Goal: Information Seeking & Learning: Find contact information

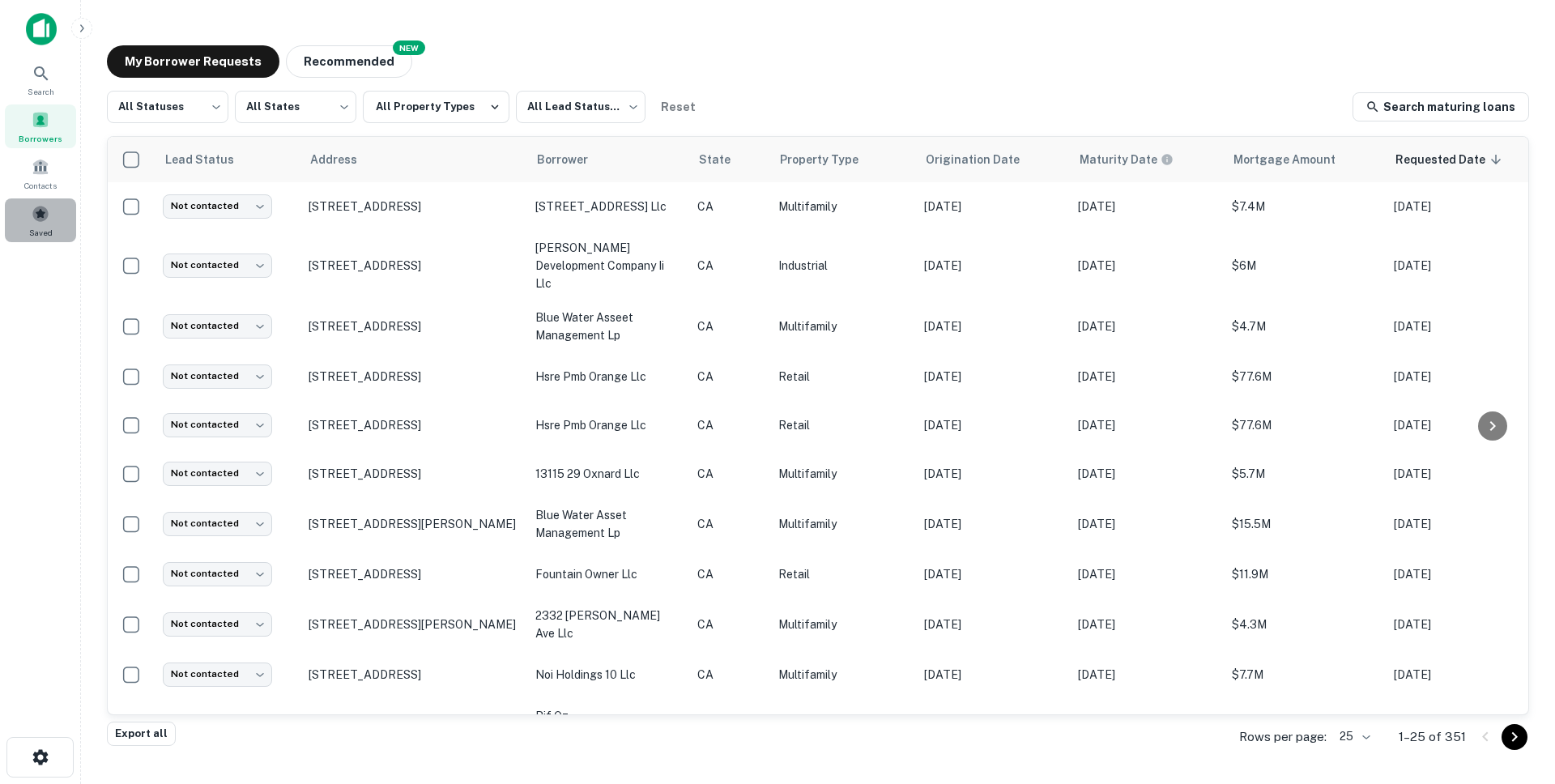
click at [33, 223] on div "Saved" at bounding box center [41, 220] width 71 height 44
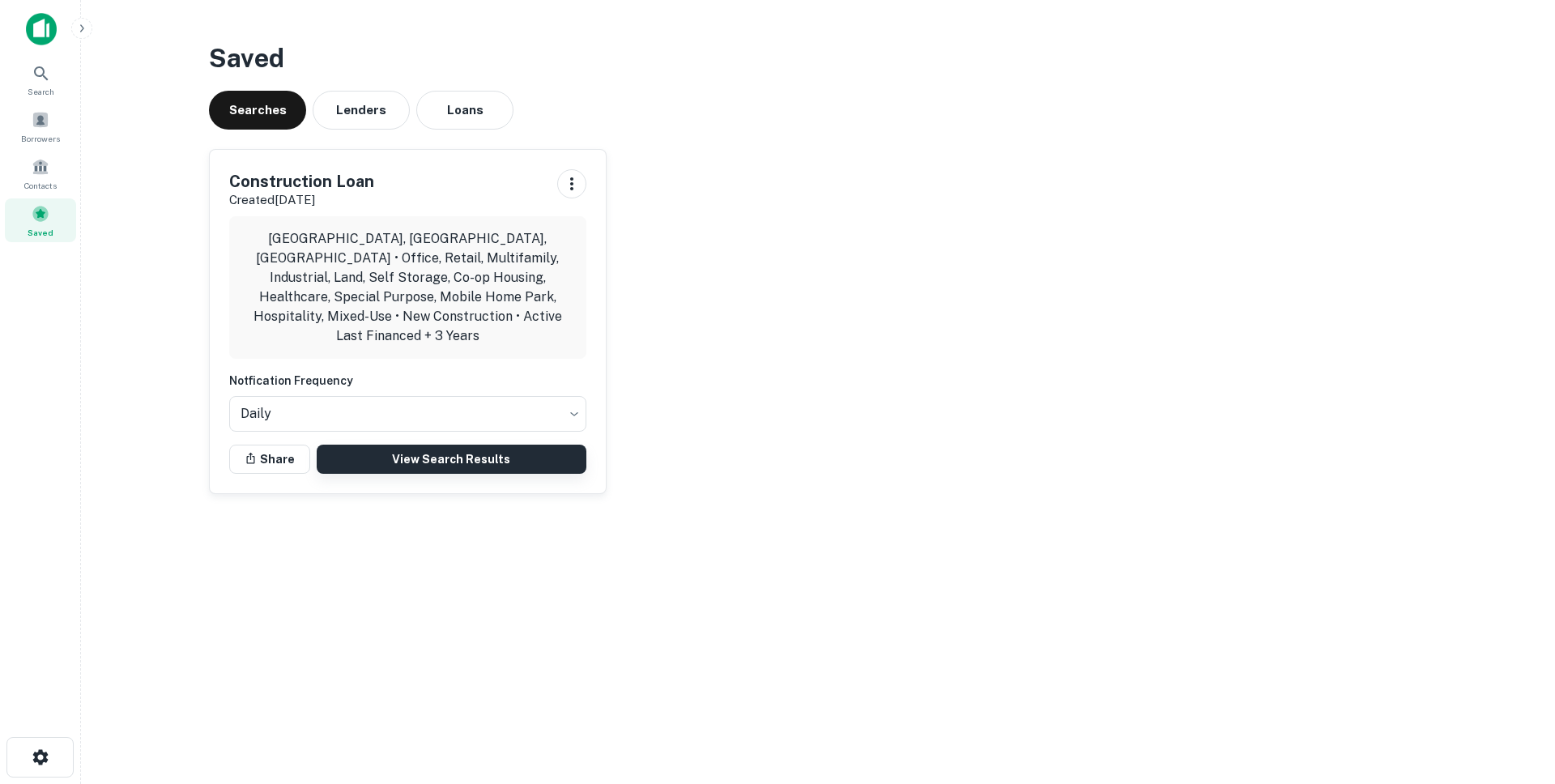
click at [397, 452] on link "View Search Results" at bounding box center [452, 459] width 270 height 29
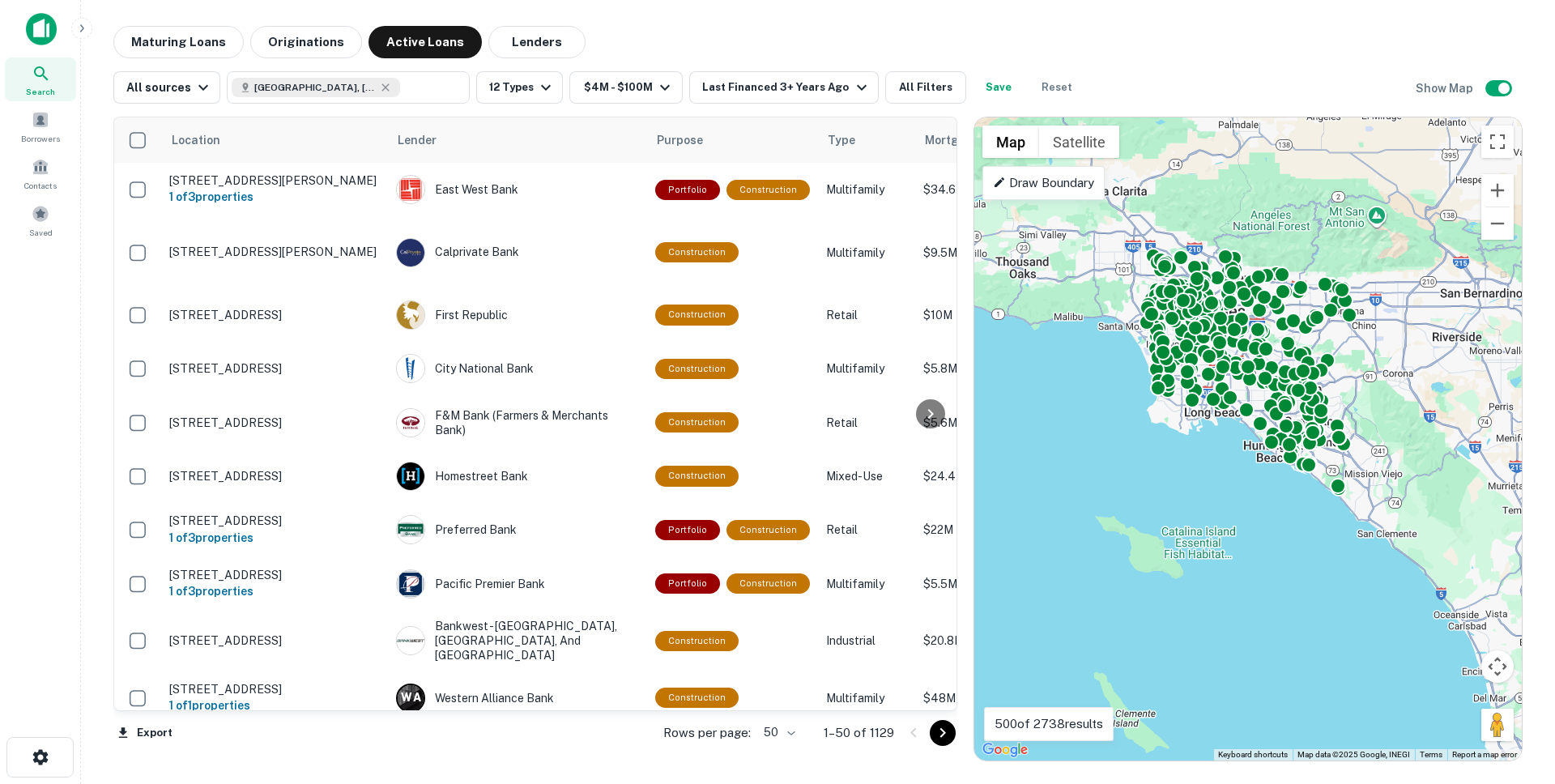
click at [768, 734] on body "Search Borrowers Contacts Saved Maturing Loans Originations Active Loans Lender…" at bounding box center [777, 392] width 1555 height 784
click at [789, 751] on li "100" at bounding box center [780, 750] width 47 height 29
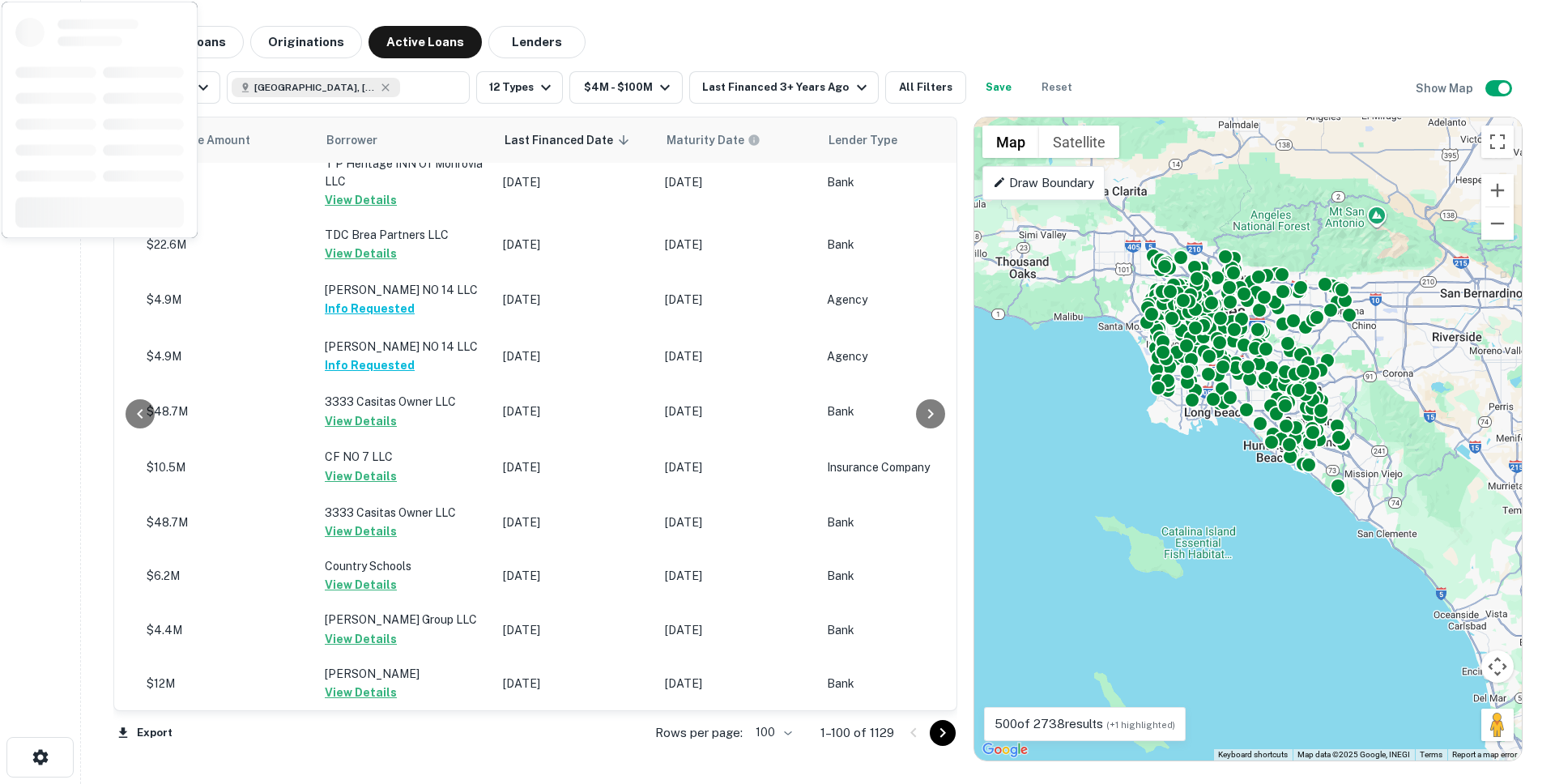
scroll to position [5146, 777]
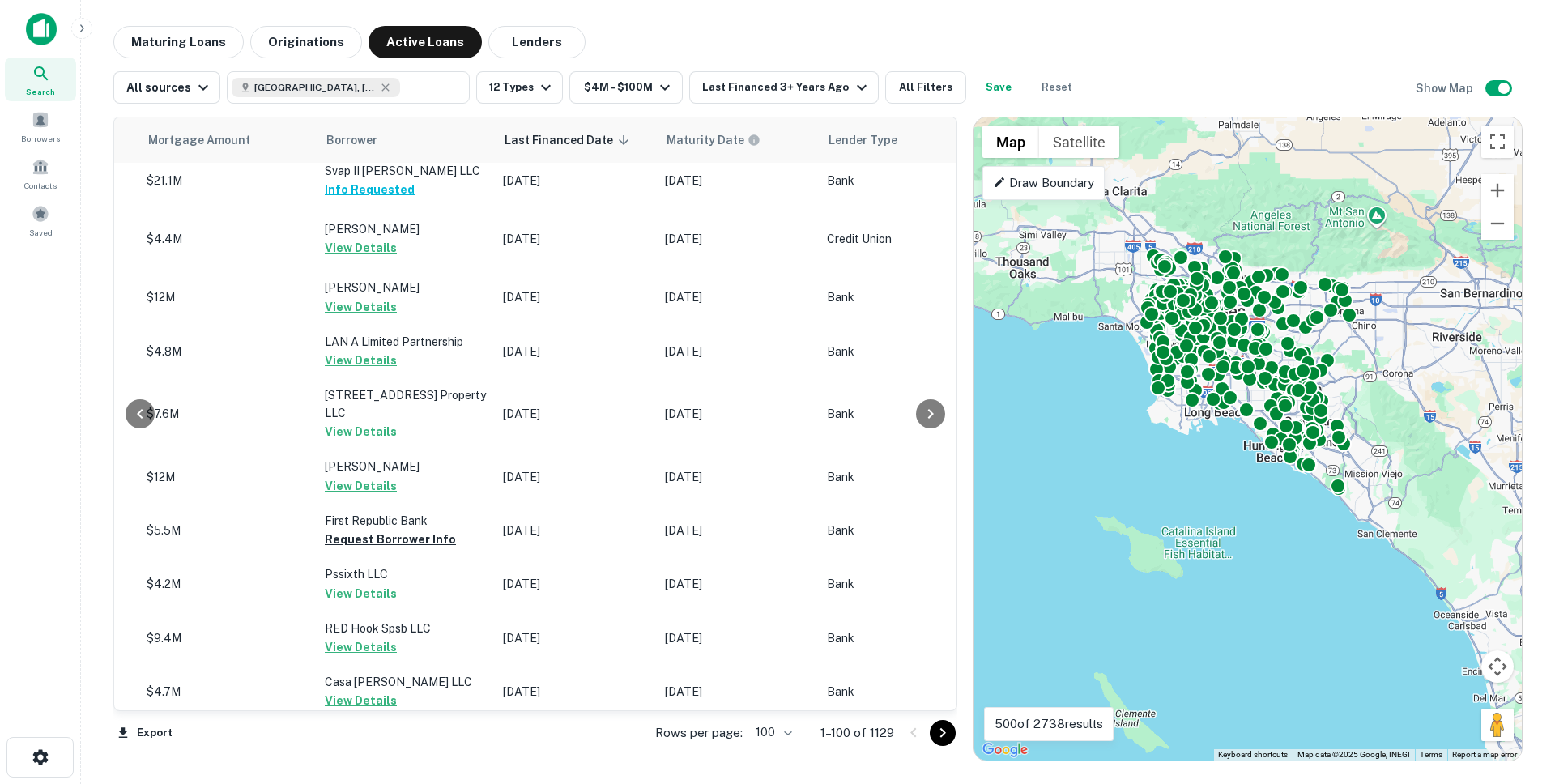
click at [942, 738] on icon "Go to next page" at bounding box center [943, 733] width 19 height 19
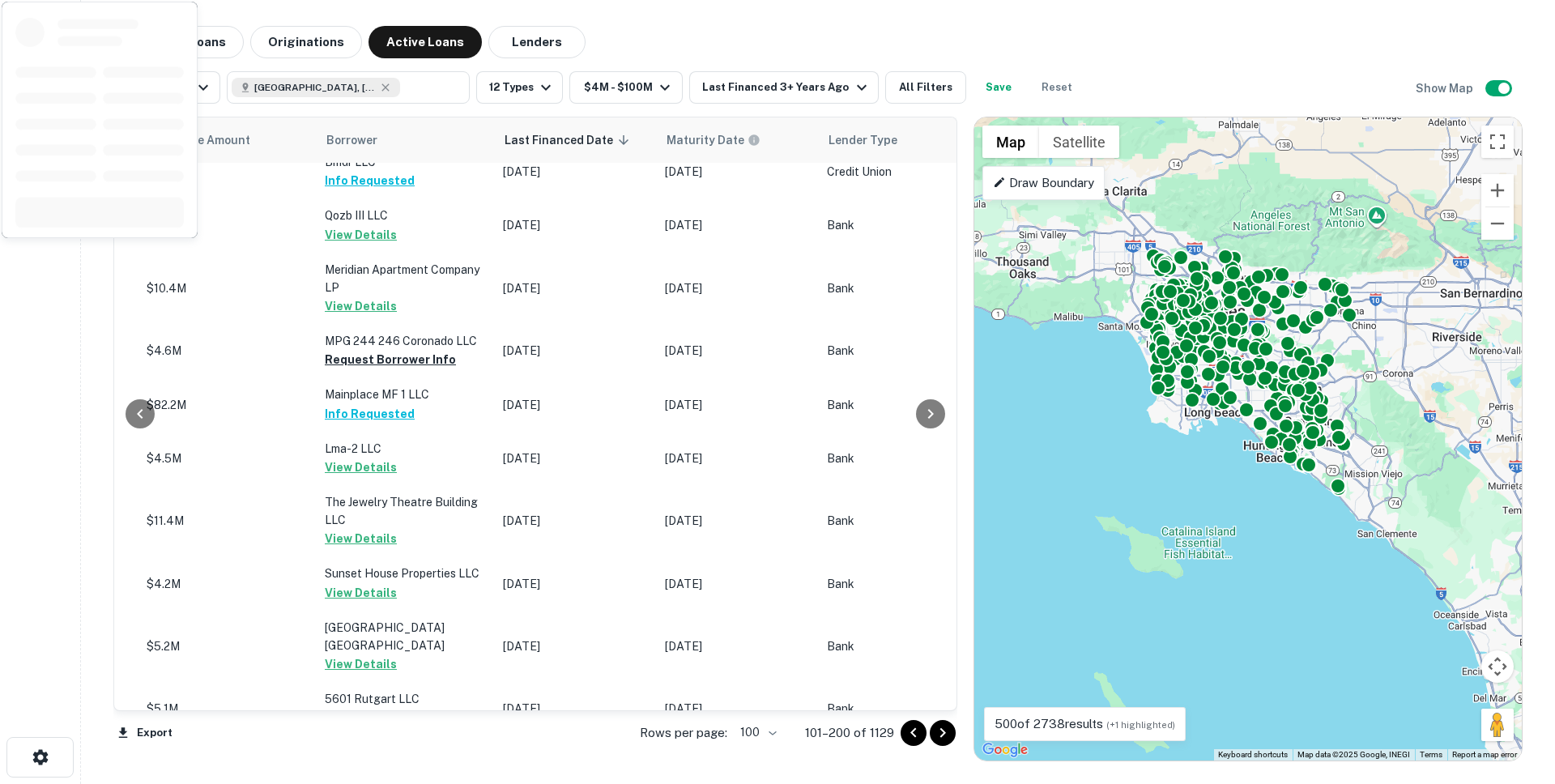
scroll to position [5065, 777]
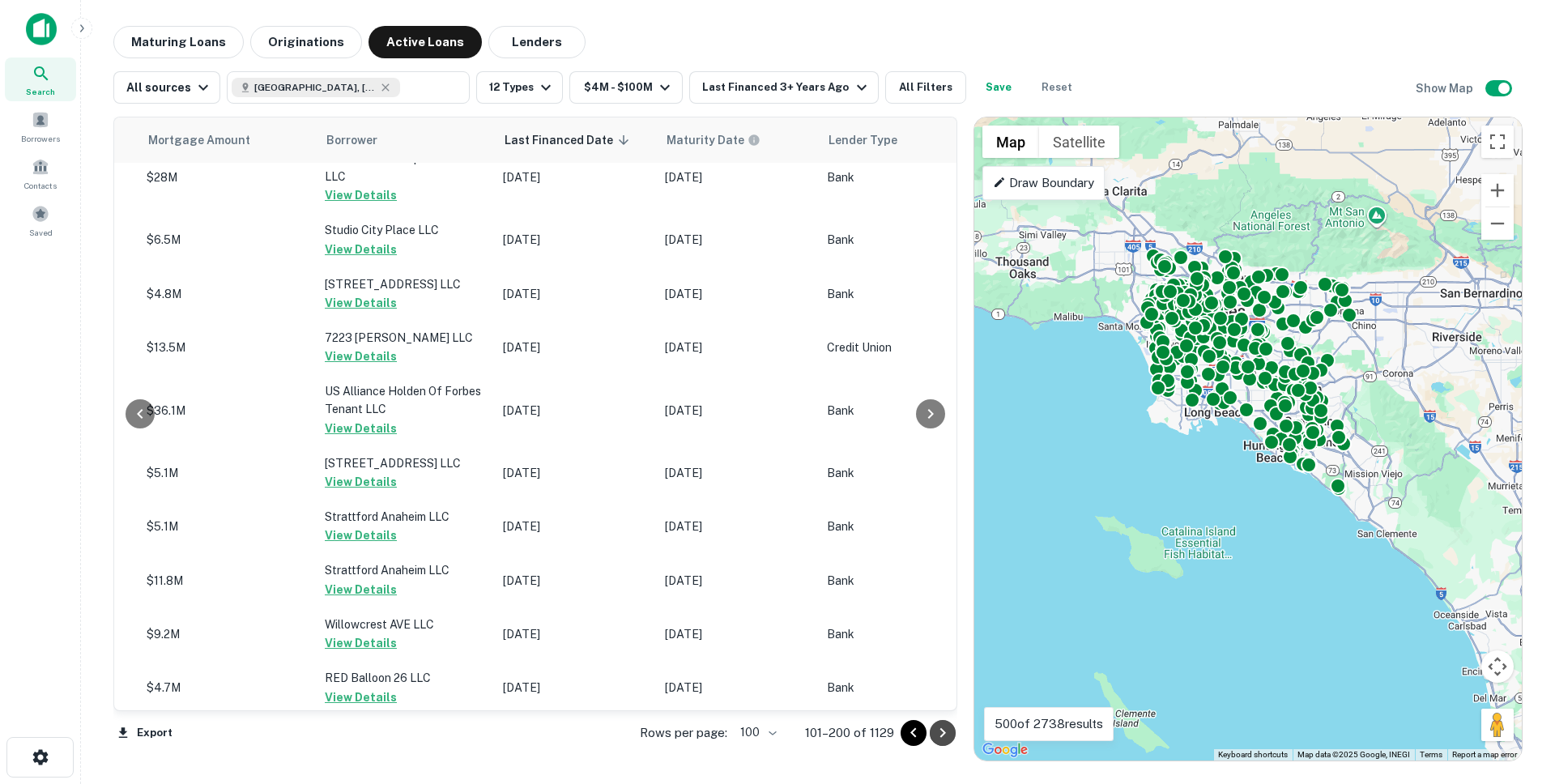
click at [940, 725] on icon "Go to next page" at bounding box center [943, 733] width 19 height 19
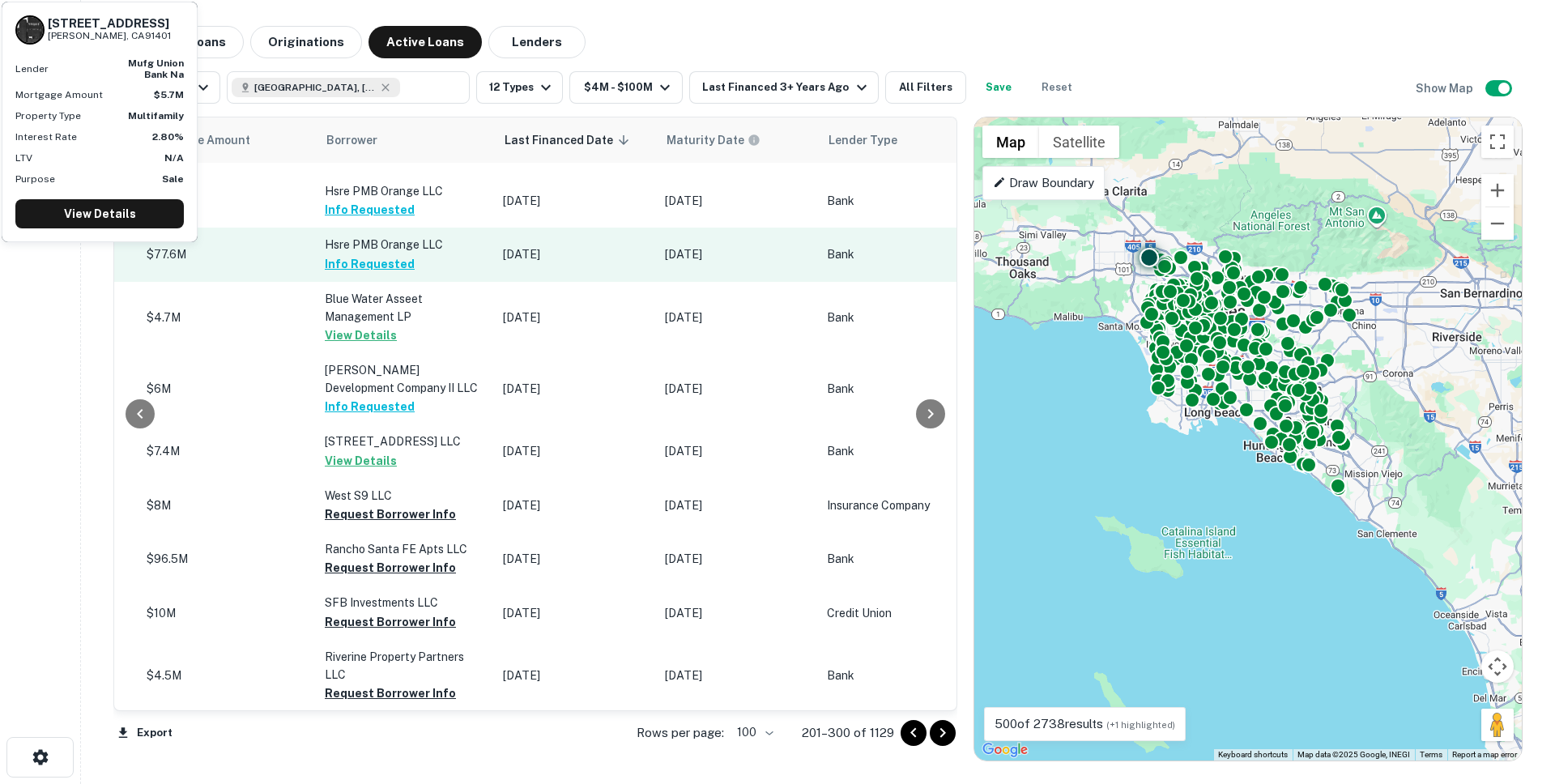
scroll to position [1567, 777]
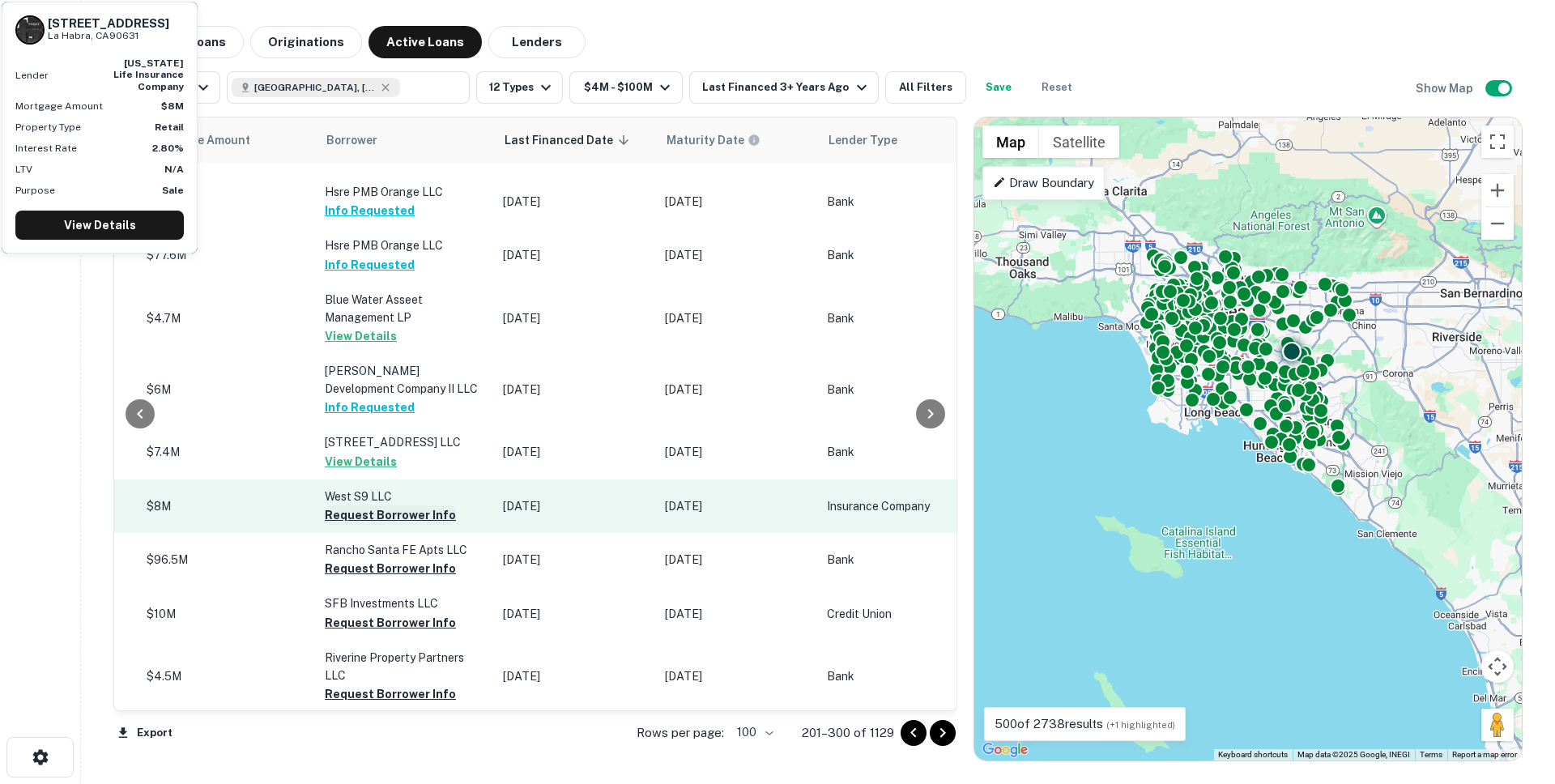
click at [373, 525] on button "Request Borrower Info" at bounding box center [390, 515] width 131 height 19
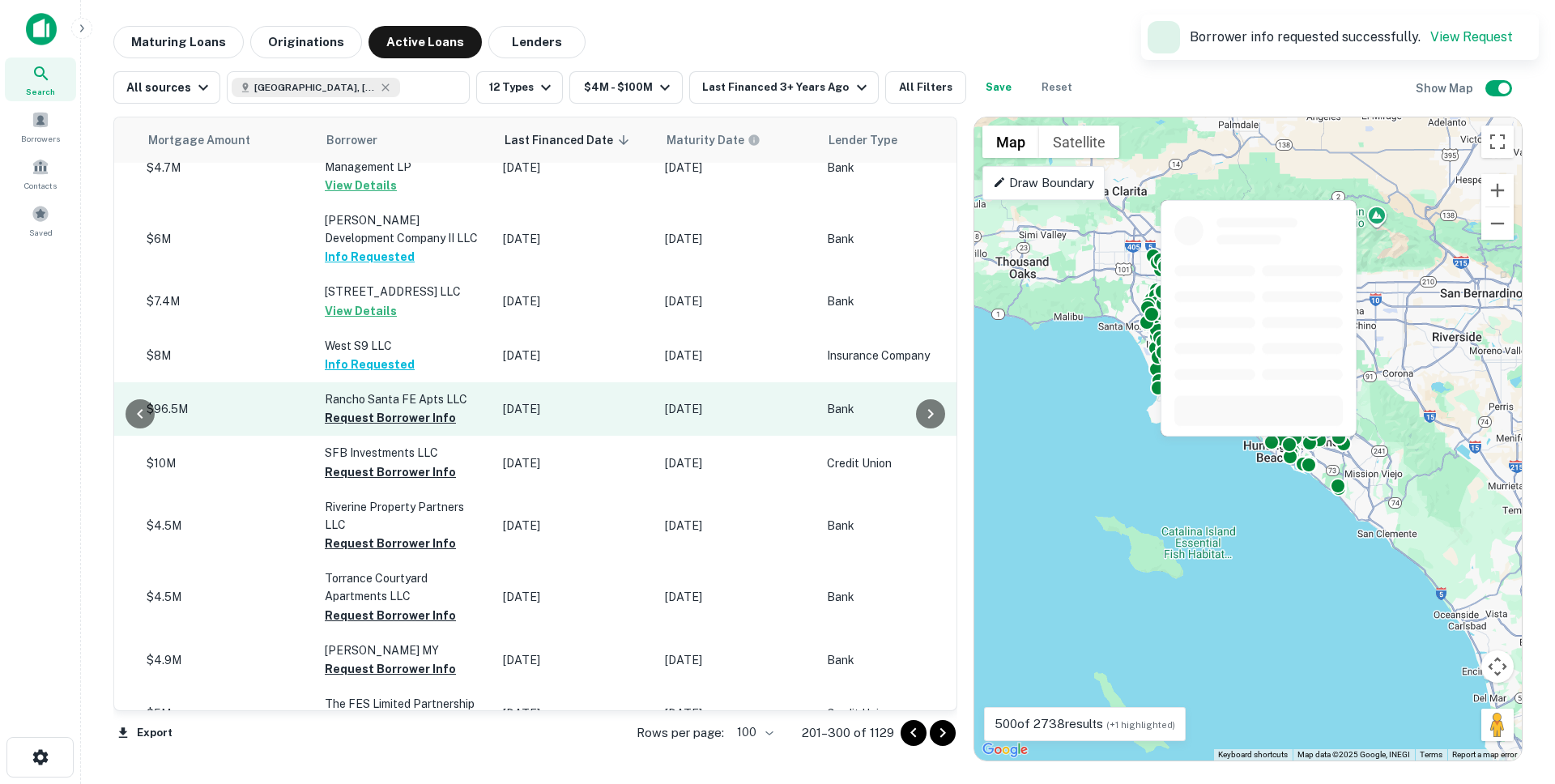
scroll to position [1725, 777]
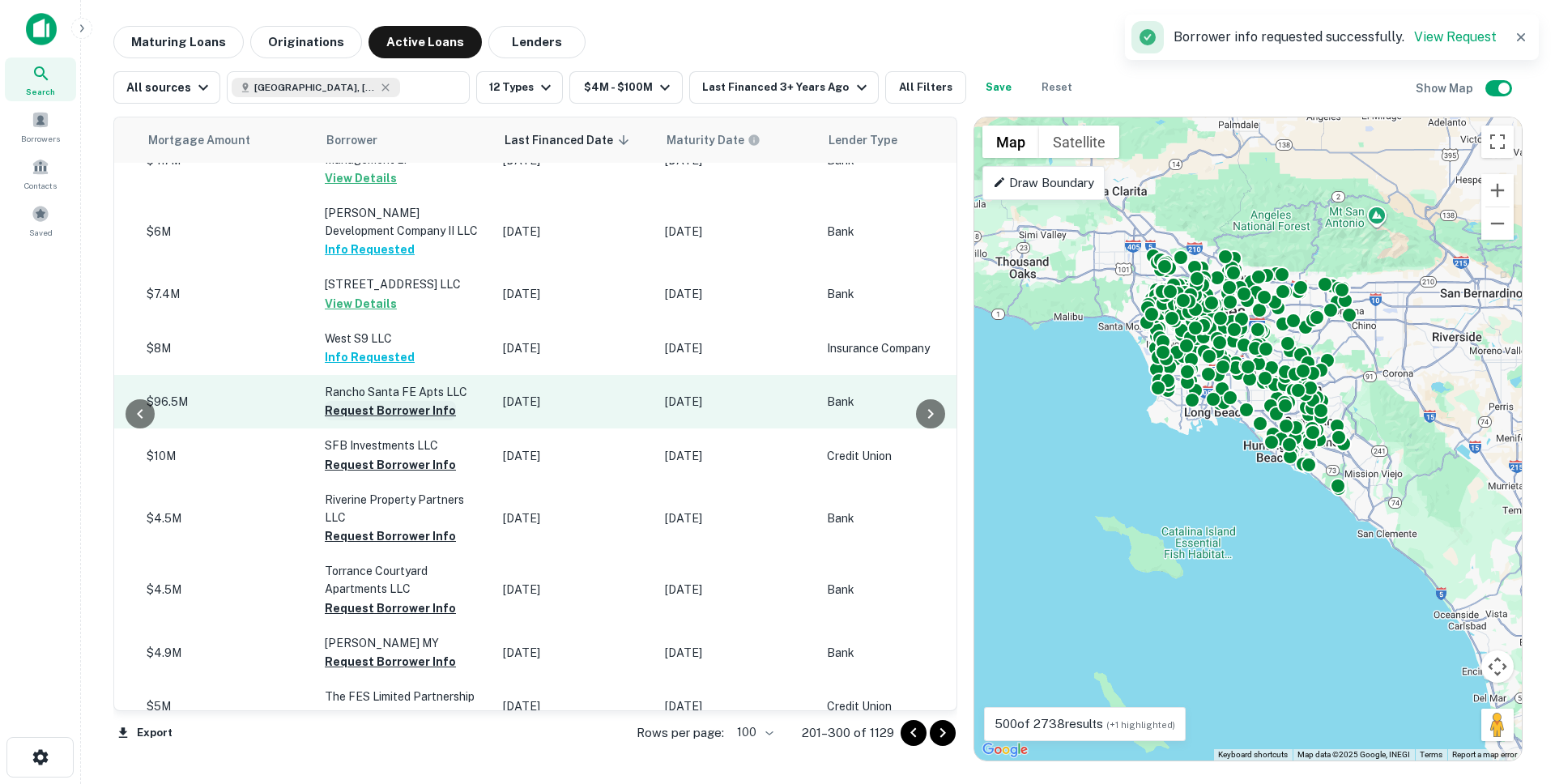
click at [357, 416] on button "Request Borrower Info" at bounding box center [390, 411] width 131 height 19
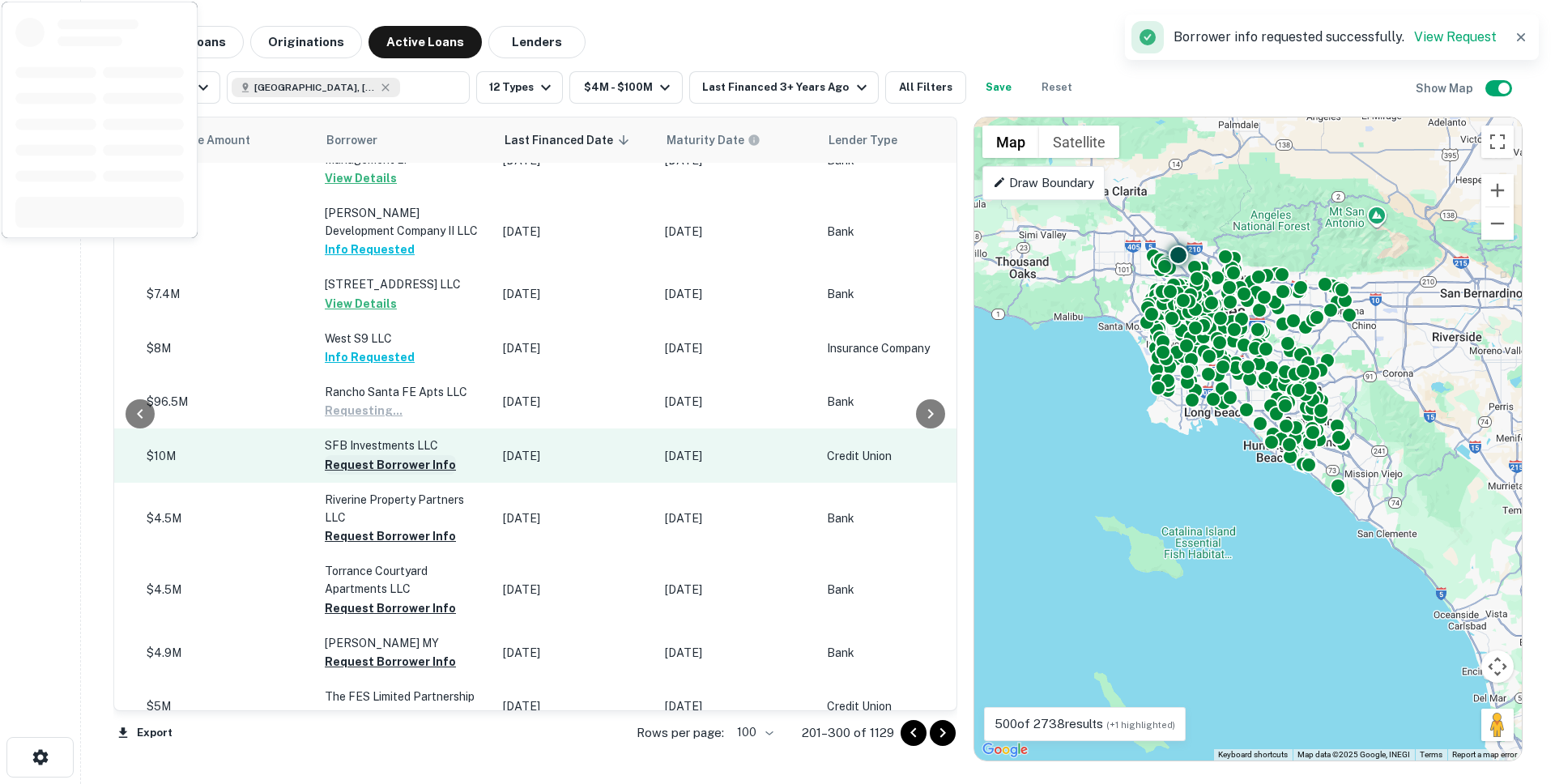
click at [353, 474] on button "Request Borrower Info" at bounding box center [390, 465] width 131 height 19
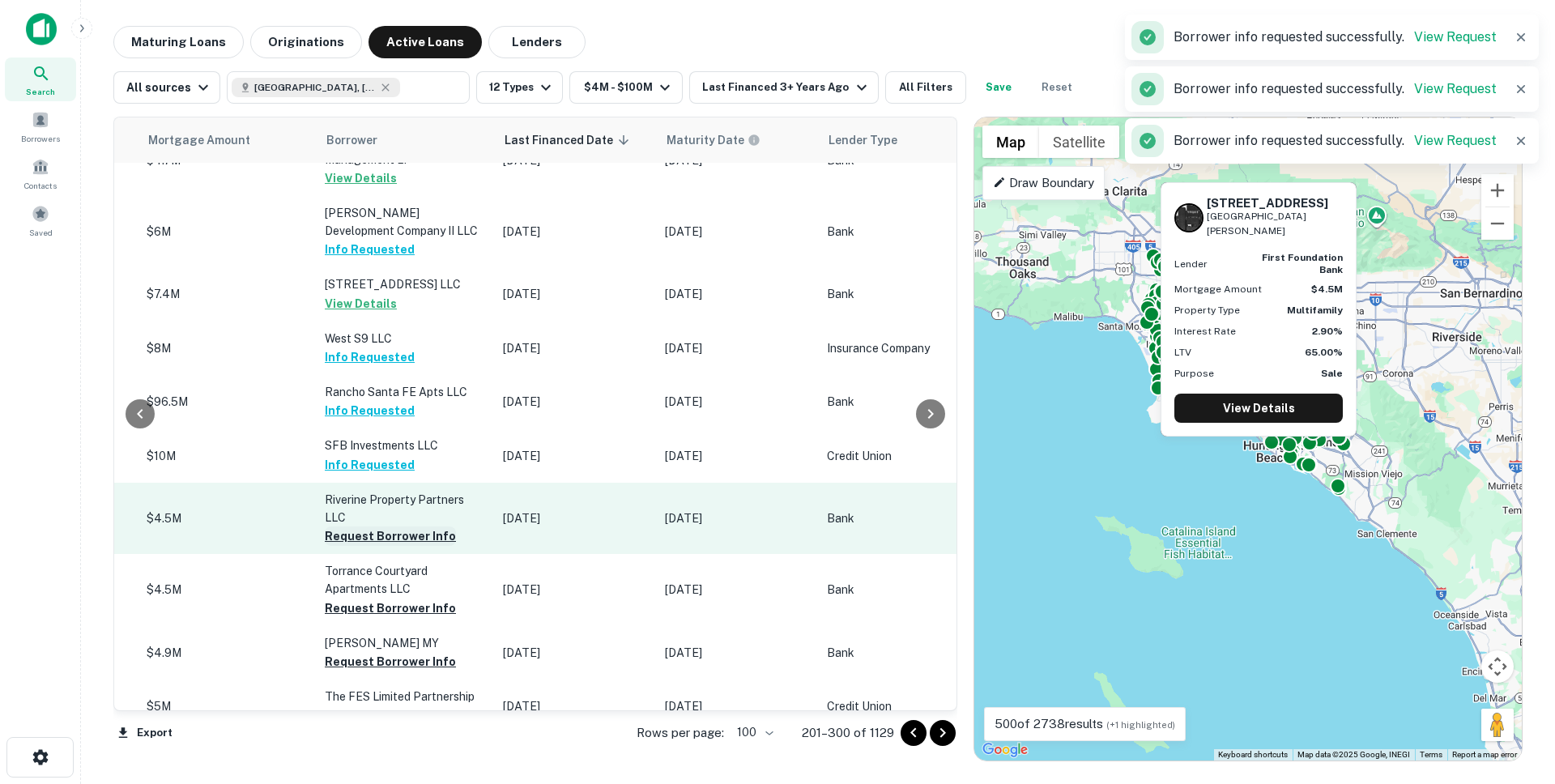
click at [333, 546] on button "Request Borrower Info" at bounding box center [390, 536] width 131 height 19
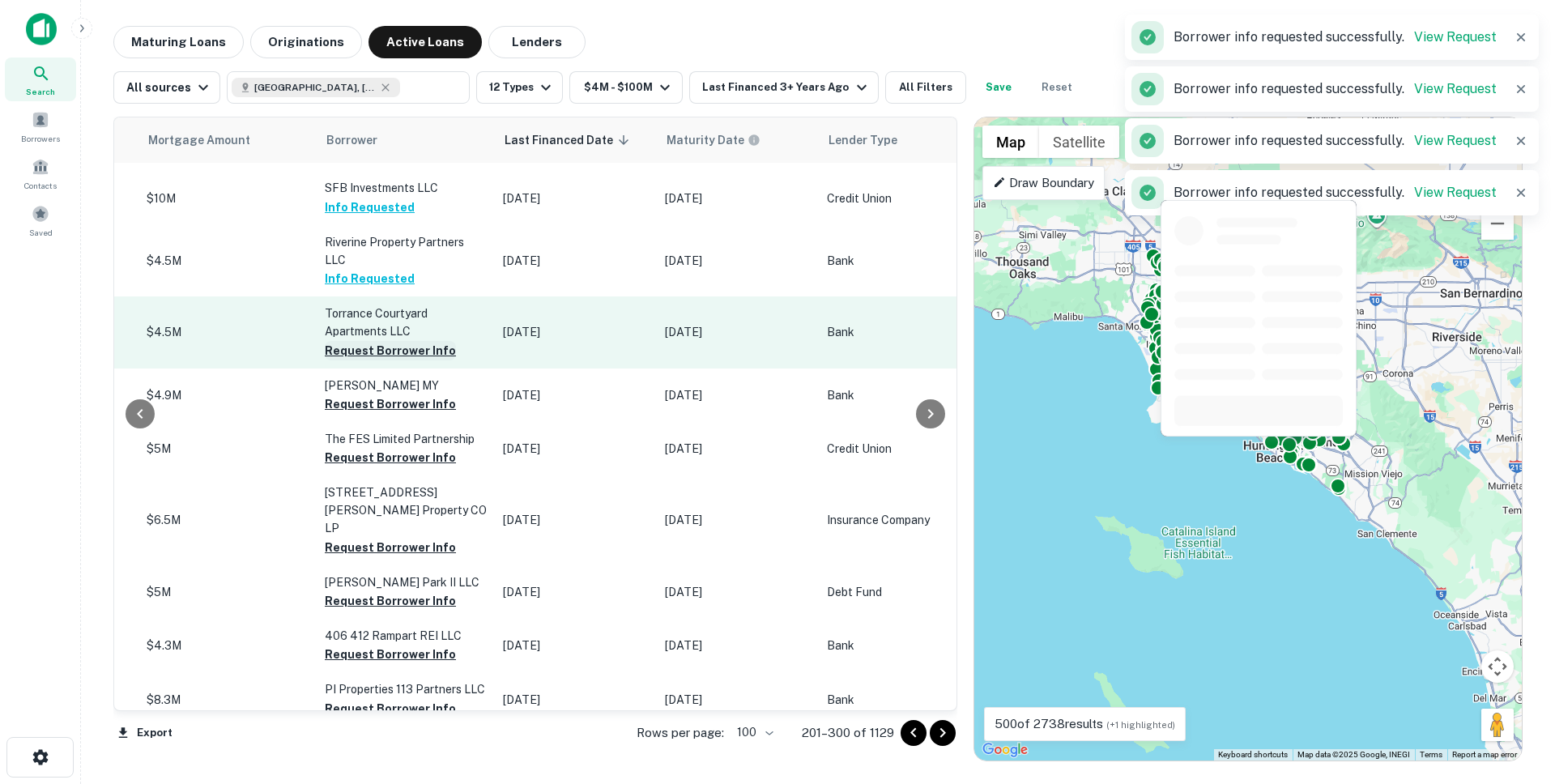
scroll to position [1984, 777]
click at [327, 359] on button "Request Borrower Info" at bounding box center [390, 349] width 131 height 19
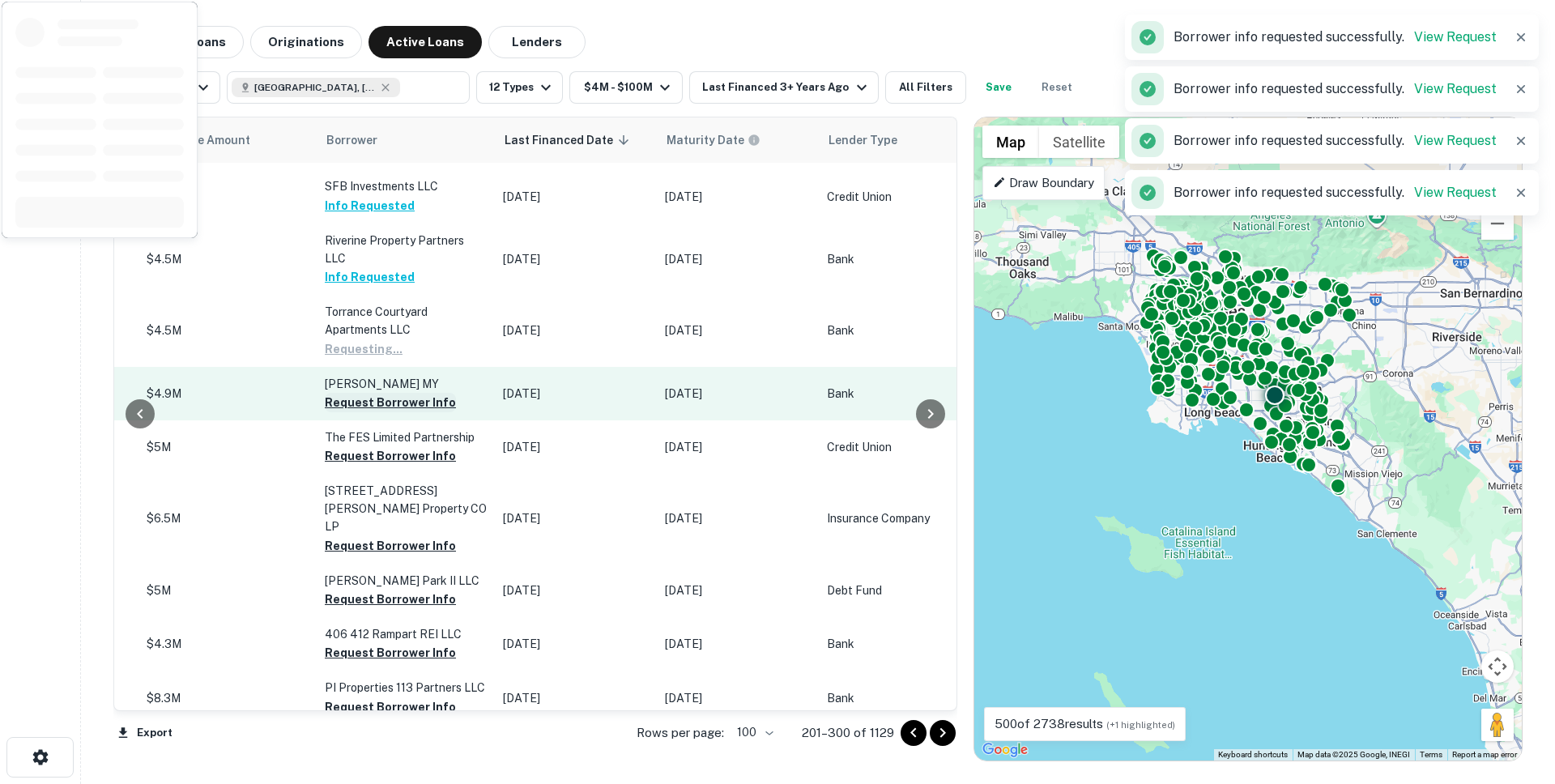
click at [329, 412] on button "Request Borrower Info" at bounding box center [390, 402] width 131 height 19
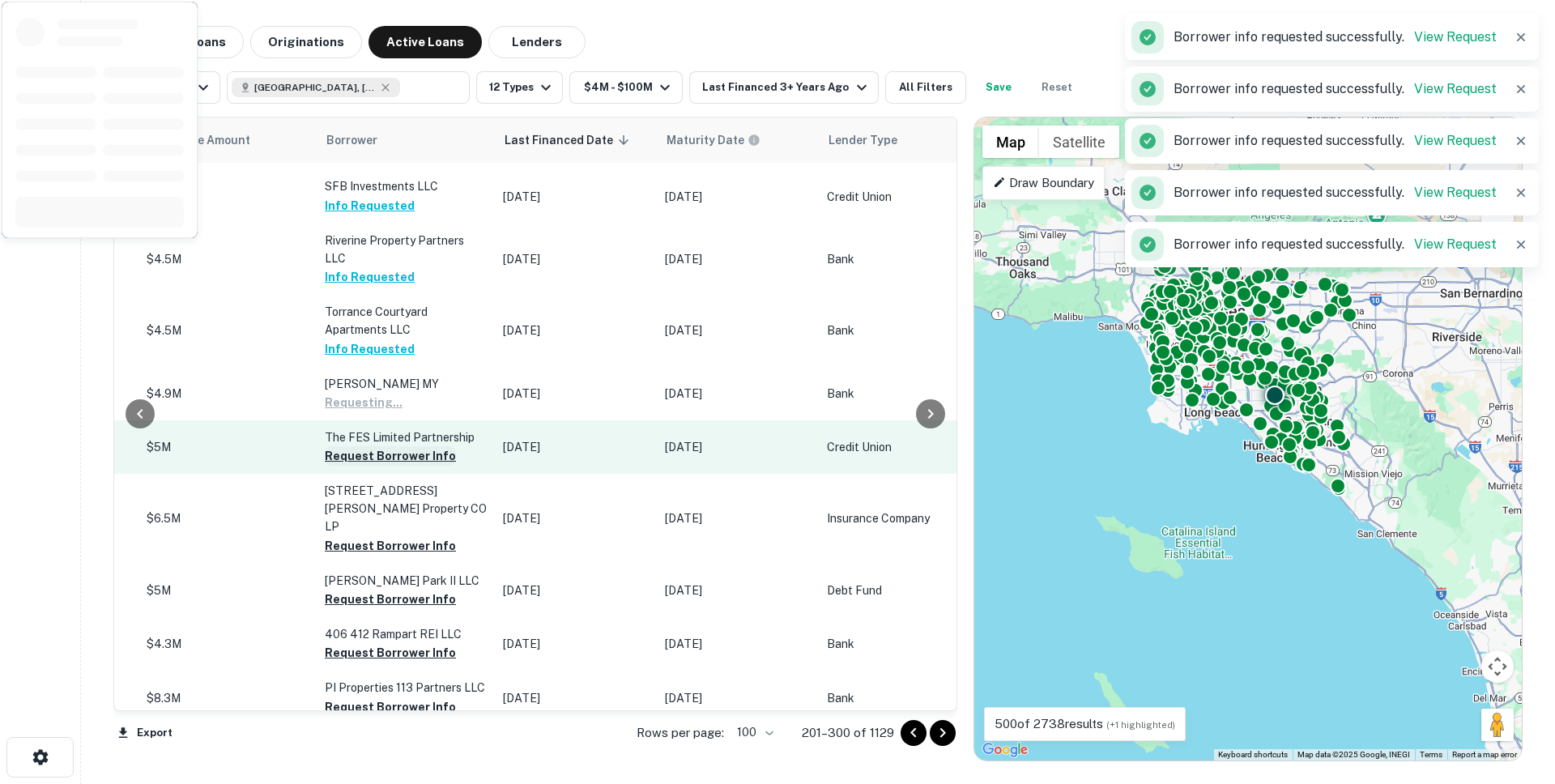
click at [332, 466] on button "Request Borrower Info" at bounding box center [390, 456] width 131 height 19
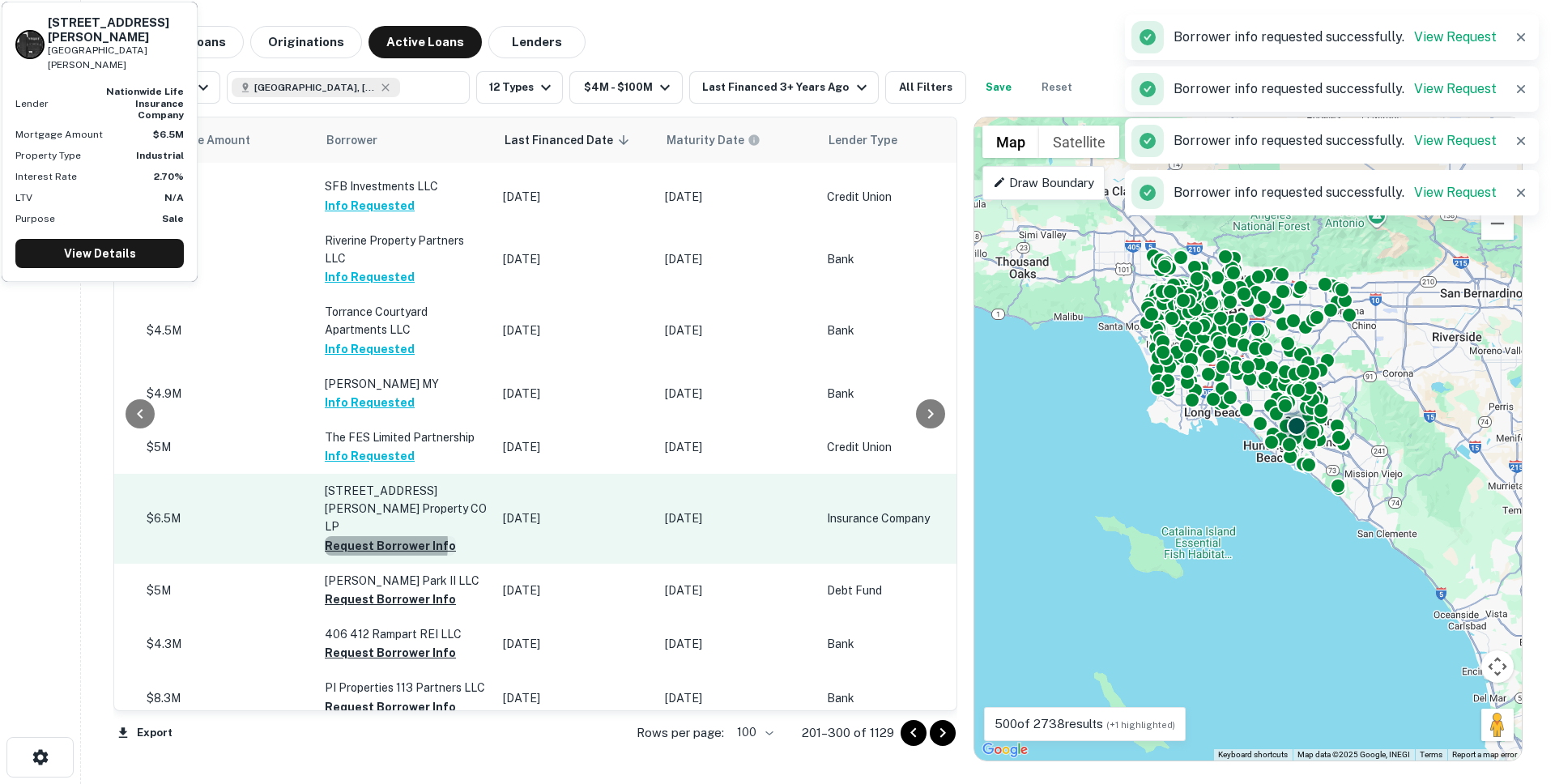
click at [335, 549] on button "Request Borrower Info" at bounding box center [390, 546] width 131 height 19
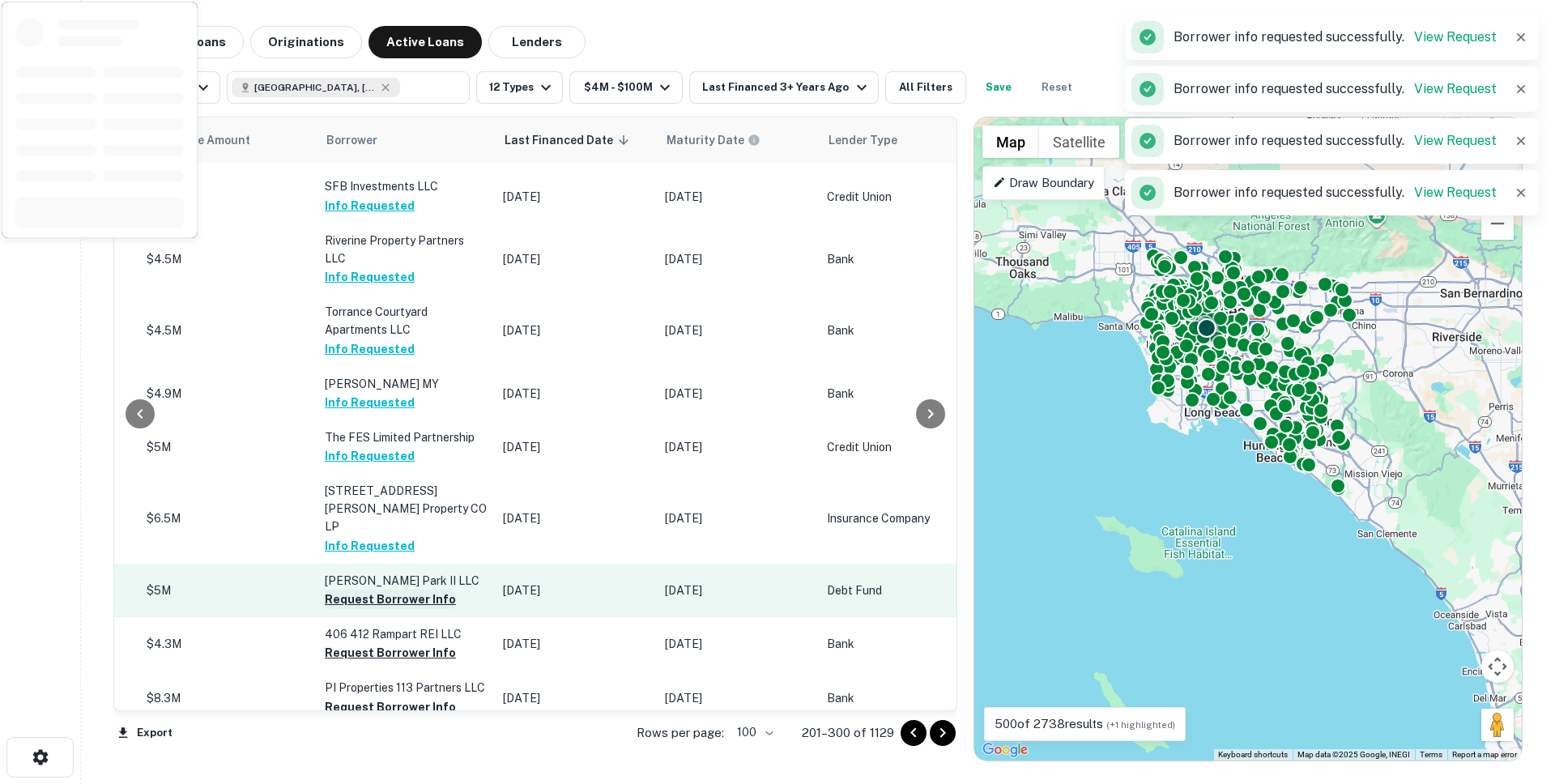
click at [340, 609] on button "Request Borrower Info" at bounding box center [390, 600] width 131 height 19
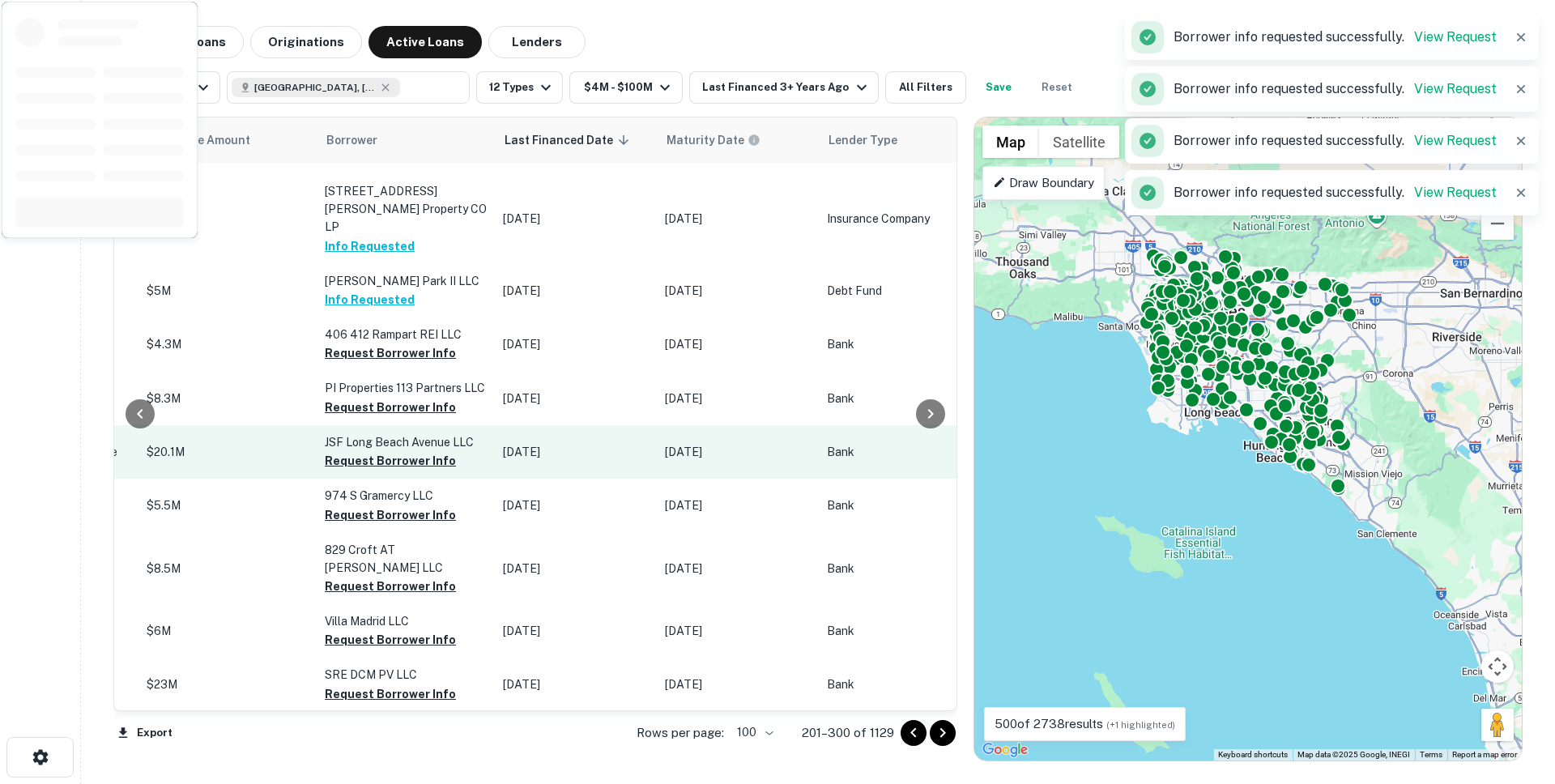
scroll to position [2378, 777]
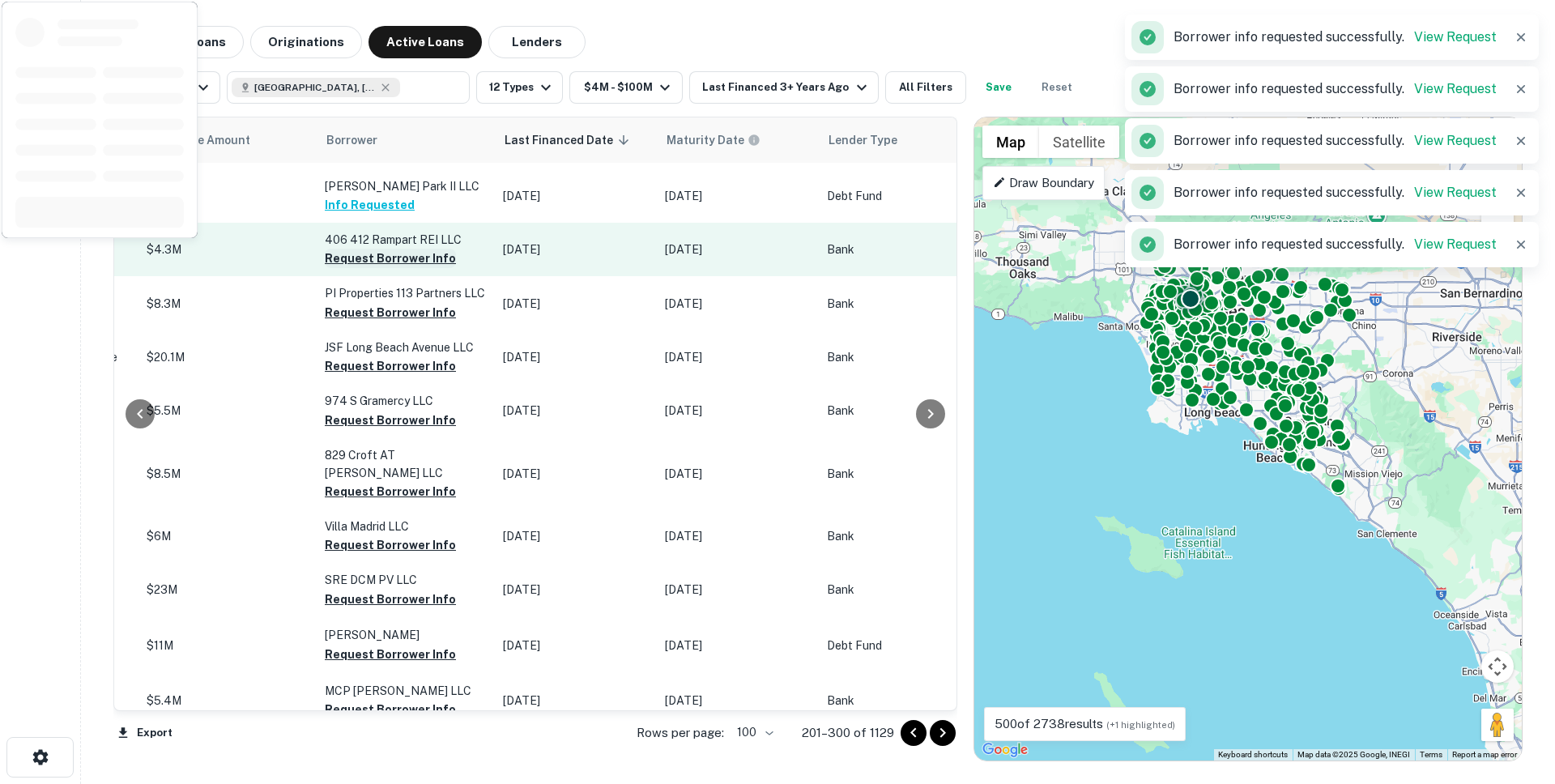
click at [332, 265] on button "Request Borrower Info" at bounding box center [390, 258] width 131 height 19
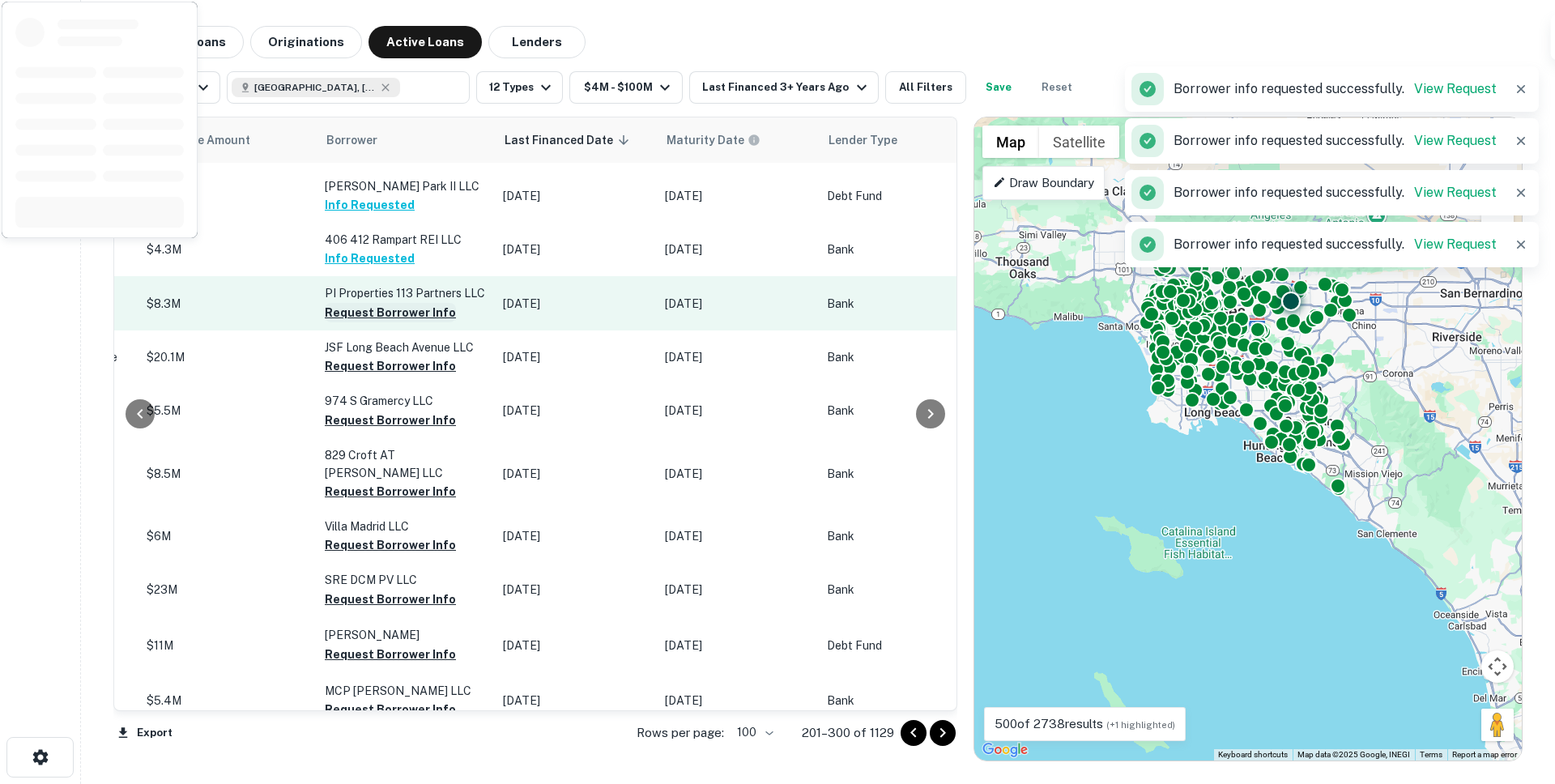
click at [333, 310] on button "Request Borrower Info" at bounding box center [390, 312] width 131 height 19
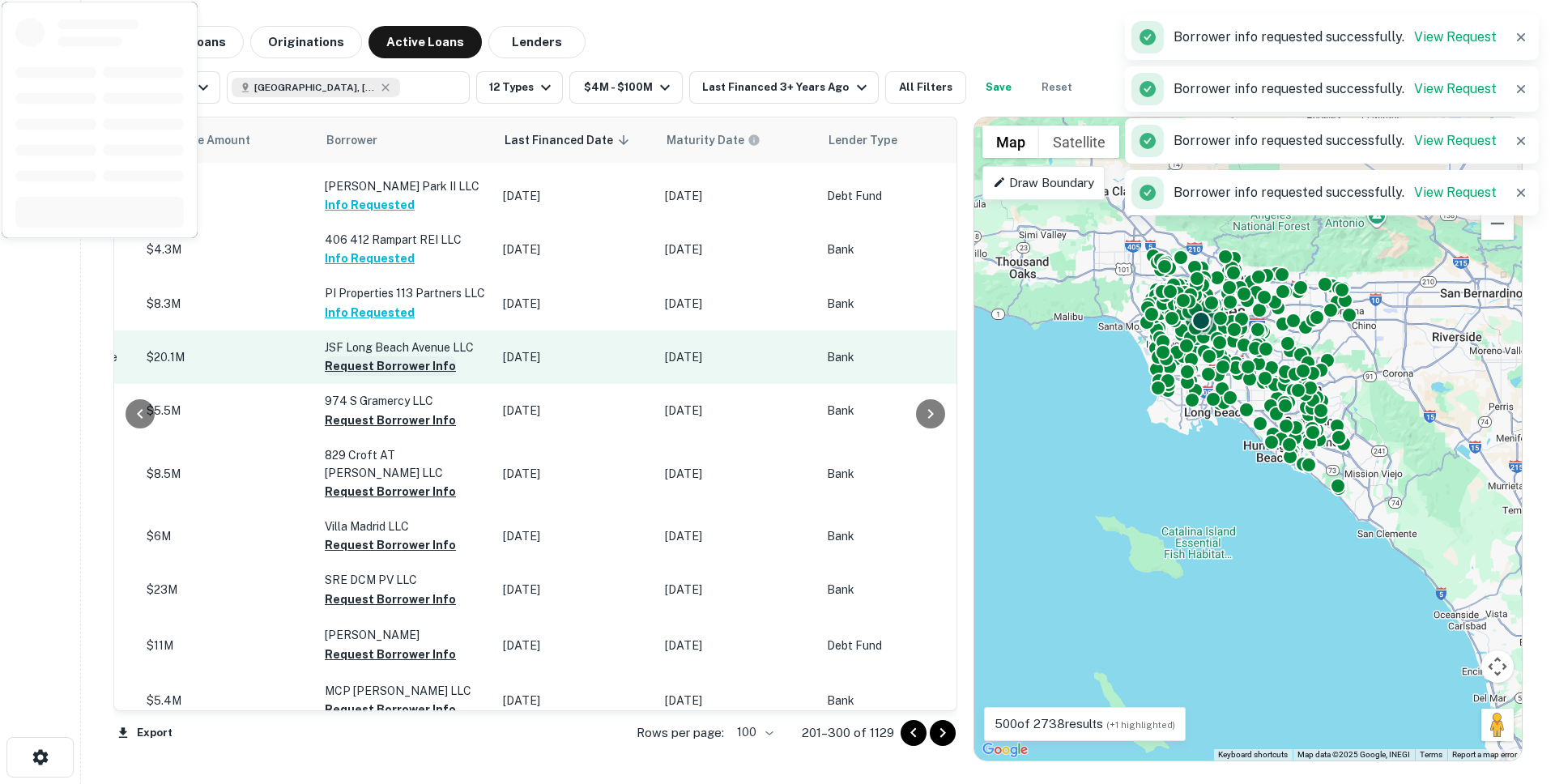
click at [333, 372] on button "Request Borrower Info" at bounding box center [390, 366] width 131 height 19
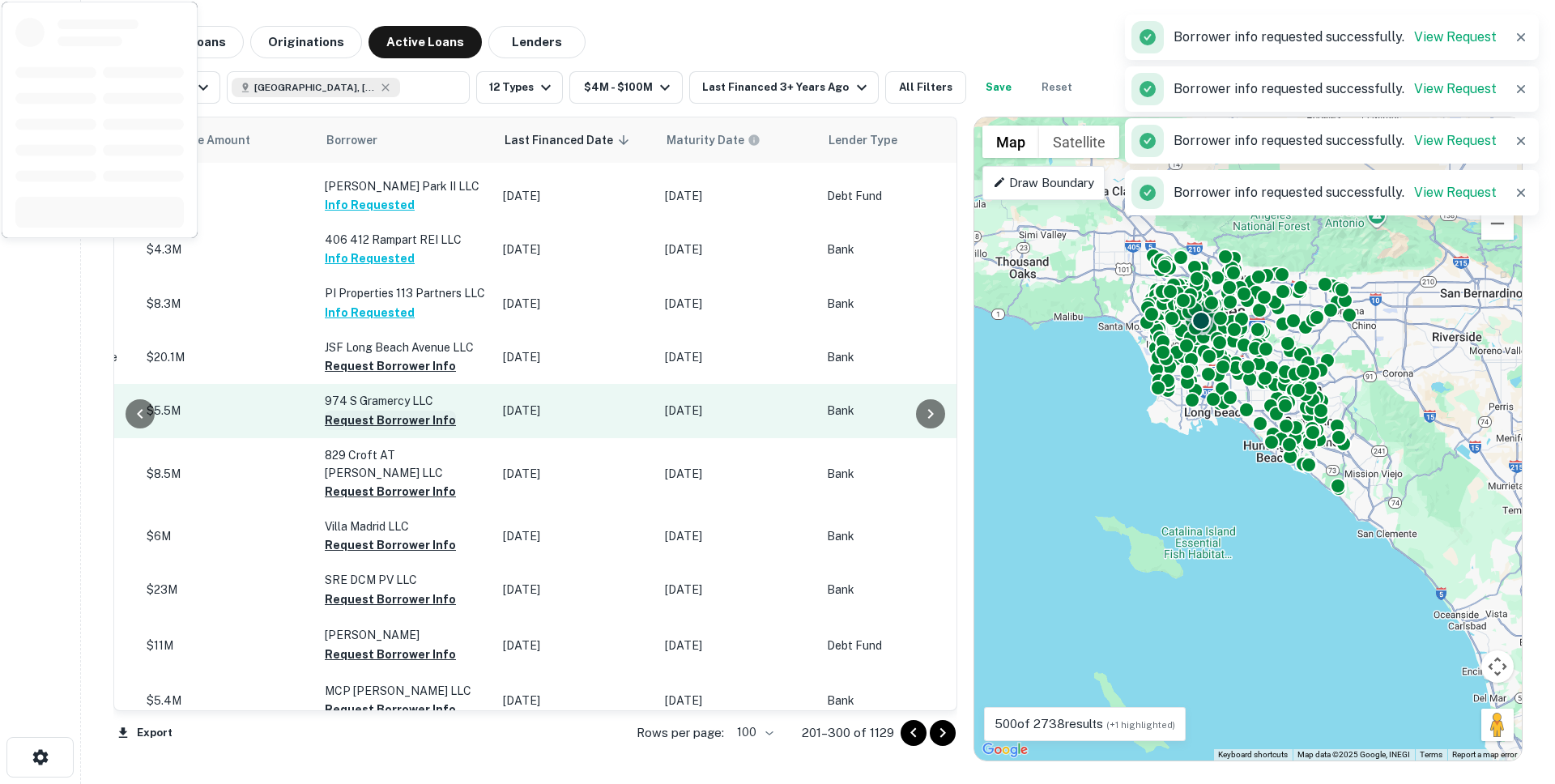
click at [334, 422] on button "Request Borrower Info" at bounding box center [390, 421] width 131 height 19
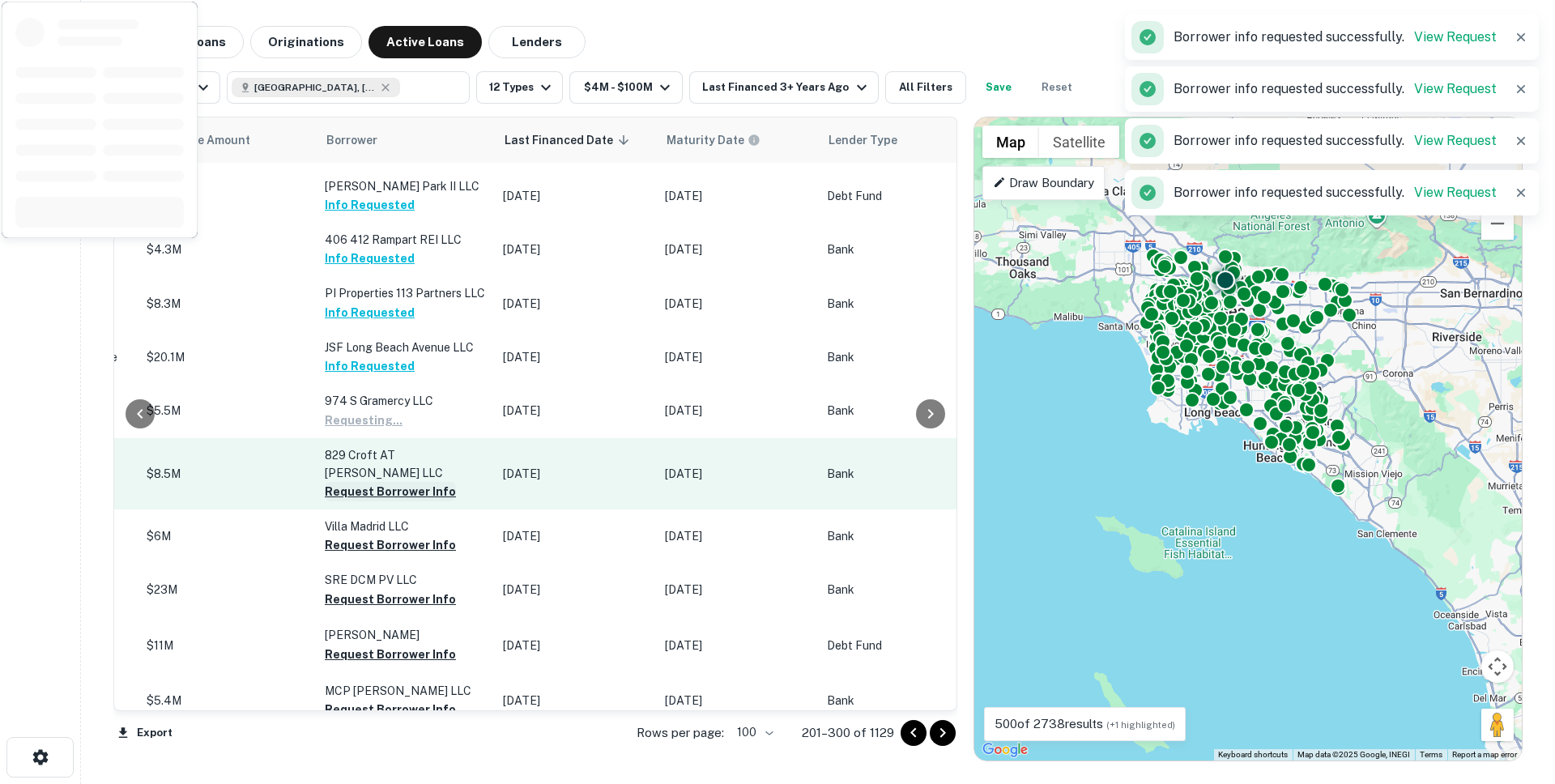
click at [339, 486] on td "829 Croft AT Melrose Place LLC Request Borrower Info" at bounding box center [406, 474] width 178 height 71
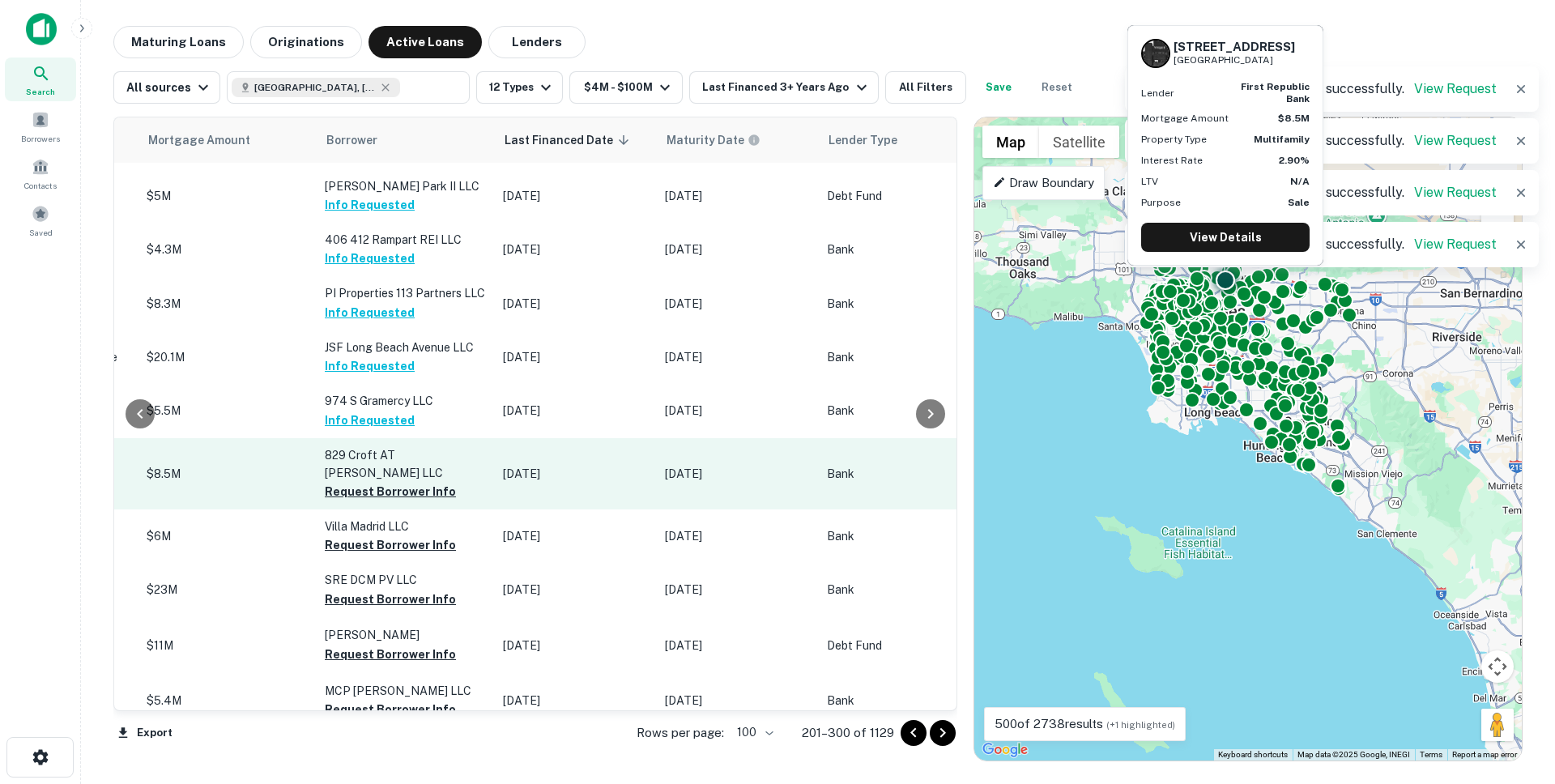
click at [340, 507] on td "829 Croft AT Melrose Place LLC Request Borrower Info" at bounding box center [406, 474] width 178 height 71
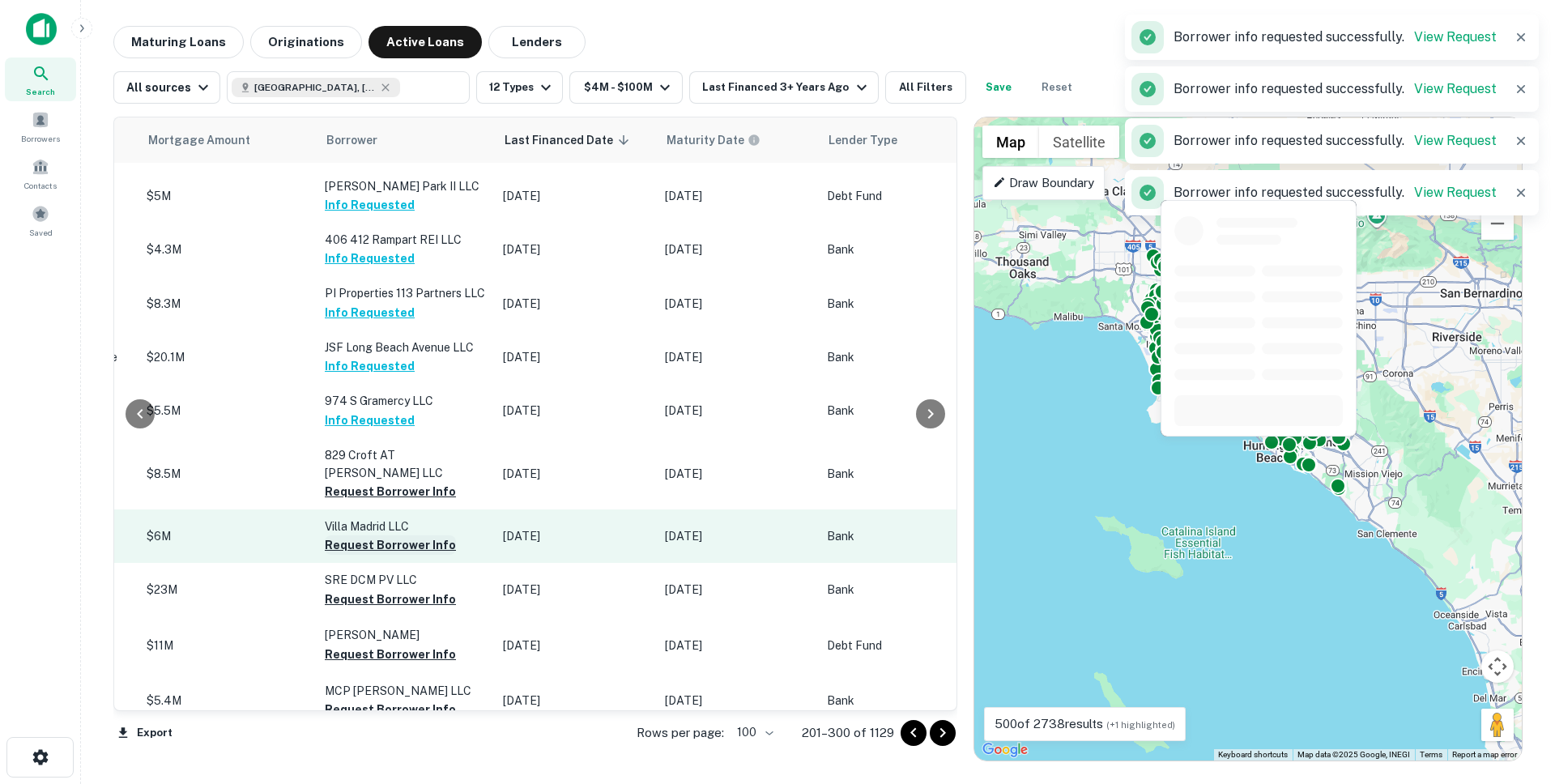
click at [344, 550] on button "Request Borrower Info" at bounding box center [390, 545] width 131 height 19
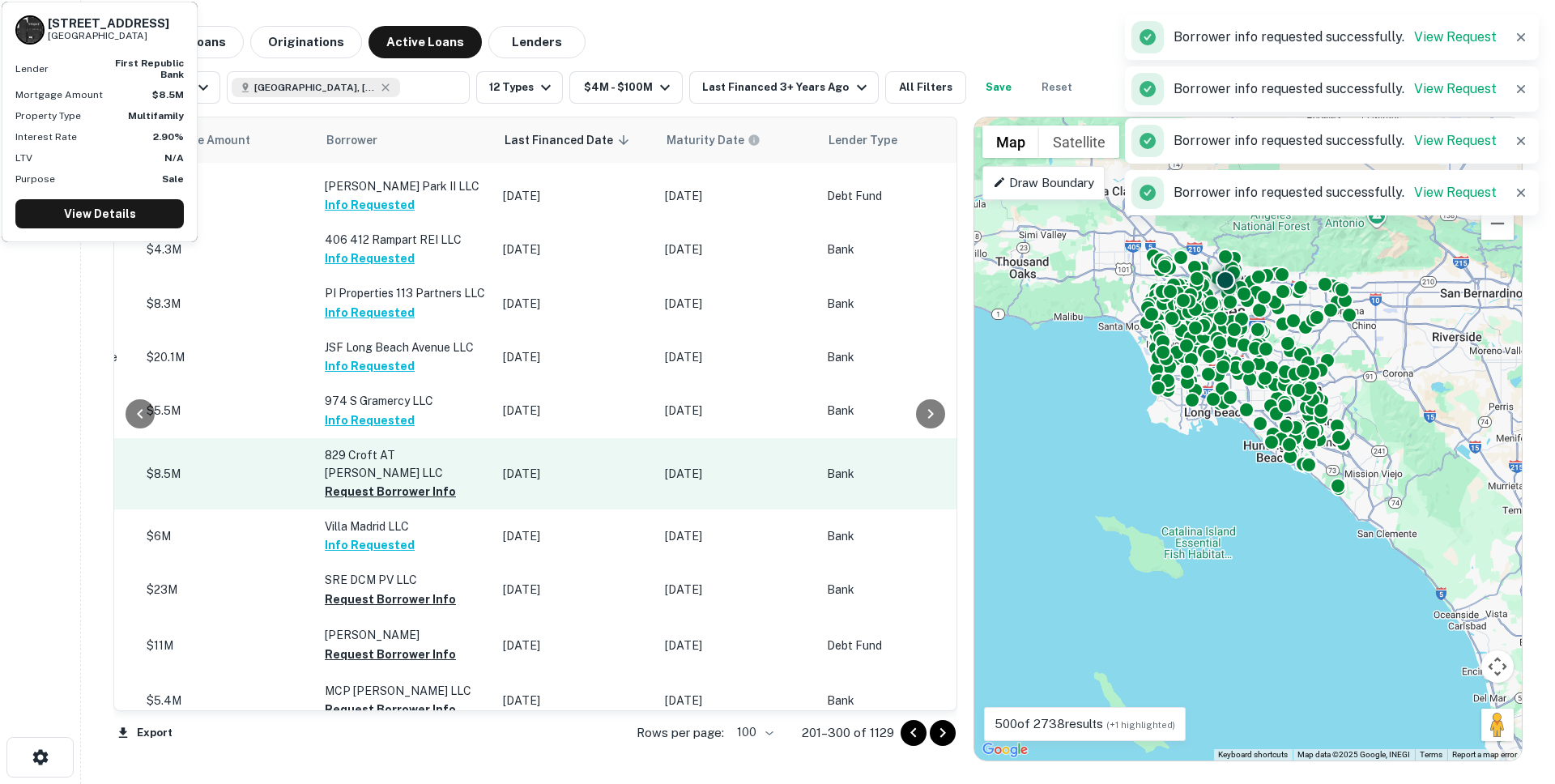
click at [344, 482] on p "829 Croft AT Melrose Place LLC" at bounding box center [406, 464] width 162 height 35
click at [344, 497] on button "Request Borrower Info" at bounding box center [390, 491] width 131 height 19
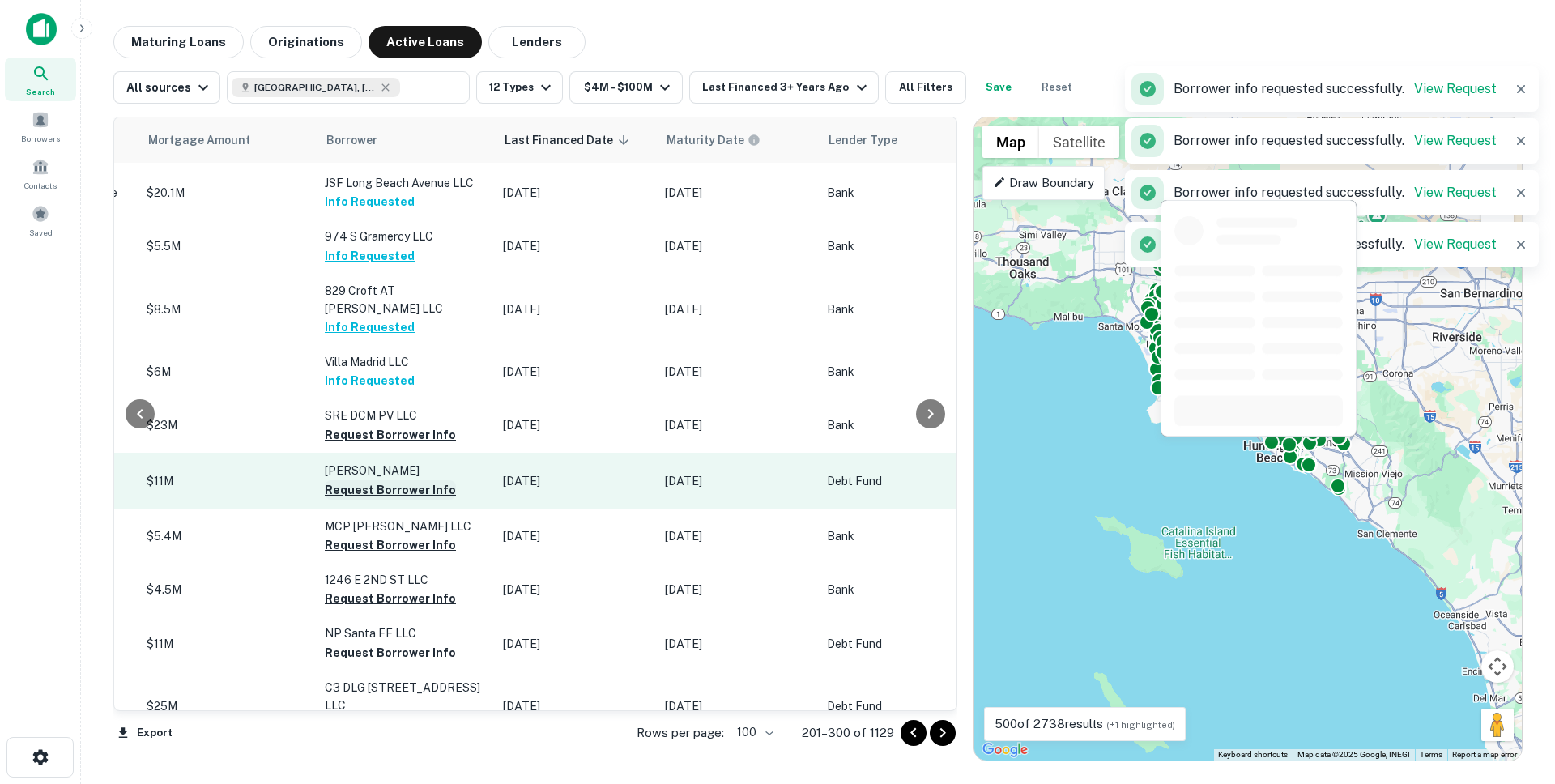
scroll to position [2636, 777]
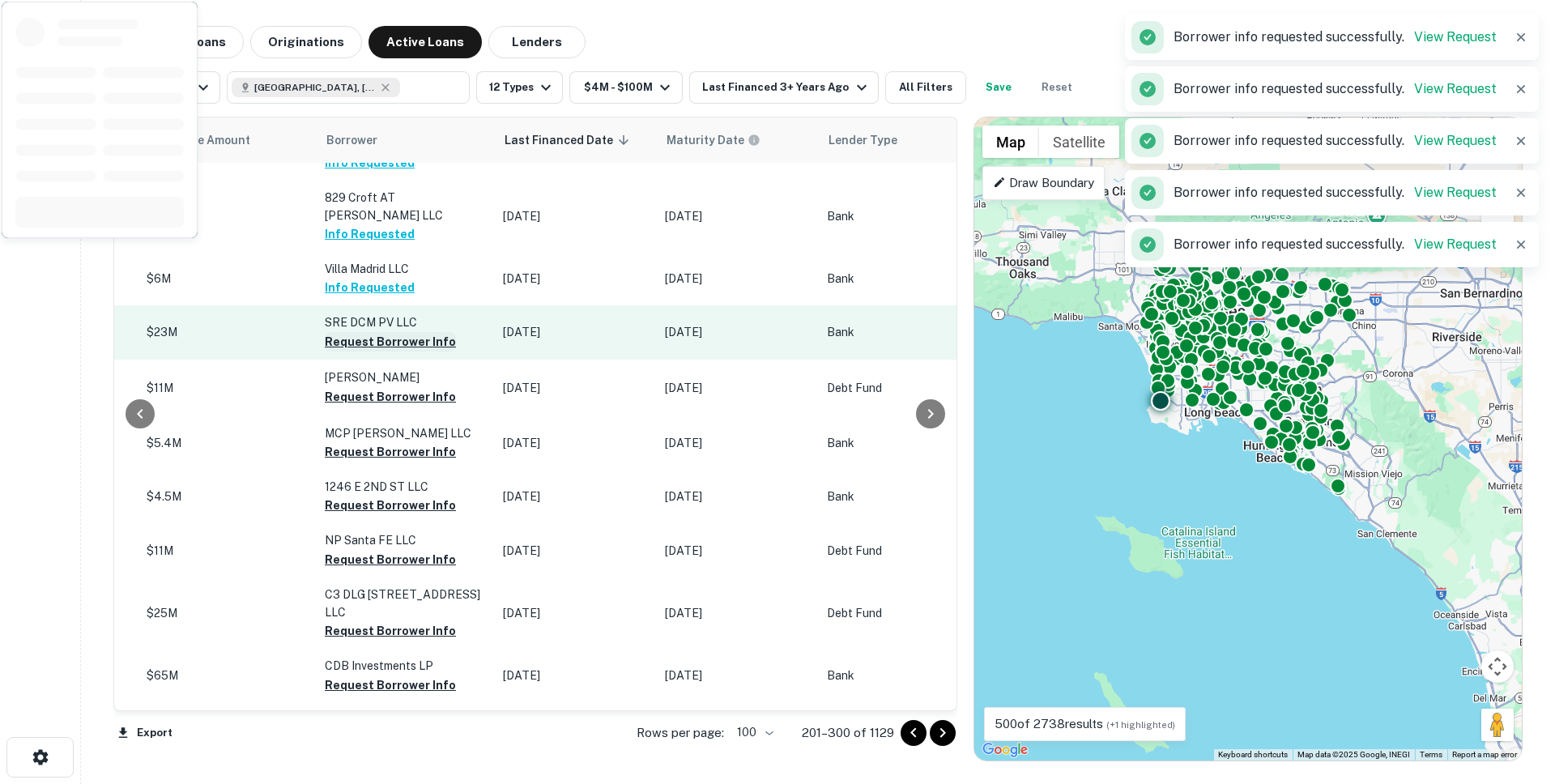
click at [333, 346] on button "Request Borrower Info" at bounding box center [390, 342] width 131 height 19
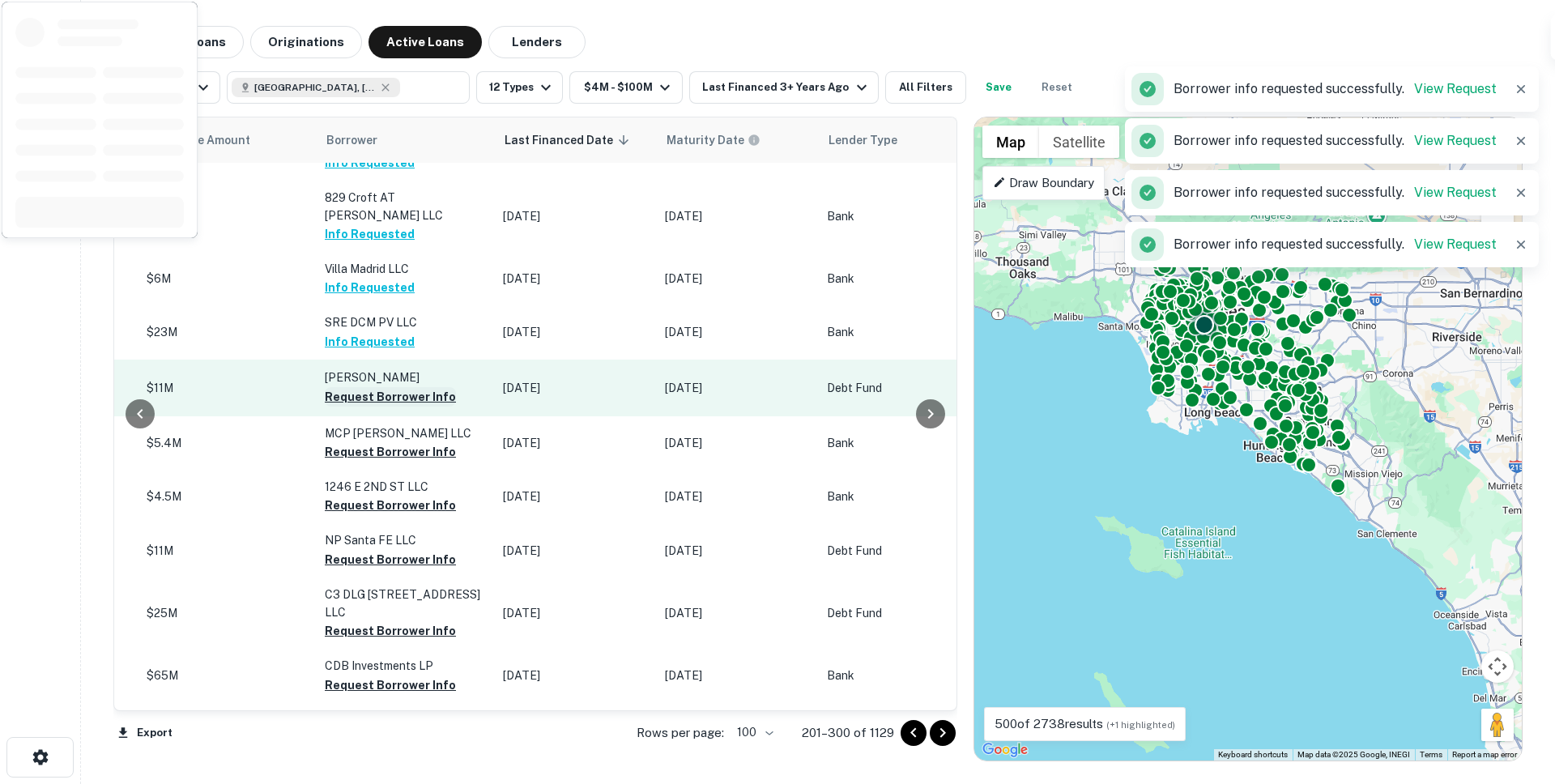
click at [333, 399] on button "Request Borrower Info" at bounding box center [390, 397] width 131 height 19
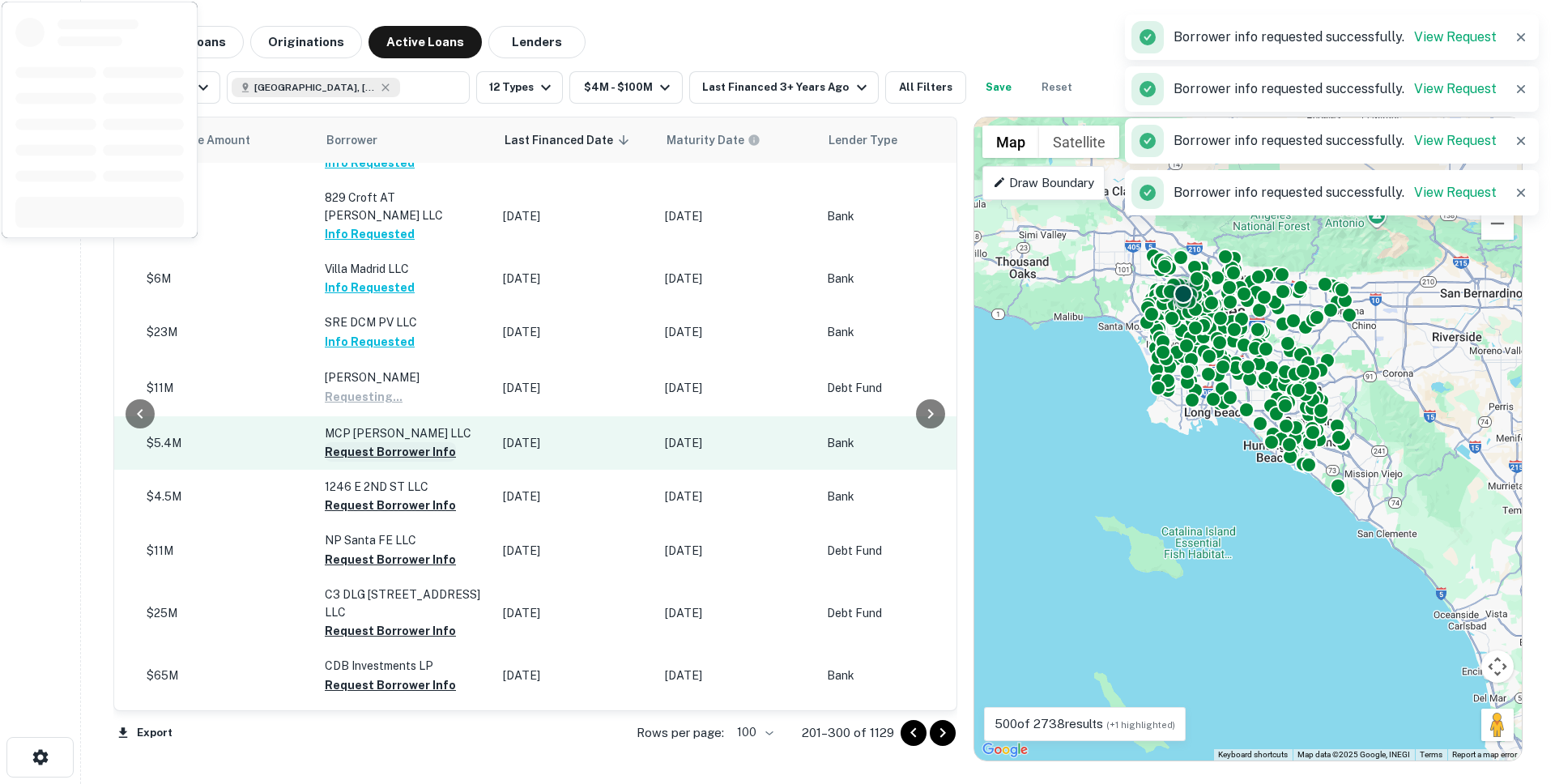
click at [340, 461] on button "Request Borrower Info" at bounding box center [390, 452] width 131 height 19
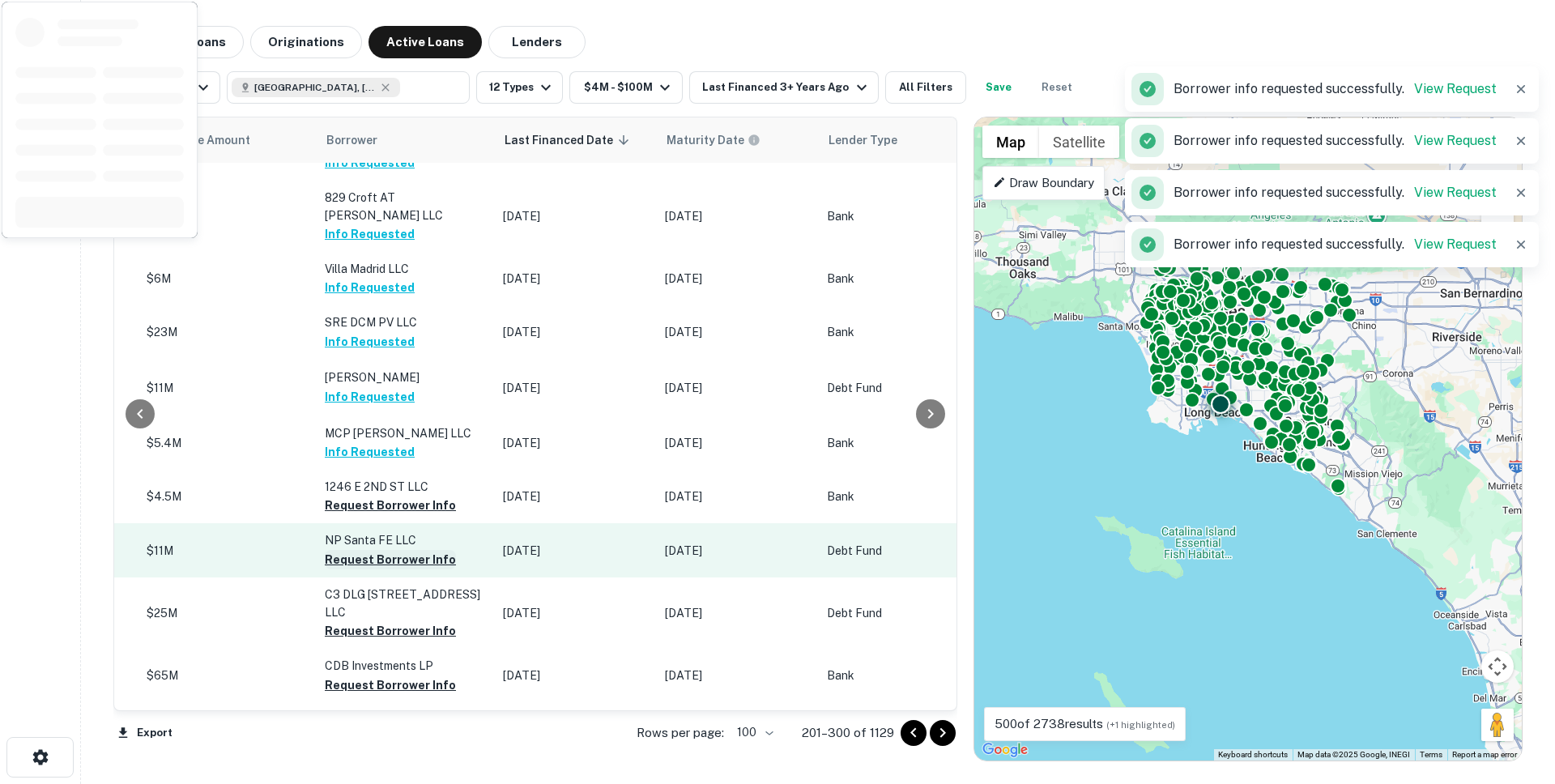
click at [342, 515] on button "Request Borrower Info" at bounding box center [390, 505] width 131 height 19
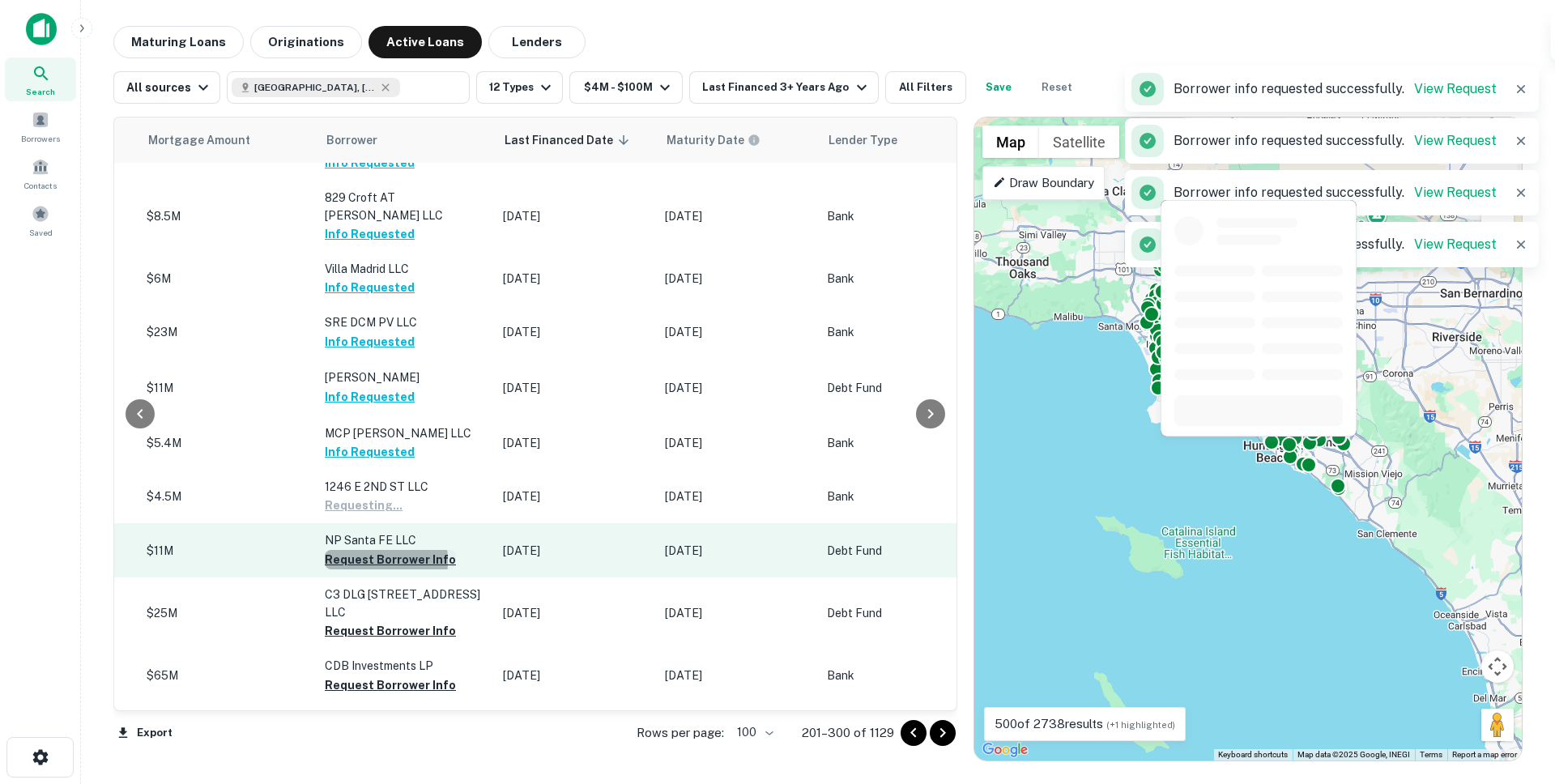
click at [341, 566] on button "Request Borrower Info" at bounding box center [390, 560] width 131 height 19
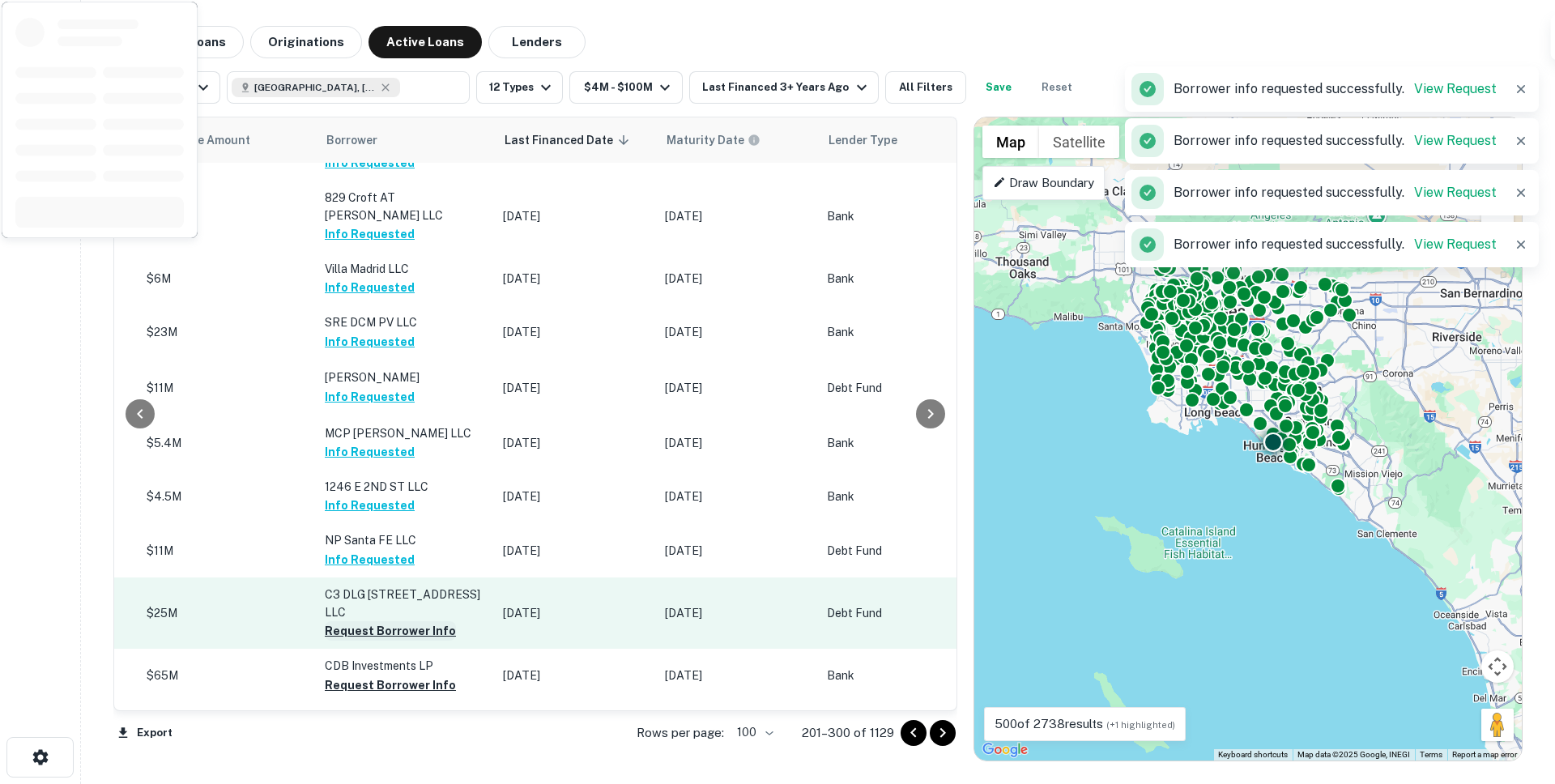
click at [344, 623] on button "Request Borrower Info" at bounding box center [390, 631] width 131 height 19
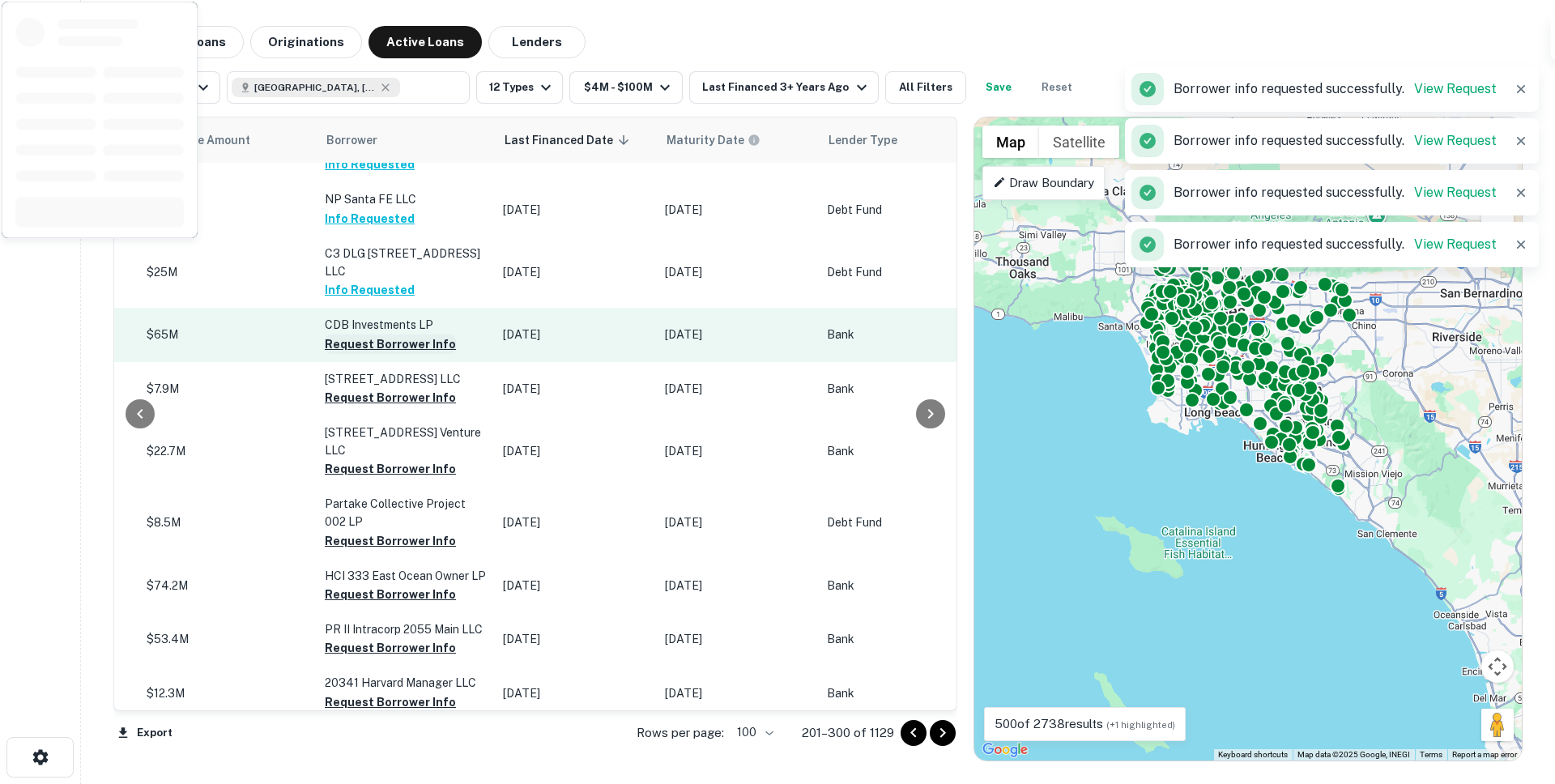
scroll to position [3018, 777]
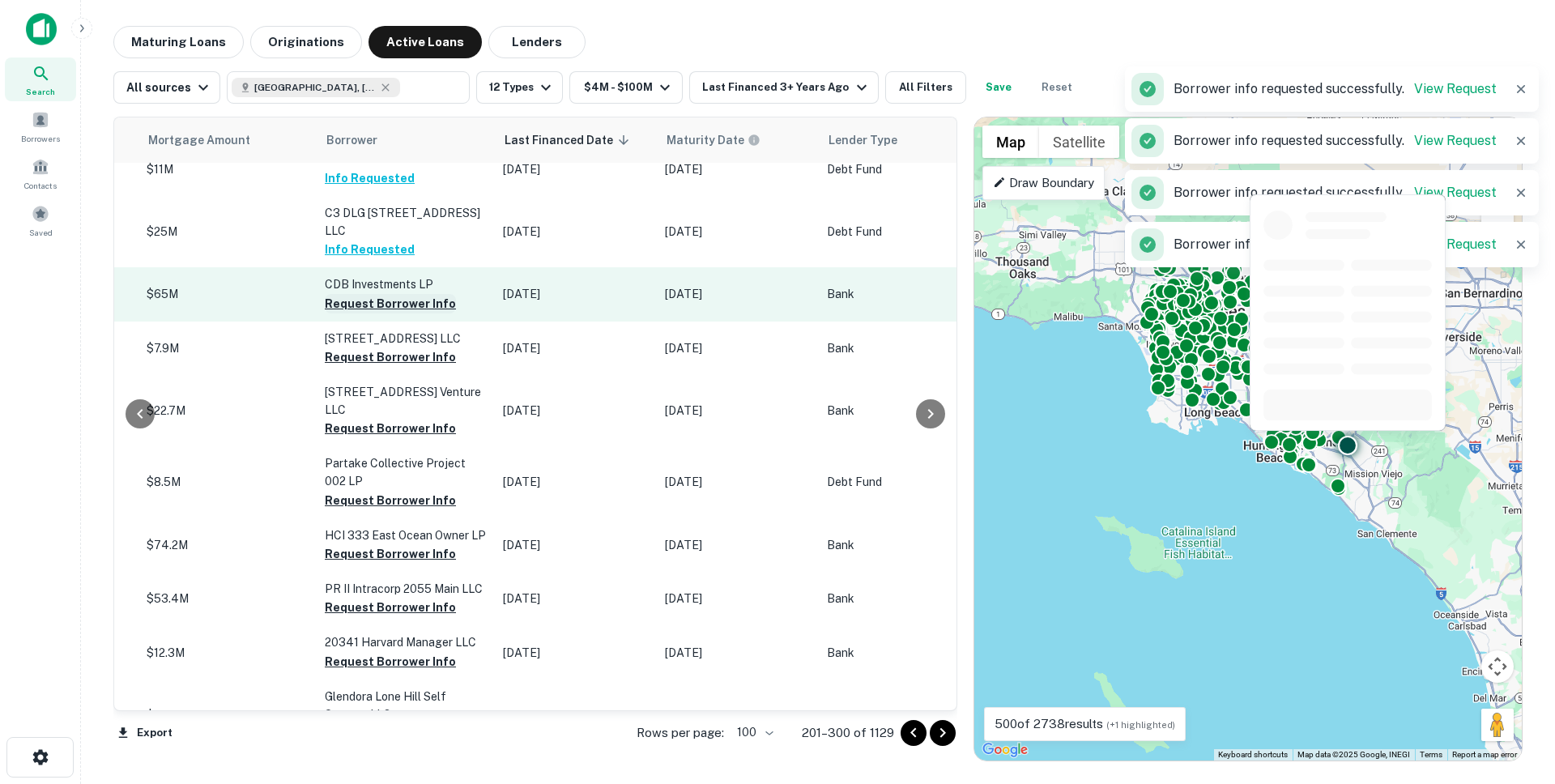
click at [340, 305] on button "Request Borrower Info" at bounding box center [390, 303] width 131 height 19
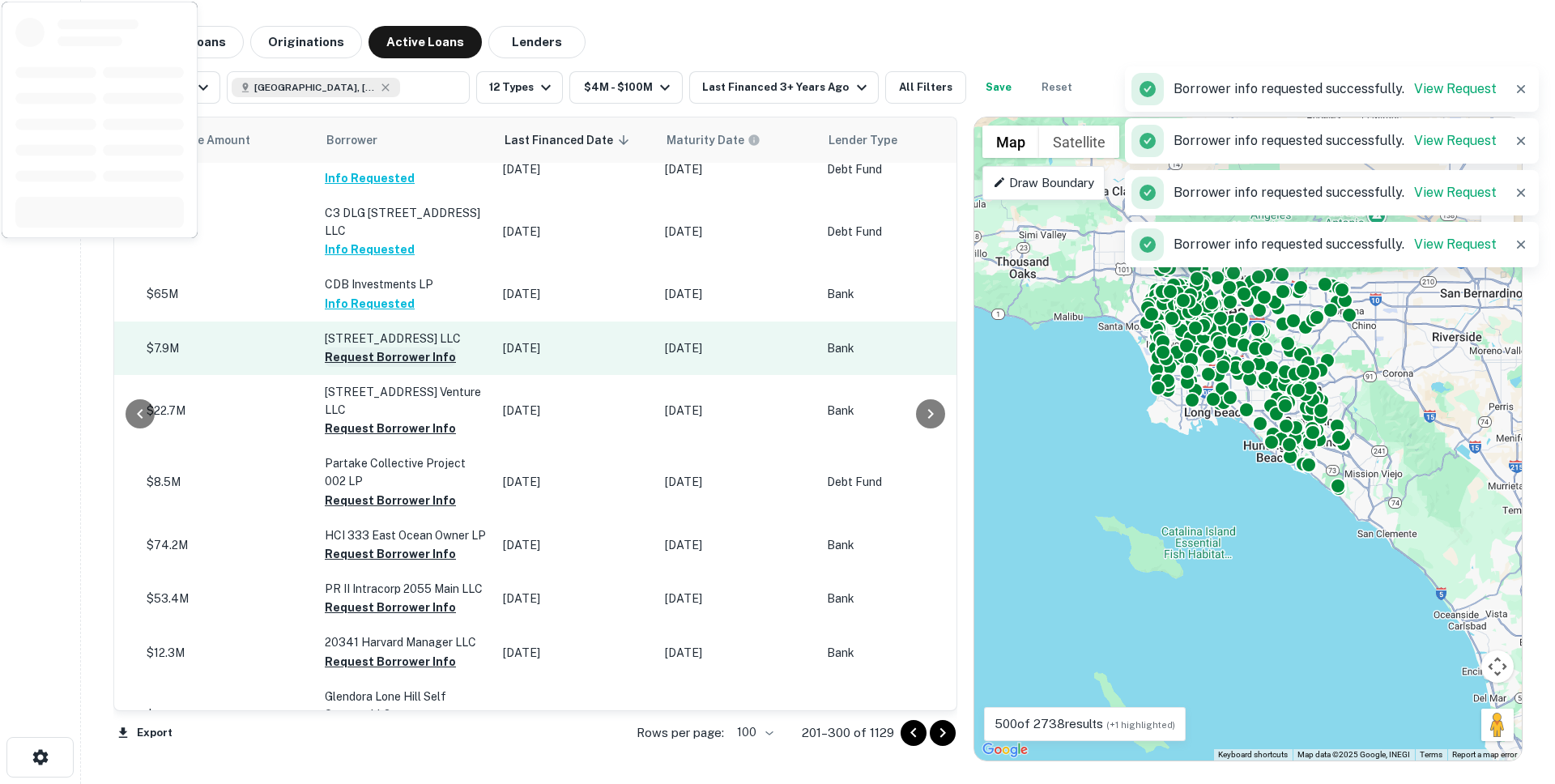
click at [337, 360] on button "Request Borrower Info" at bounding box center [390, 357] width 131 height 19
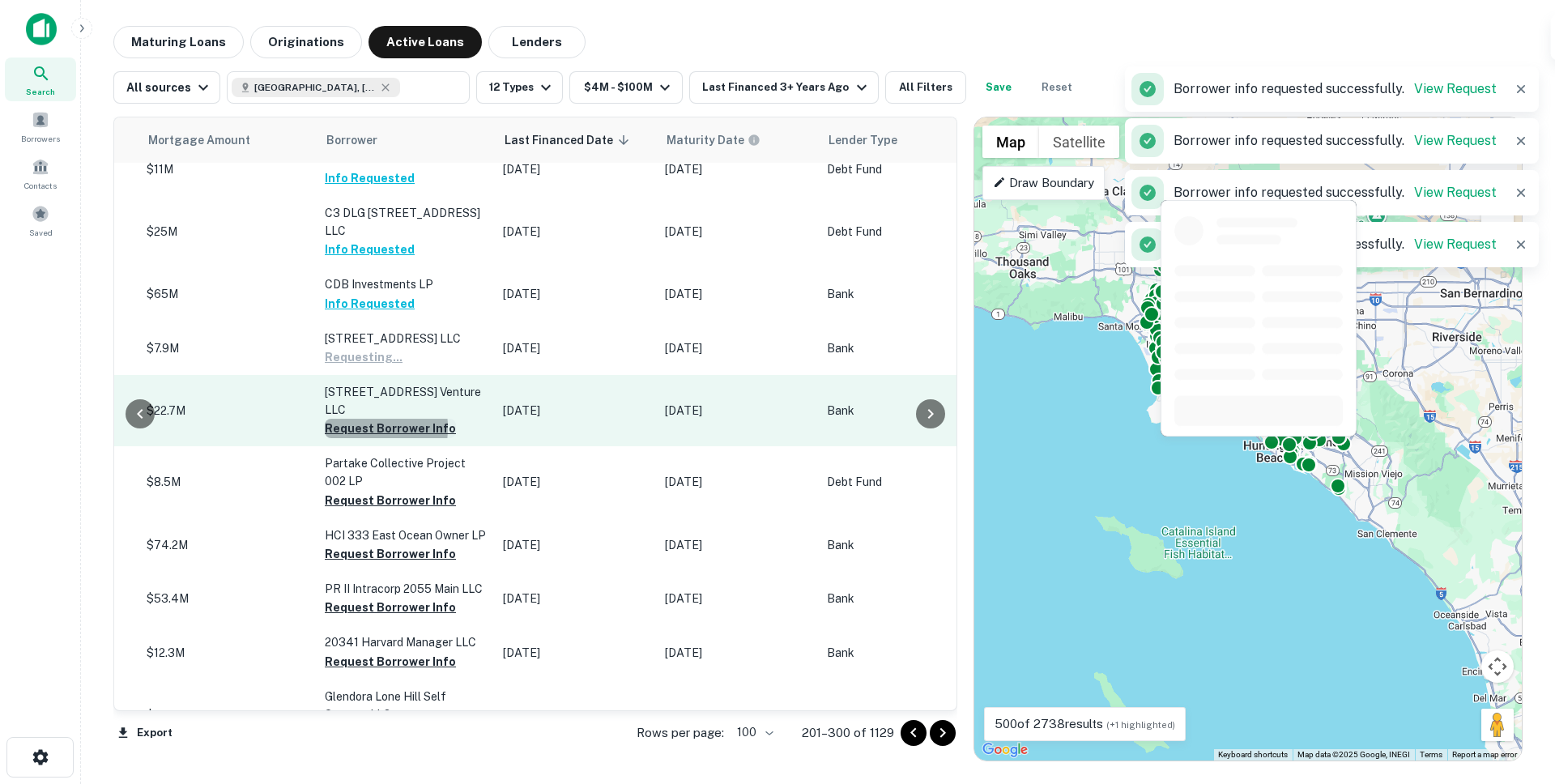
click at [340, 419] on button "Request Borrower Info" at bounding box center [390, 429] width 131 height 19
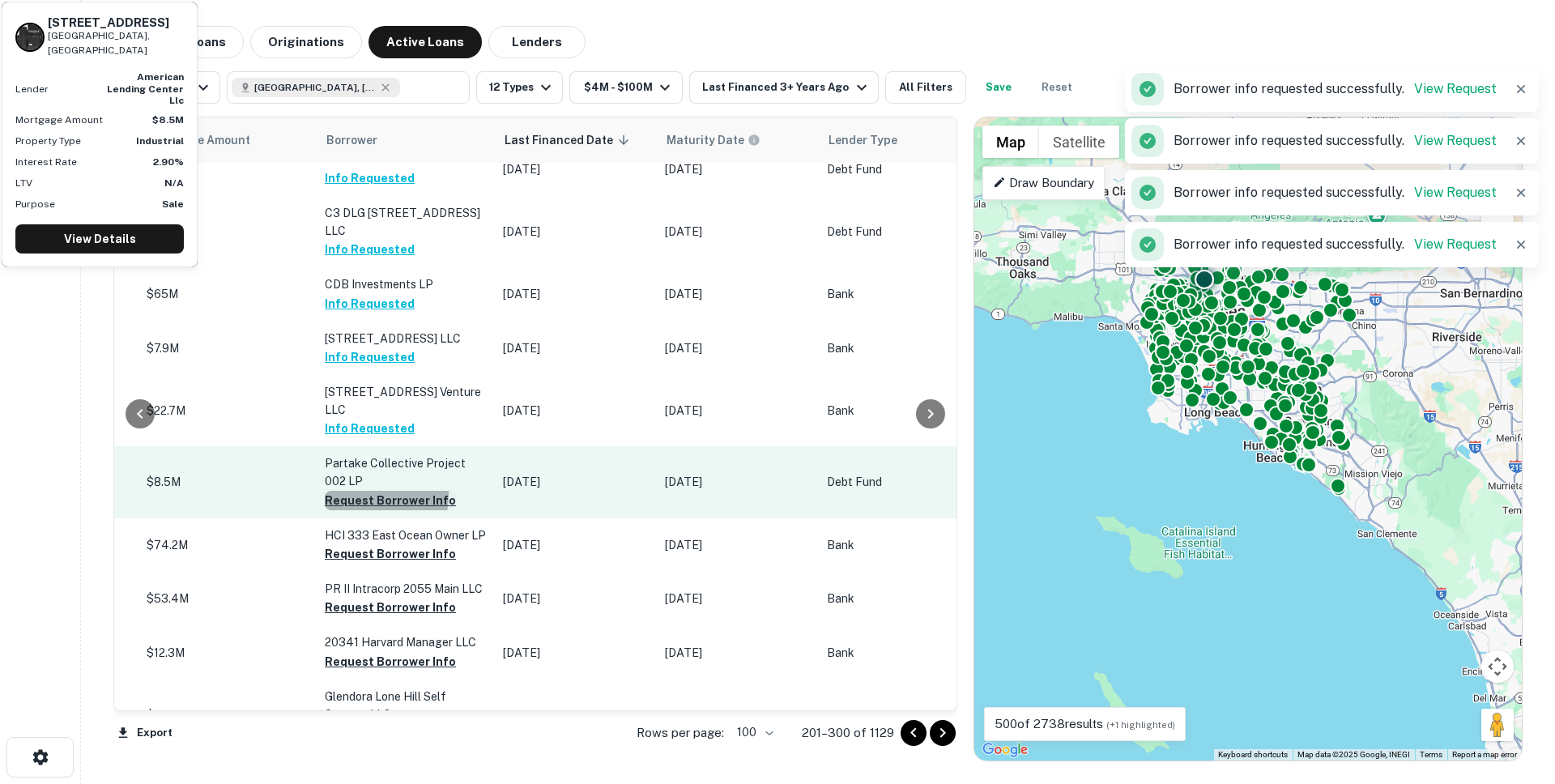
click at [346, 491] on button "Request Borrower Info" at bounding box center [390, 501] width 131 height 19
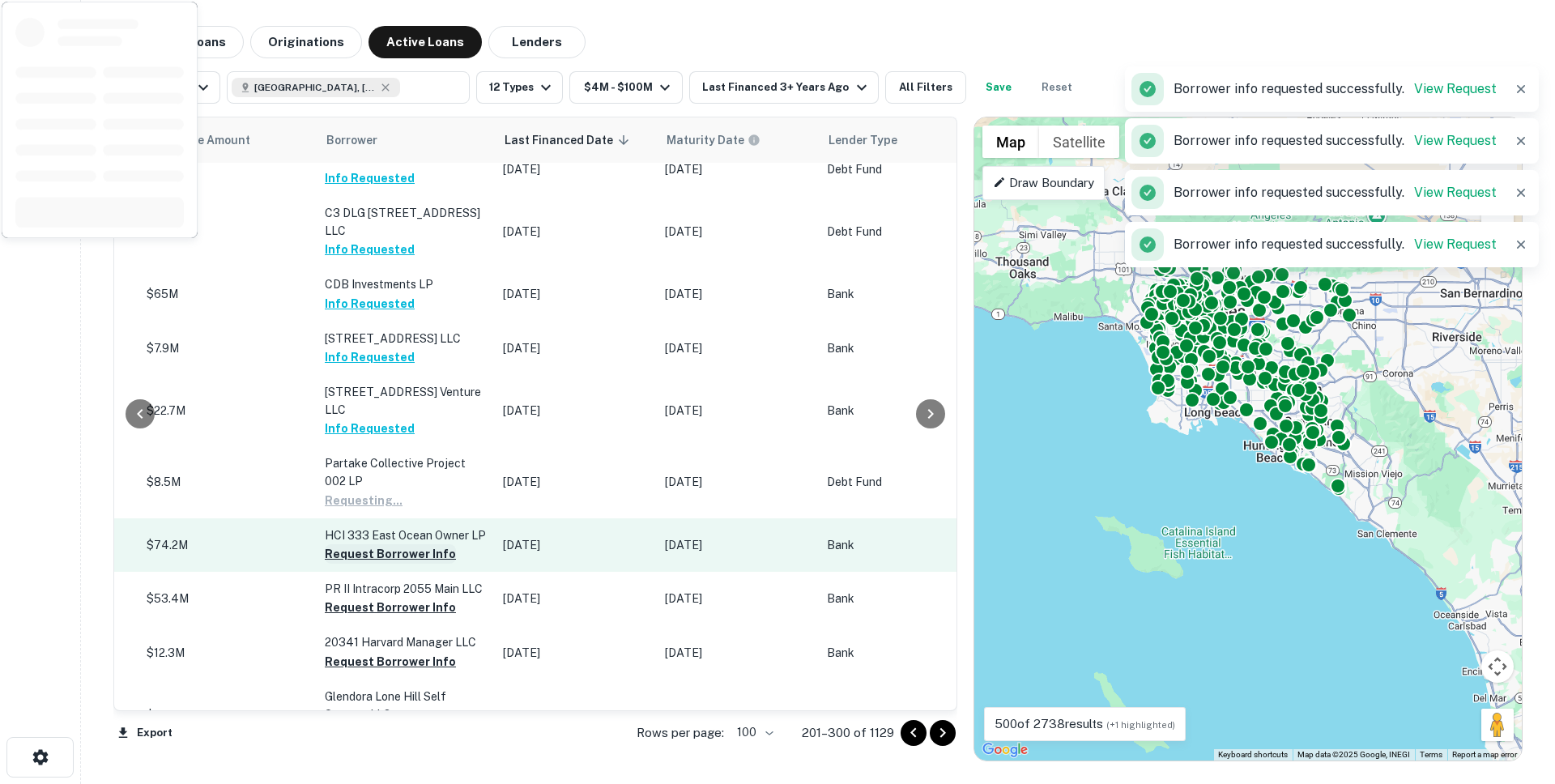
click at [345, 544] on button "Request Borrower Info" at bounding box center [390, 554] width 131 height 19
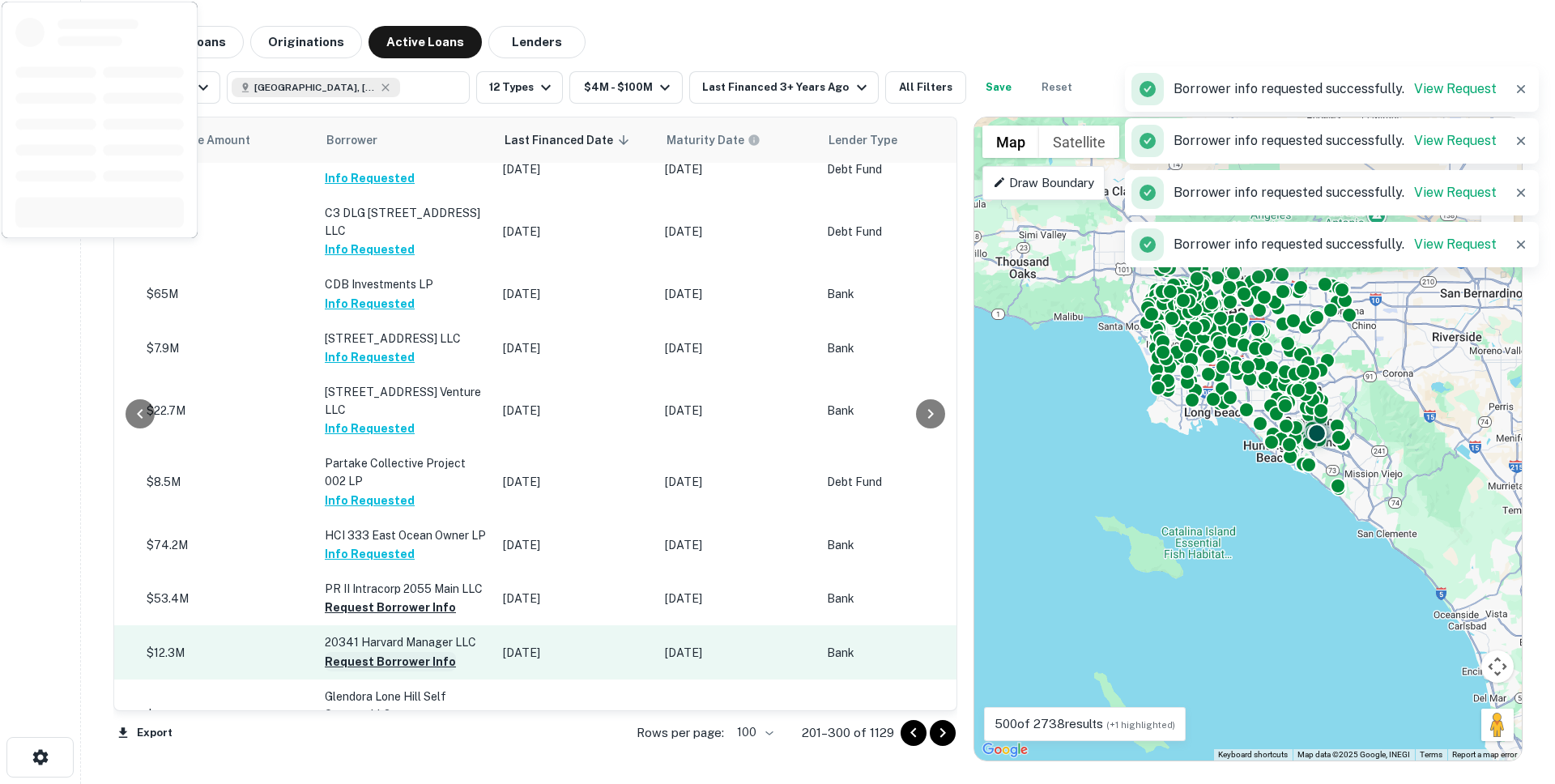
click at [347, 598] on button "Request Borrower Info" at bounding box center [390, 608] width 131 height 19
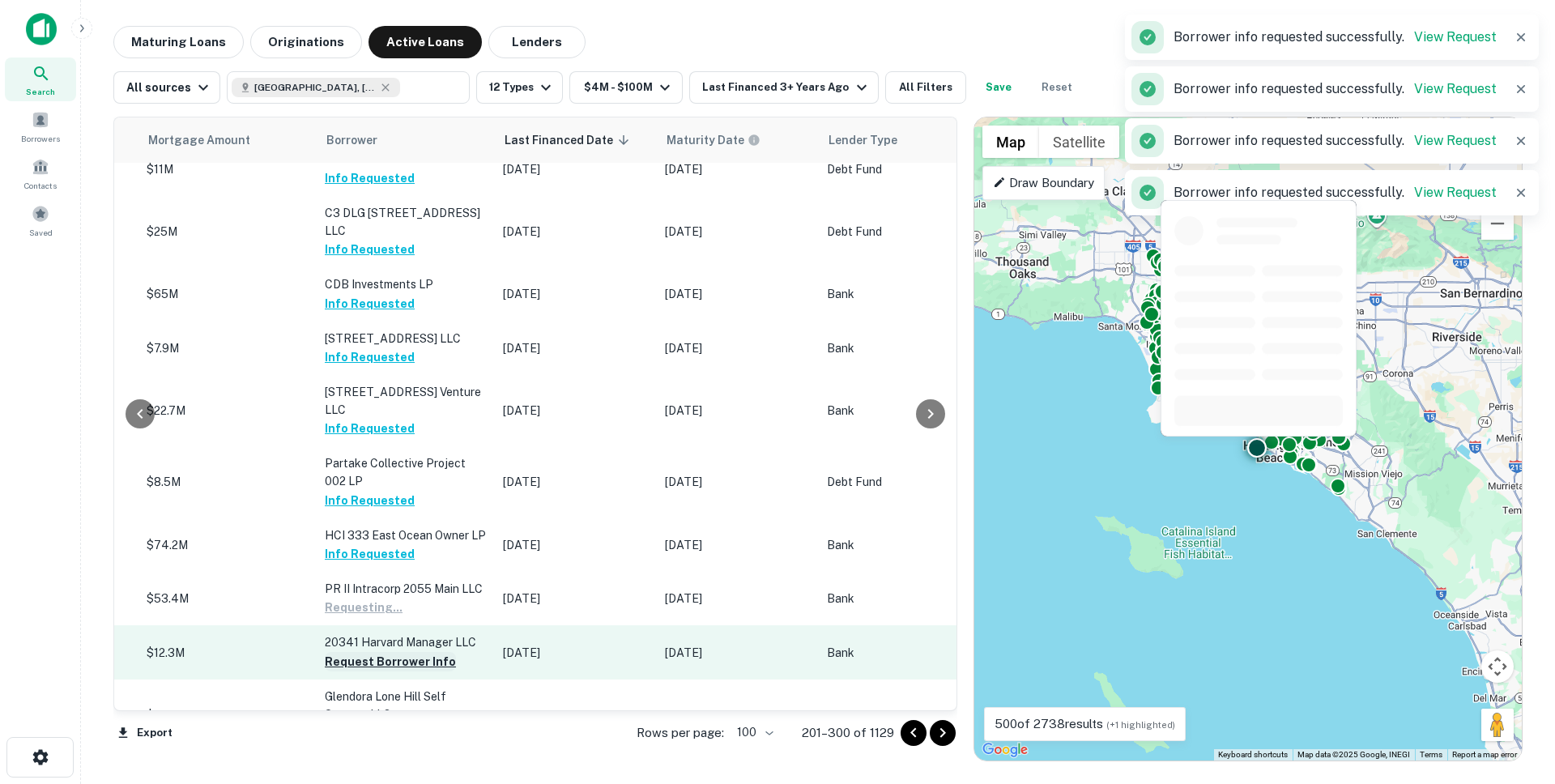
click at [349, 652] on button "Request Borrower Info" at bounding box center [390, 661] width 131 height 19
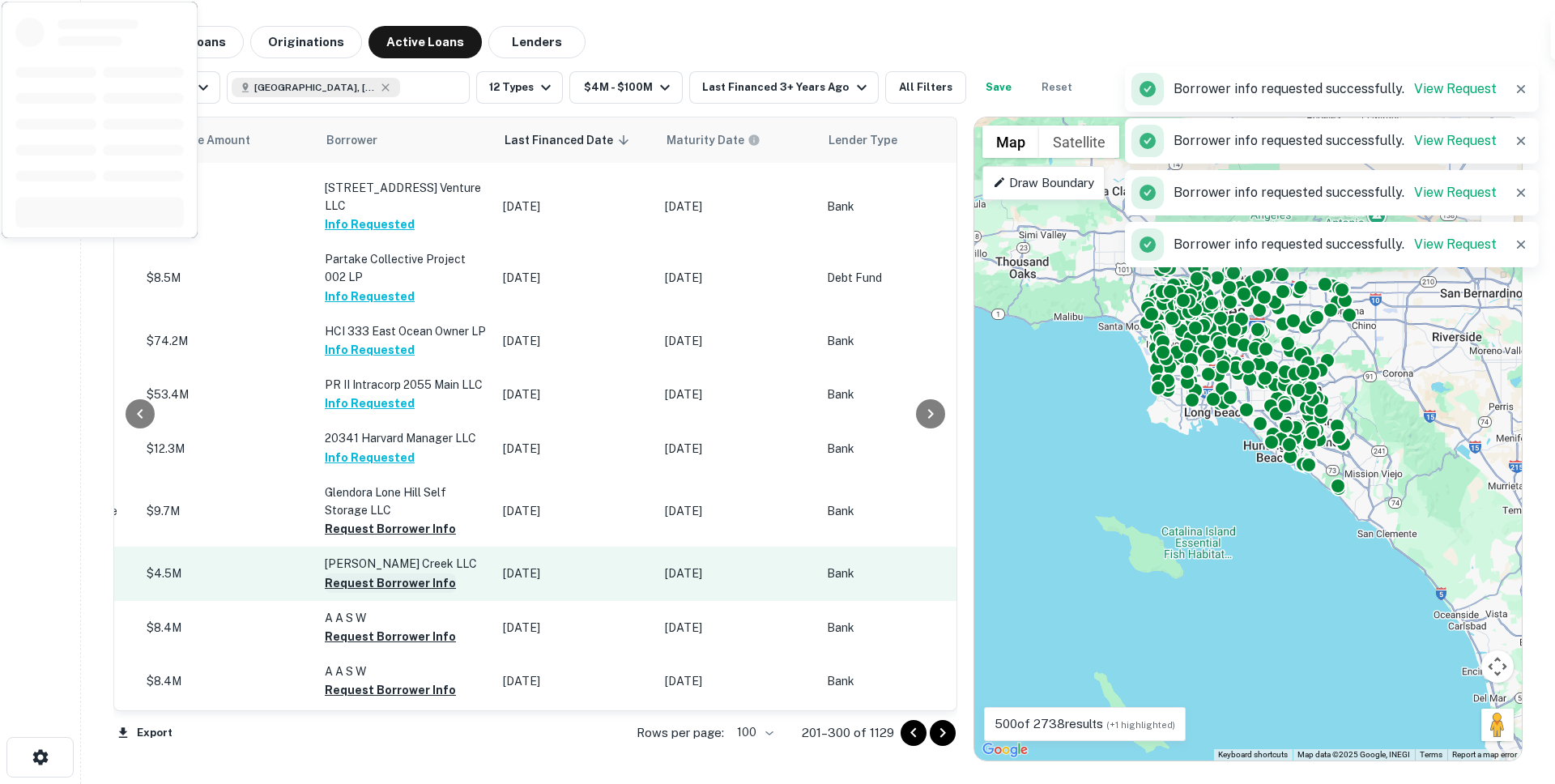
scroll to position [3341, 777]
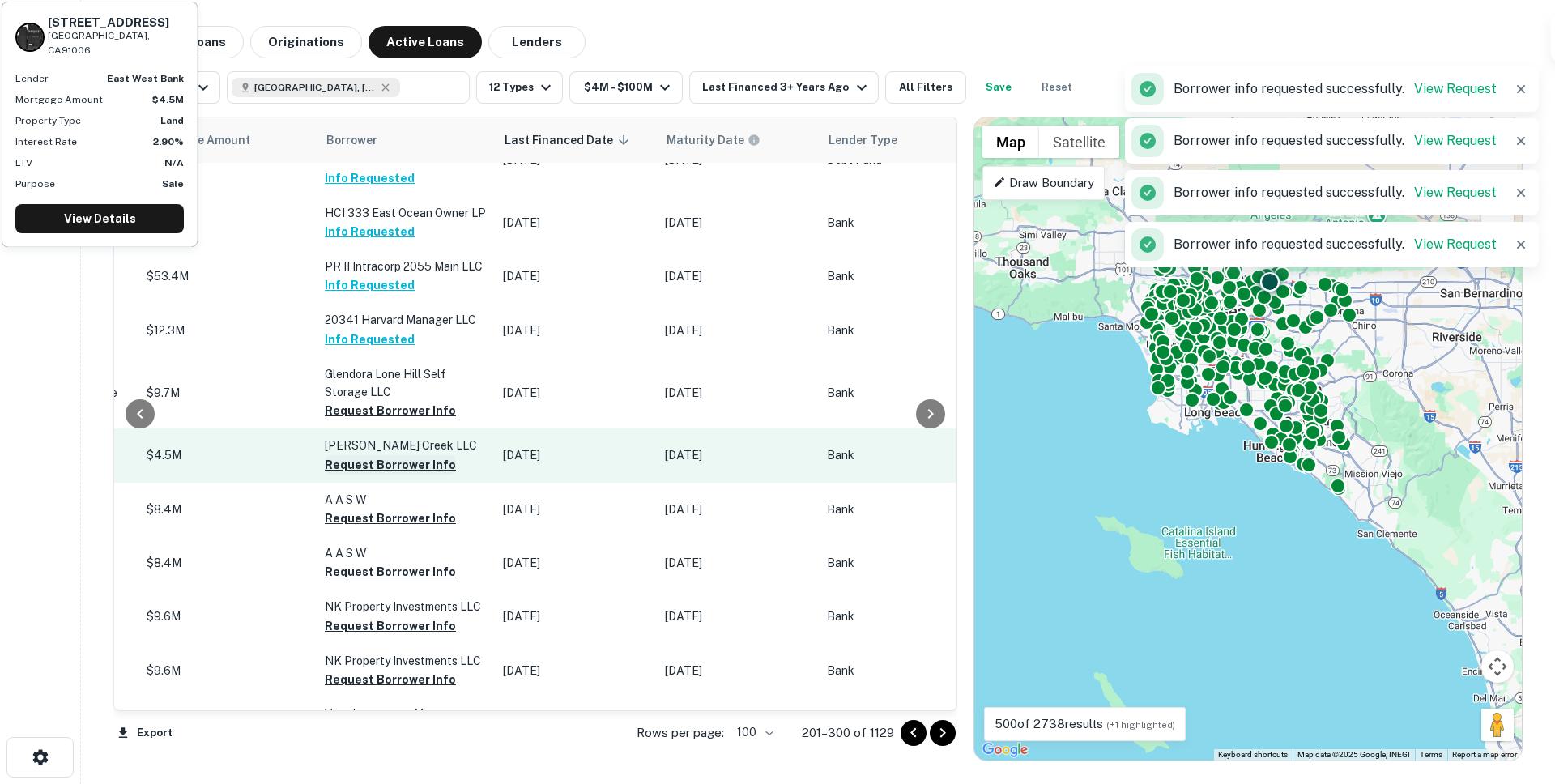
click at [330, 455] on button "Request Borrower Info" at bounding box center [390, 465] width 131 height 19
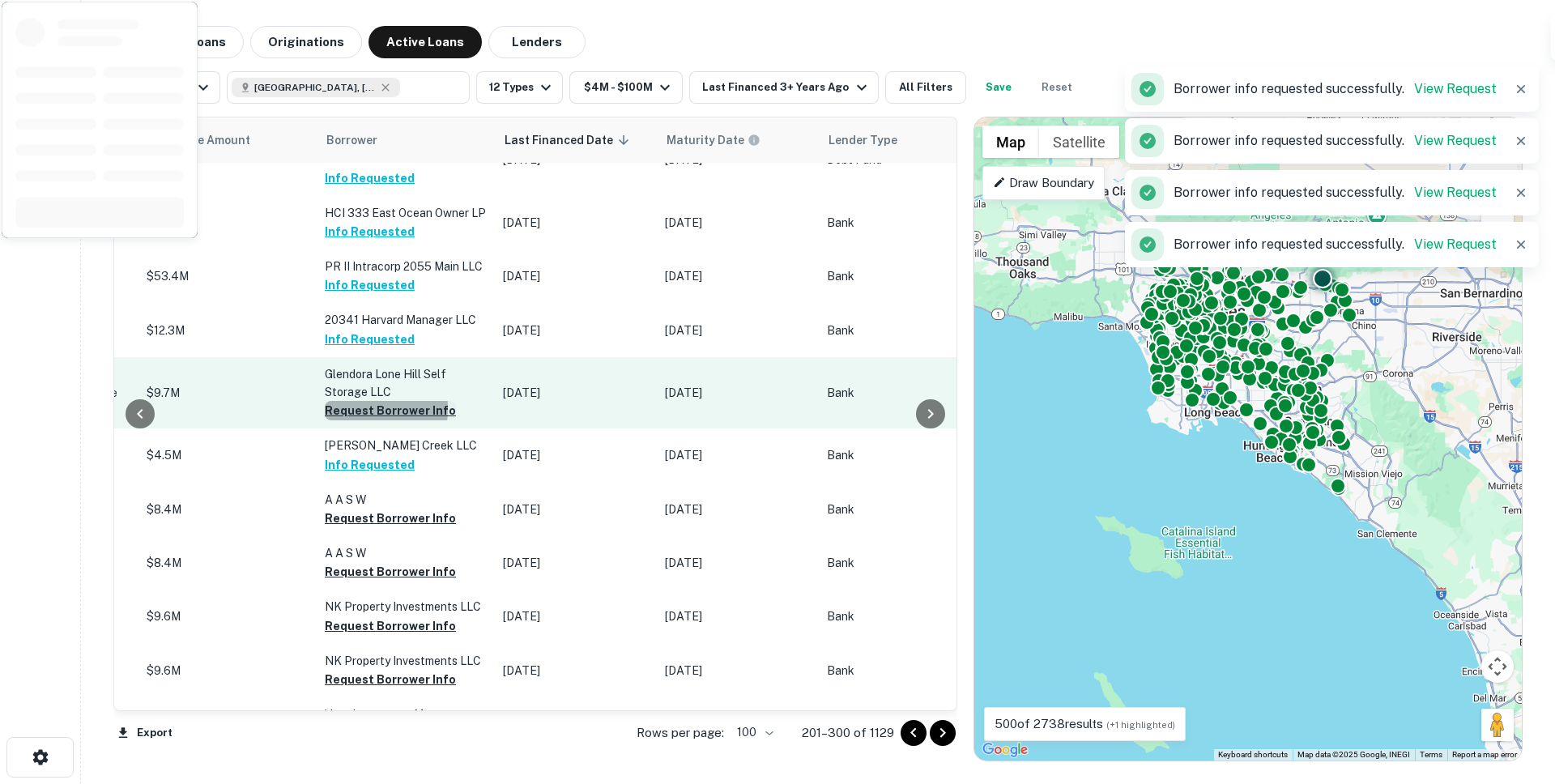
click at [333, 401] on button "Request Borrower Info" at bounding box center [390, 411] width 131 height 19
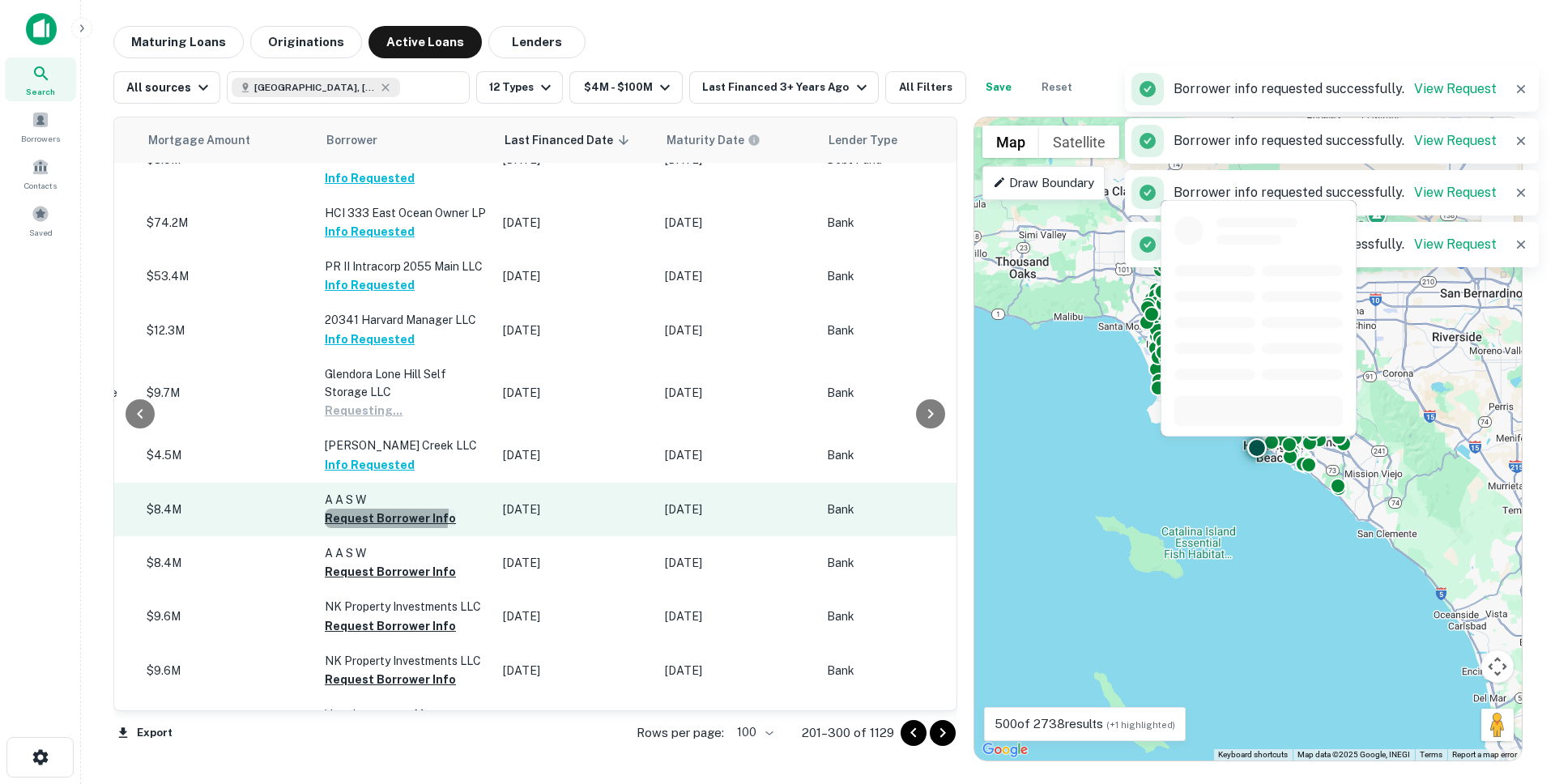
click at [333, 509] on button "Request Borrower Info" at bounding box center [390, 519] width 131 height 19
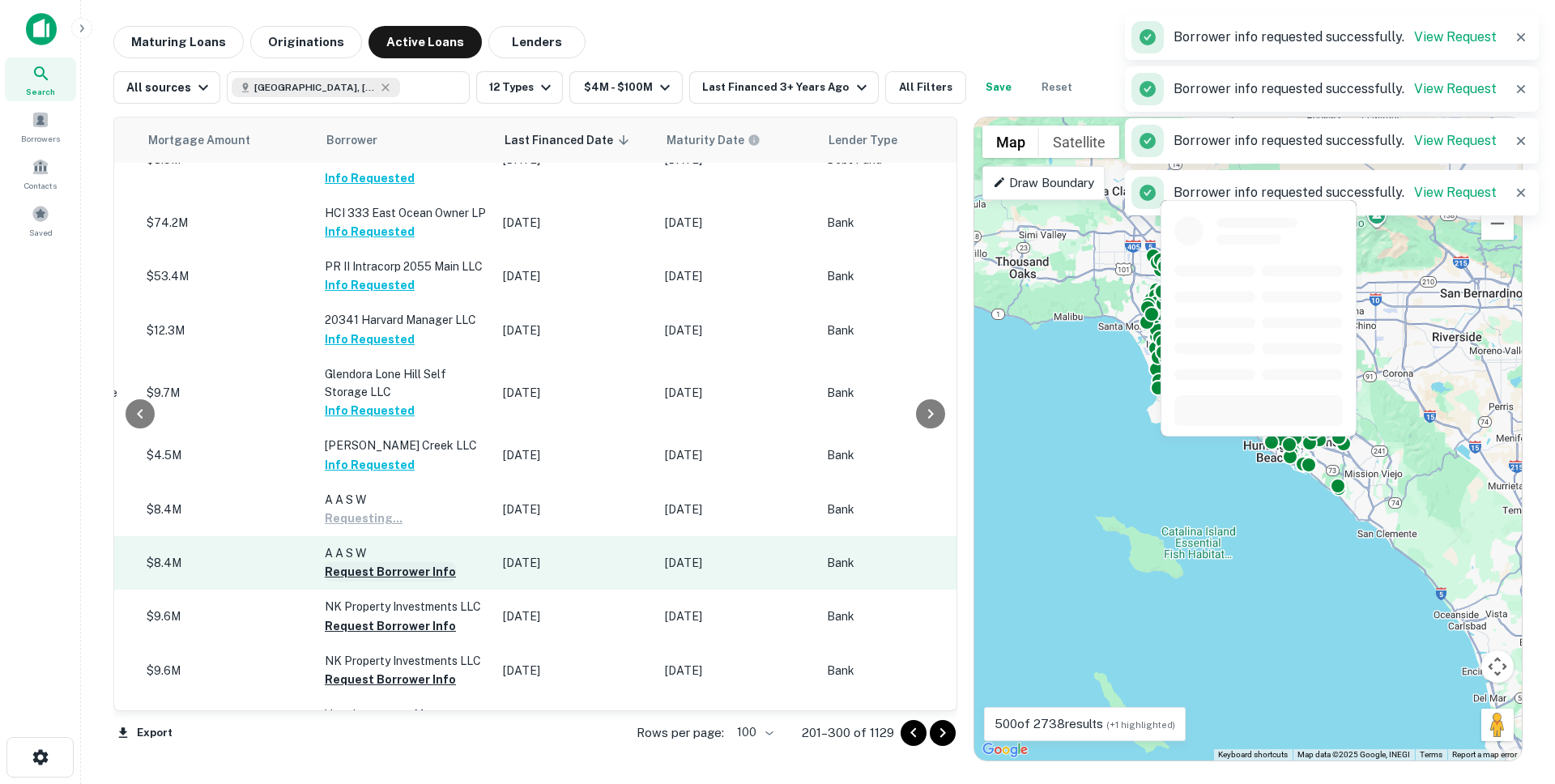
click at [342, 562] on button "Request Borrower Info" at bounding box center [390, 571] width 131 height 19
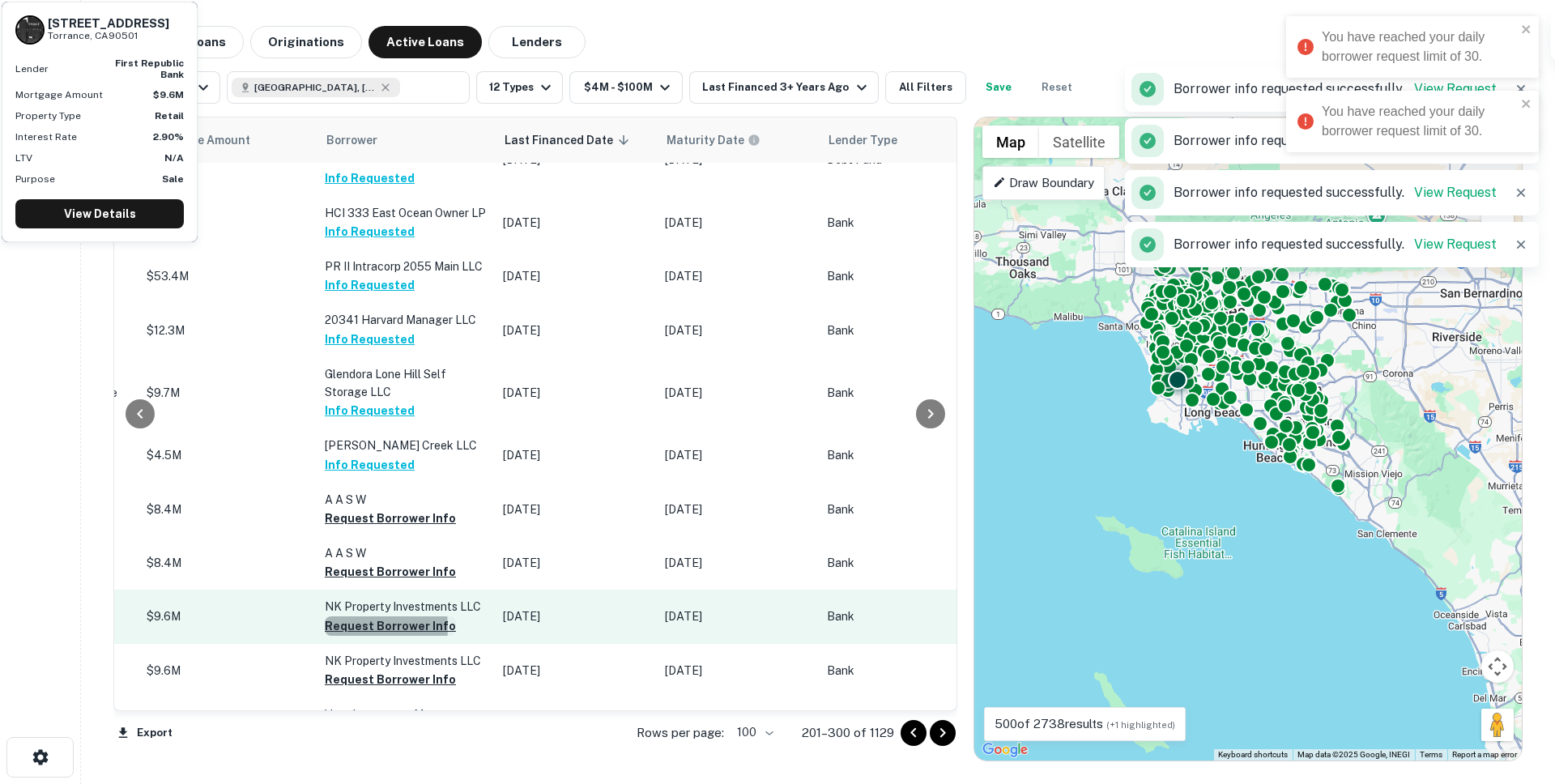
click at [351, 616] on button "Request Borrower Info" at bounding box center [390, 626] width 131 height 19
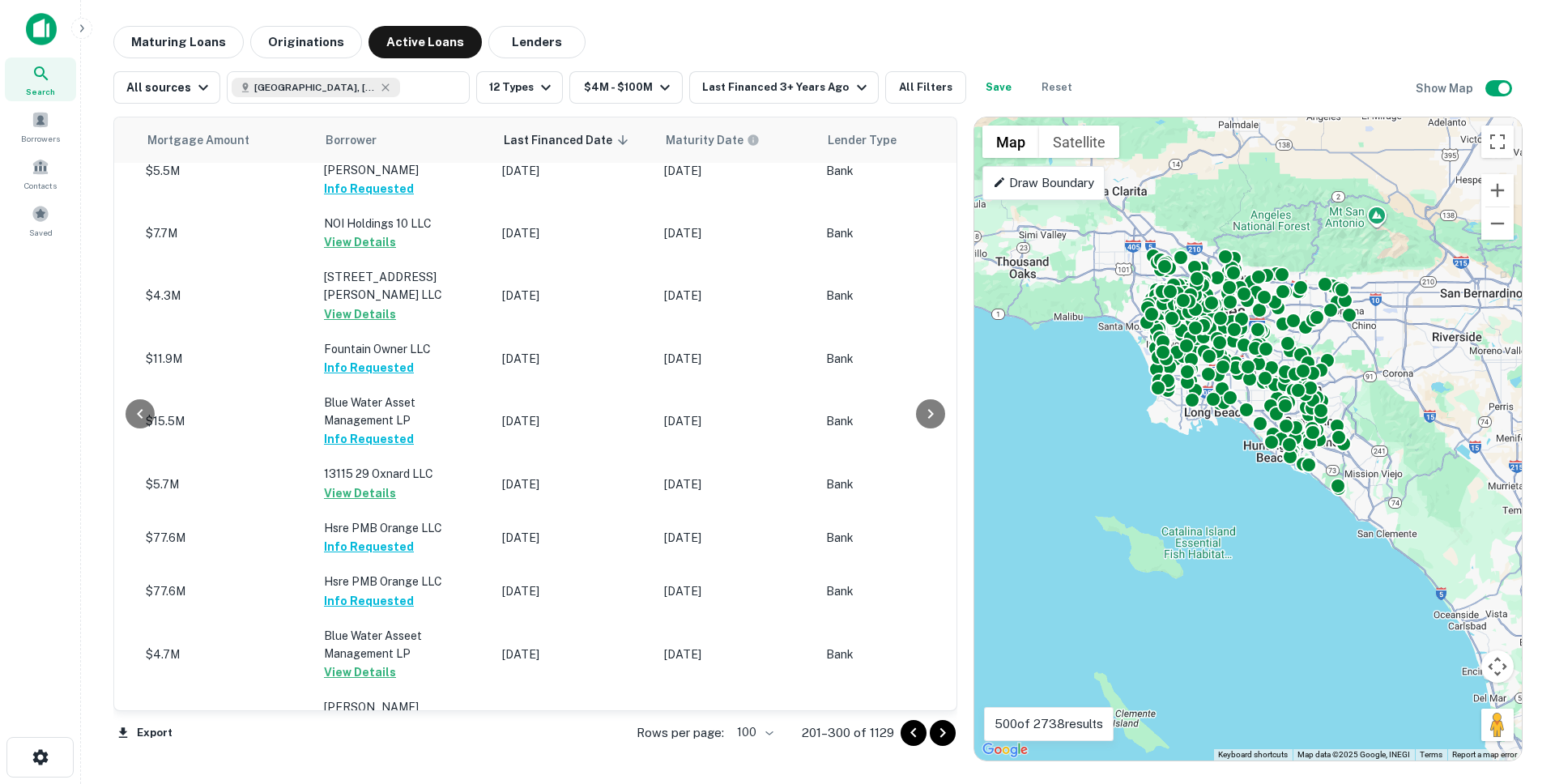
scroll to position [1030, 778]
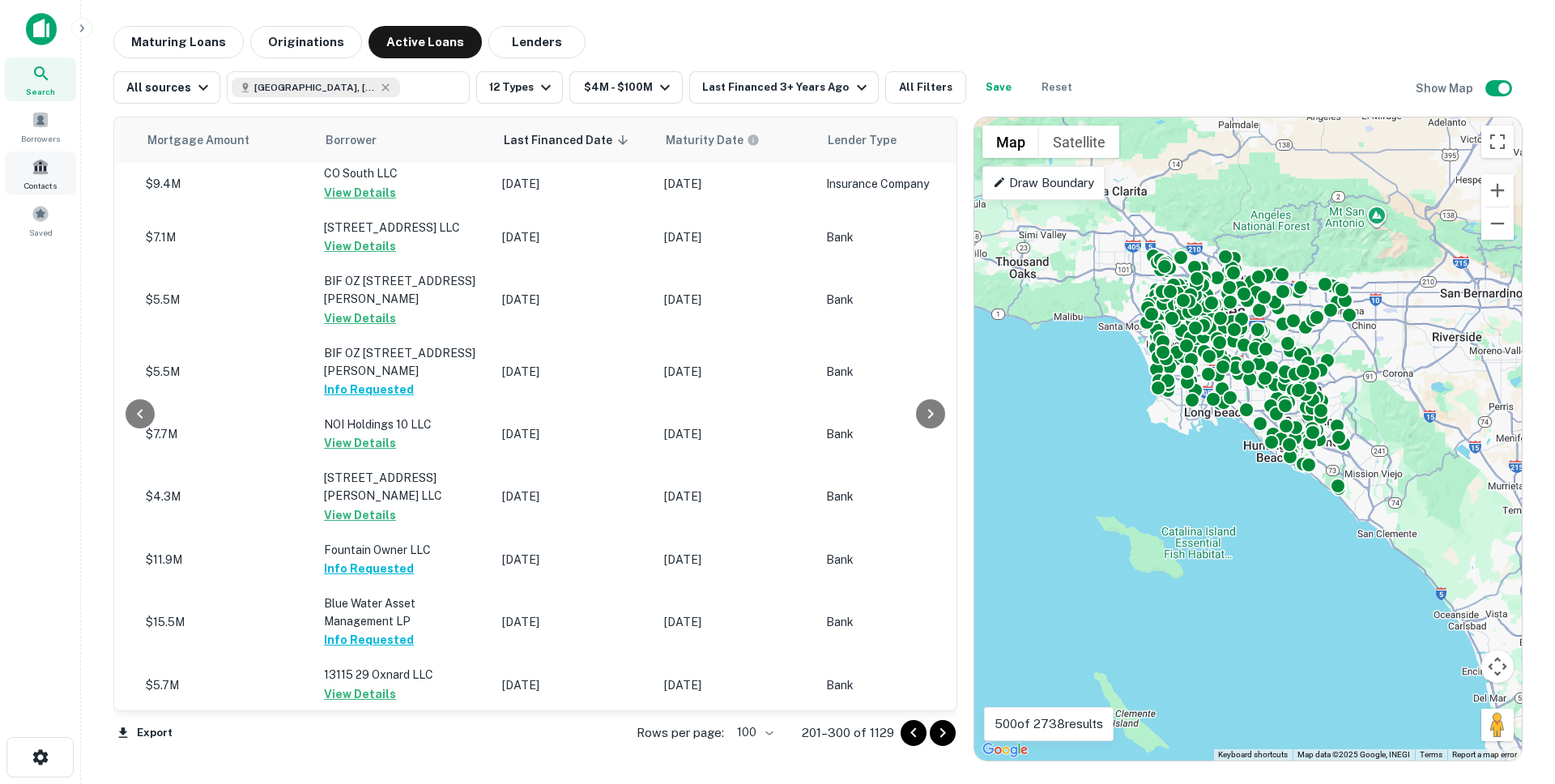
click at [55, 183] on span "Contacts" at bounding box center [41, 185] width 33 height 13
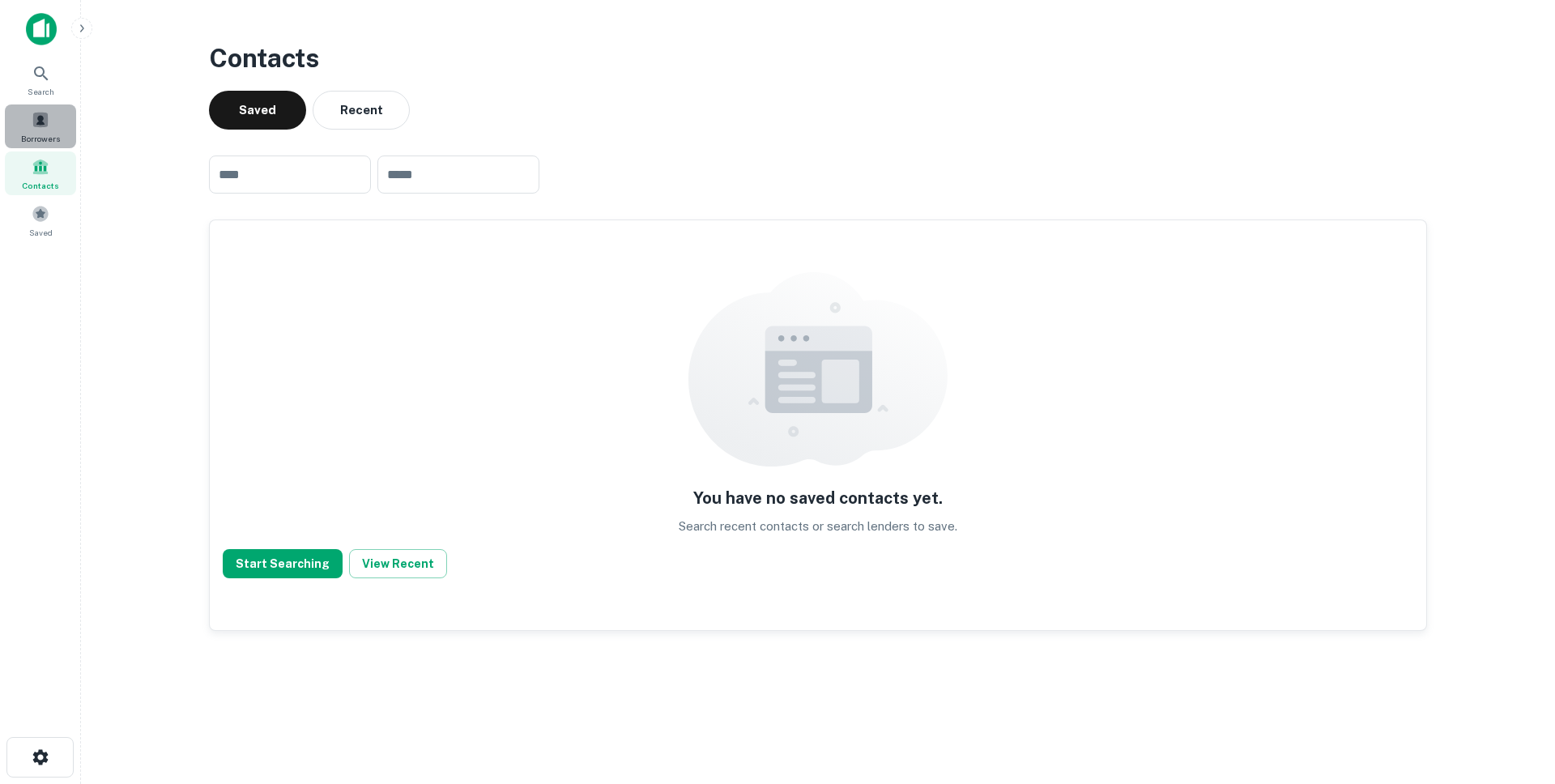
click at [51, 118] on div "Borrowers" at bounding box center [41, 126] width 71 height 44
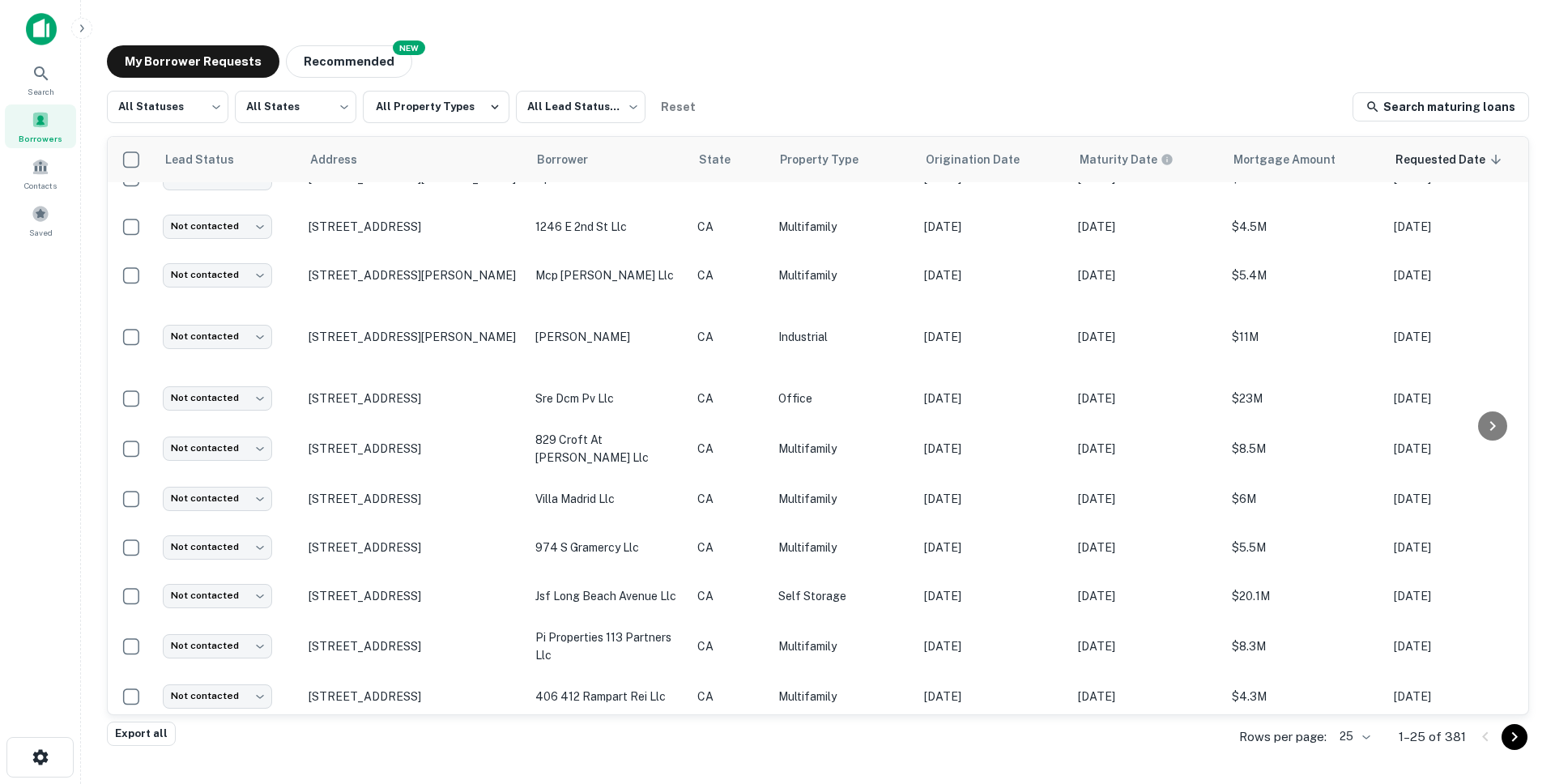
scroll to position [760, 0]
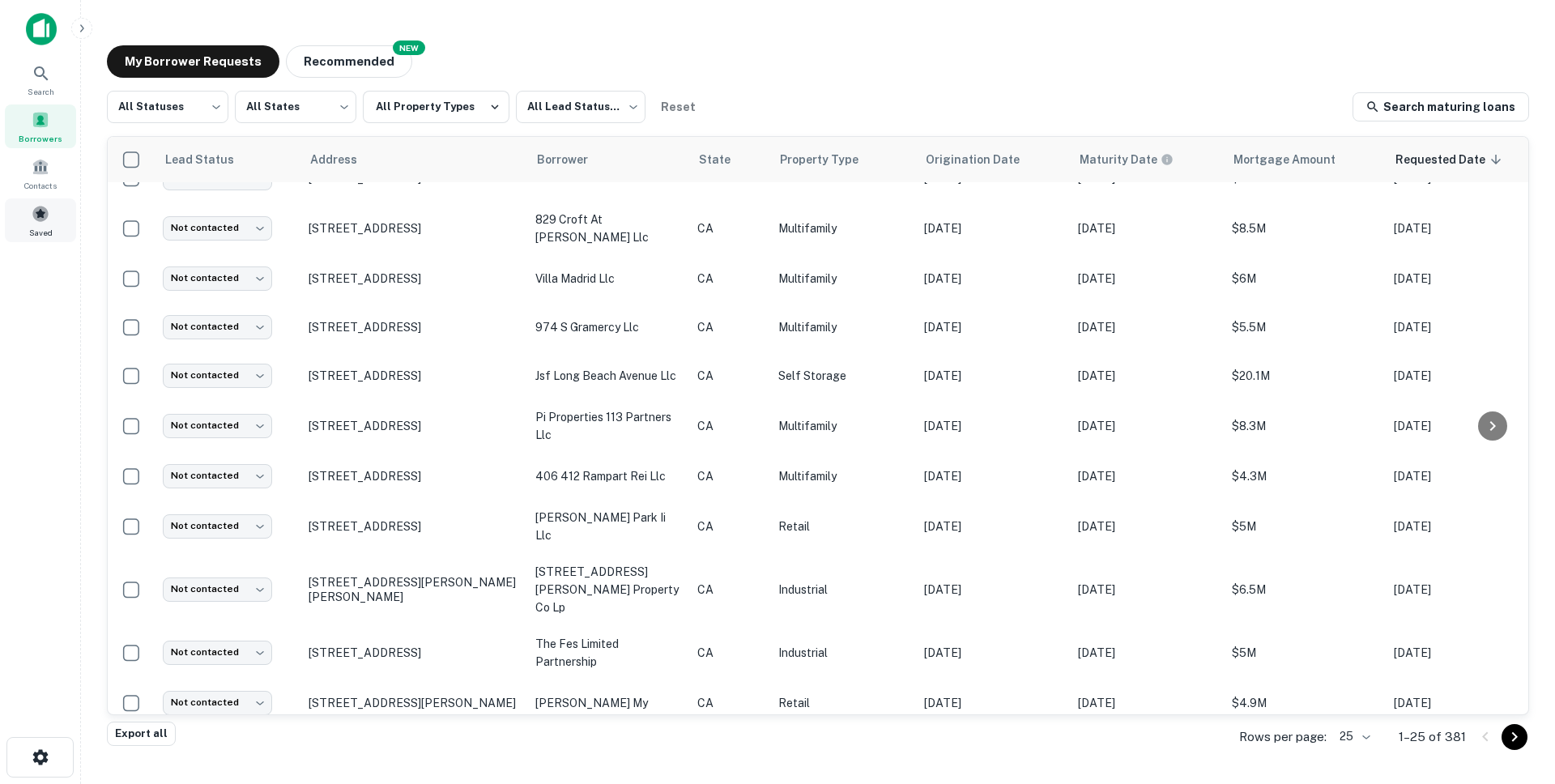
click at [46, 215] on span at bounding box center [41, 213] width 18 height 18
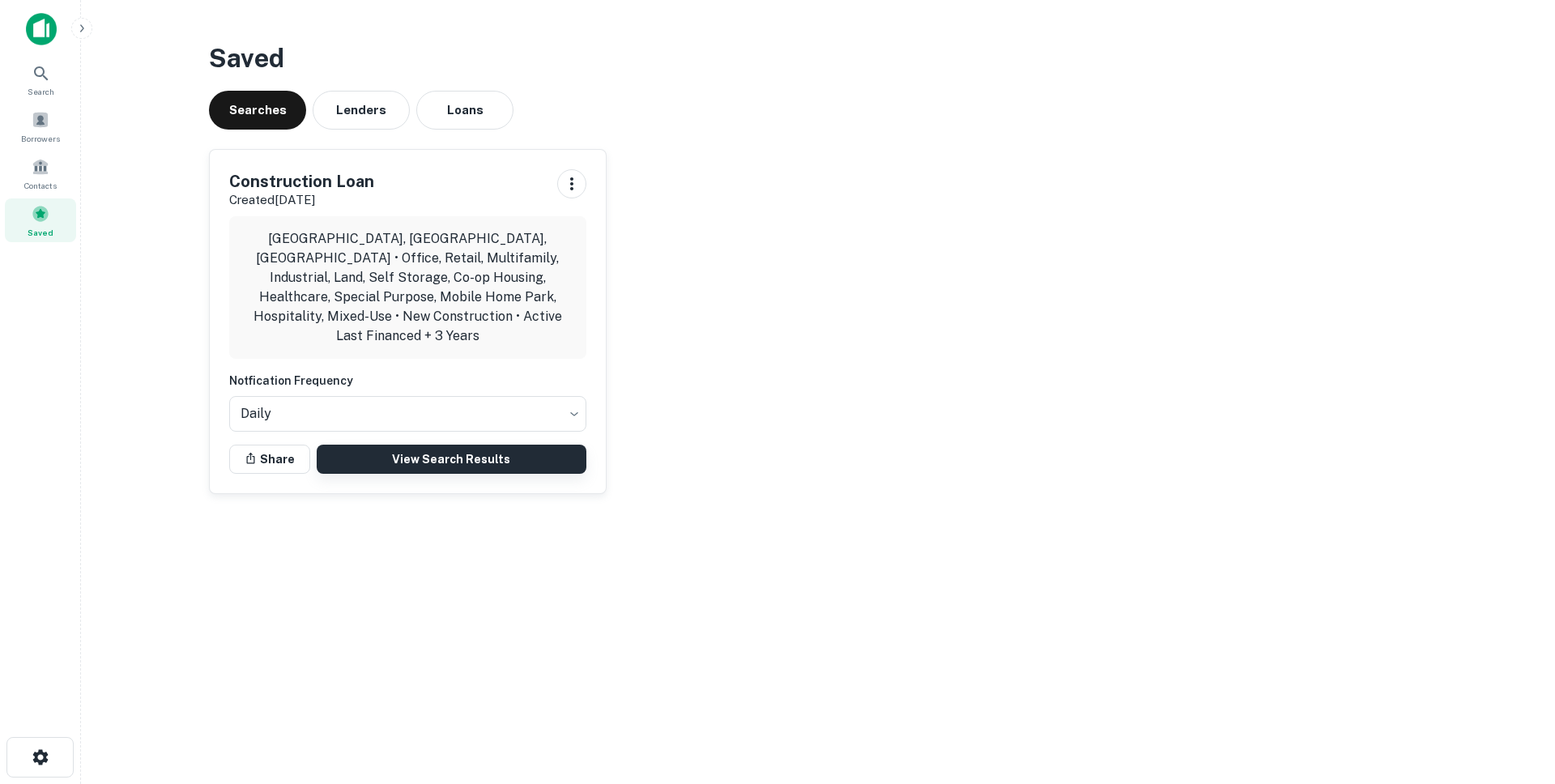
click at [436, 445] on link "View Search Results" at bounding box center [452, 459] width 270 height 29
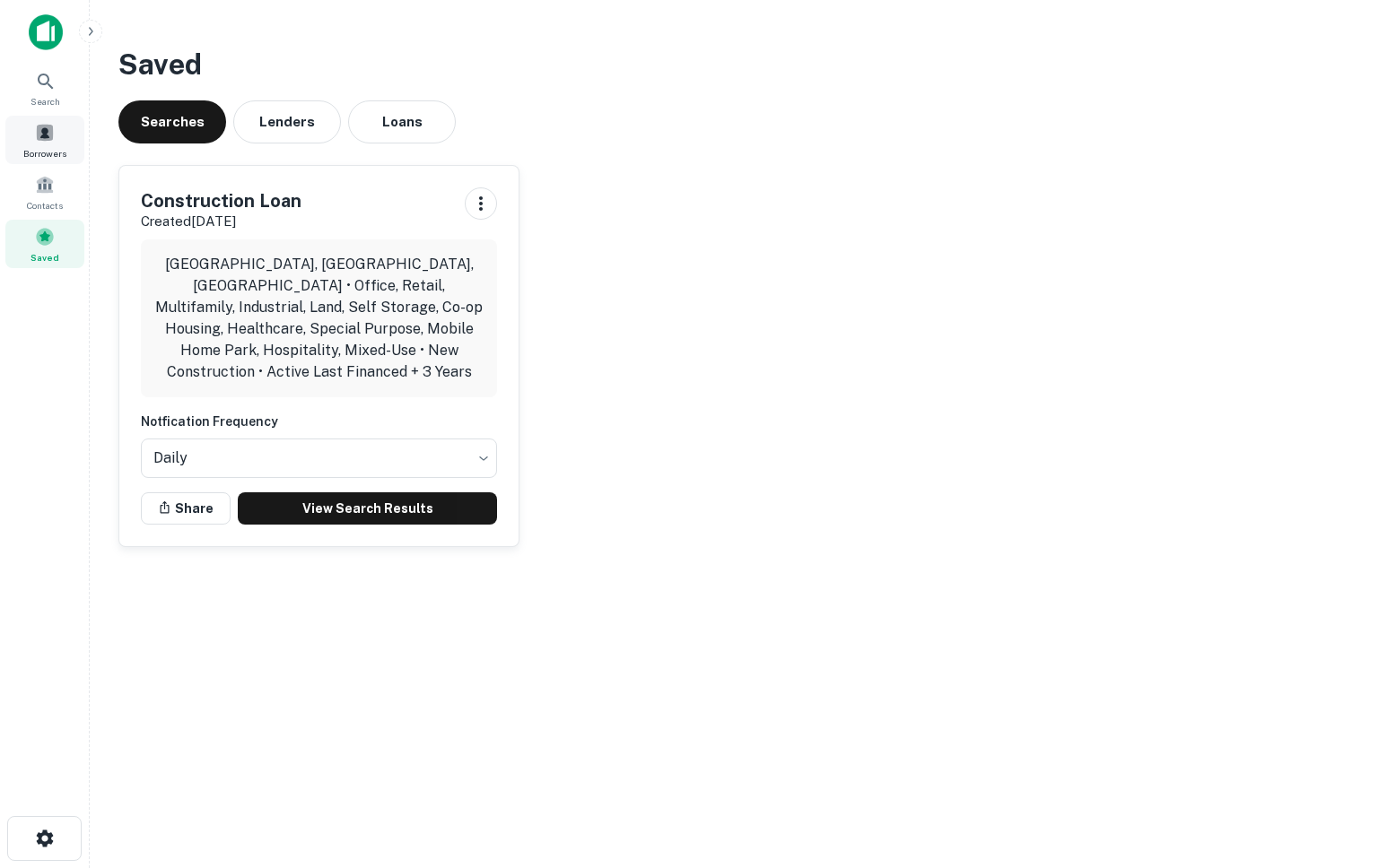
click at [50, 152] on span "Borrowers" at bounding box center [45, 153] width 43 height 15
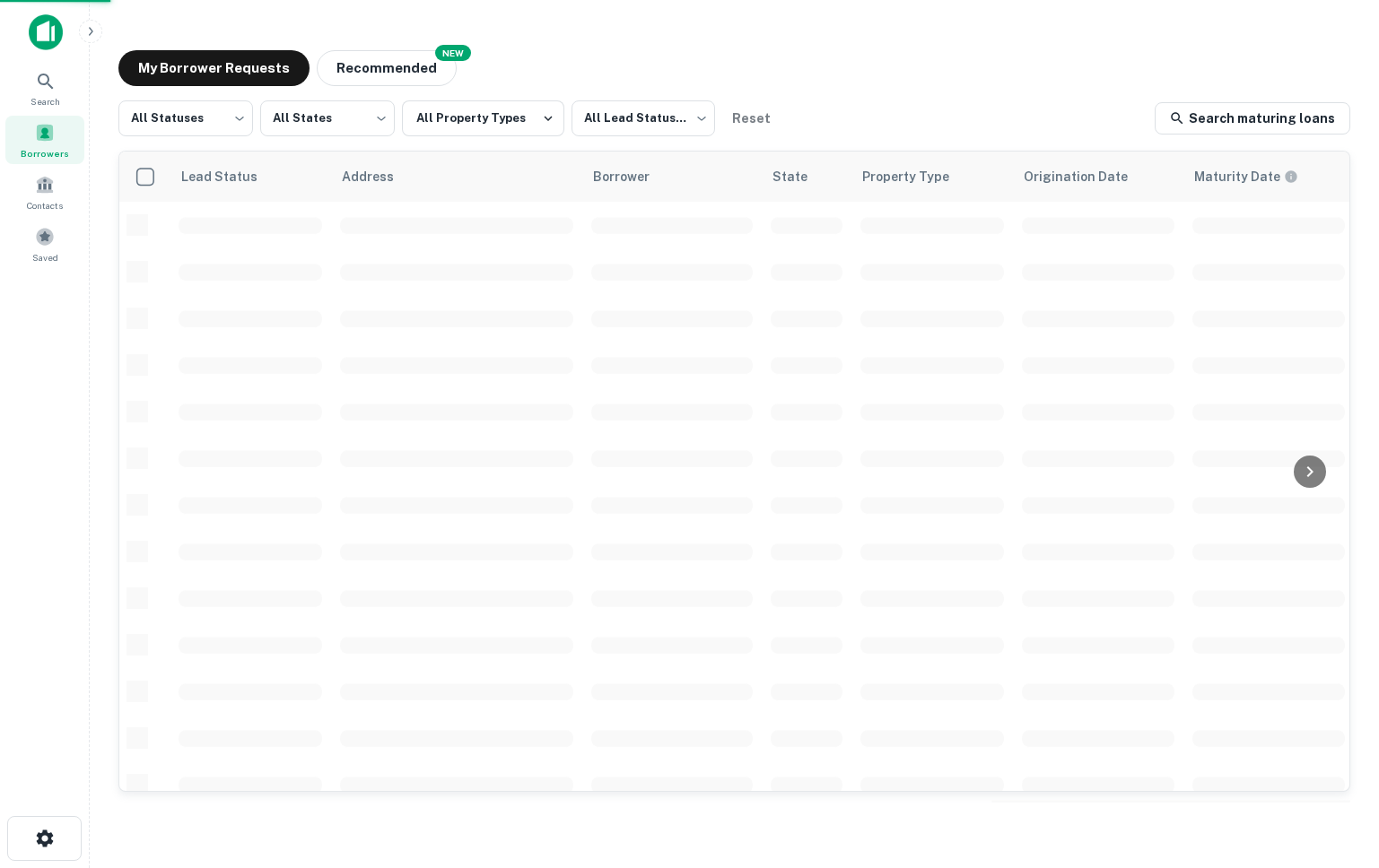
scroll to position [186, 0]
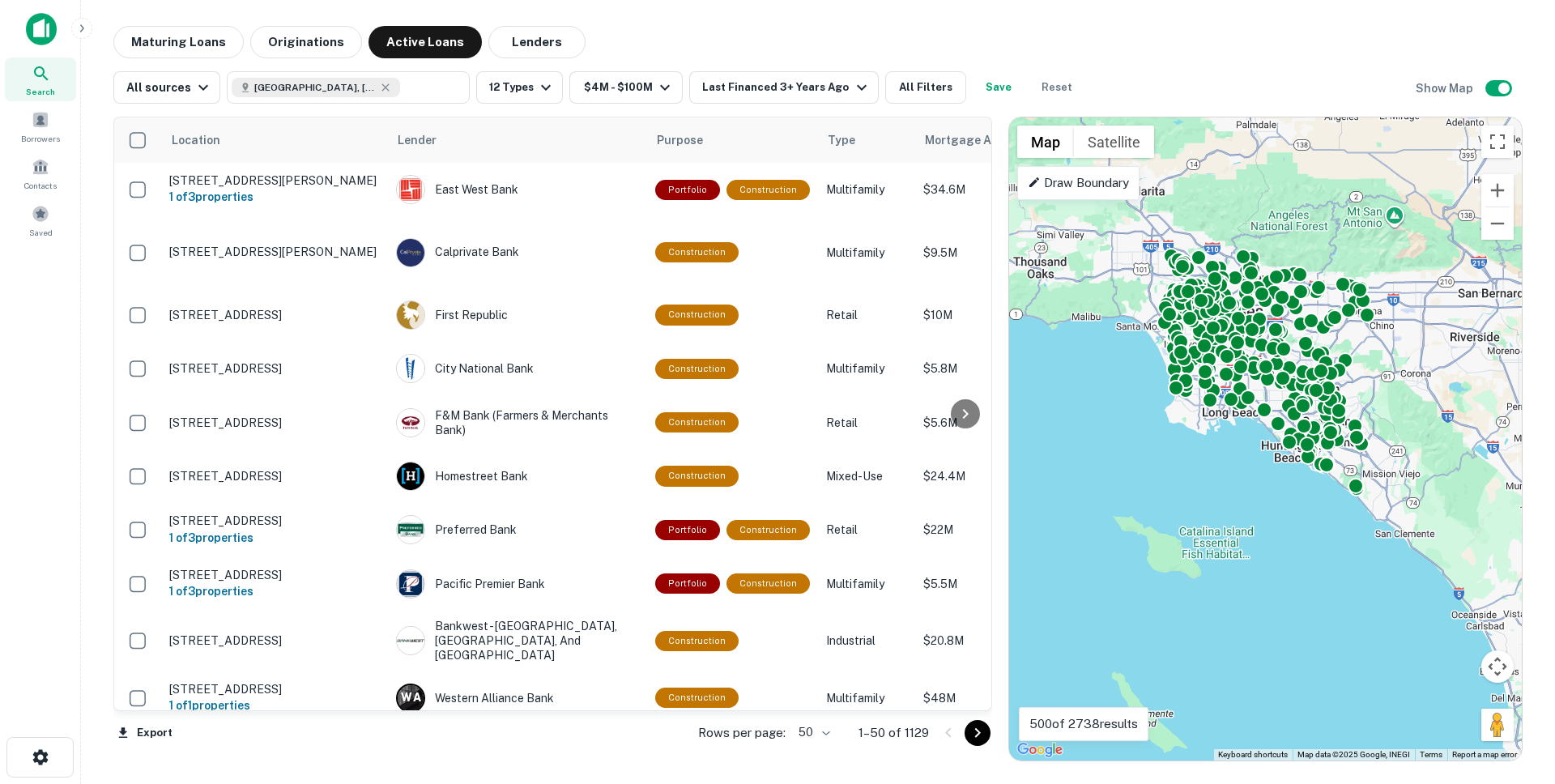
drag, startPoint x: 968, startPoint y: 326, endPoint x: 1065, endPoint y: 328, distance: 97.0
click at [1008, 328] on div at bounding box center [1000, 438] width 16 height 645
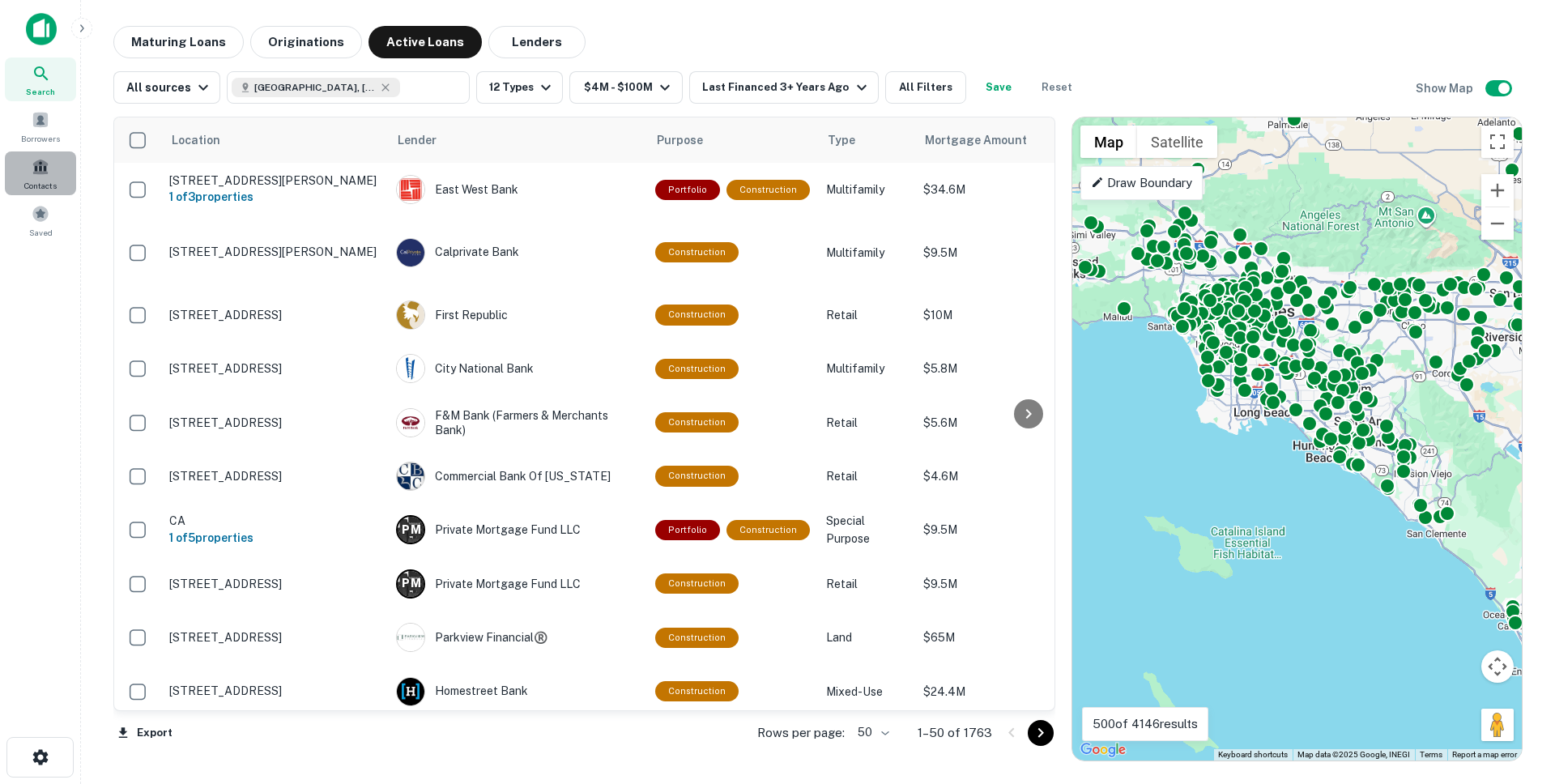
click at [44, 165] on span at bounding box center [41, 167] width 18 height 18
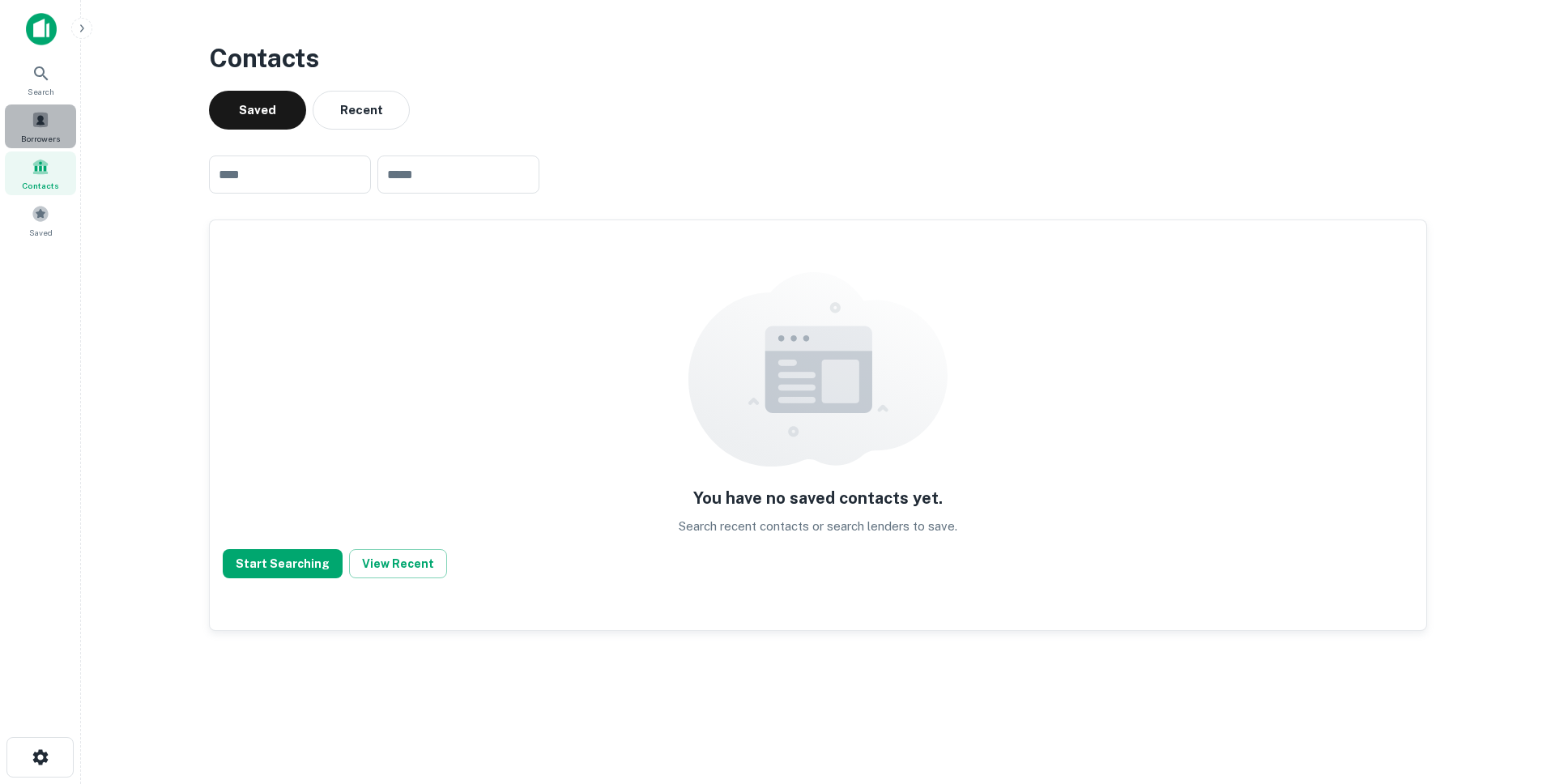
click at [32, 124] on span at bounding box center [41, 120] width 18 height 18
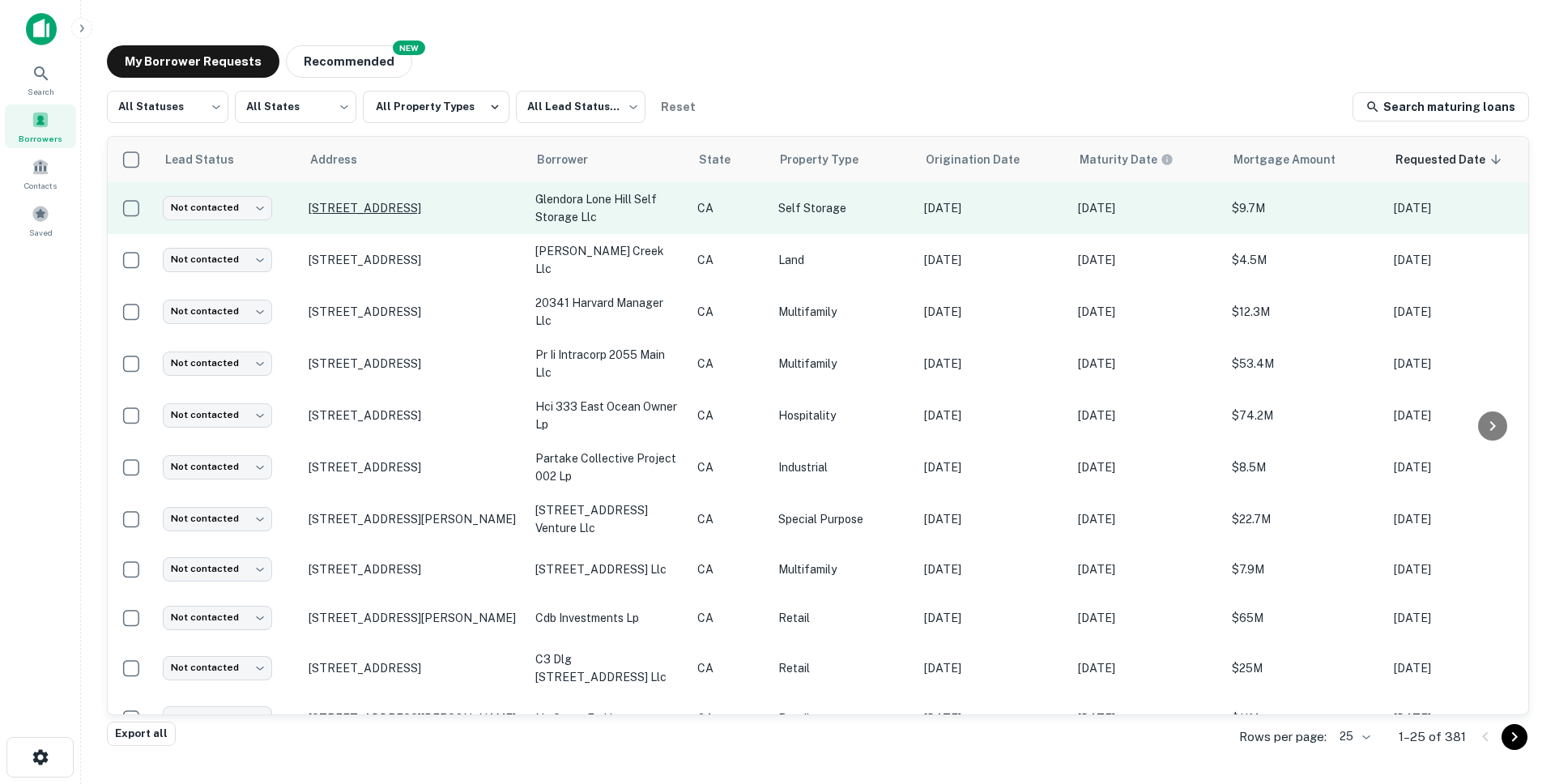
click at [420, 205] on p "[STREET_ADDRESS]" at bounding box center [414, 208] width 211 height 15
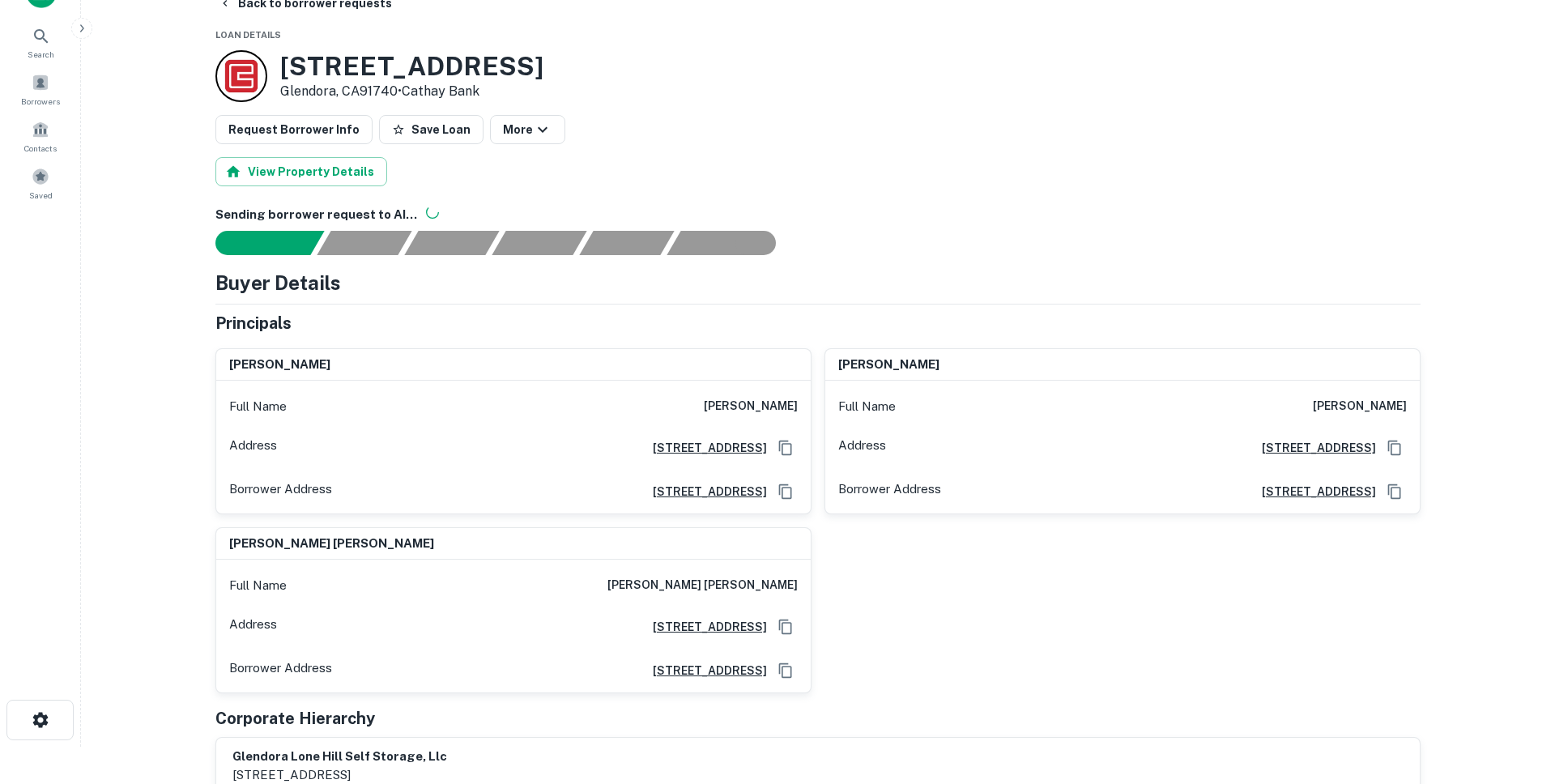
scroll to position [38, 0]
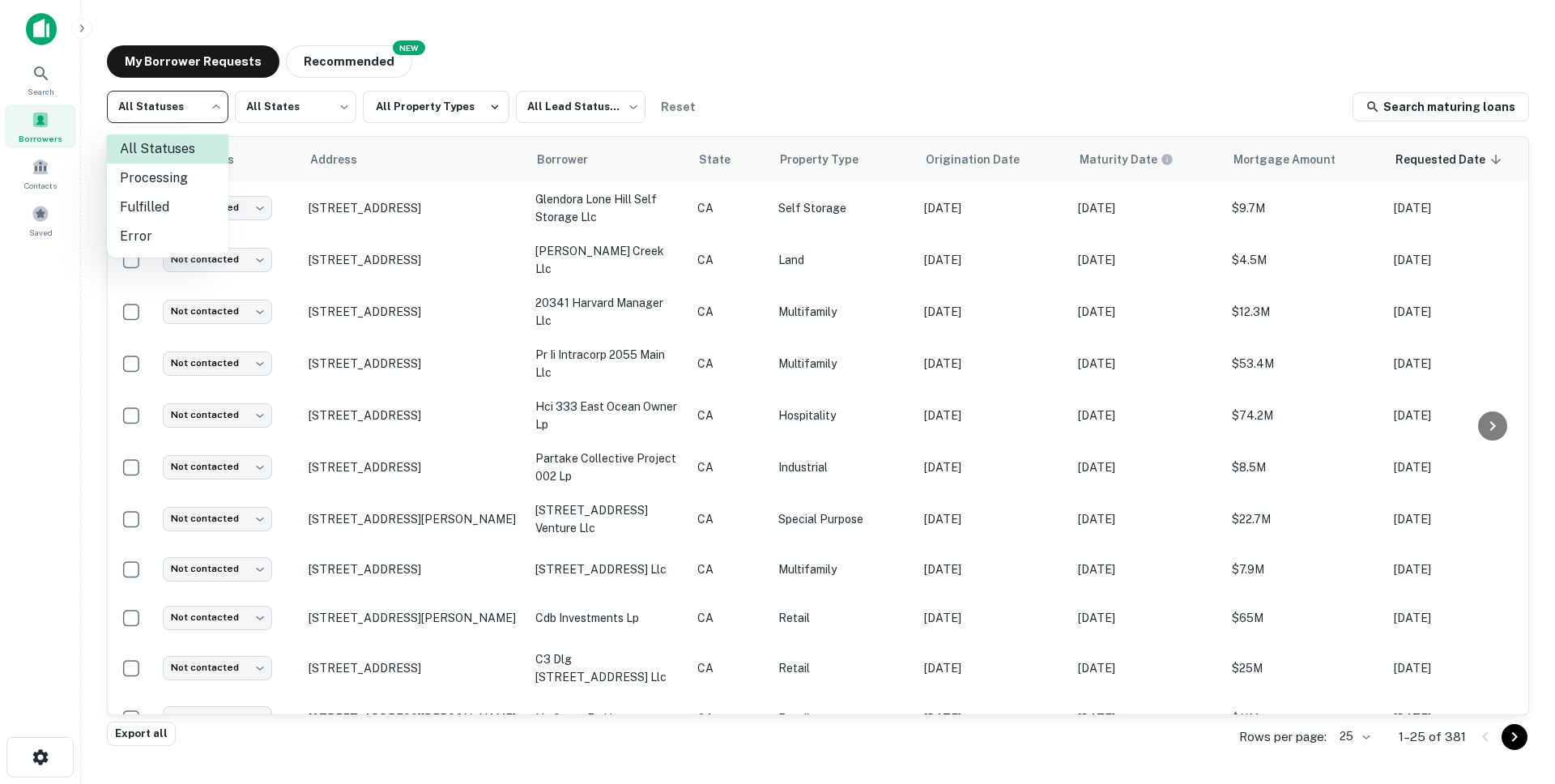
click at [199, 103] on body "Search Borrowers Contacts Saved My Borrower Requests NEW Recommended All Status…" at bounding box center [777, 392] width 1555 height 784
click at [162, 183] on li "Processing" at bounding box center [168, 178] width 122 height 29
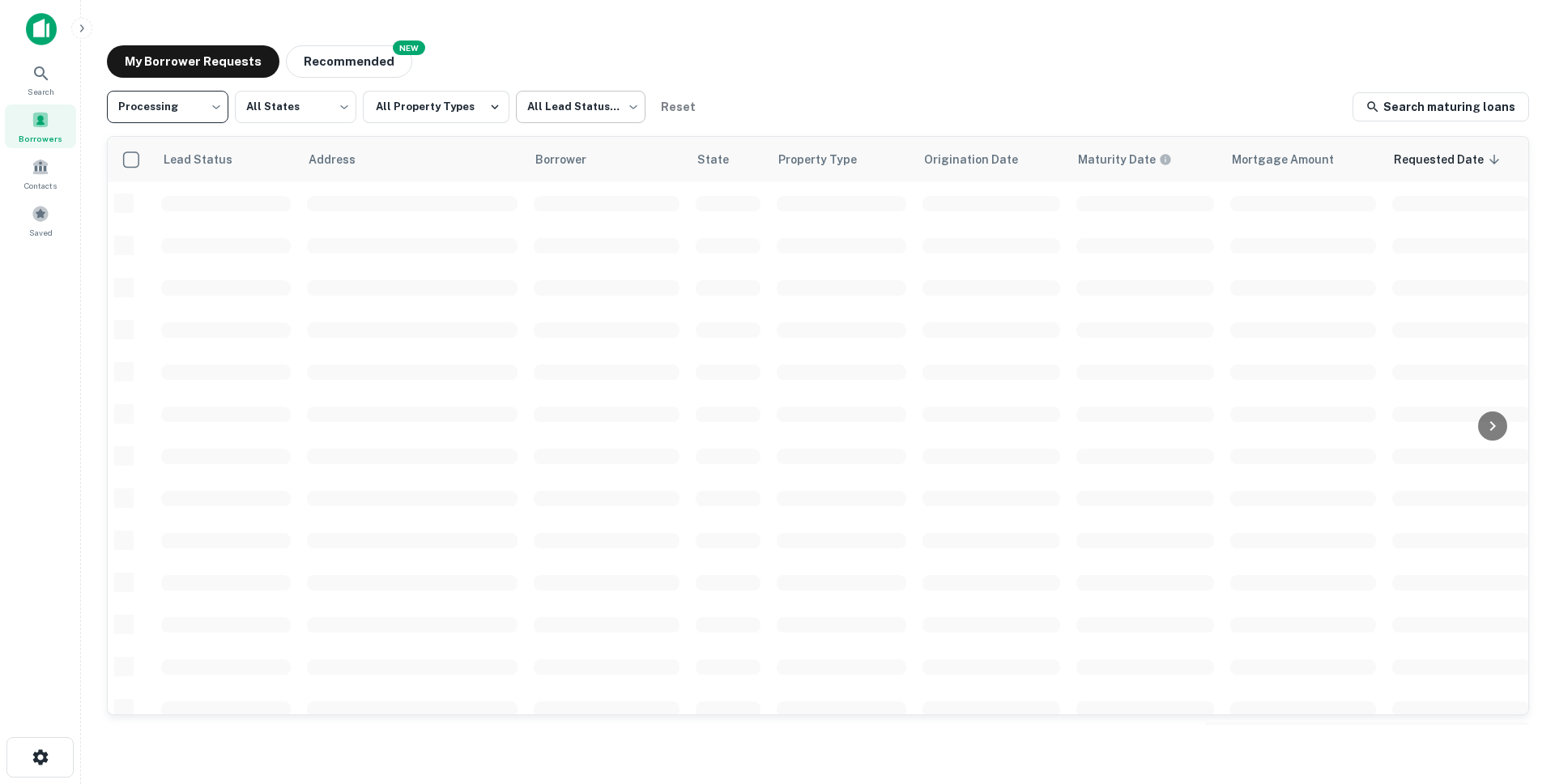
click at [581, 116] on body "**********" at bounding box center [777, 392] width 1555 height 784
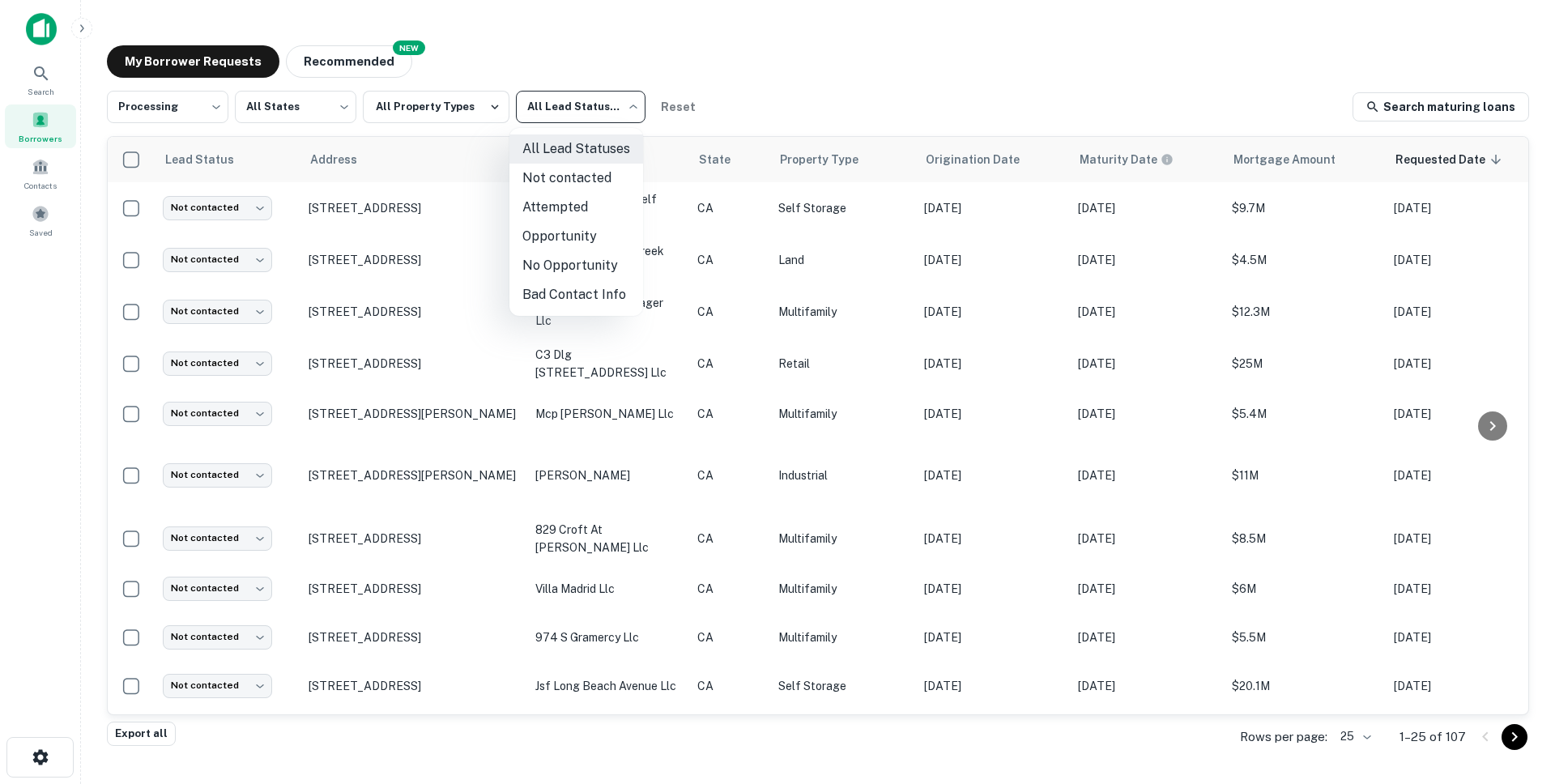
click at [682, 26] on div at bounding box center [777, 392] width 1555 height 784
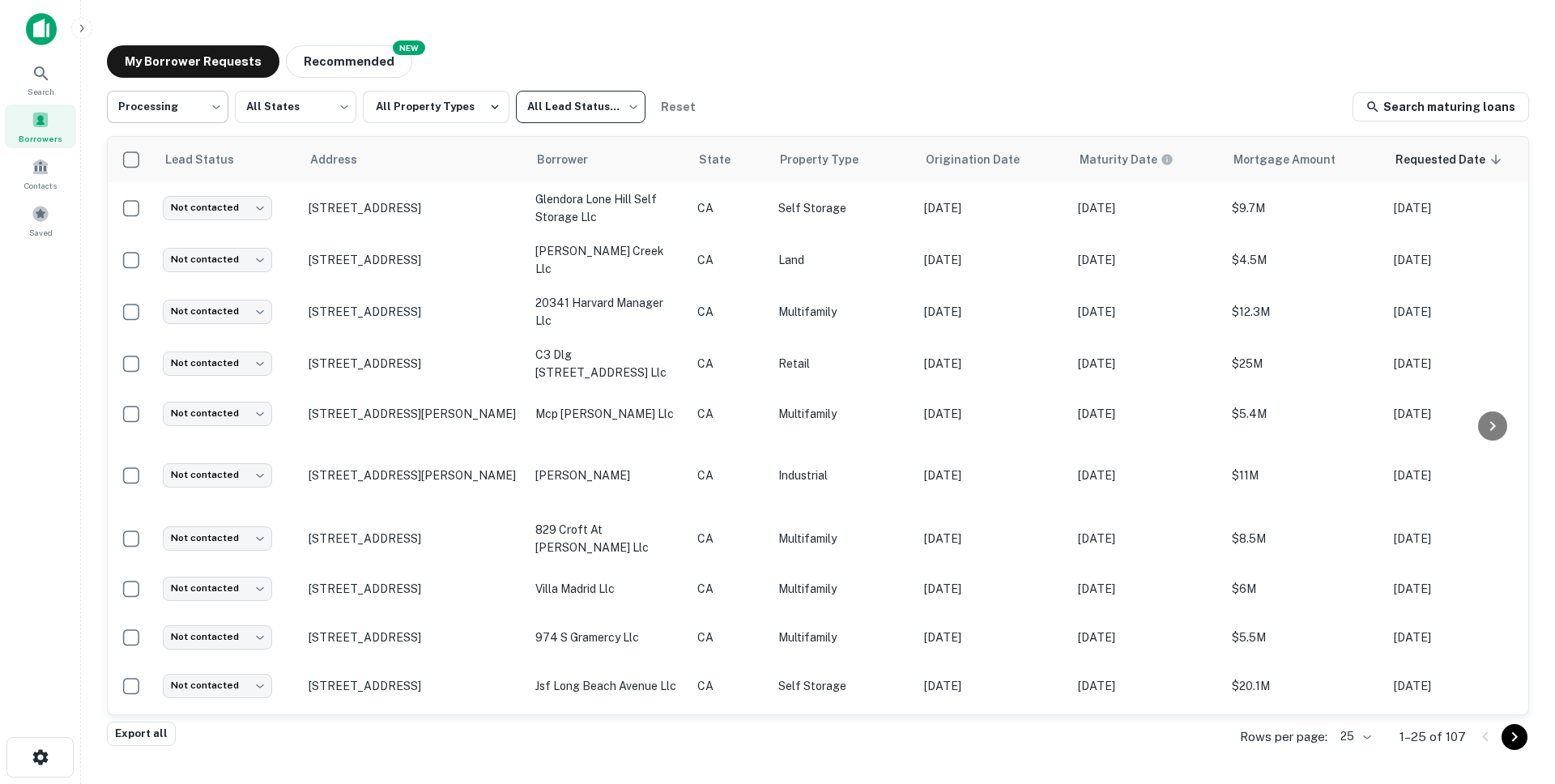
click at [167, 96] on body "**********" at bounding box center [777, 392] width 1555 height 784
click at [141, 202] on li "Fulfilled" at bounding box center [168, 207] width 122 height 29
type input "*********"
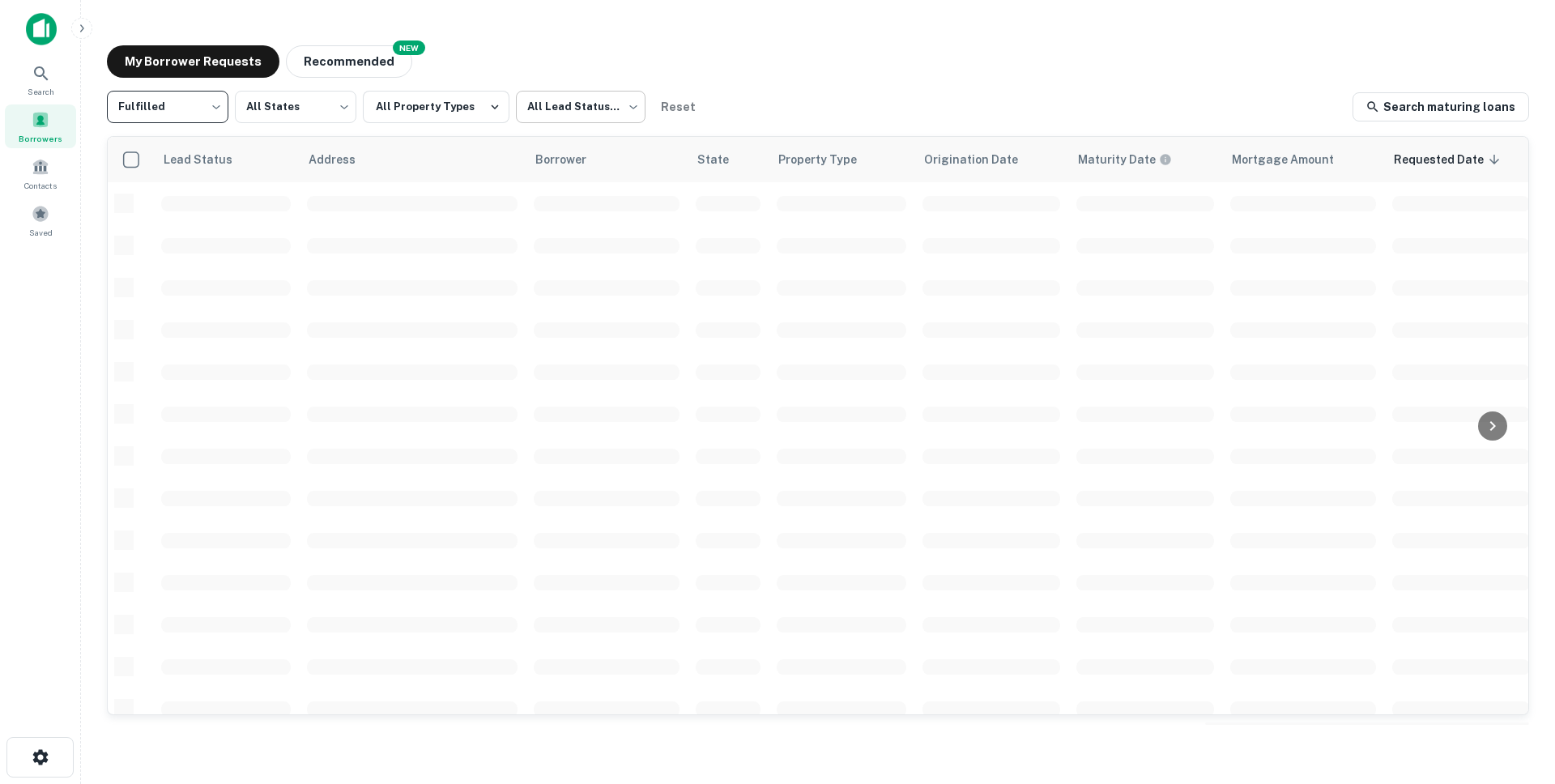
click at [598, 115] on body "Search Borrowers Contacts Saved My Borrower Requests NEW Recommended Fulfilled …" at bounding box center [777, 392] width 1555 height 784
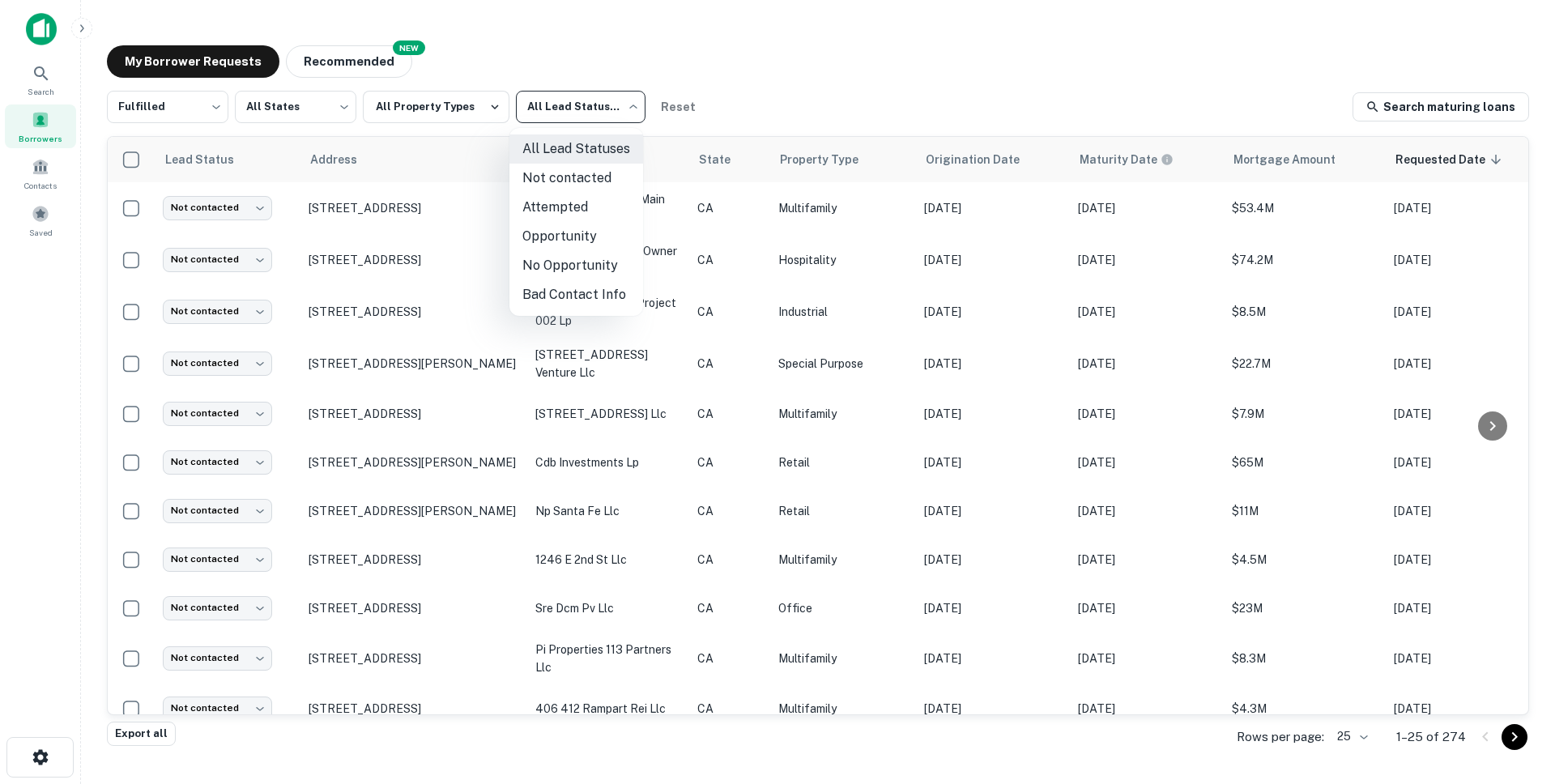
click at [557, 180] on li "Not contacted" at bounding box center [577, 178] width 134 height 29
type input "****"
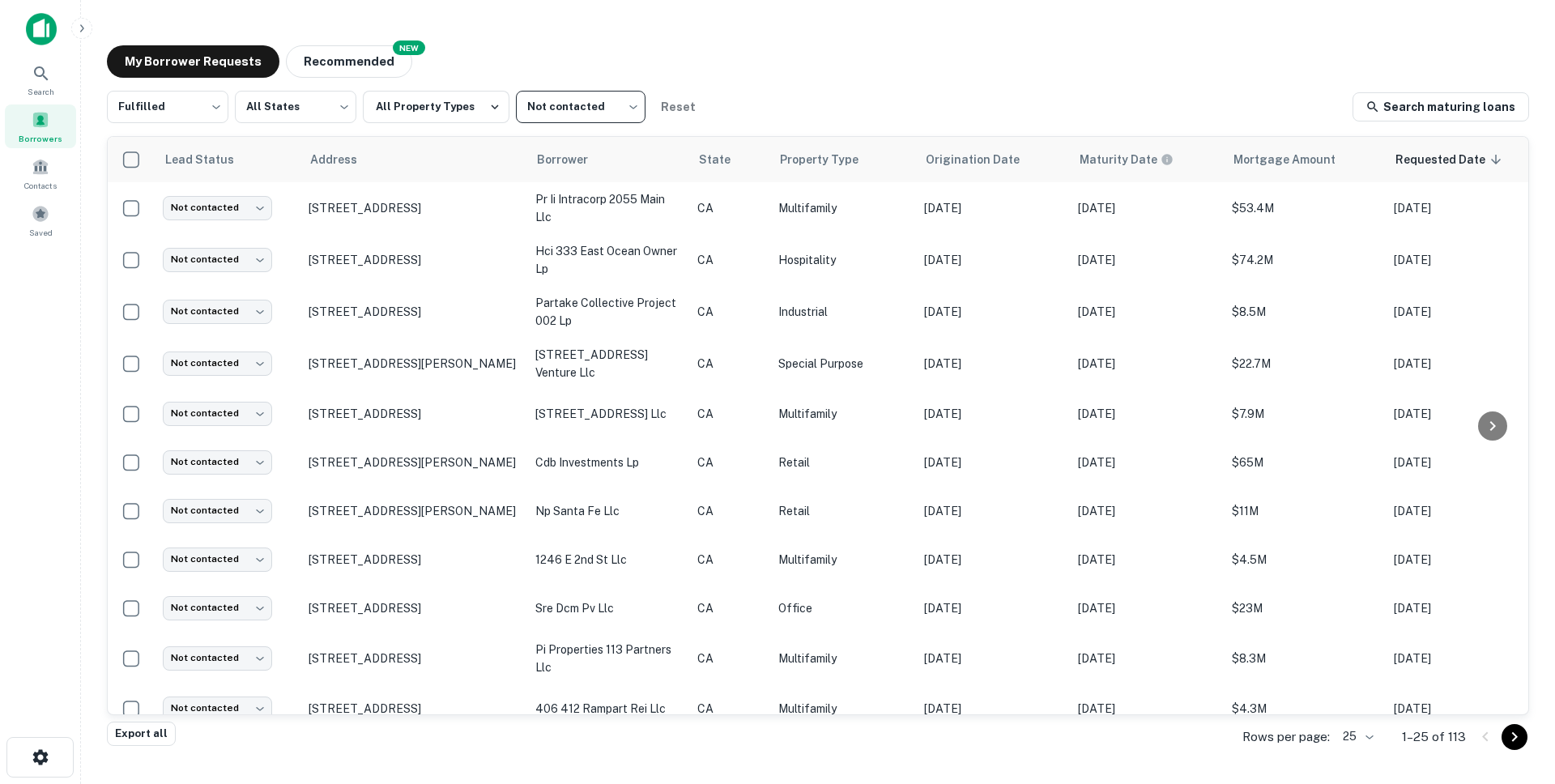
scroll to position [709, 0]
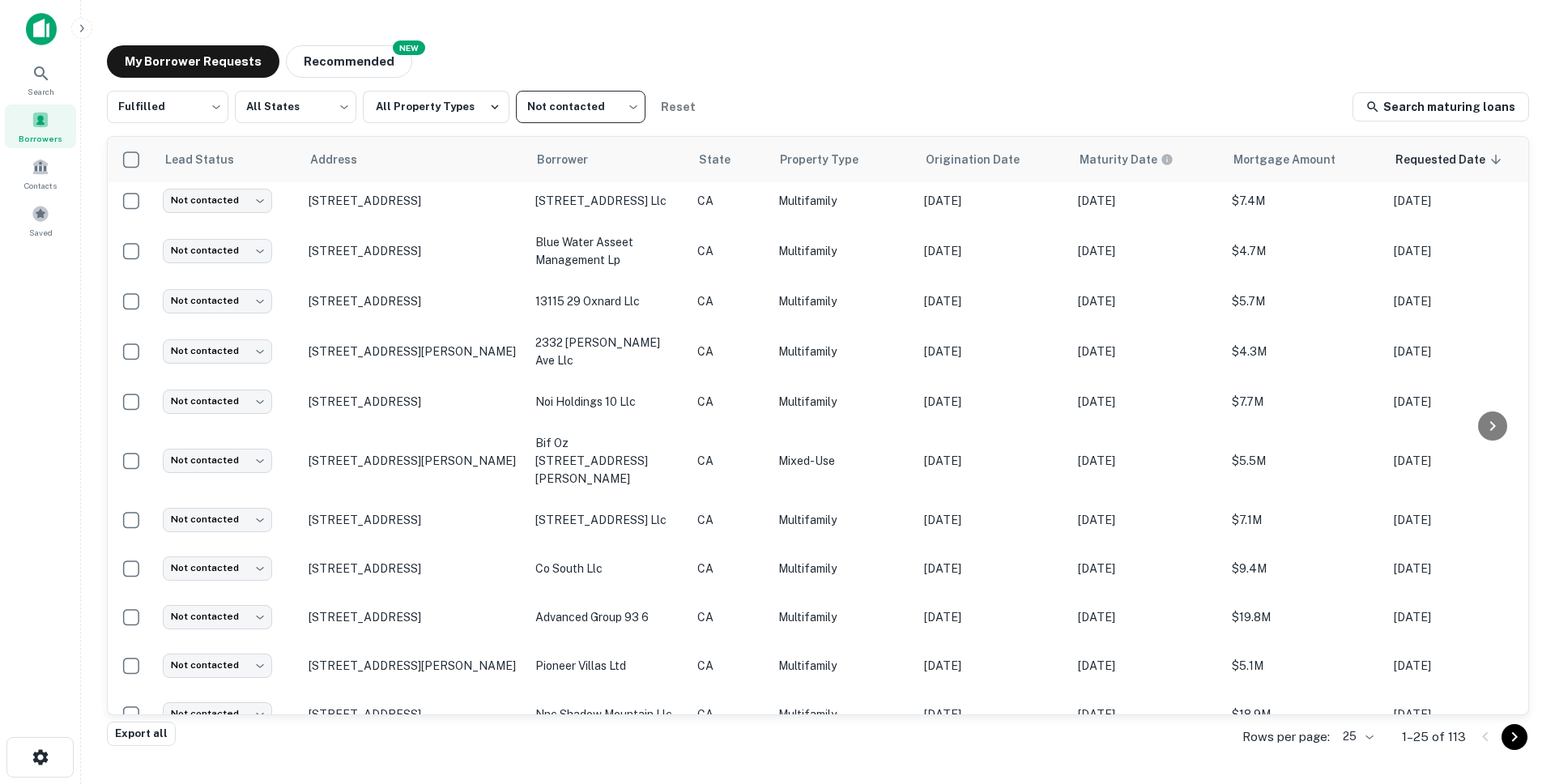
click at [1354, 740] on body "Search Borrowers Contacts Saved My Borrower Requests NEW Recommended Fulfilled …" at bounding box center [777, 392] width 1555 height 784
click at [1370, 741] on li "1000" at bounding box center [1358, 750] width 55 height 29
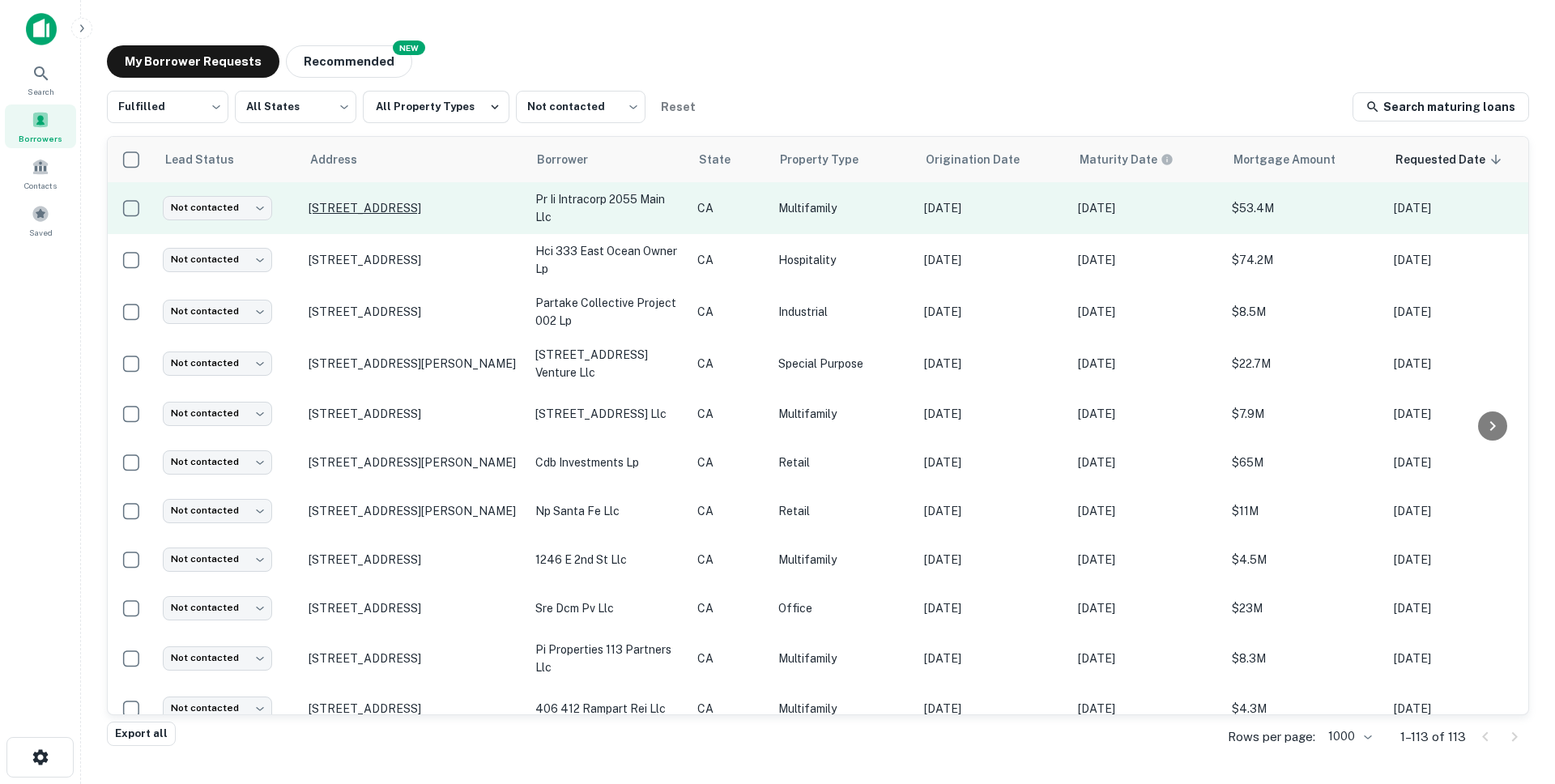
click at [328, 201] on p "[STREET_ADDRESS]" at bounding box center [414, 208] width 211 height 15
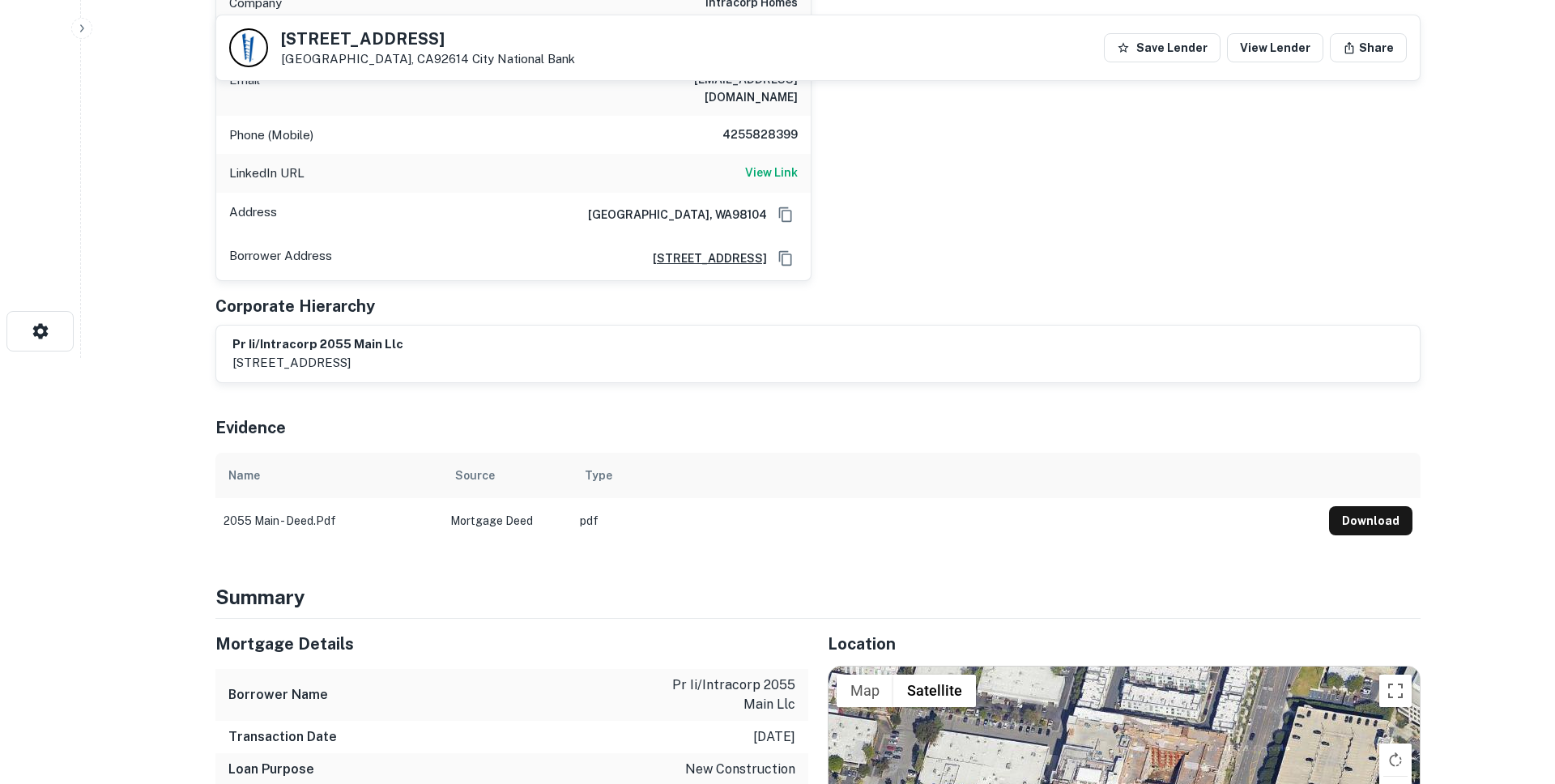
scroll to position [412, 0]
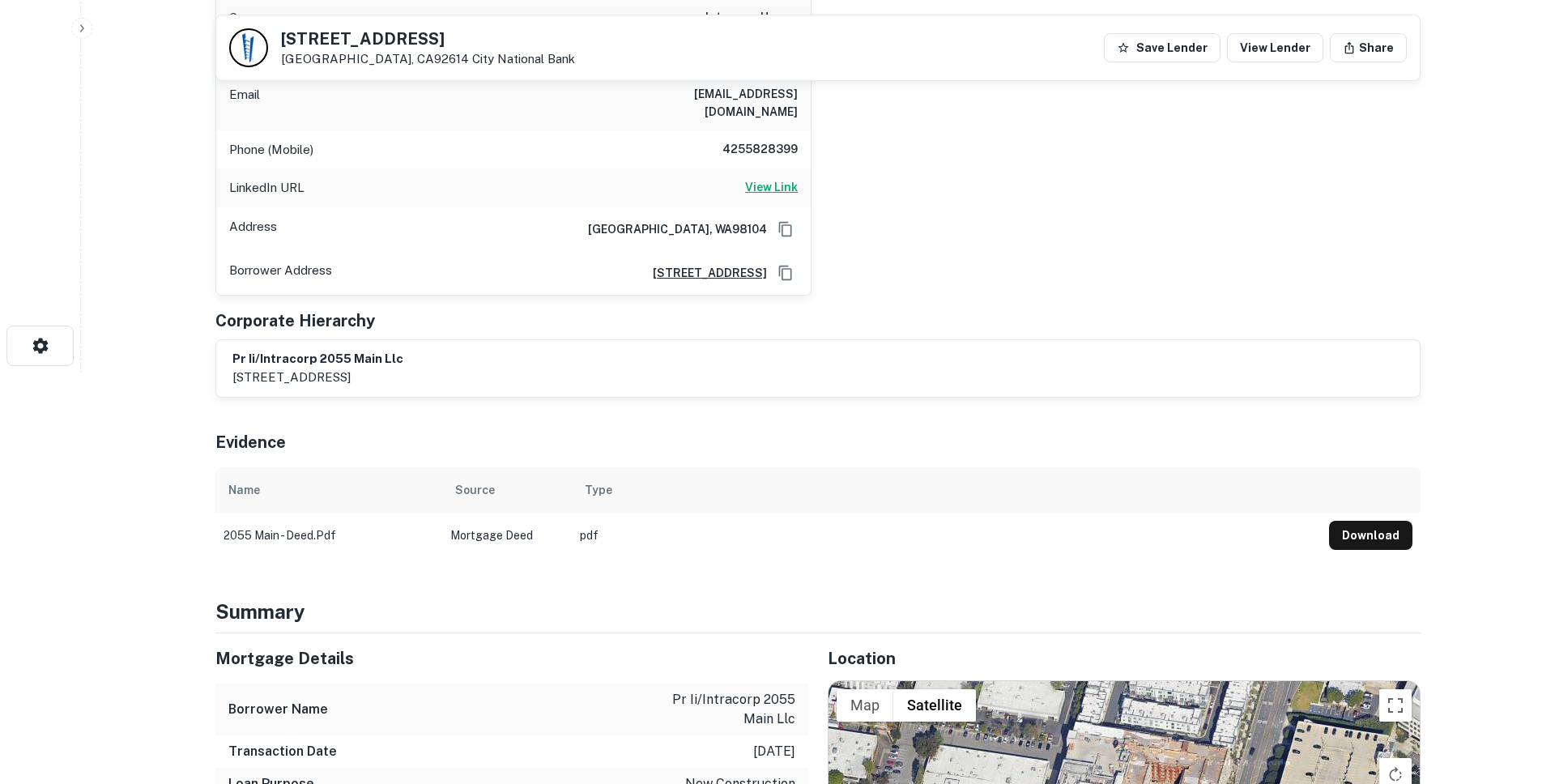
click at [765, 178] on h6 "View Link" at bounding box center [772, 187] width 53 height 18
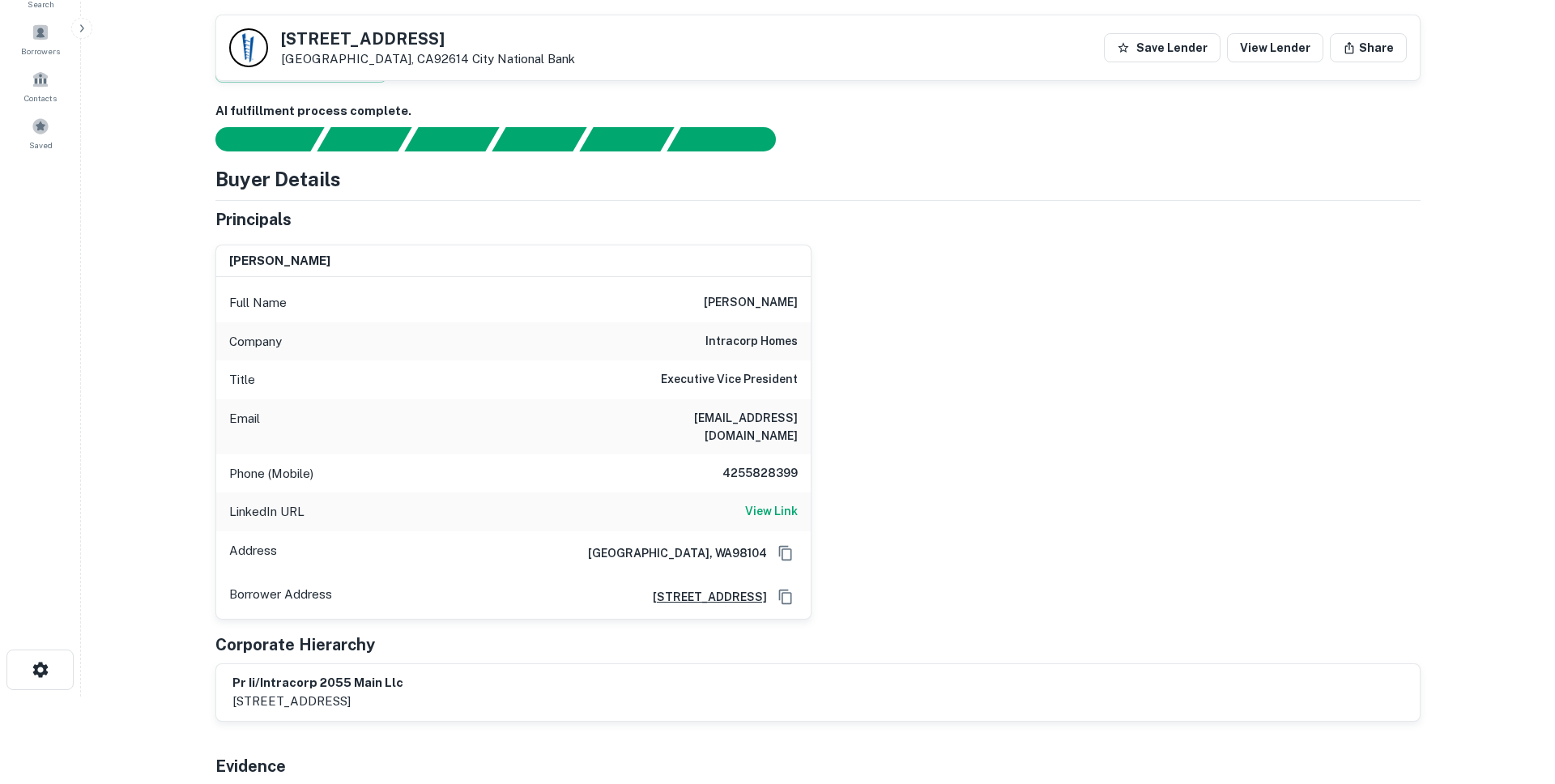
scroll to position [178, 0]
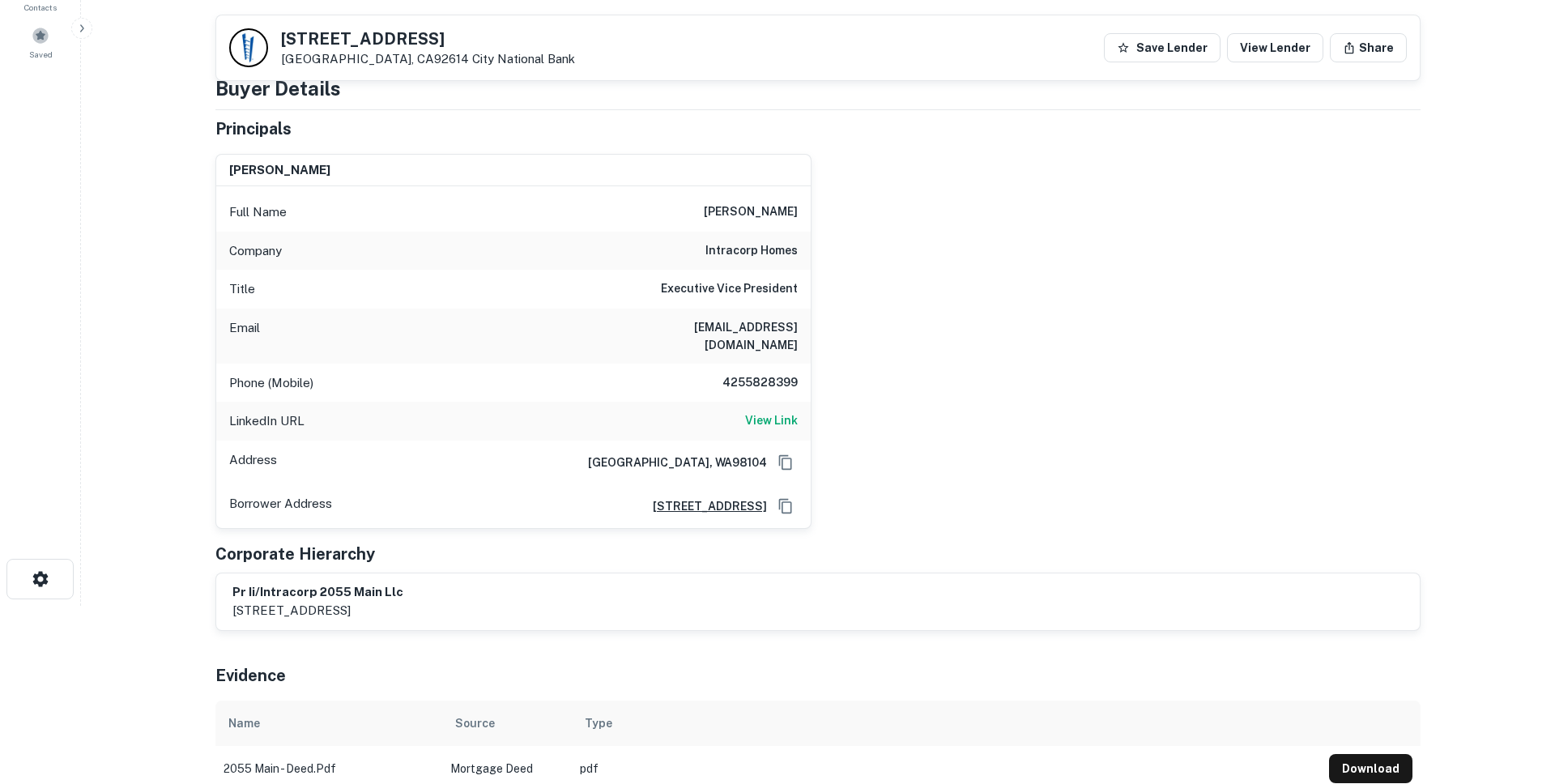
drag, startPoint x: 724, startPoint y: 352, endPoint x: 750, endPoint y: 359, distance: 26.9
click at [750, 363] on div "Phone (Mobile) 4255828399" at bounding box center [513, 383] width 594 height 39
drag, startPoint x: 720, startPoint y: 359, endPoint x: 741, endPoint y: 362, distance: 21.2
click at [741, 373] on h6 "4255828399" at bounding box center [749, 383] width 97 height 19
drag, startPoint x: 728, startPoint y: 362, endPoint x: 834, endPoint y: 362, distance: 106.0
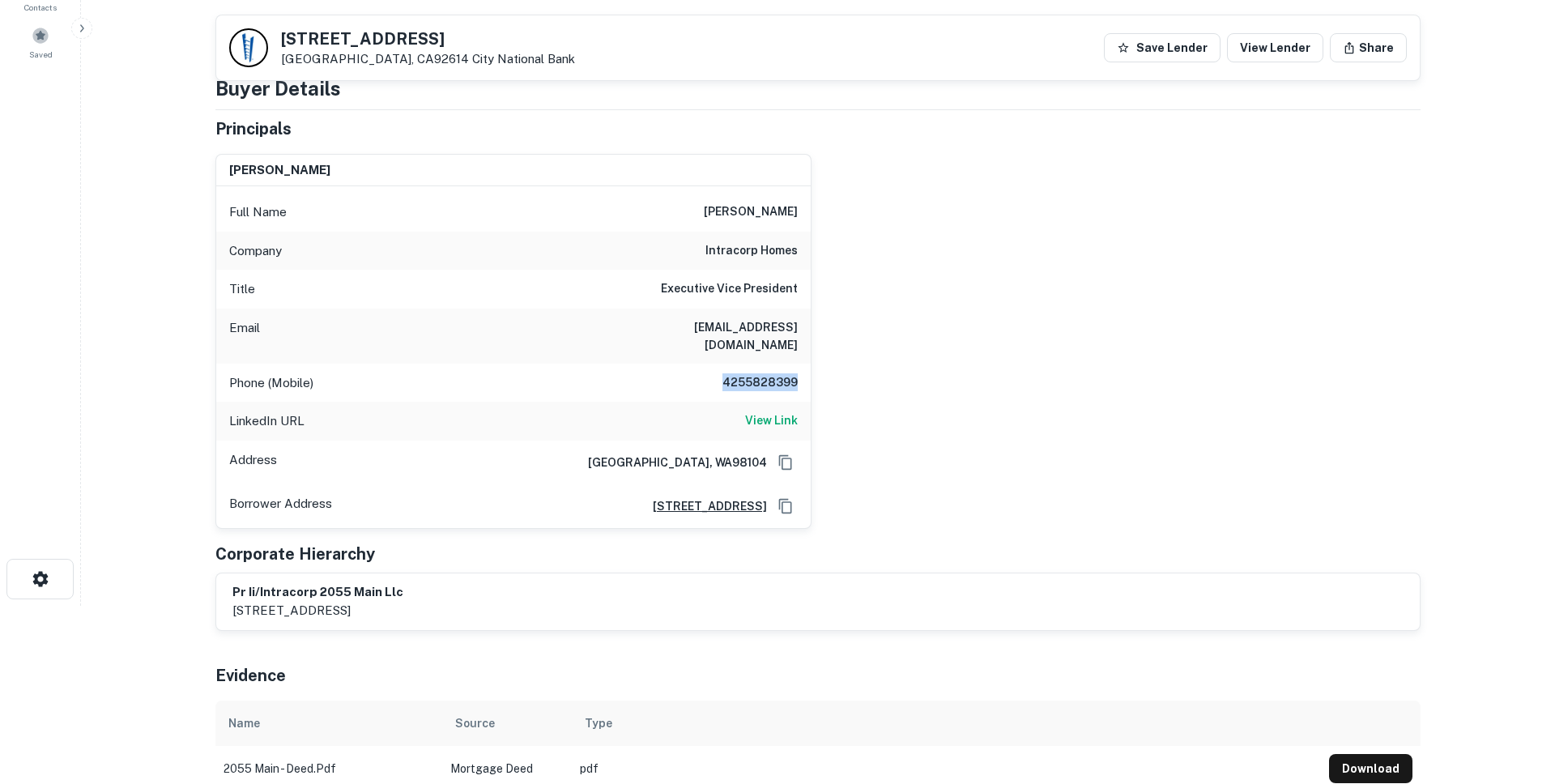
click at [834, 362] on div "mark tingstad Full Name mark tingstad Company intracorp homes Title Executive V…" at bounding box center [811, 335] width 1218 height 388
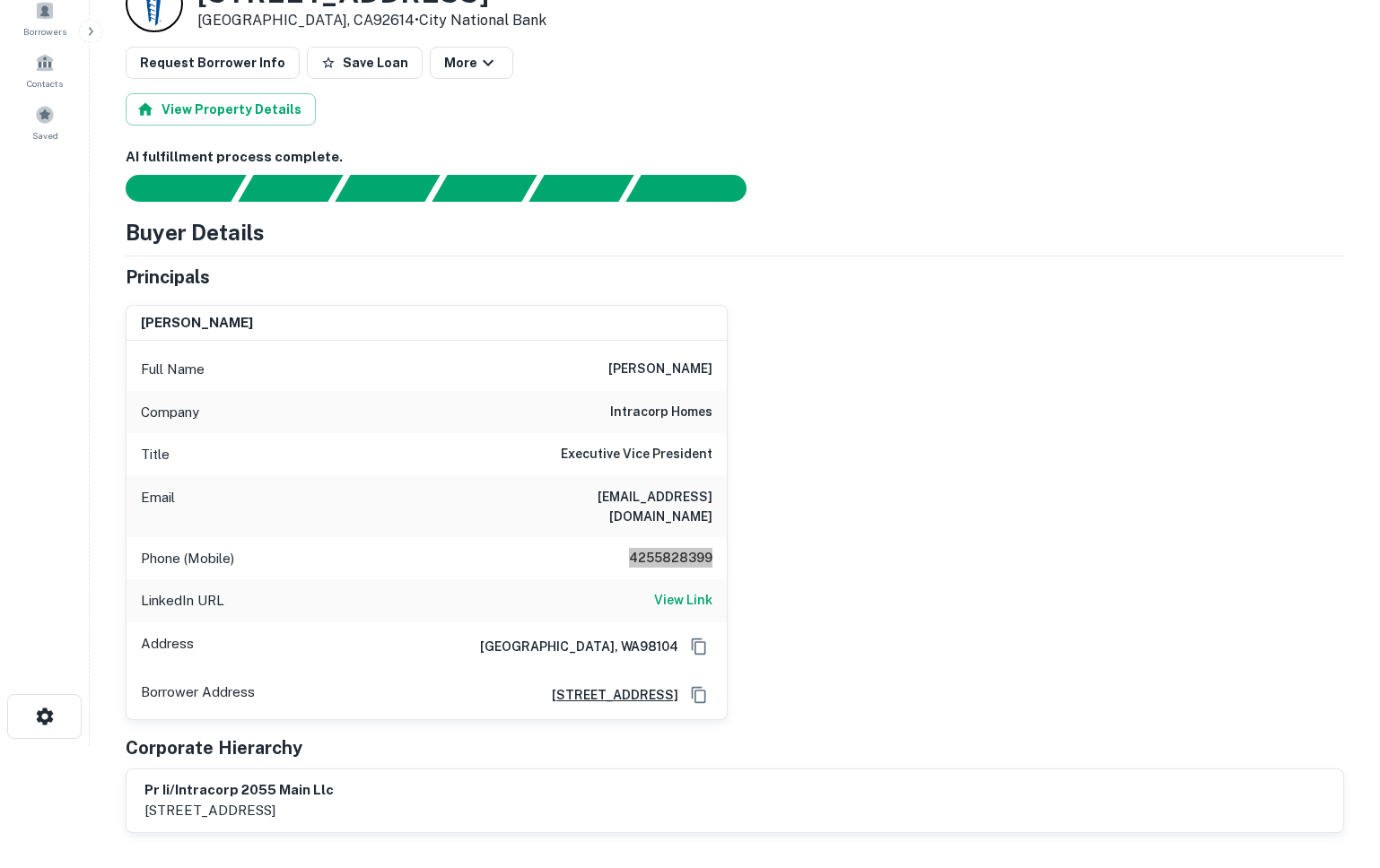
scroll to position [179, 0]
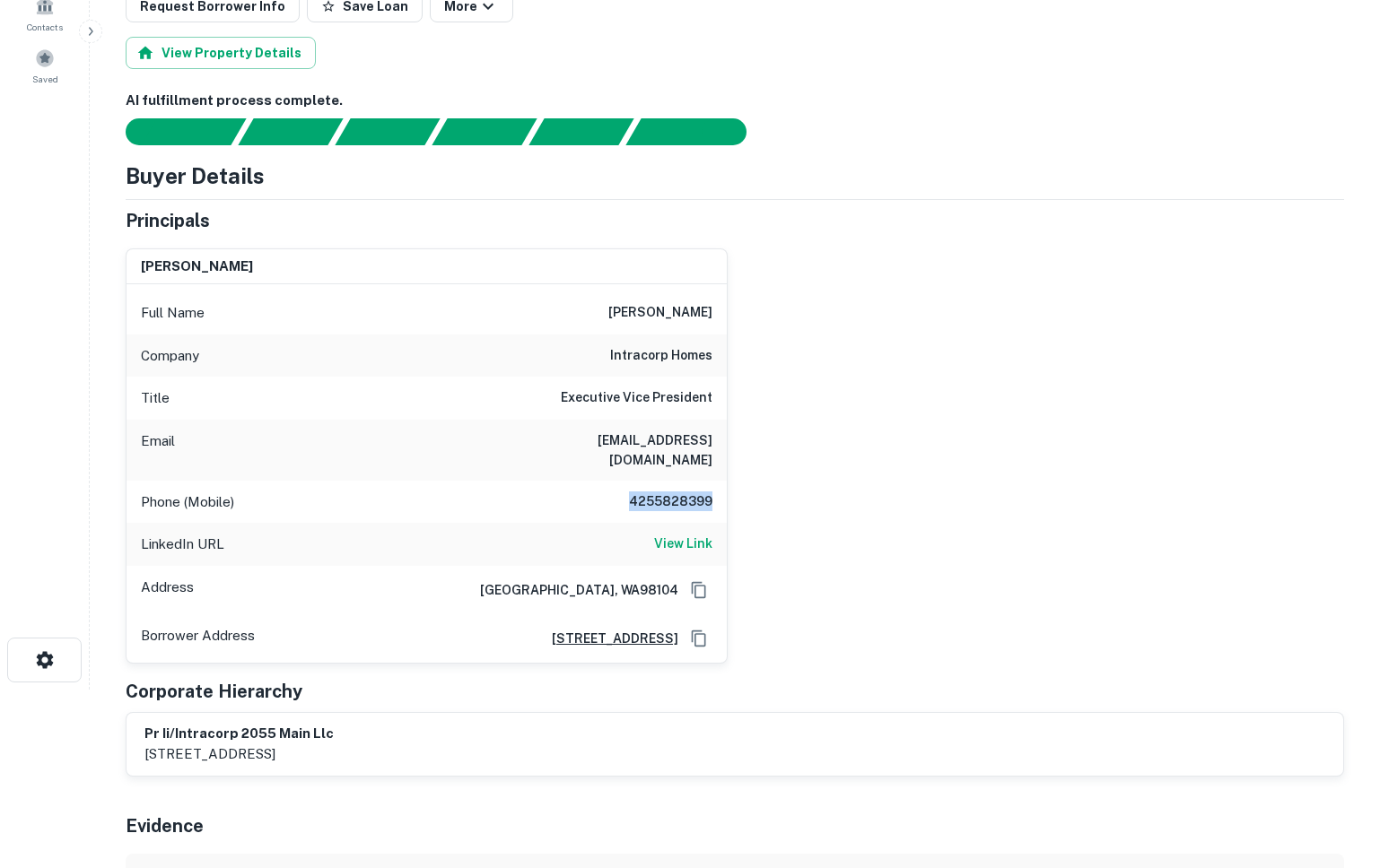
click at [605, 434] on h6 "mtingstad@intracorphomes.com" at bounding box center [605, 450] width 215 height 39
click at [552, 439] on h6 "mtingstad@intracorphomes.com" at bounding box center [605, 450] width 215 height 39
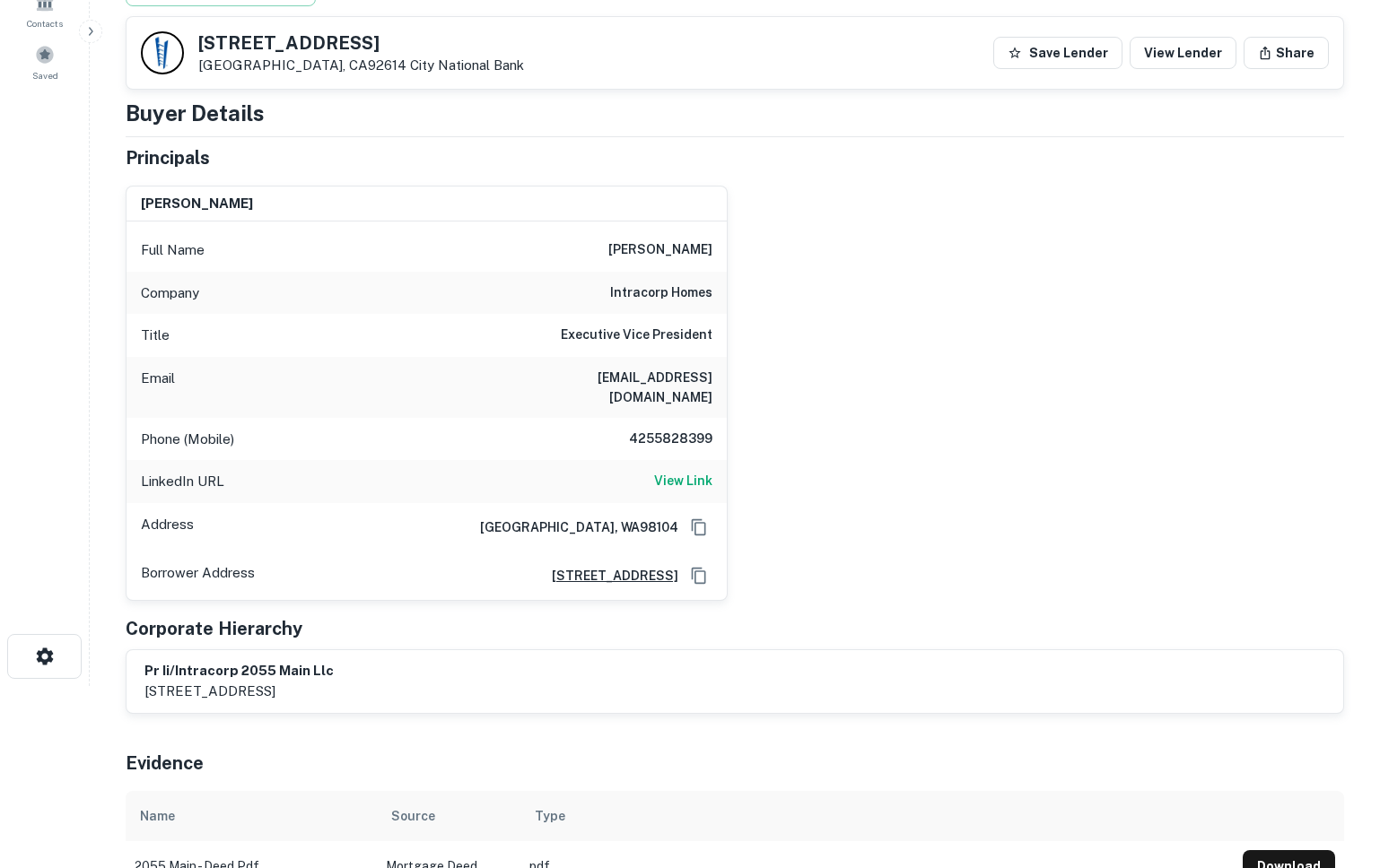
scroll to position [0, 0]
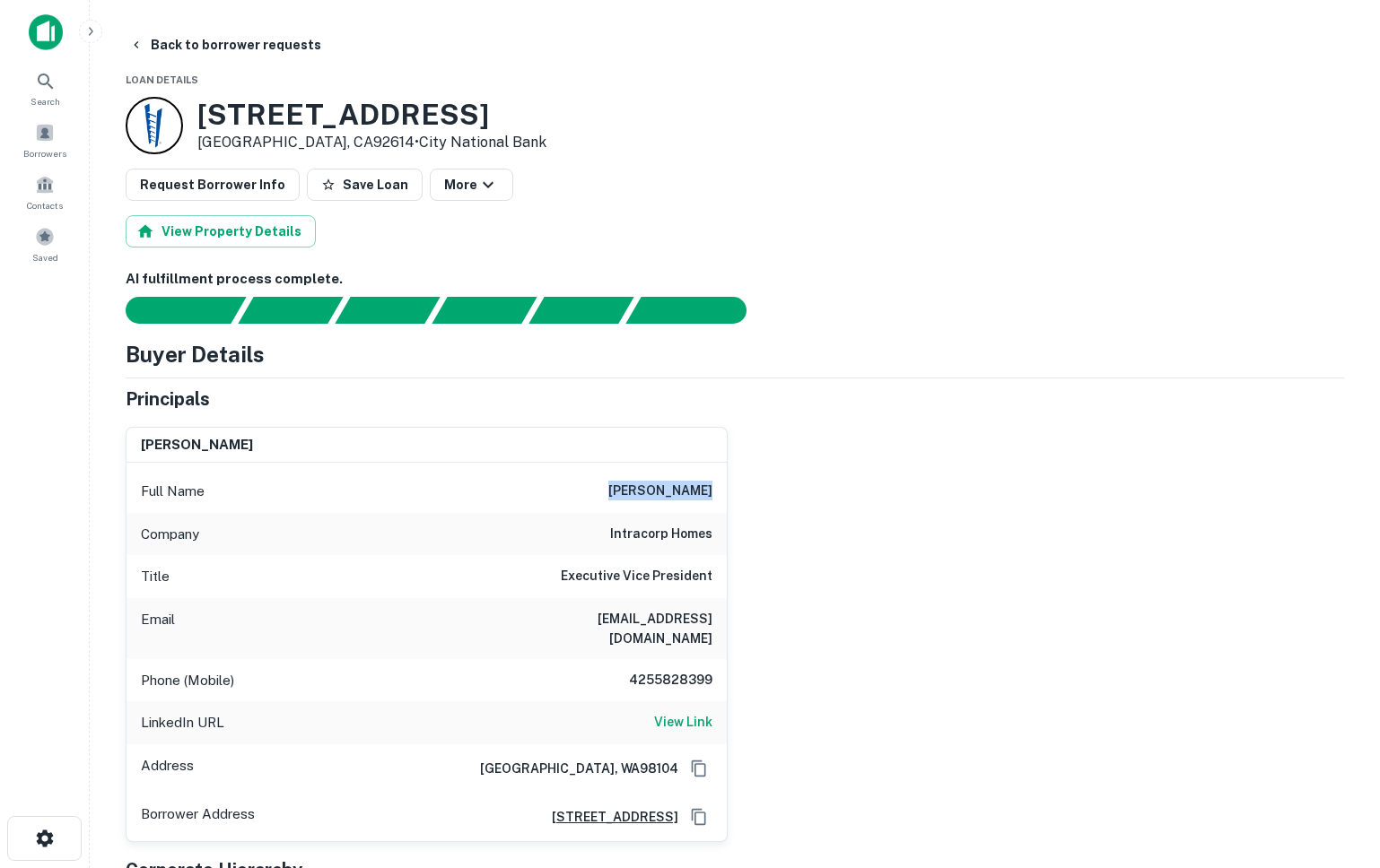
drag, startPoint x: 623, startPoint y: 487, endPoint x: 716, endPoint y: 488, distance: 93.0
click at [716, 488] on div "Full Name mark tingstad" at bounding box center [426, 491] width 600 height 43
copy h6 "mark tingstad"
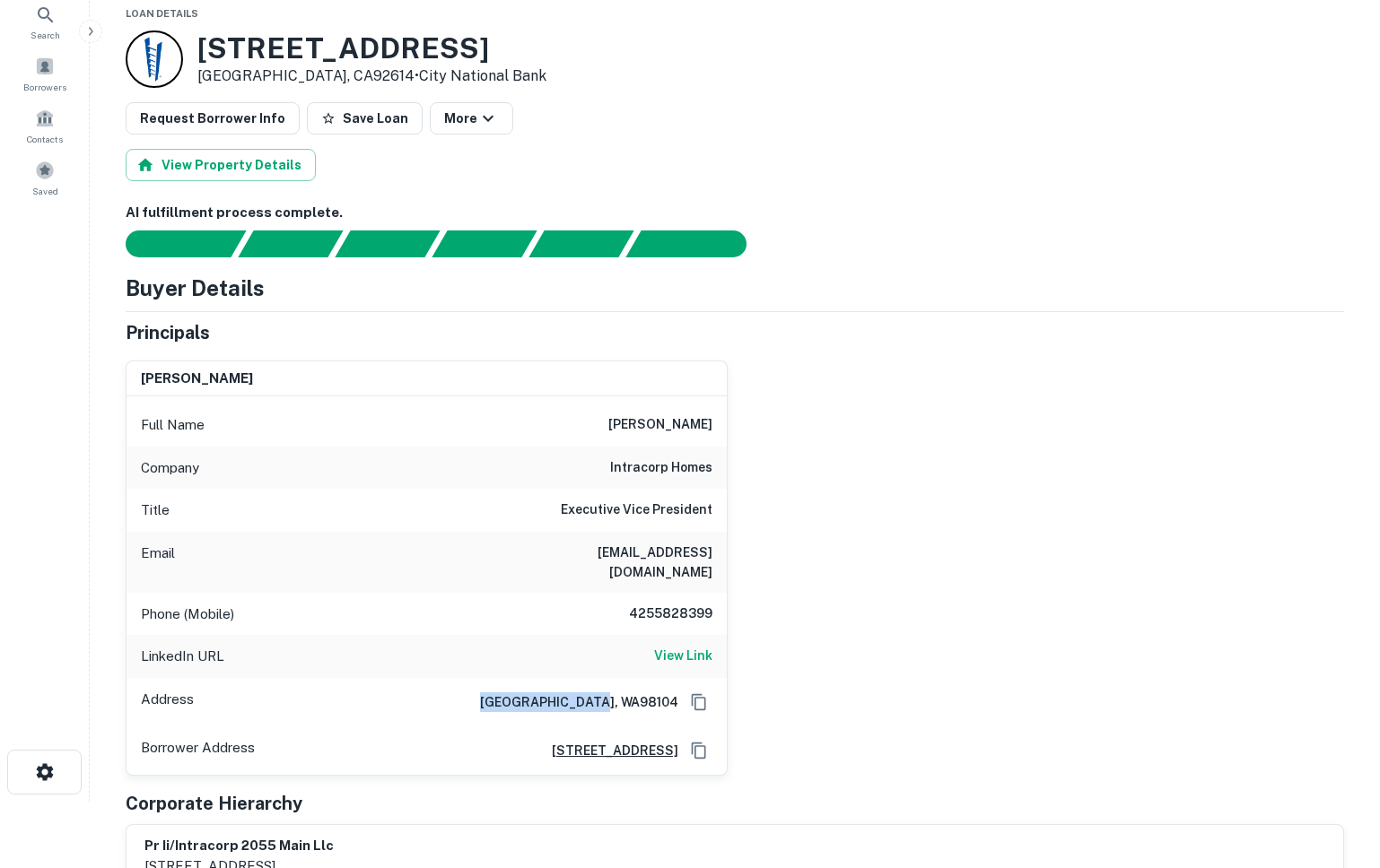
drag, startPoint x: 560, startPoint y: 683, endPoint x: 679, endPoint y: 687, distance: 119.1
click at [679, 688] on div "Seattle, WA98104" at bounding box center [589, 702] width 247 height 27
copy h6 "Seattle, WA98104"
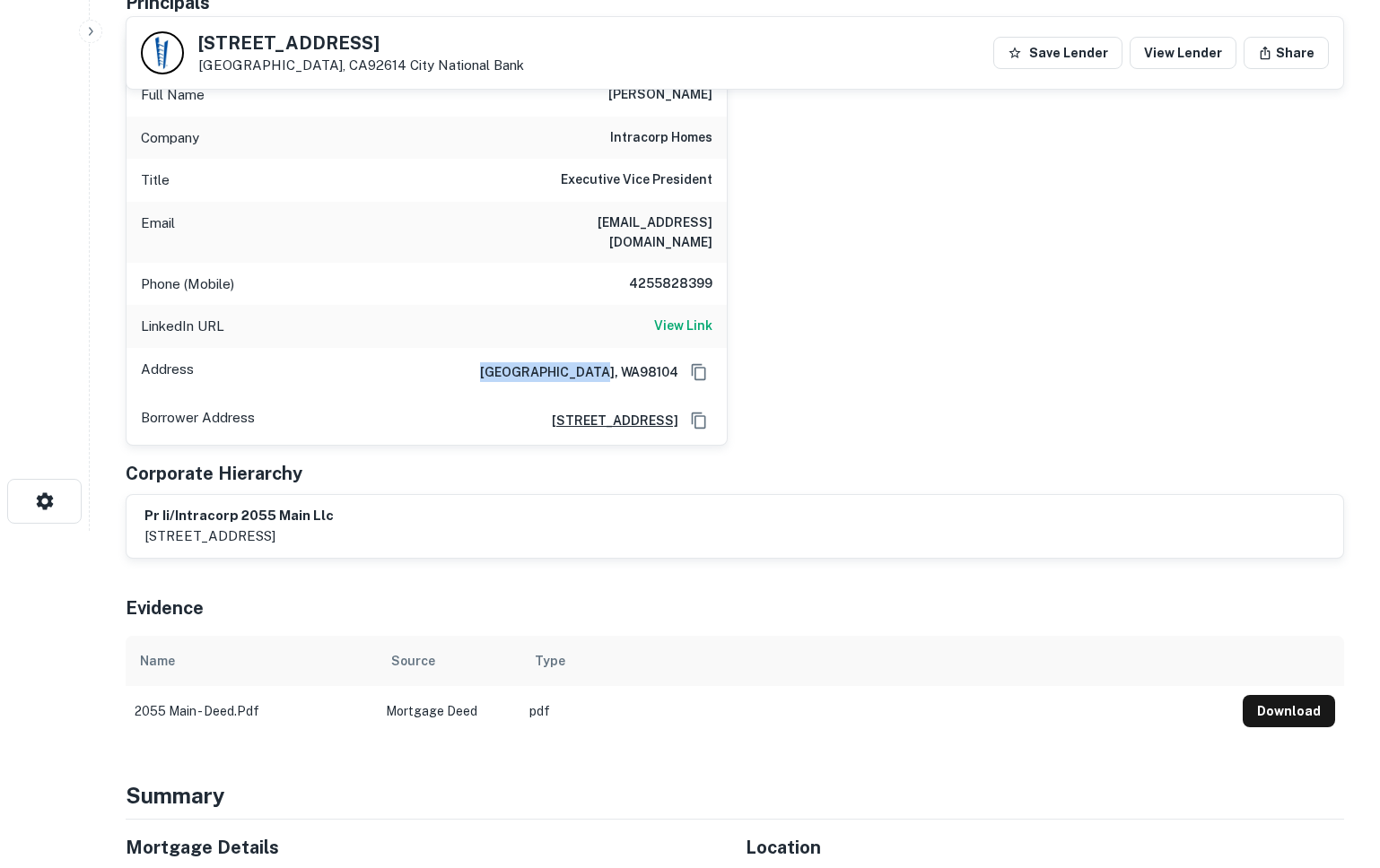
scroll to position [0, 0]
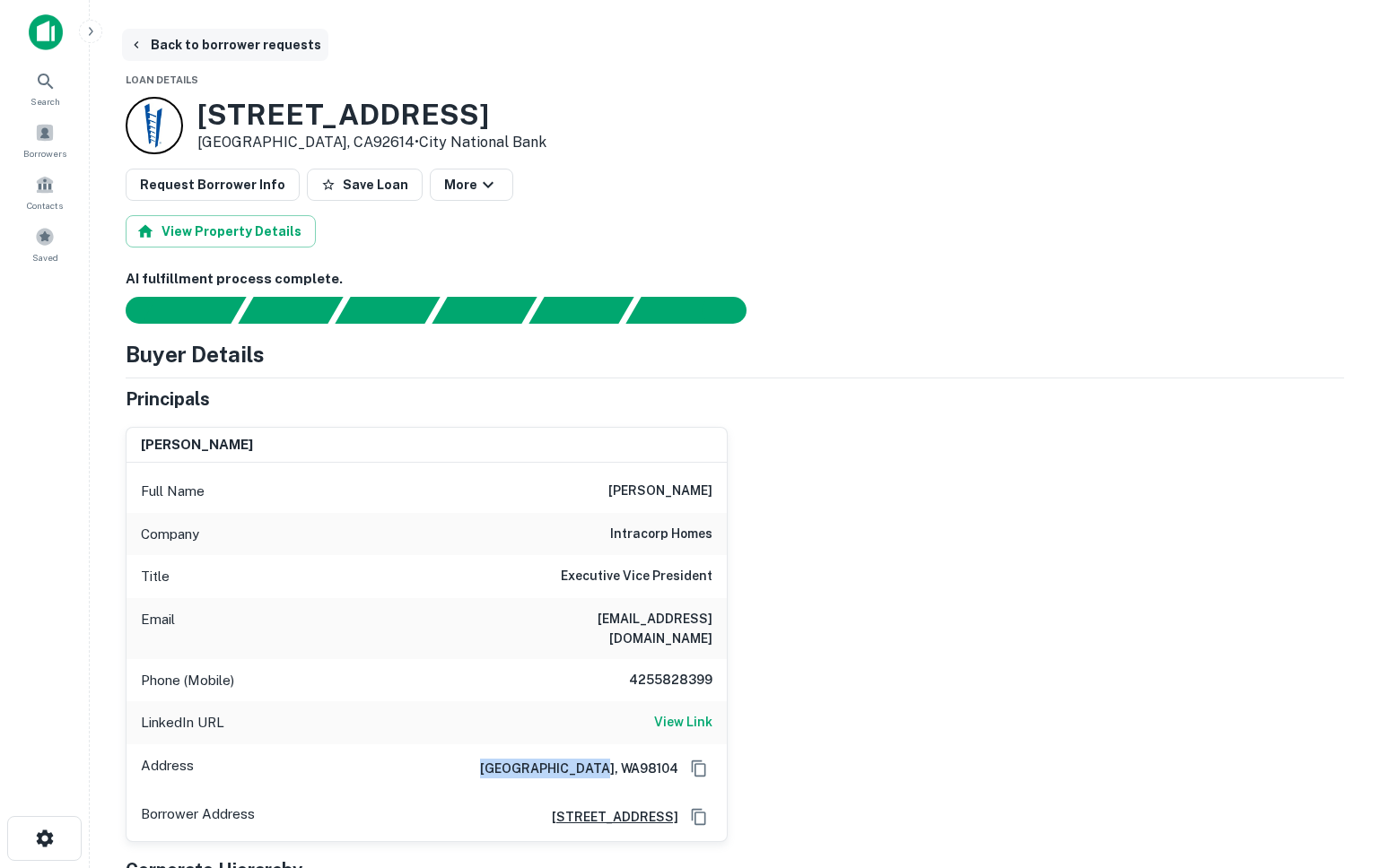
click at [155, 52] on button "Back to borrower requests" at bounding box center [225, 44] width 206 height 32
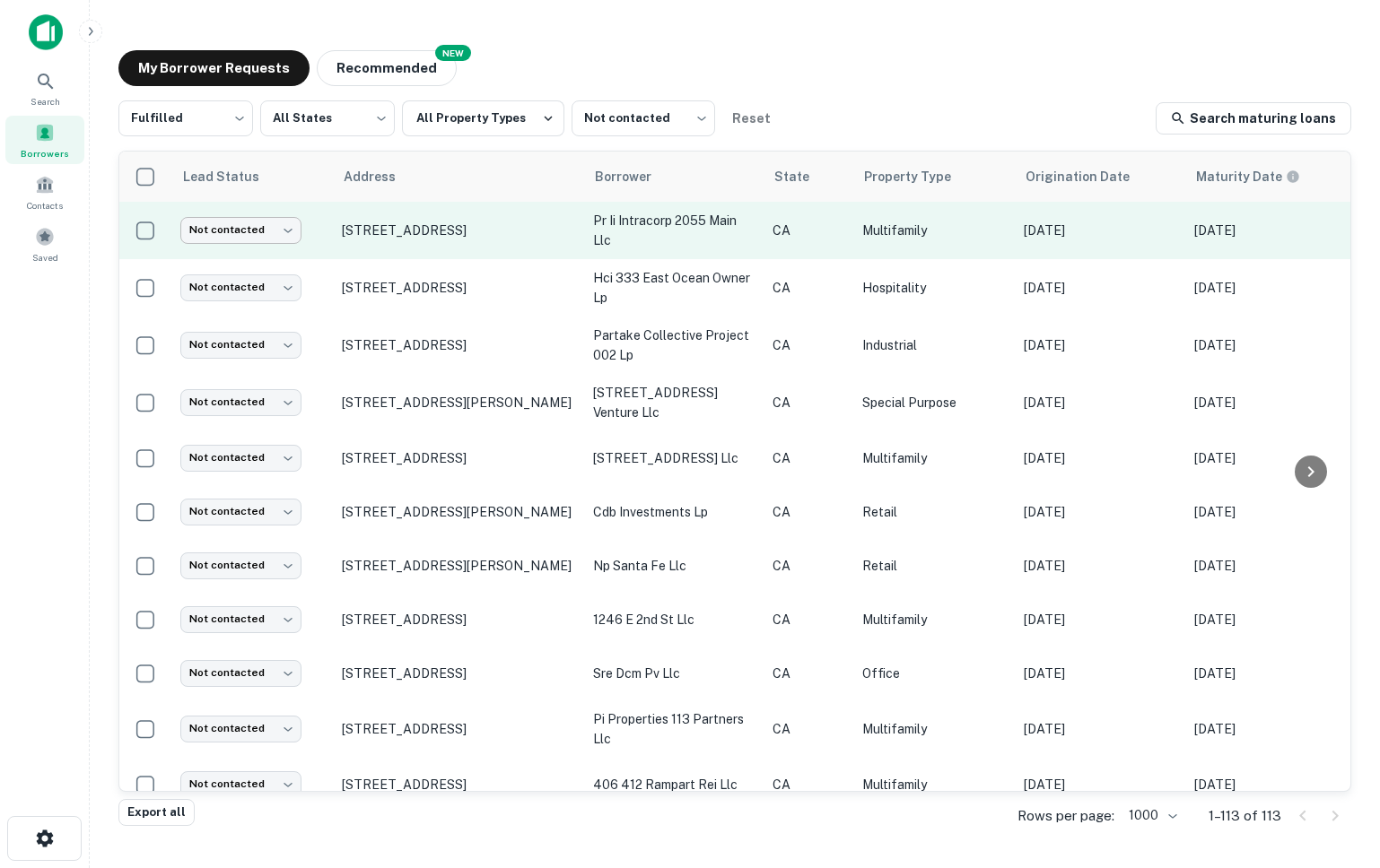
click at [236, 231] on body "Search Borrowers Contacts Saved My Borrower Requests NEW Recommended Fulfilled …" at bounding box center [690, 434] width 1380 height 868
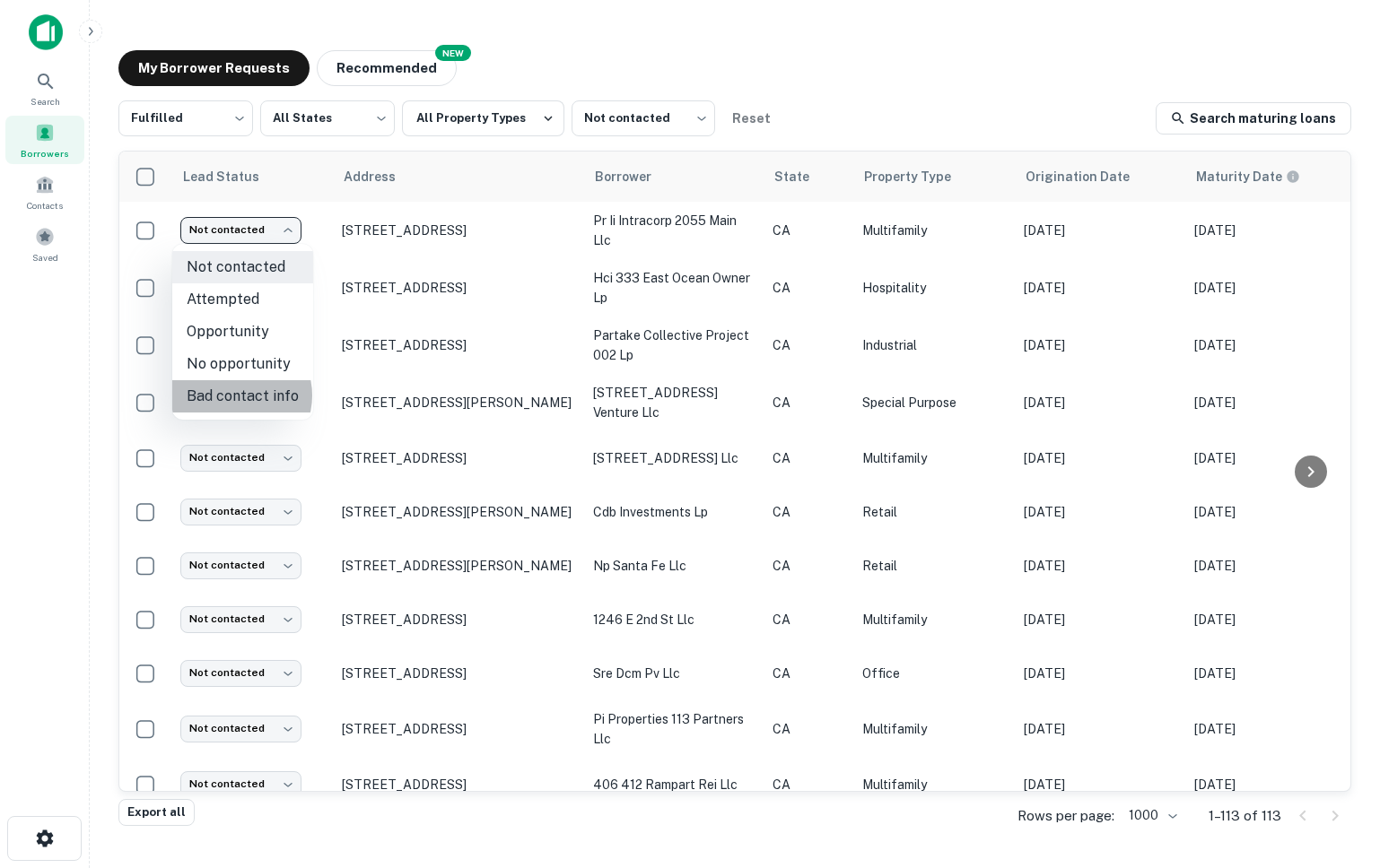
click at [236, 395] on li "Bad contact info" at bounding box center [242, 395] width 141 height 32
type input "**********"
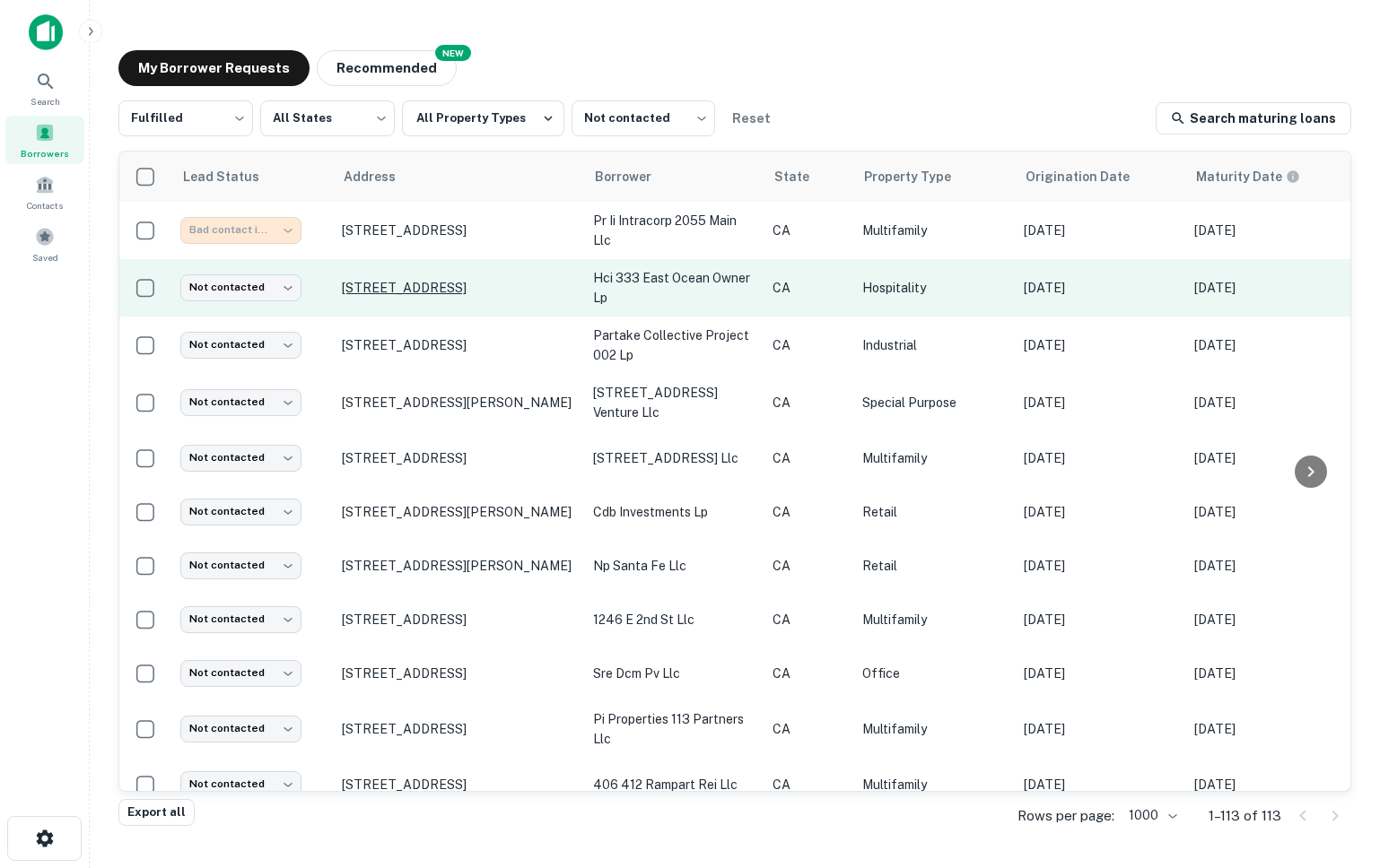
click at [374, 280] on p "[STREET_ADDRESS]" at bounding box center [458, 288] width 233 height 17
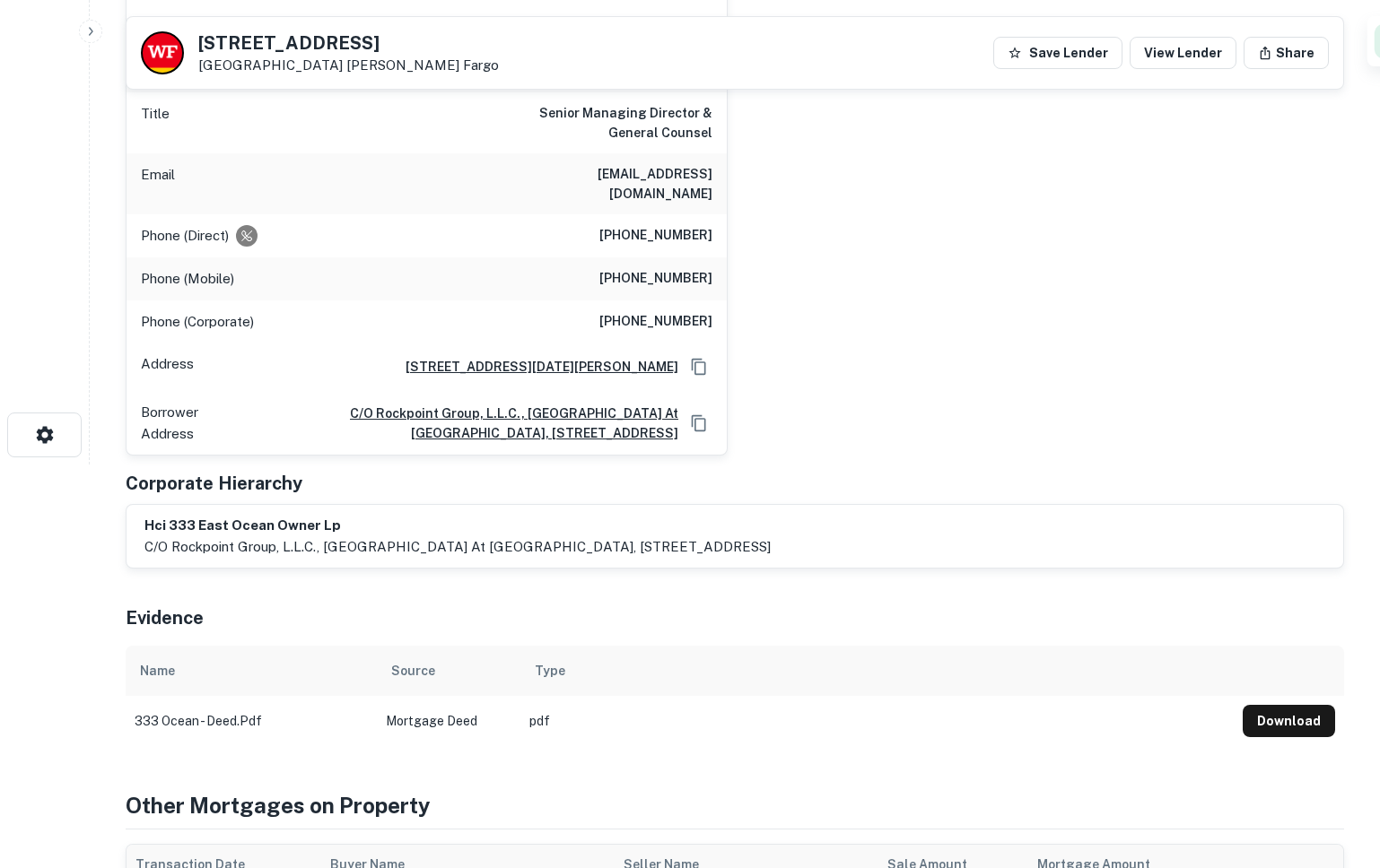
scroll to position [141, 0]
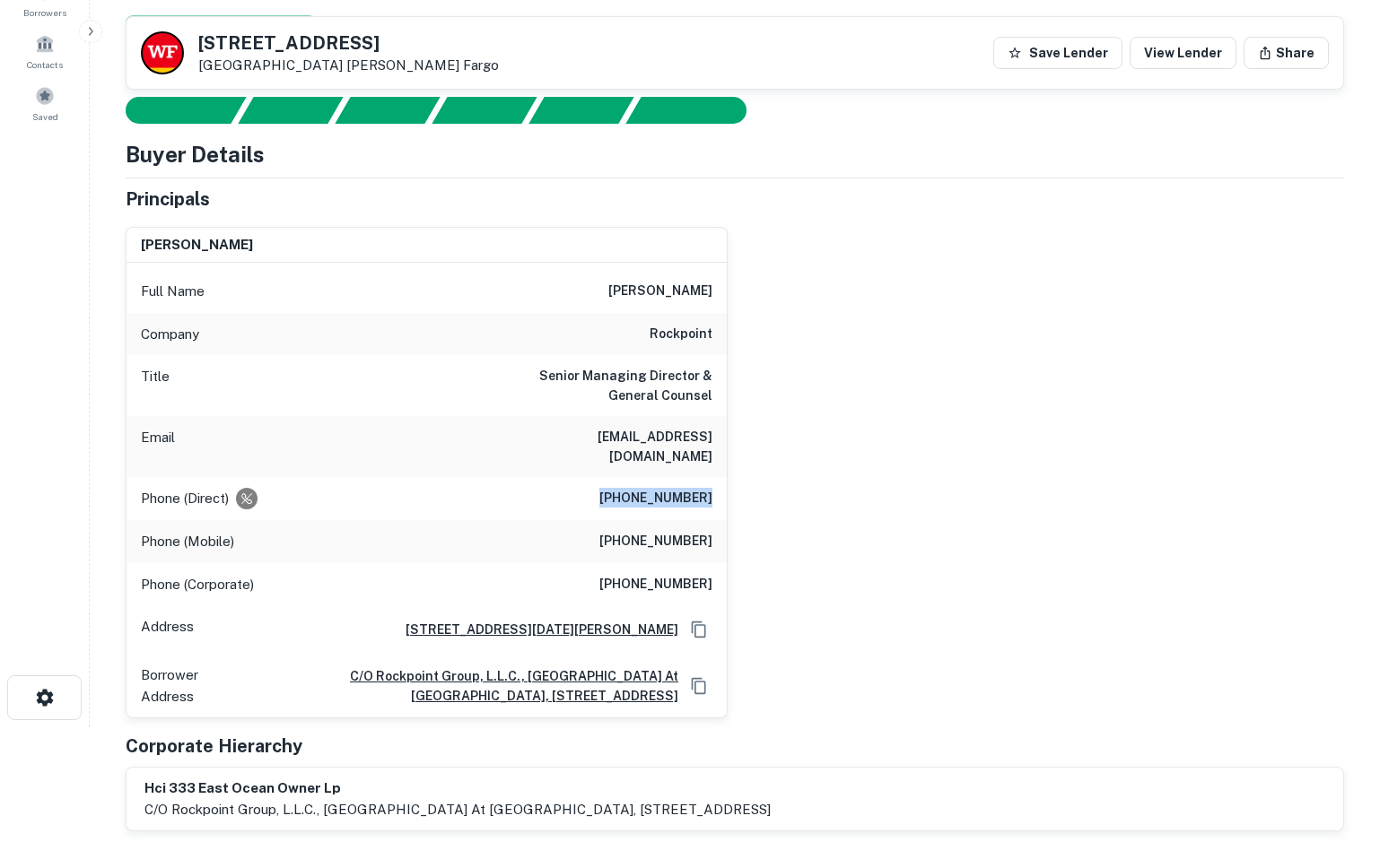
drag, startPoint x: 730, startPoint y: 479, endPoint x: 743, endPoint y: 479, distance: 13.0
click at [743, 479] on div "ron j. hoyl Full Name ron j. hoyl Company rockpoint Title Senior Managing Direc…" at bounding box center [728, 466] width 1233 height 507
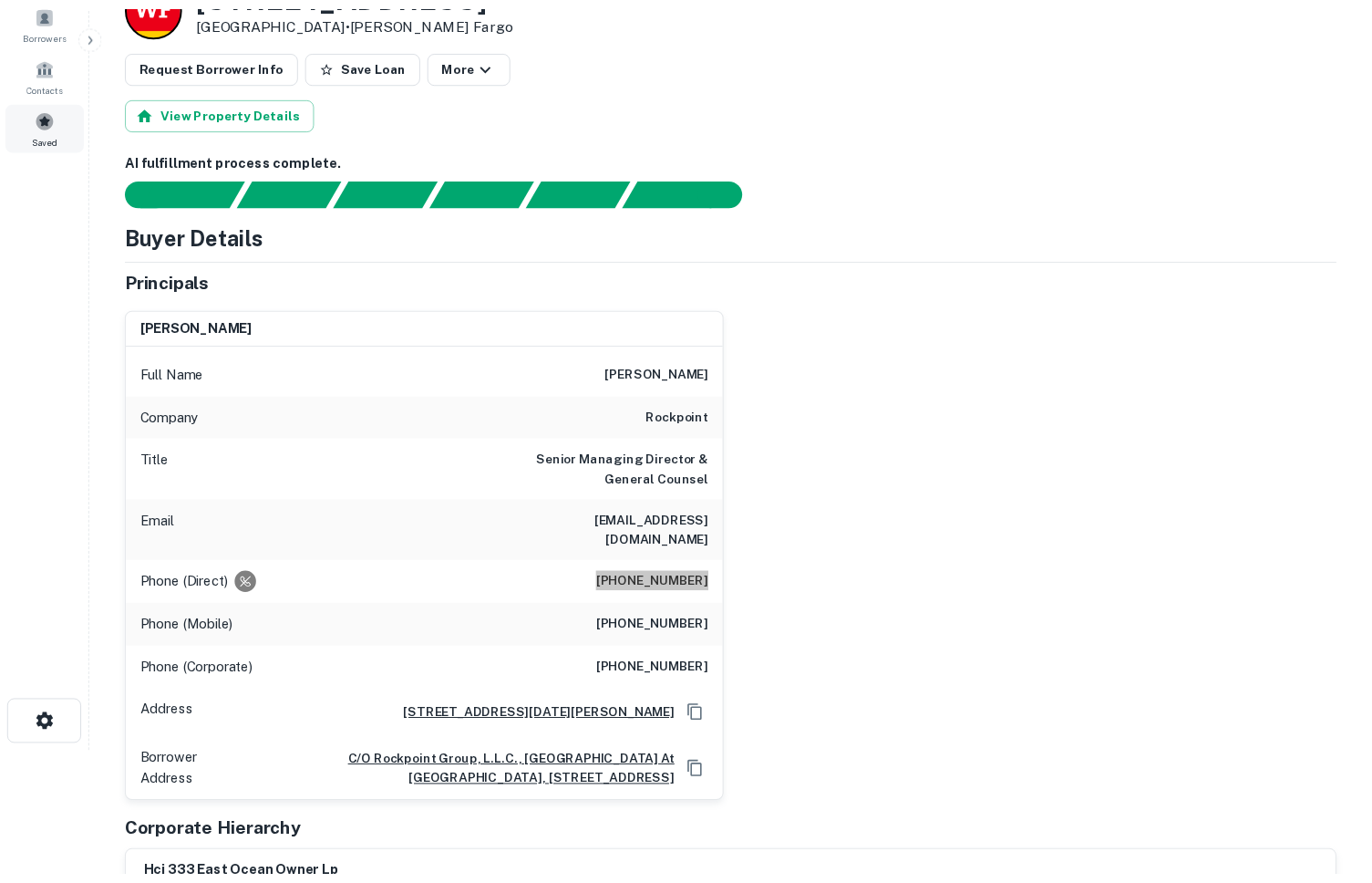
scroll to position [132, 0]
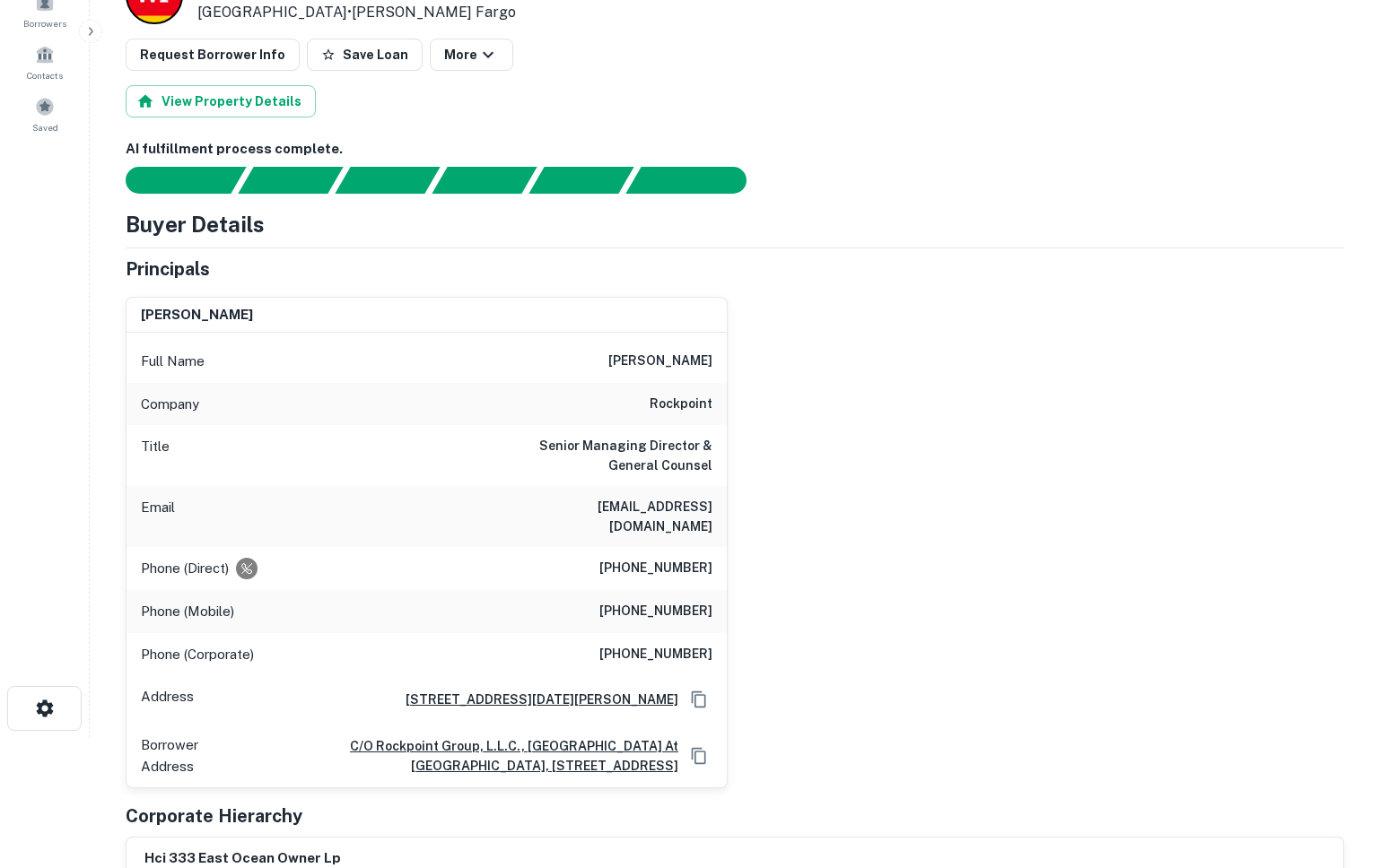
click at [3, 192] on div "Search Borrowers Contacts Saved" at bounding box center [44, 276] width 89 height 812
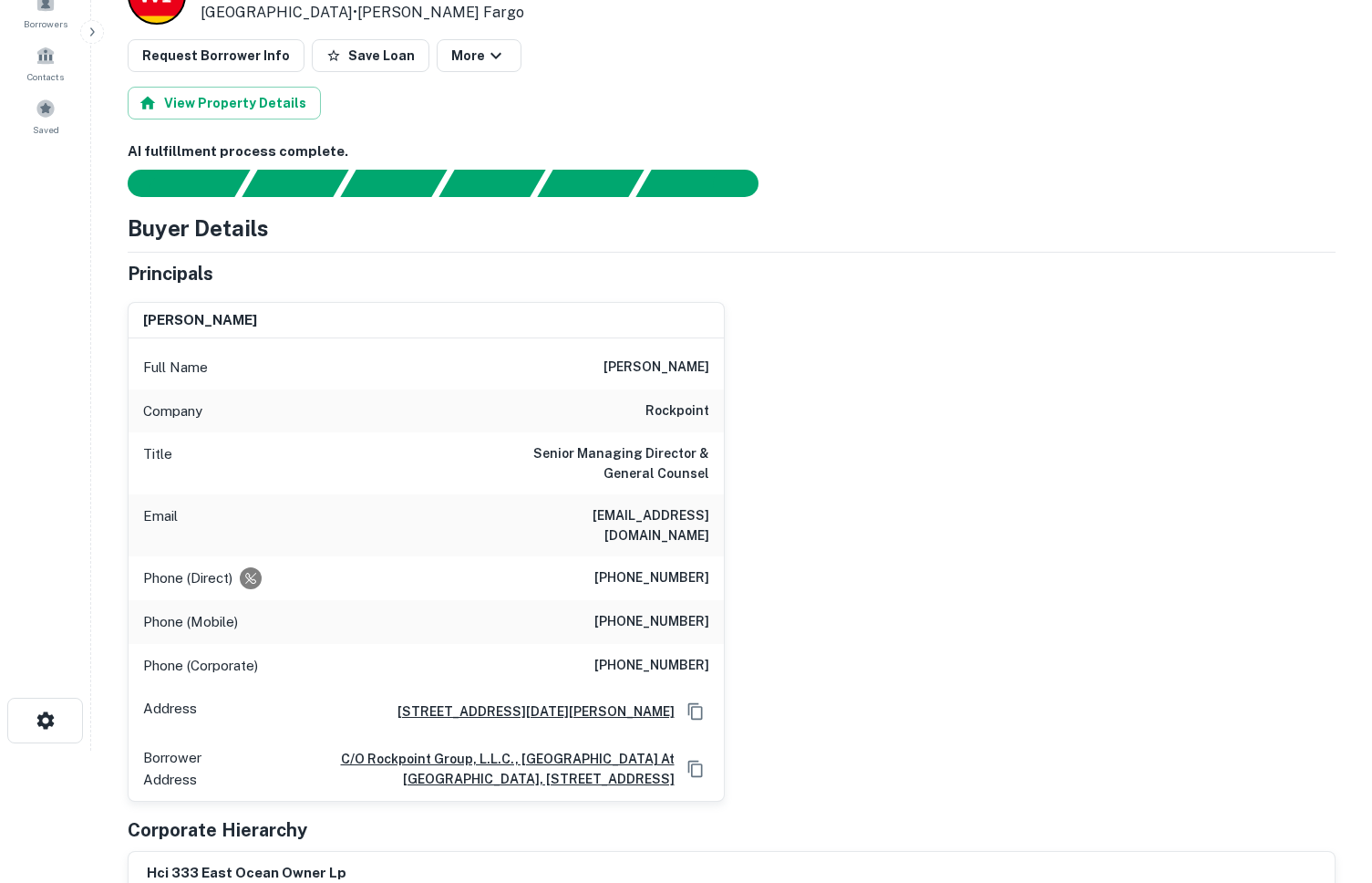
click at [576, 509] on h6 "rhoyl@rockpointgroup.com" at bounding box center [600, 525] width 218 height 40
copy h6 "rhoyl@rockpointgroup.com"
click at [710, 517] on div "Email rhoyl@rockpointgroup.com" at bounding box center [426, 525] width 596 height 62
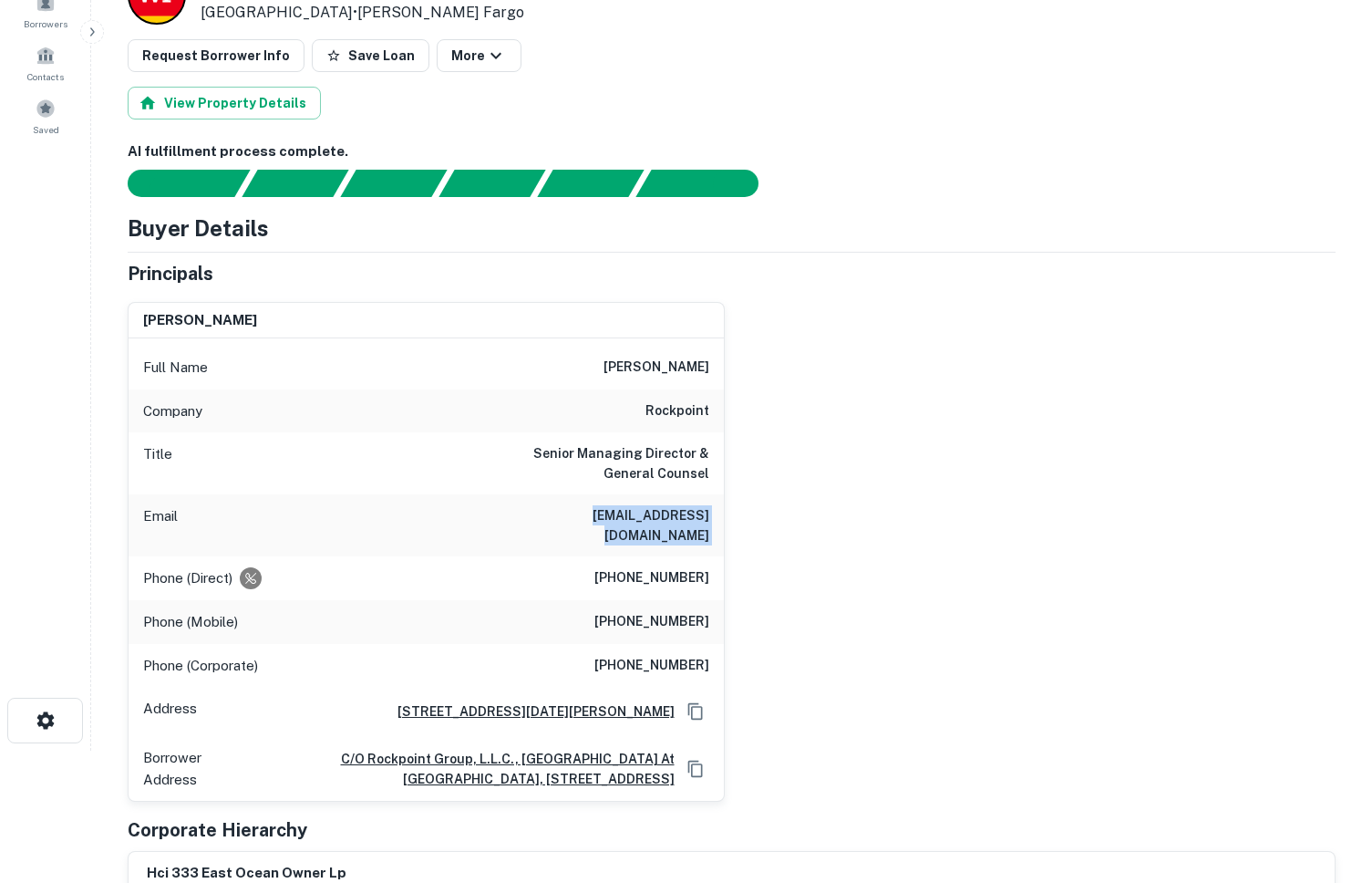
drag, startPoint x: 715, startPoint y: 516, endPoint x: 595, endPoint y: 517, distance: 120.0
click at [595, 517] on div "Email rhoyl@rockpointgroup.com" at bounding box center [426, 525] width 596 height 62
click at [590, 517] on h6 "rhoyl@rockpointgroup.com" at bounding box center [600, 525] width 218 height 40
drag, startPoint x: 588, startPoint y: 517, endPoint x: 732, endPoint y: 522, distance: 144.1
click at [732, 522] on div "ron j. hoyl Full Name ron j. hoyl Company rockpoint Title Senior Managing Direc…" at bounding box center [725, 544] width 1223 height 515
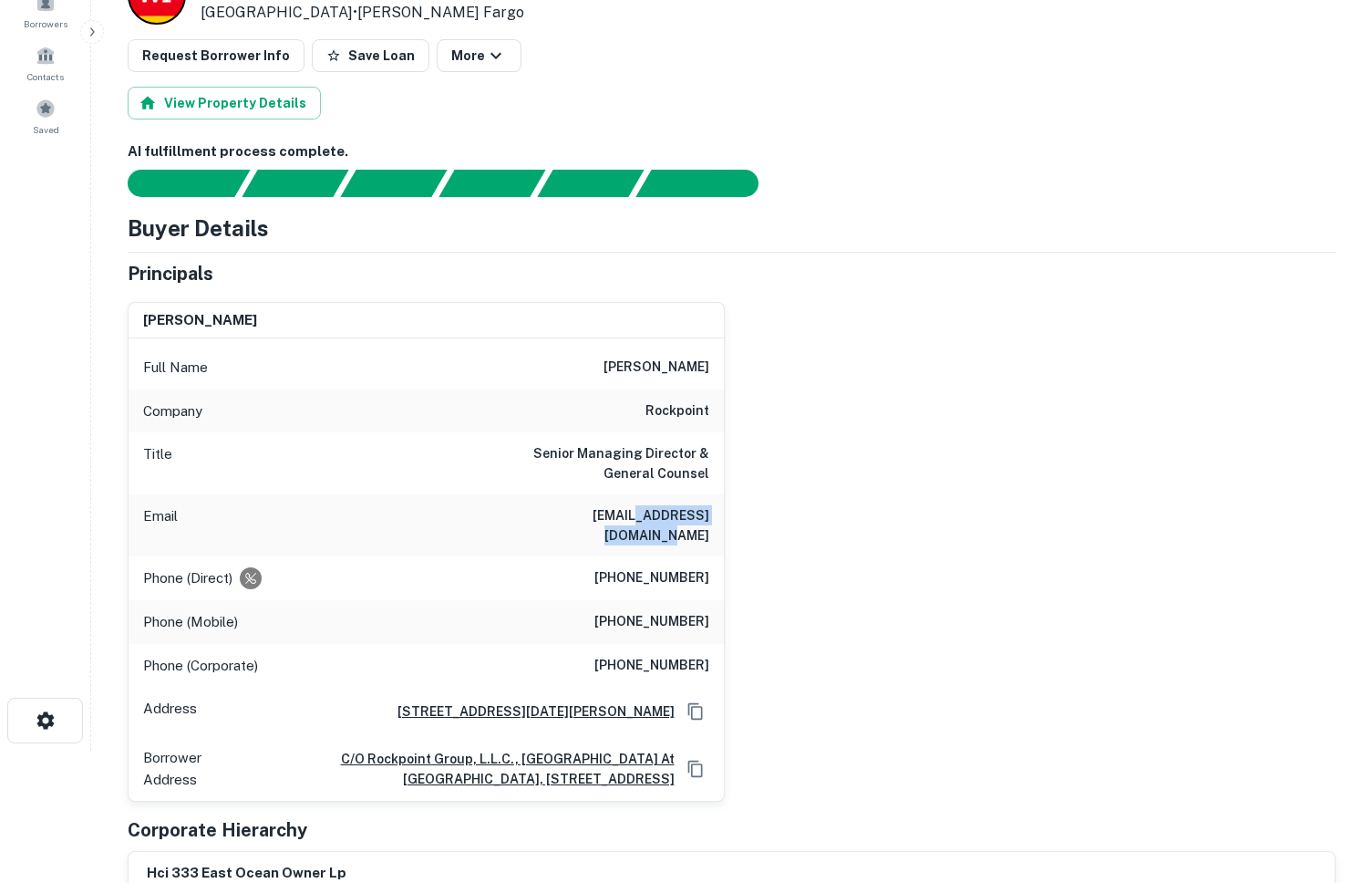
copy h6 "rockpointgroup.com"
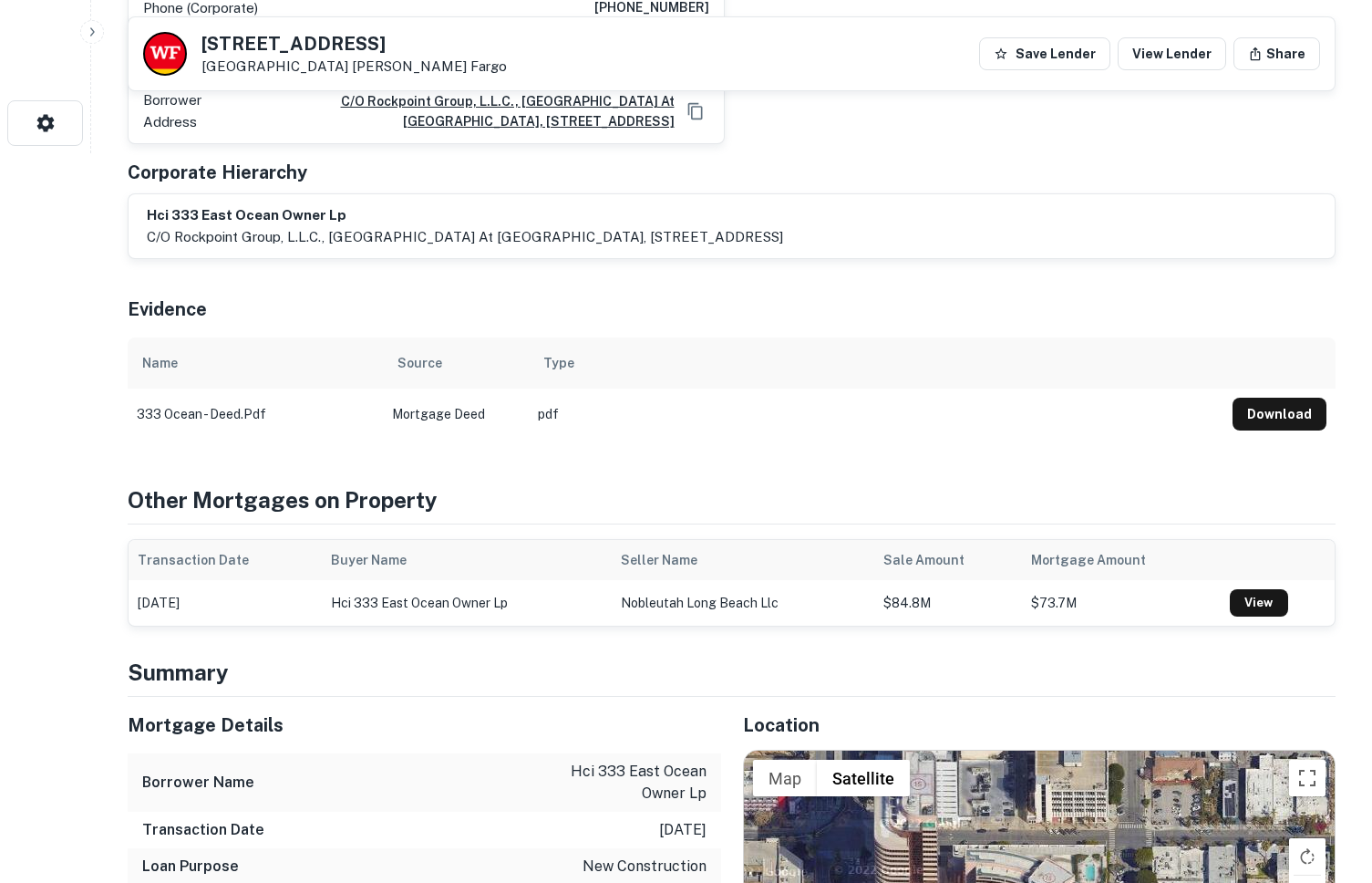
scroll to position [1252, 0]
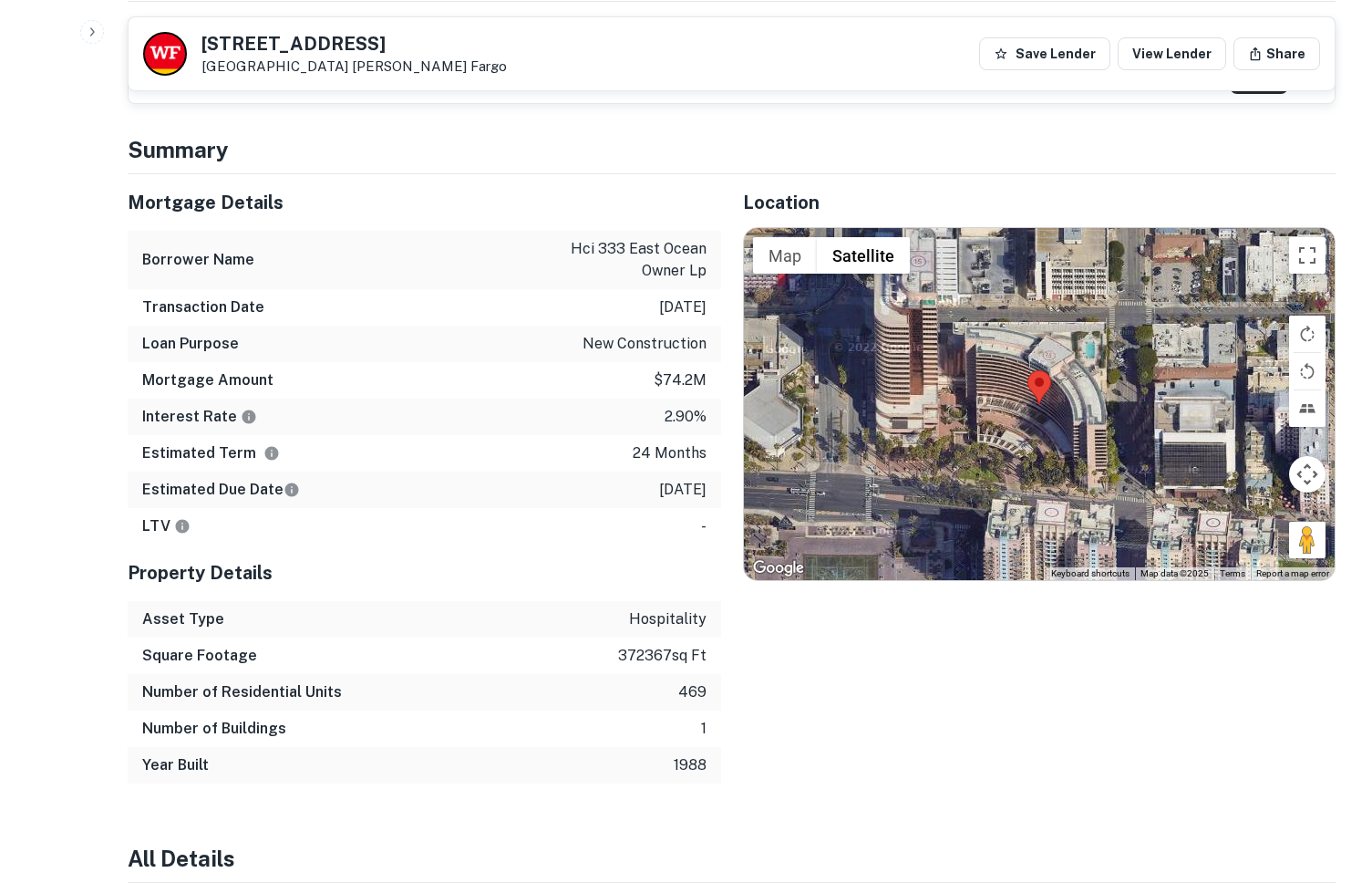
click at [678, 296] on p "7/18/2021" at bounding box center [683, 307] width 48 height 22
click at [668, 374] on div "Mortgage Amount $74.2m" at bounding box center [425, 380] width 594 height 37
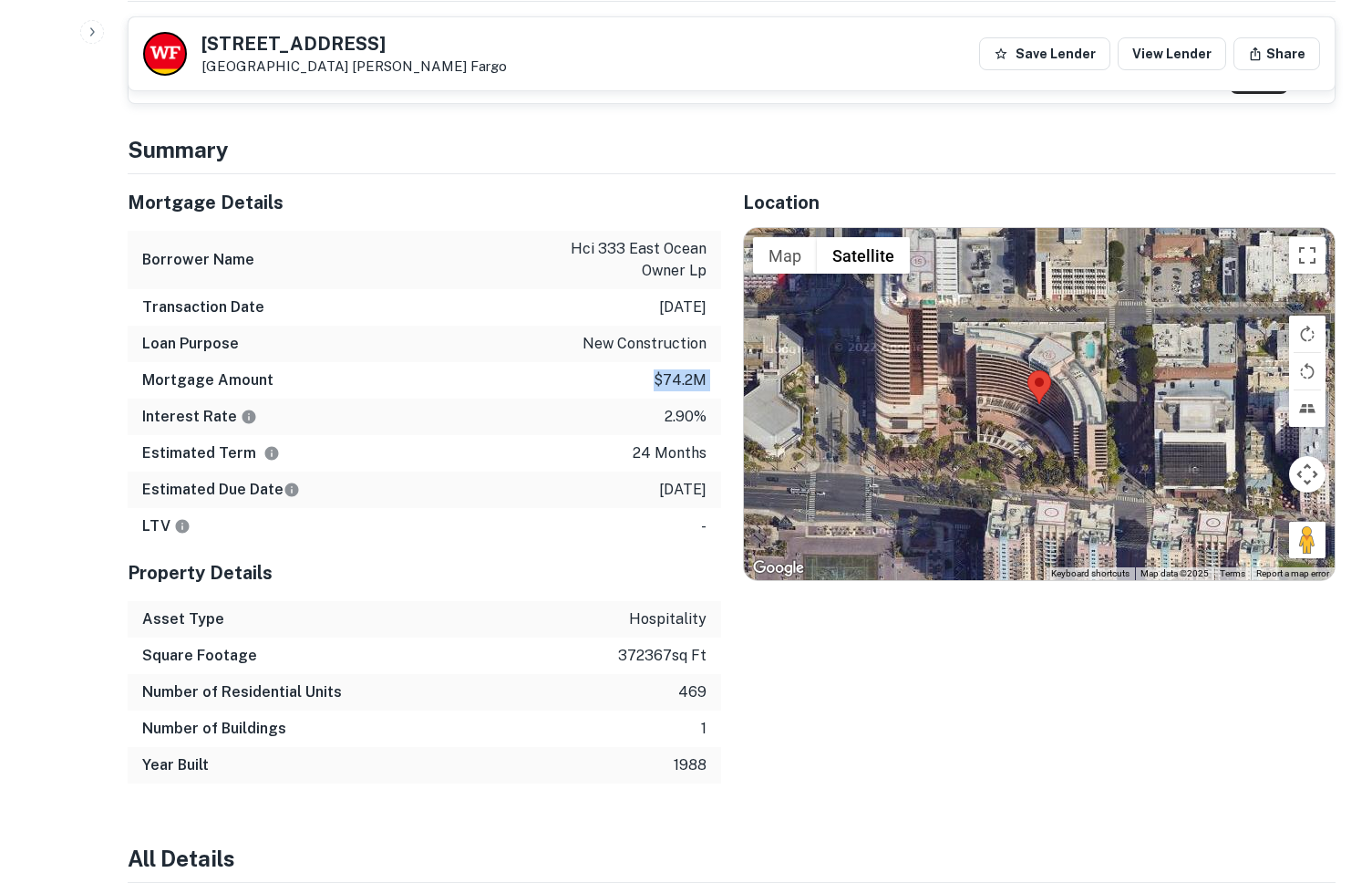
click at [668, 374] on div "Mortgage Amount $74.2m" at bounding box center [425, 380] width 594 height 37
click at [678, 442] on p "24 months" at bounding box center [669, 453] width 73 height 22
click at [690, 509] on div "LTV -" at bounding box center [425, 526] width 594 height 37
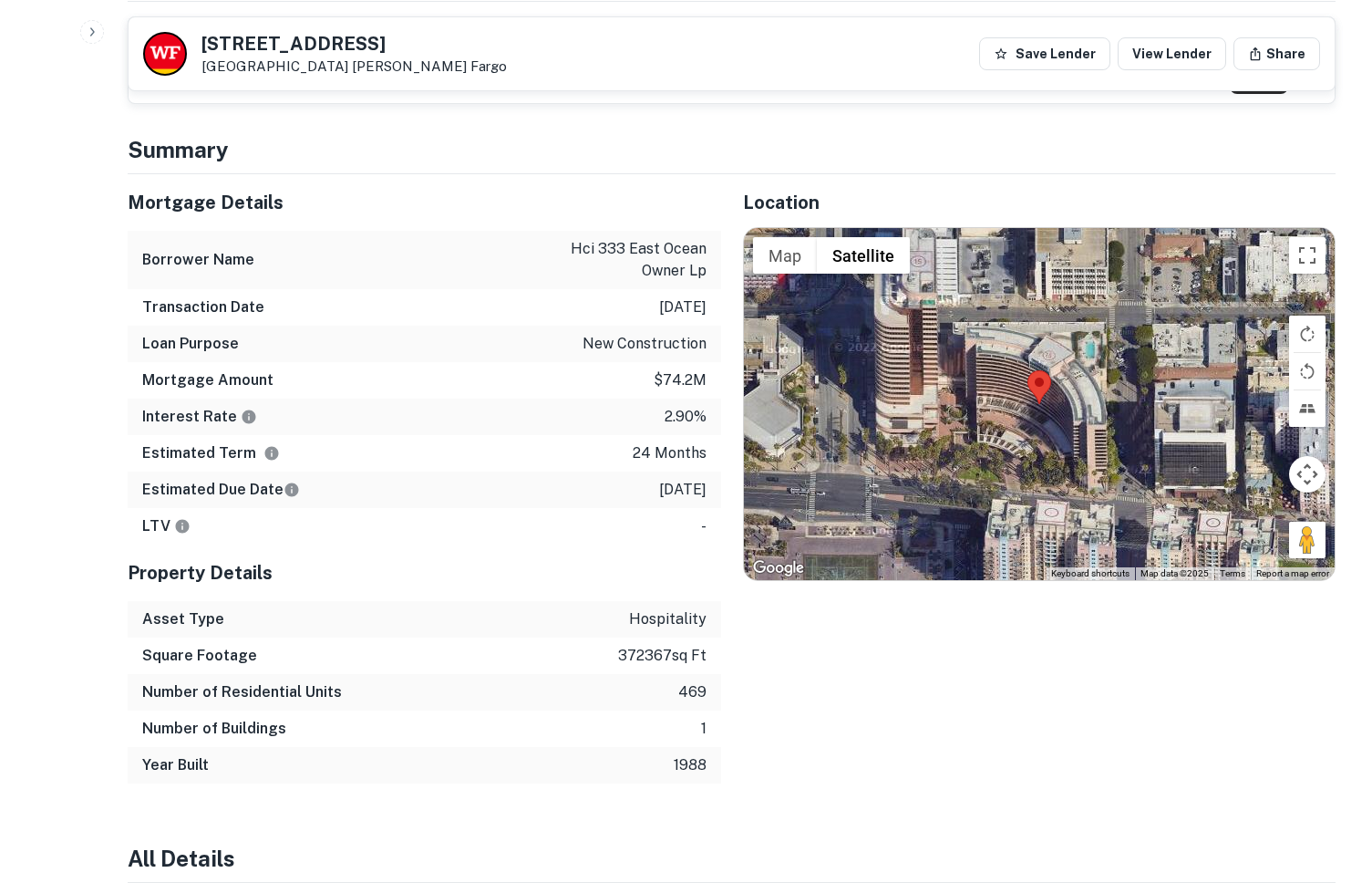
click at [676, 479] on p "7/18/2023" at bounding box center [683, 490] width 48 height 22
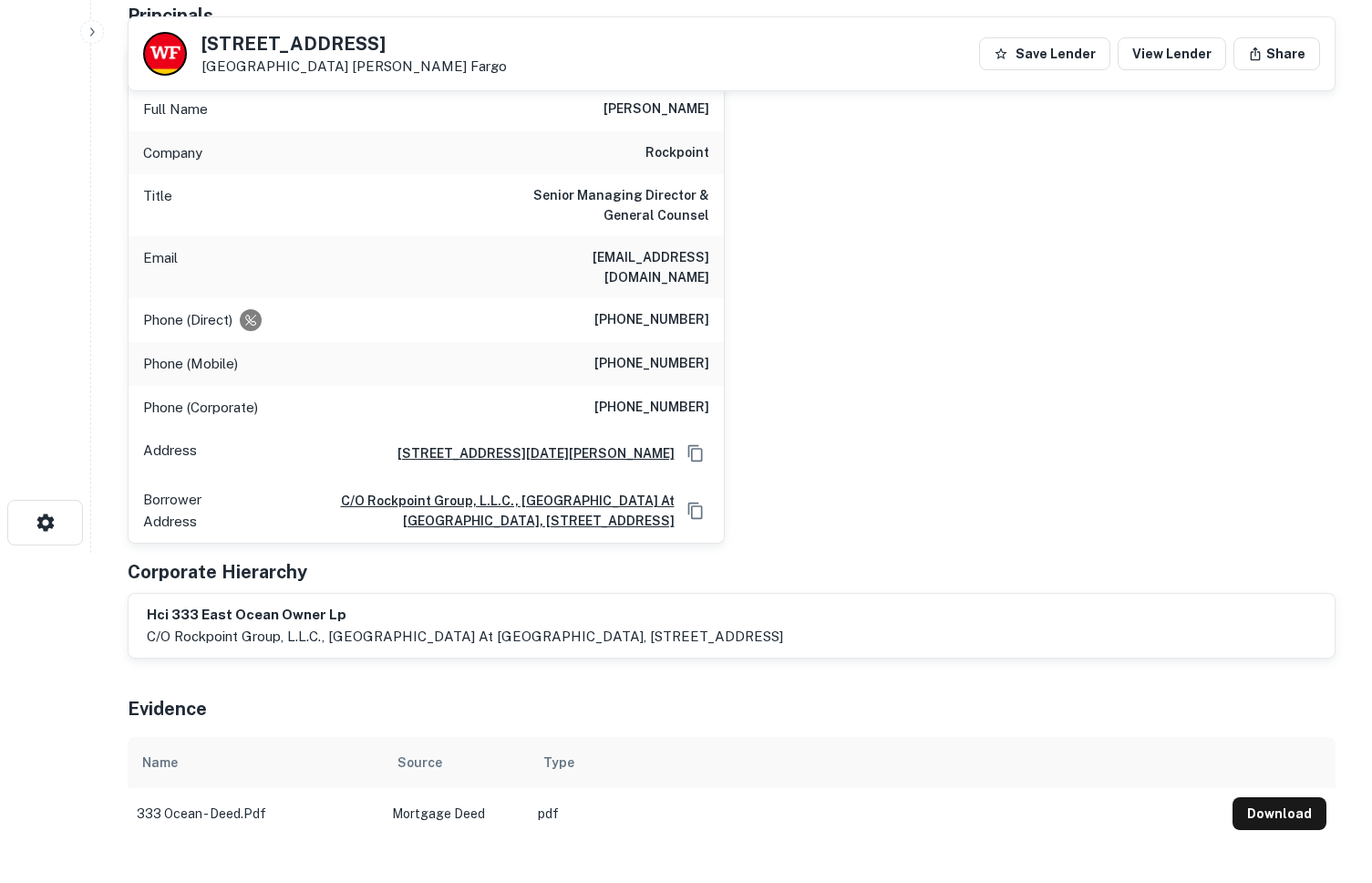
scroll to position [0, 0]
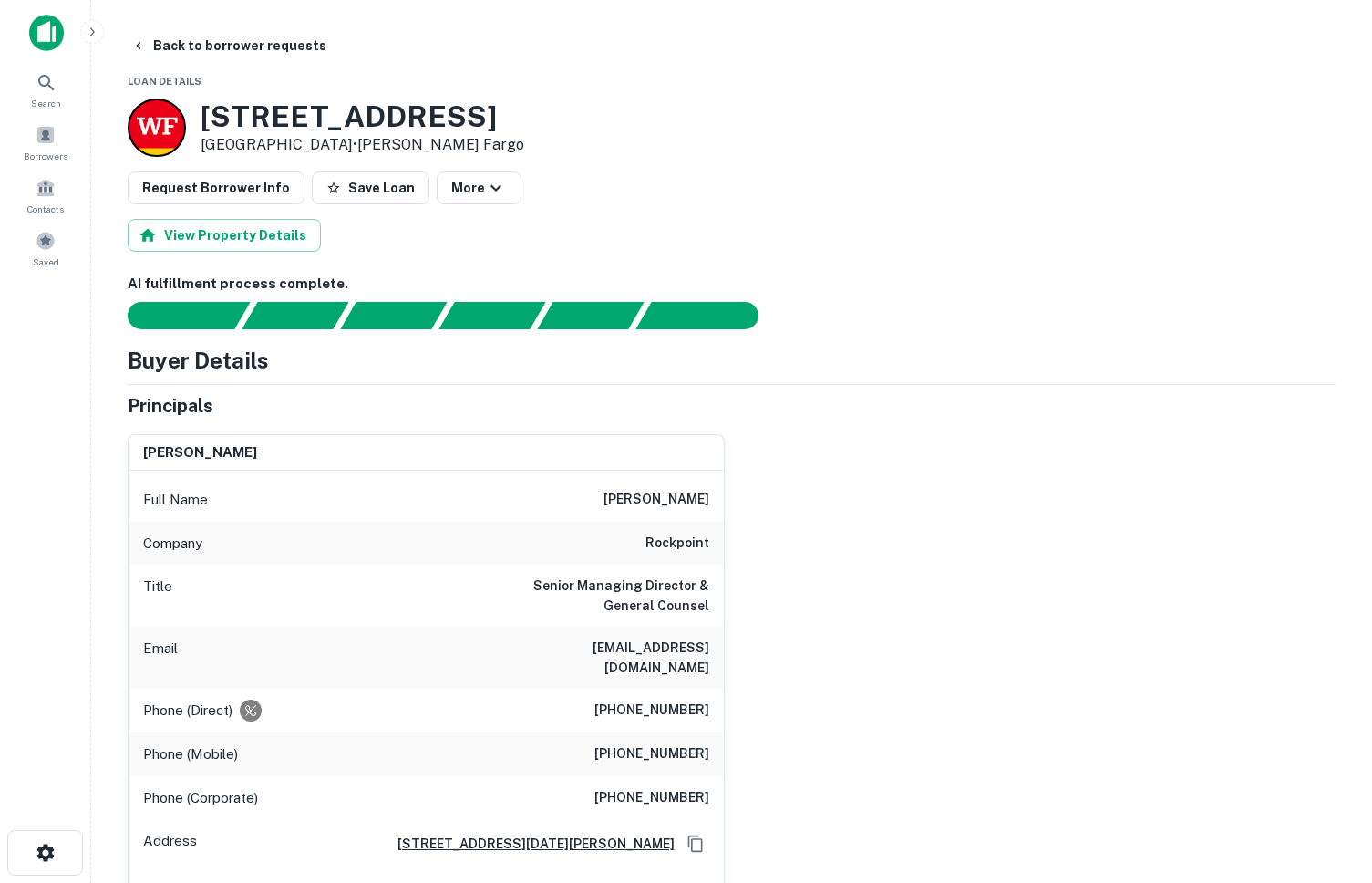
click at [562, 651] on h6 "rhoyl@rockpointgroup.com" at bounding box center [600, 658] width 218 height 40
copy h6 "rhoyl@rockpointgroup.com"
drag, startPoint x: 459, startPoint y: 109, endPoint x: 343, endPoint y: 110, distance: 116.0
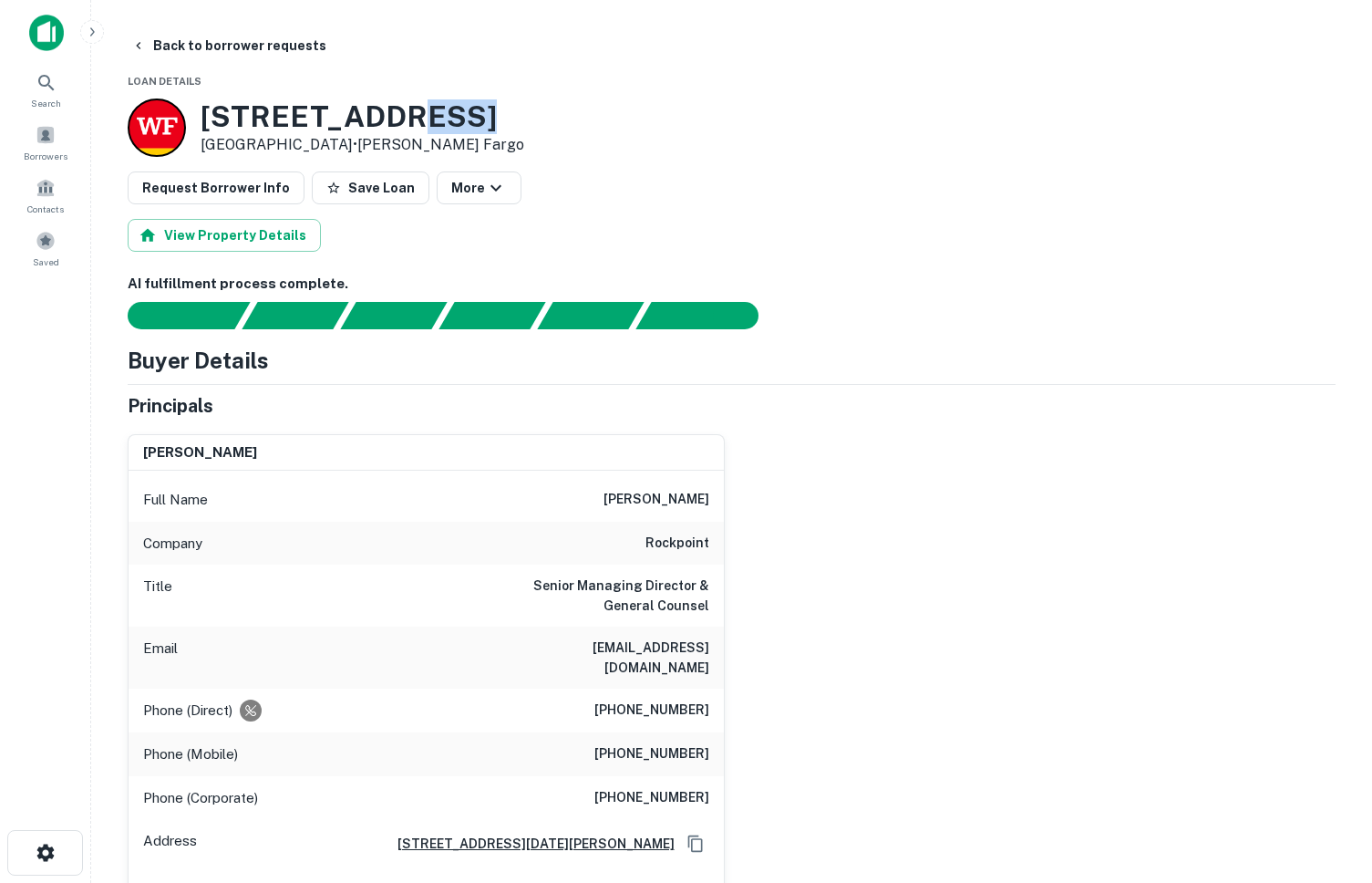
click at [343, 110] on div "333 E Ocean Blvd Long Beach, CA90802 • Wells Fargo" at bounding box center [732, 127] width 1208 height 59
click at [453, 122] on div "333 E Ocean Blvd Long Beach, CA90802 • Wells Fargo" at bounding box center [732, 127] width 1208 height 59
drag, startPoint x: 453, startPoint y: 122, endPoint x: 173, endPoint y: 125, distance: 280.0
click at [173, 125] on div "333 E Ocean Blvd Long Beach, CA90802 • Wells Fargo" at bounding box center [732, 127] width 1208 height 59
copy div "333 E Ocean Blvd"
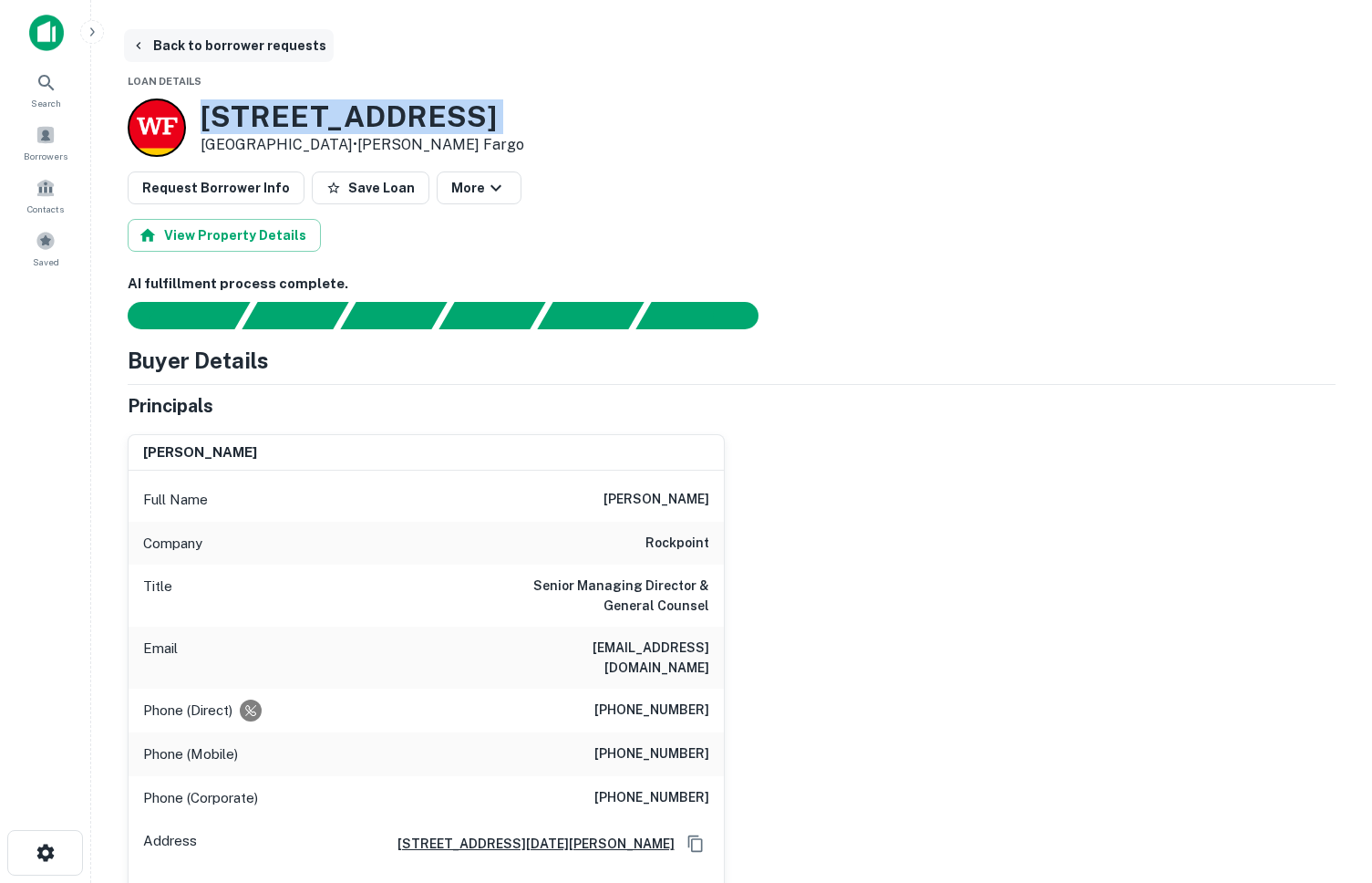
click at [221, 29] on button "Back to borrower requests" at bounding box center [228, 45] width 209 height 33
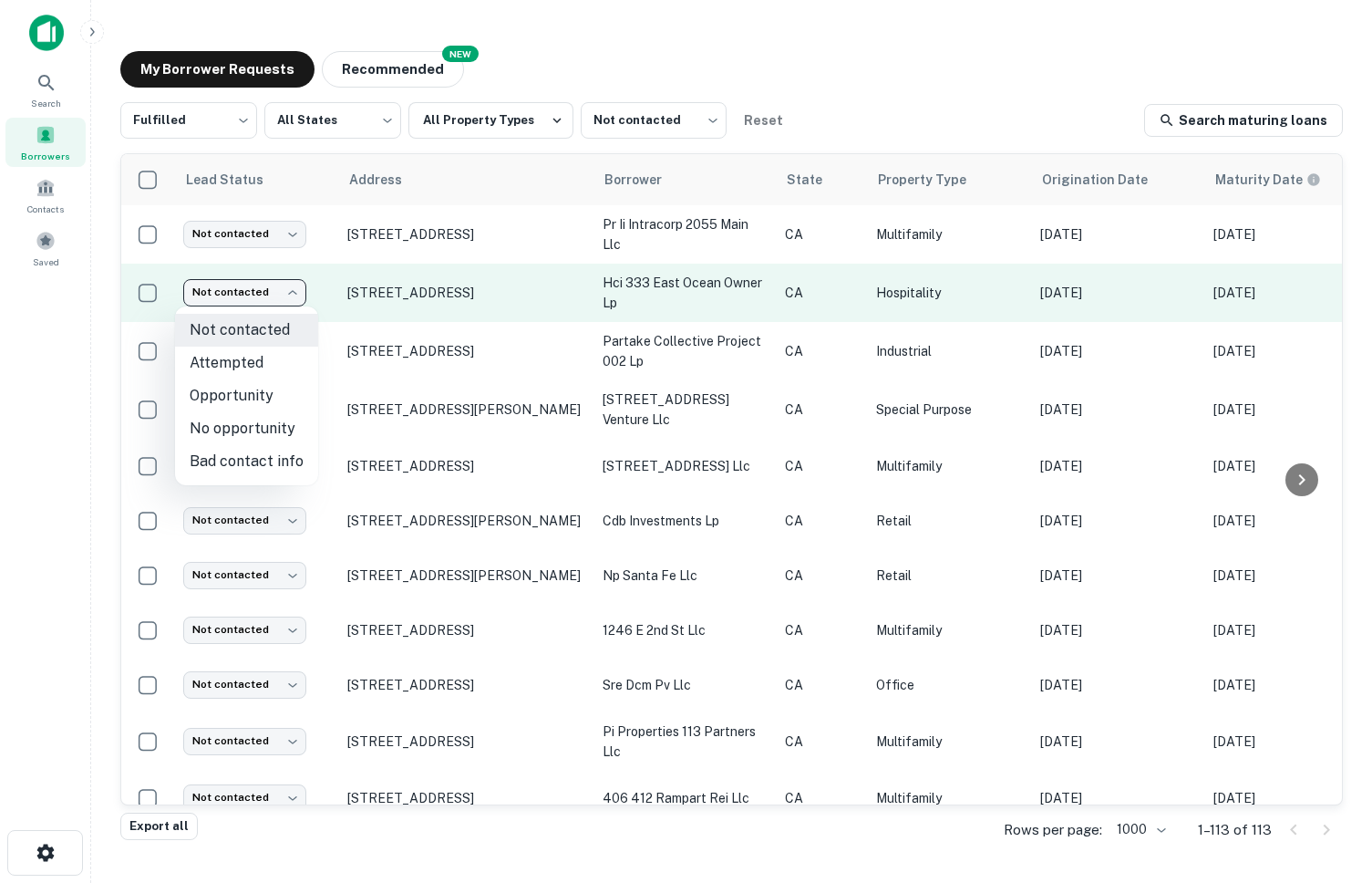
click at [237, 284] on body "Search Borrowers Contacts Saved My Borrower Requests NEW Recommended Fulfilled …" at bounding box center [686, 441] width 1372 height 883
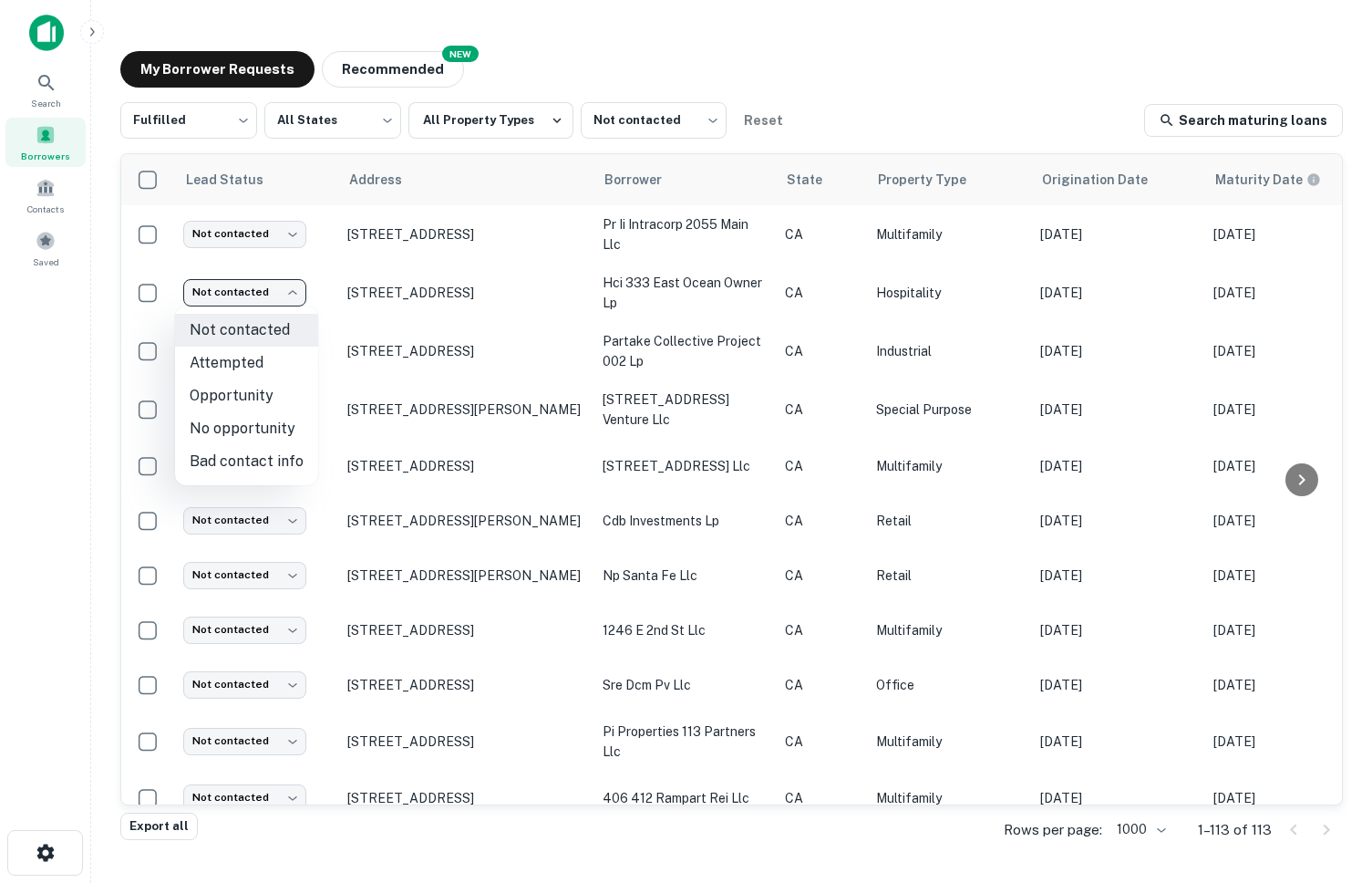
click at [262, 360] on li "Attempted" at bounding box center [246, 363] width 143 height 33
type input "*********"
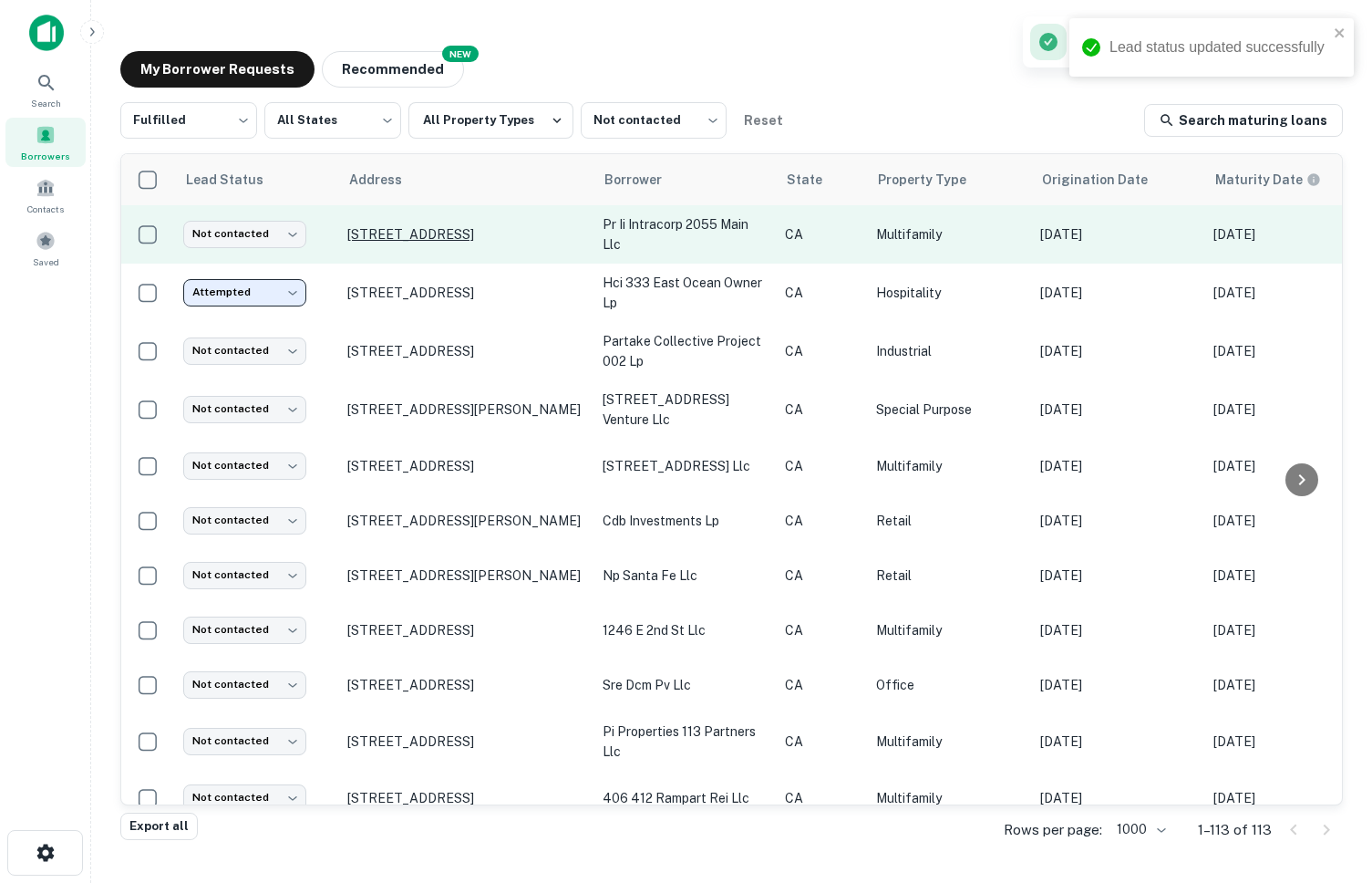
click at [361, 232] on p "[STREET_ADDRESS]" at bounding box center [466, 234] width 237 height 17
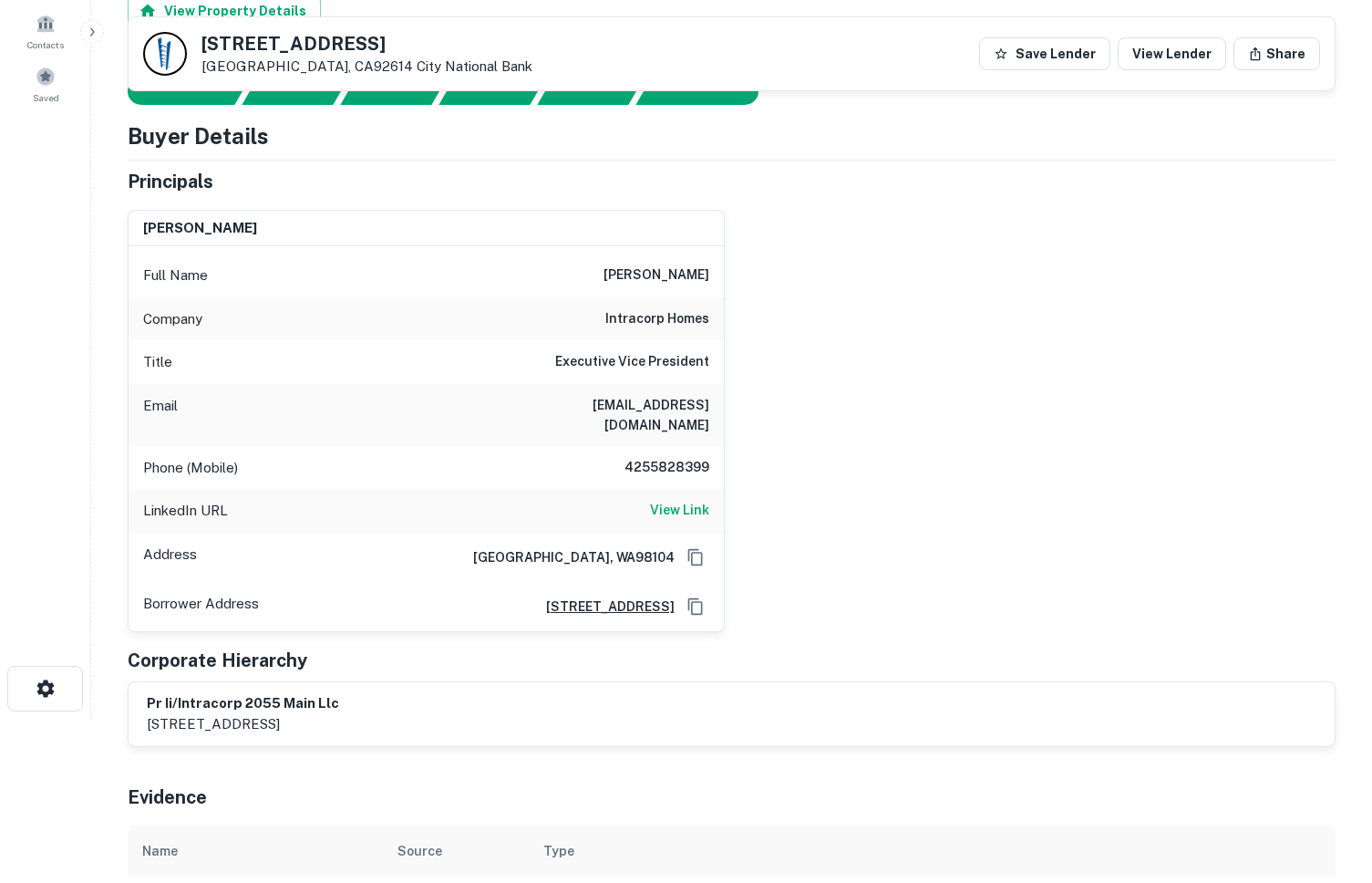
scroll to position [167, 0]
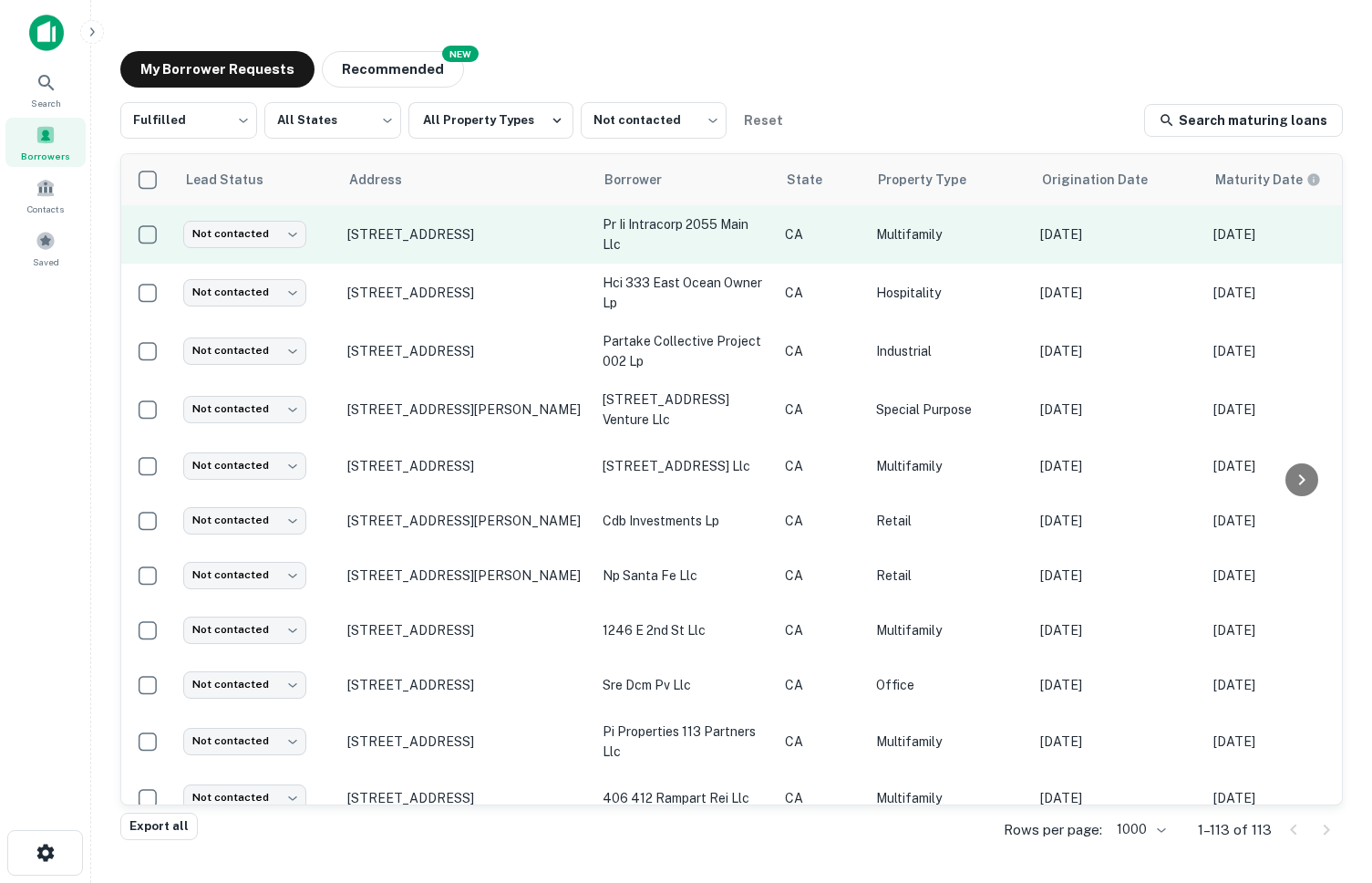
click at [374, 222] on td "[STREET_ADDRESS]" at bounding box center [466, 234] width 255 height 59
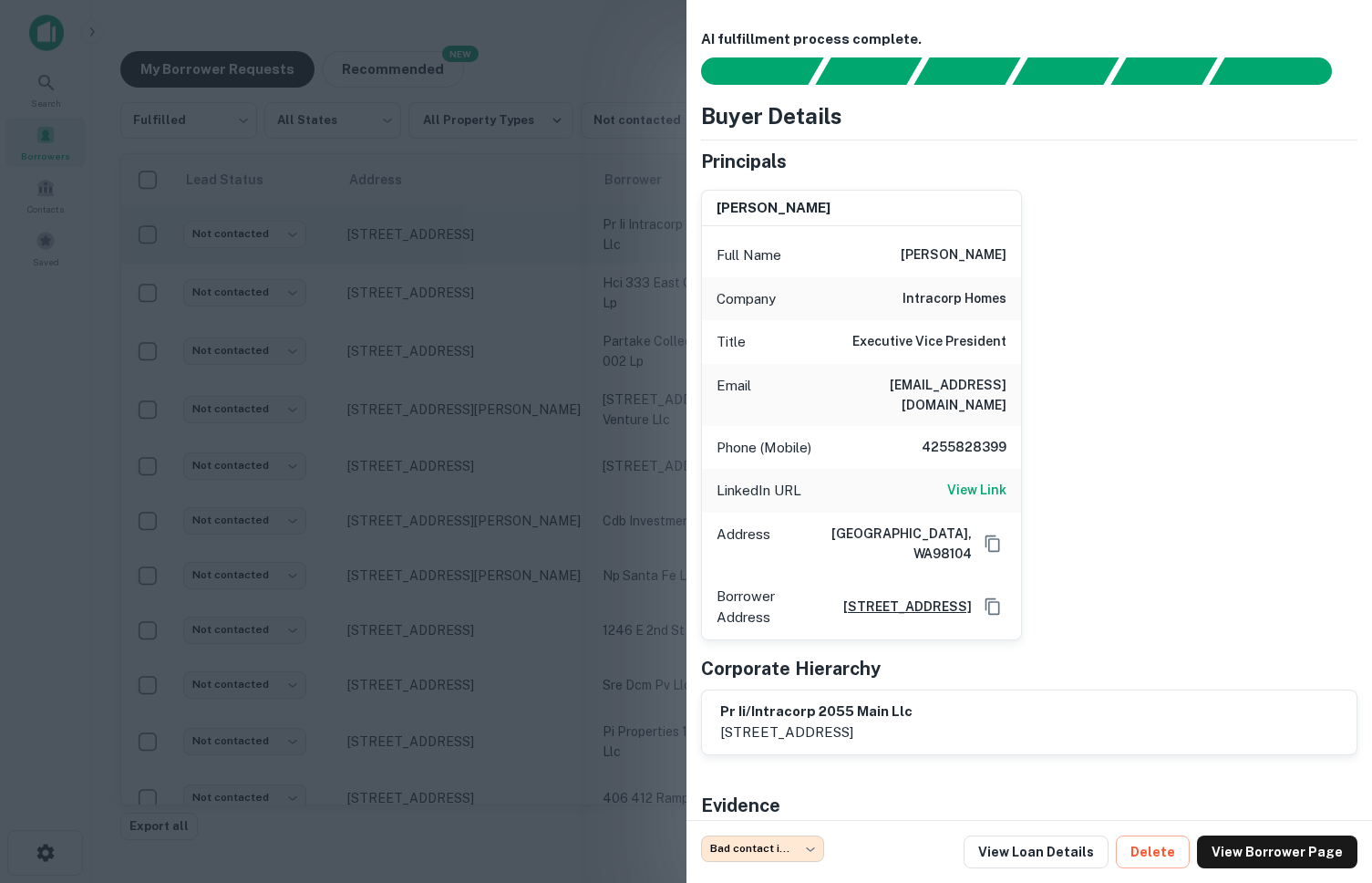
click at [359, 204] on div at bounding box center [686, 441] width 1372 height 883
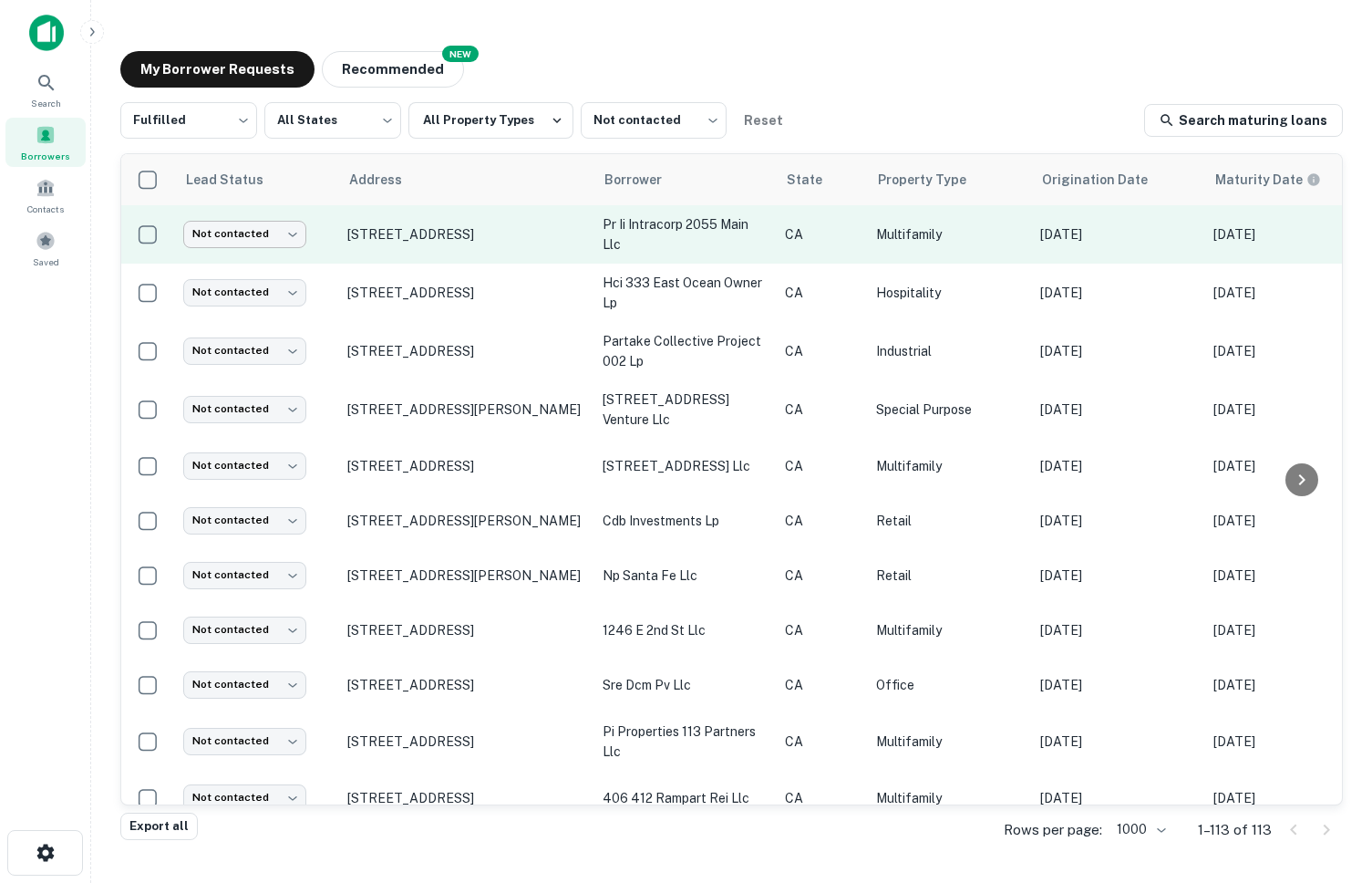
click at [291, 232] on body "Search Borrowers Contacts Saved My Borrower Requests NEW Recommended Fulfilled …" at bounding box center [686, 441] width 1372 height 883
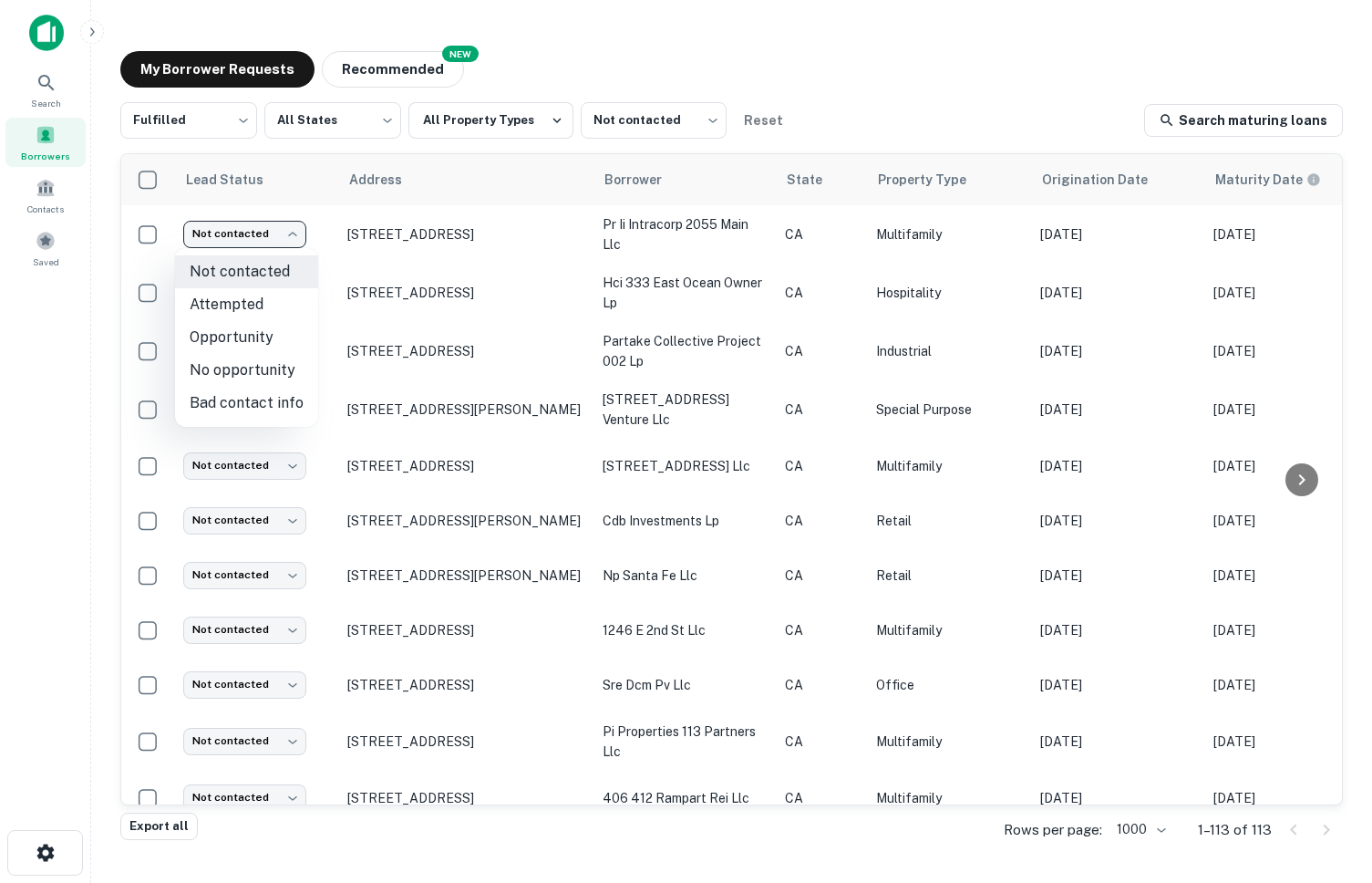
click at [245, 400] on li "Bad contact info" at bounding box center [246, 402] width 143 height 33
type input "**********"
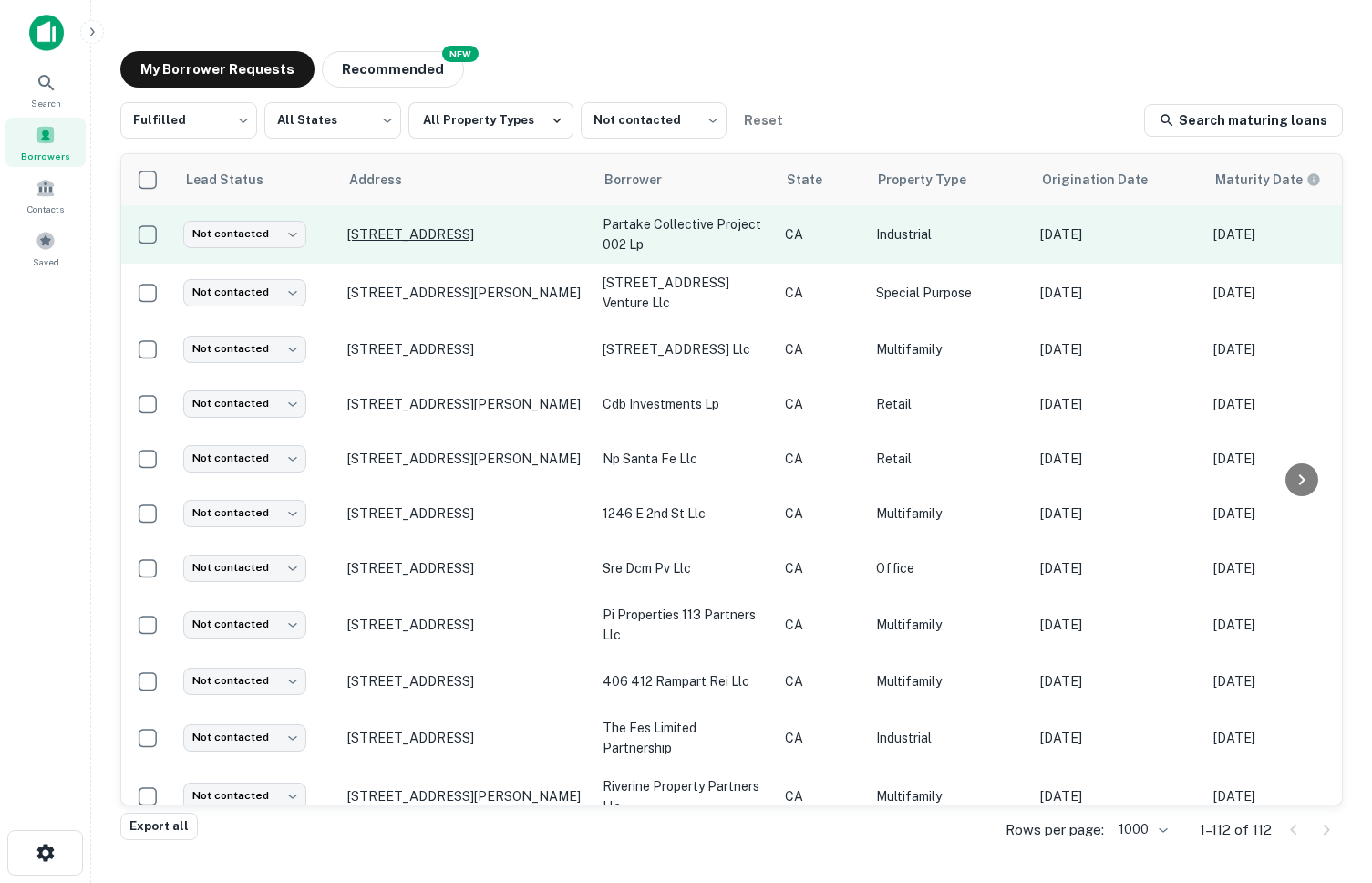
click at [365, 226] on p "[STREET_ADDRESS]" at bounding box center [466, 234] width 237 height 17
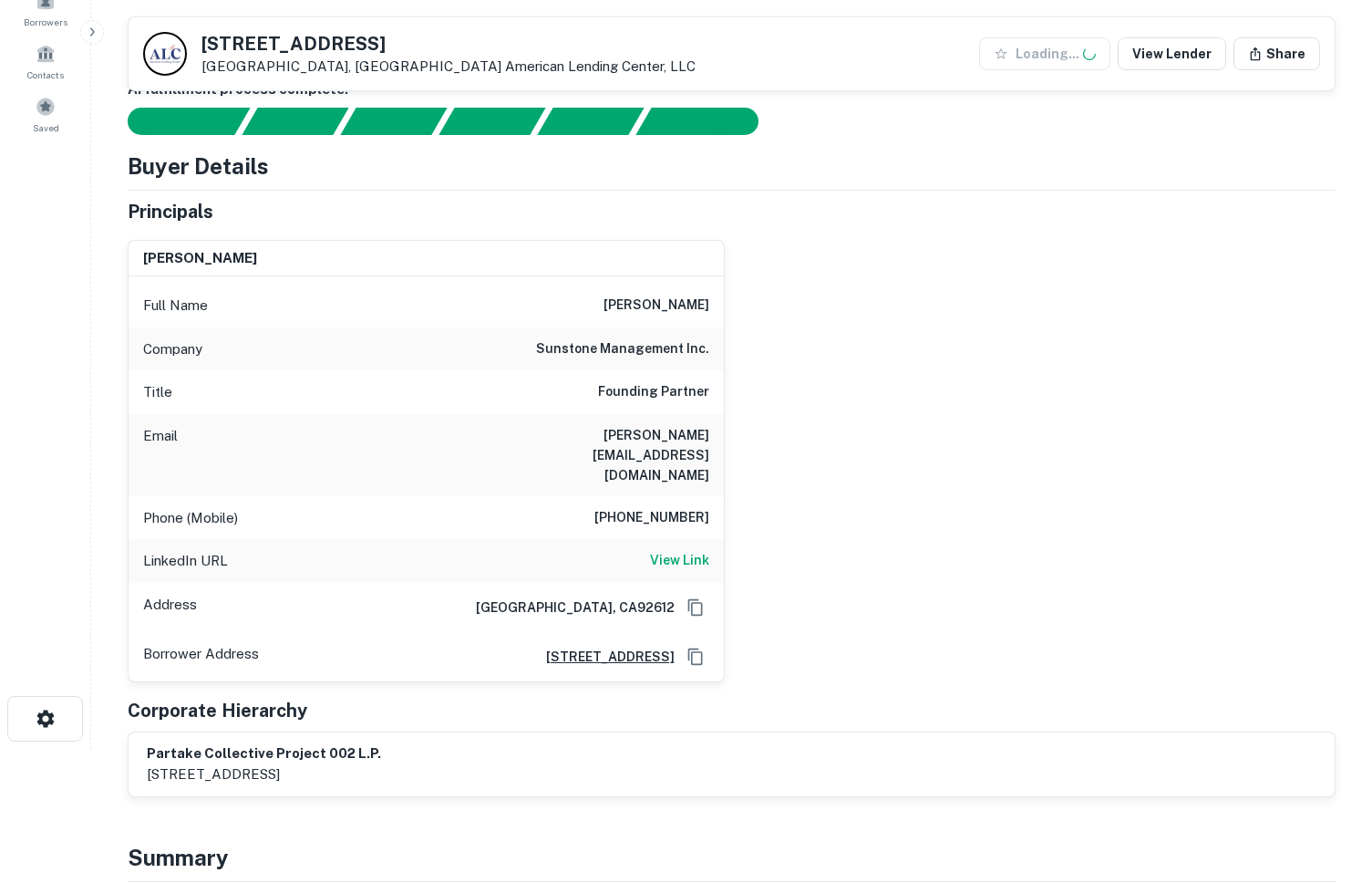
scroll to position [207, 0]
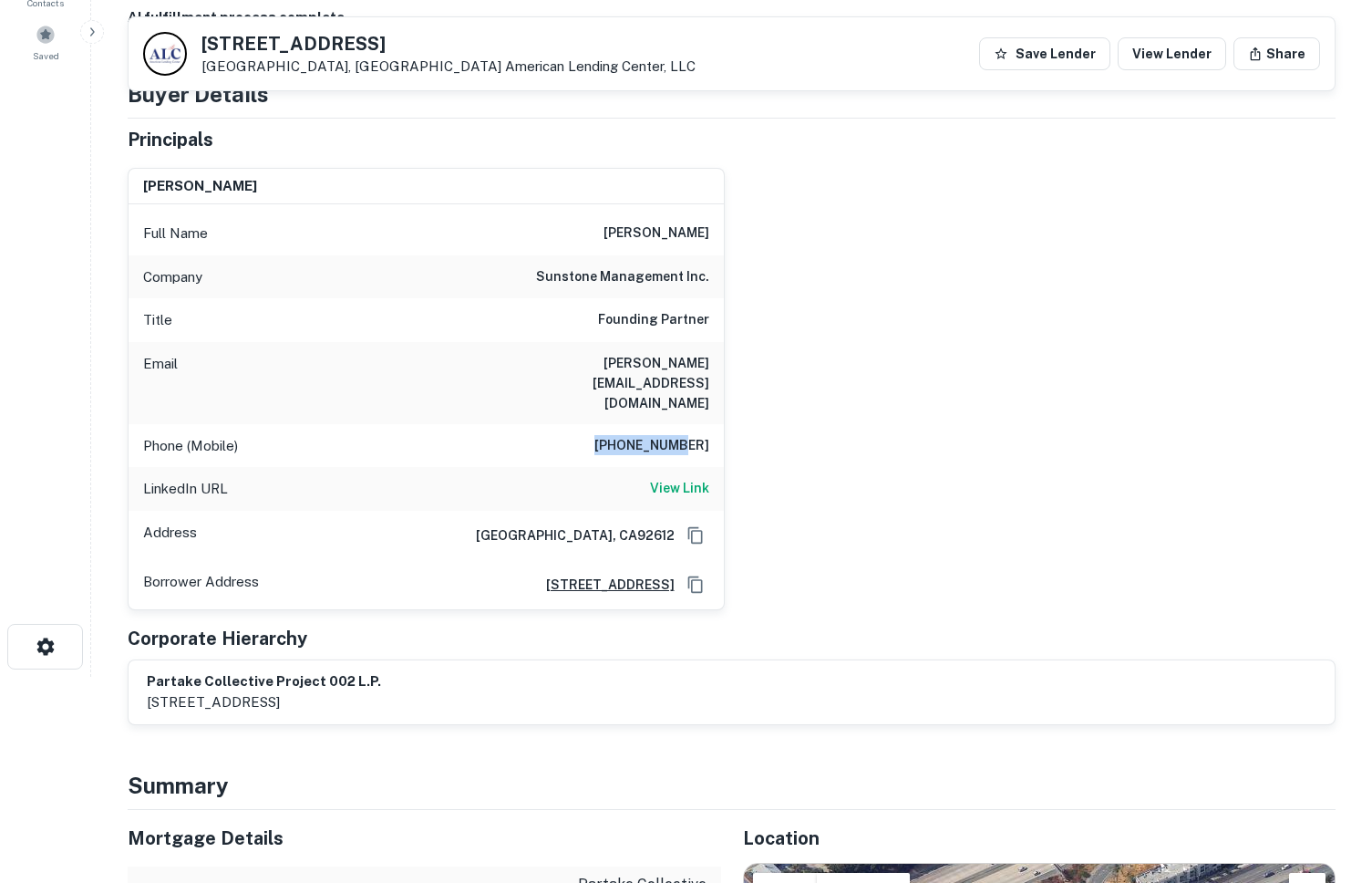
drag, startPoint x: 599, startPoint y: 413, endPoint x: 699, endPoint y: 409, distance: 100.1
click at [699, 435] on h6 "610-804-8817" at bounding box center [652, 446] width 115 height 22
drag, startPoint x: 717, startPoint y: 408, endPoint x: 610, endPoint y: 404, distance: 107.1
click at [610, 424] on div "Phone (Mobile) 610-804-8817" at bounding box center [426, 446] width 596 height 44
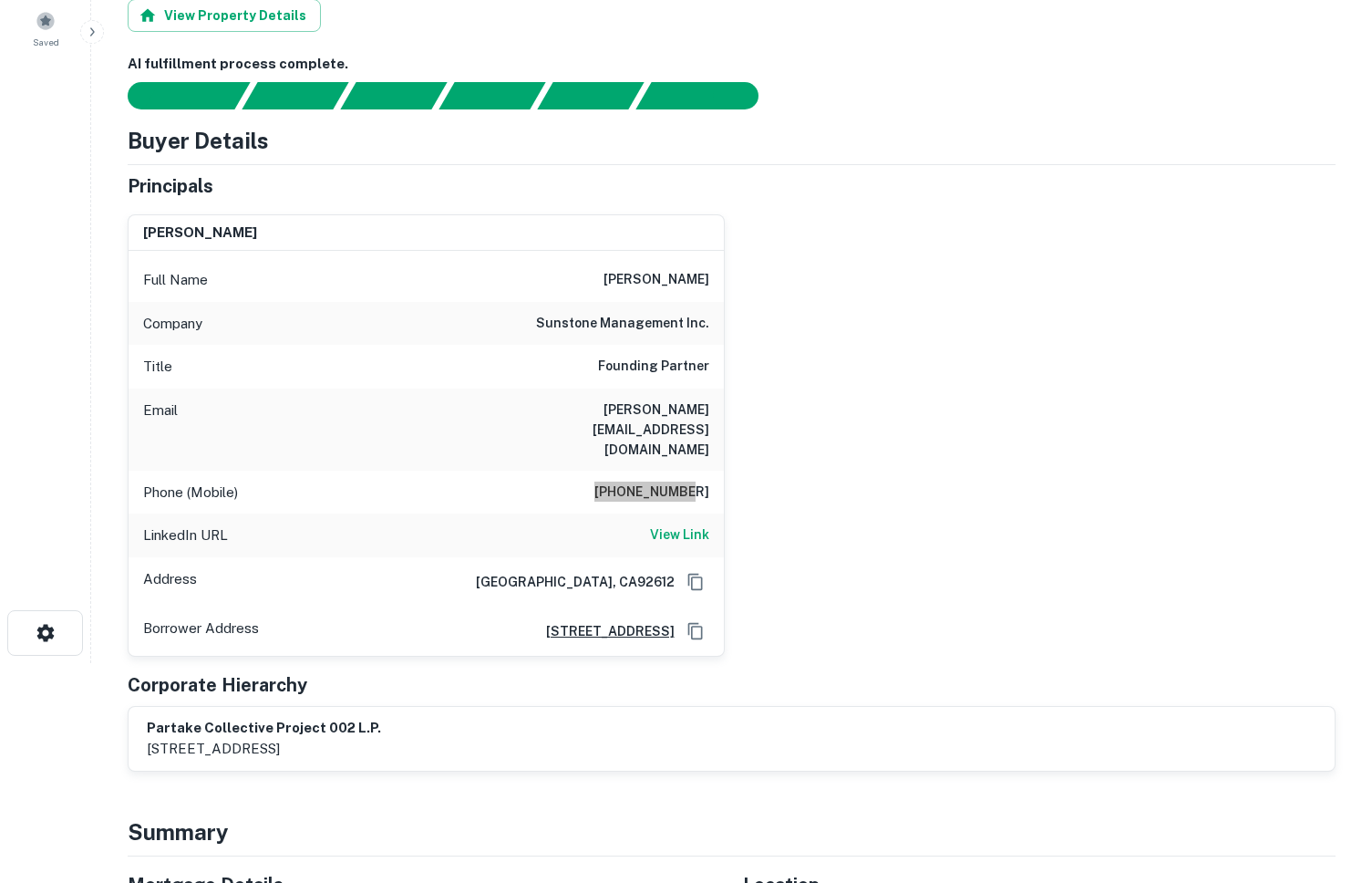
scroll to position [0, 0]
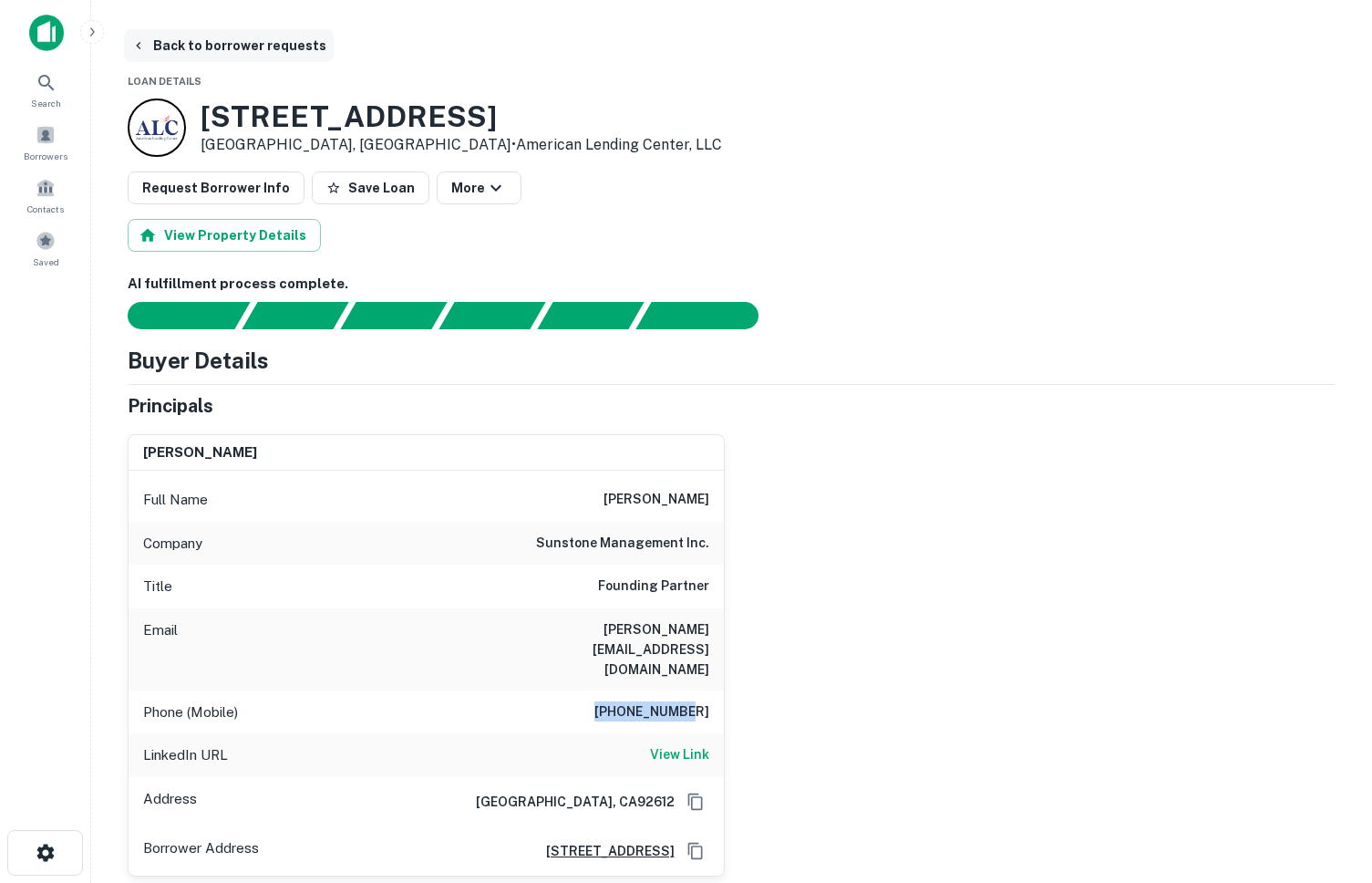
click at [218, 40] on button "Back to borrower requests" at bounding box center [228, 45] width 209 height 33
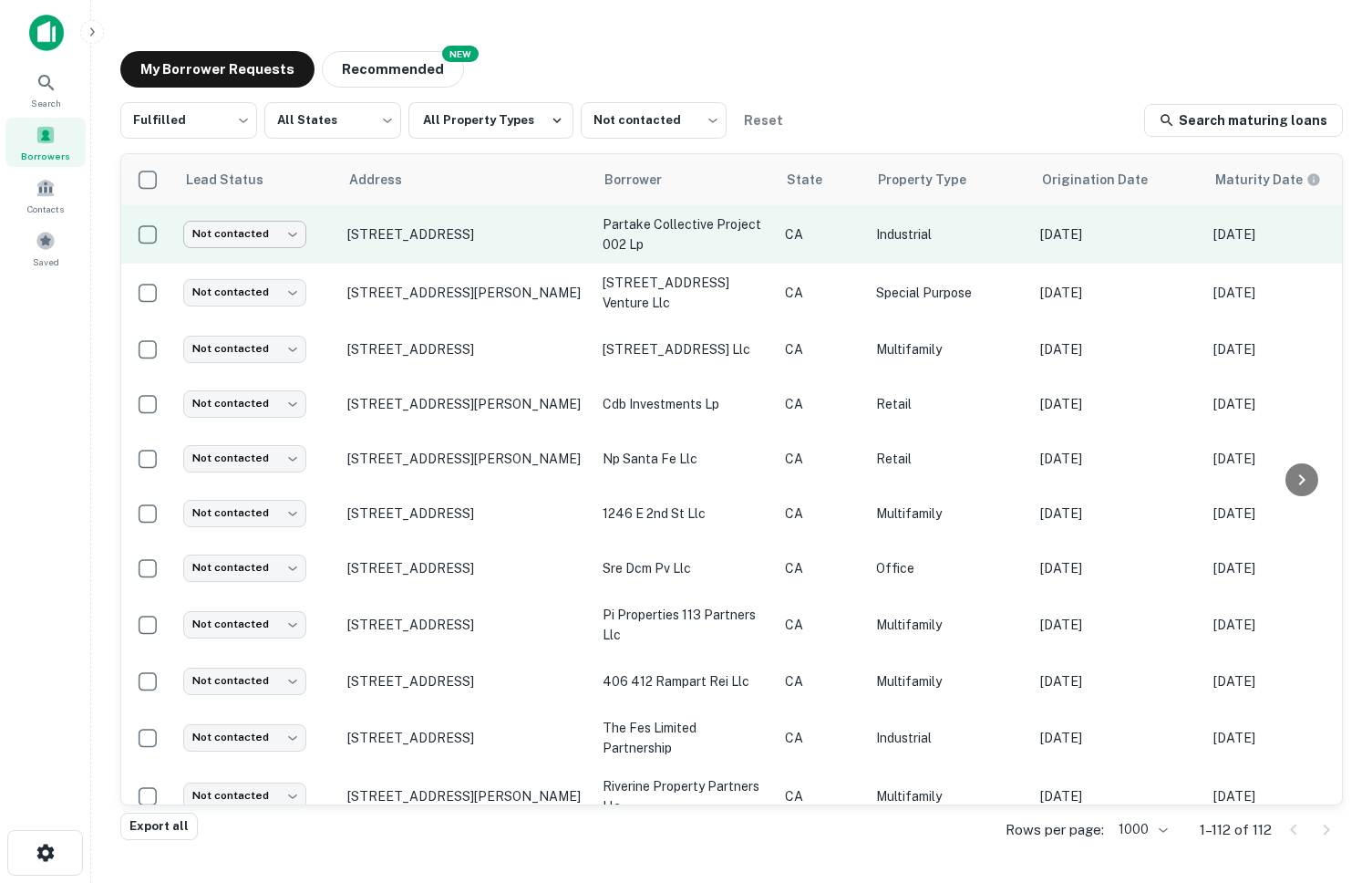
click at [270, 221] on body "Search Borrowers Contacts Saved My Borrower Requests NEW Recommended Fulfilled …" at bounding box center [686, 441] width 1372 height 883
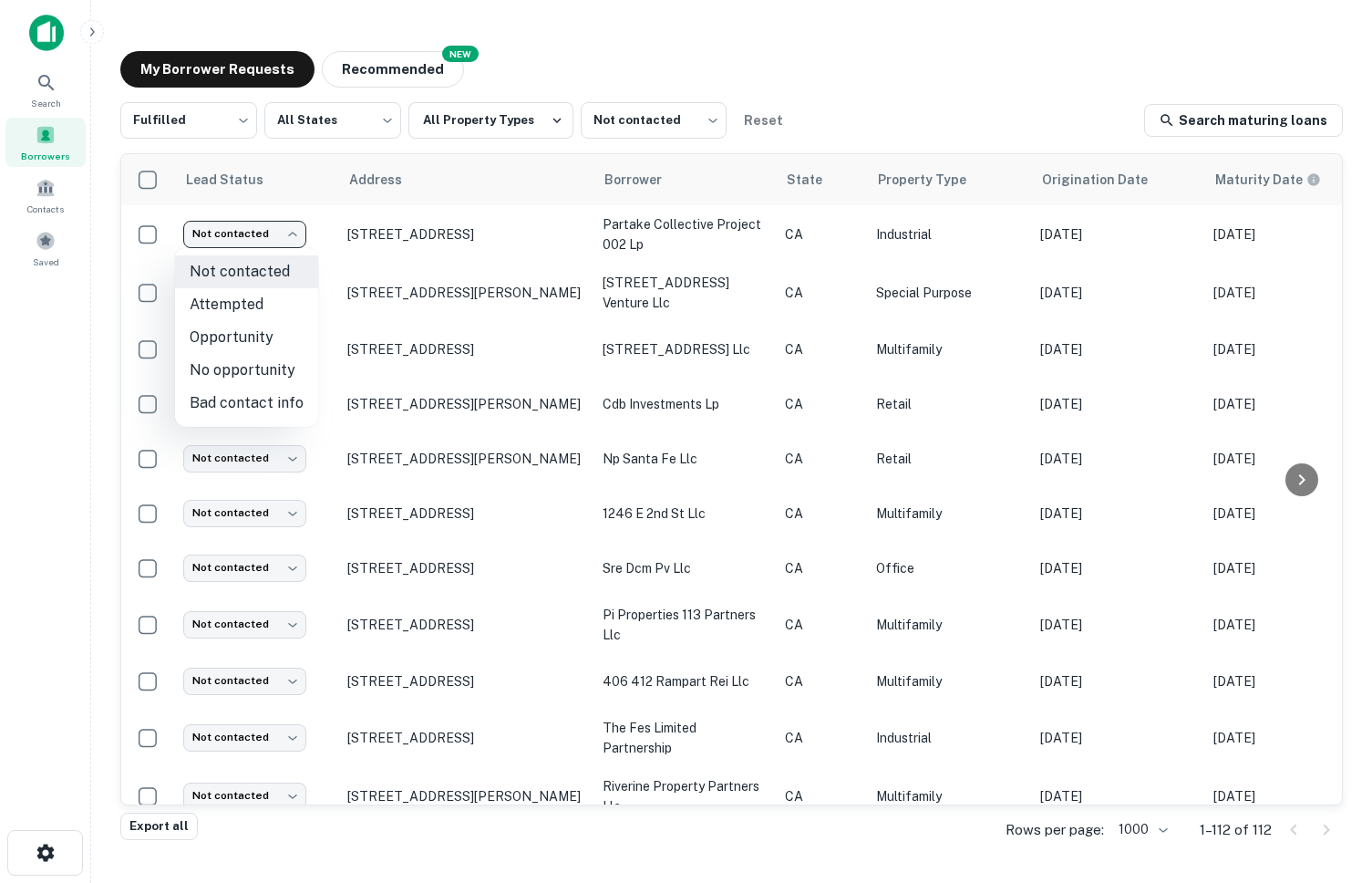
click at [236, 306] on li "Attempted" at bounding box center [246, 304] width 143 height 33
type input "*********"
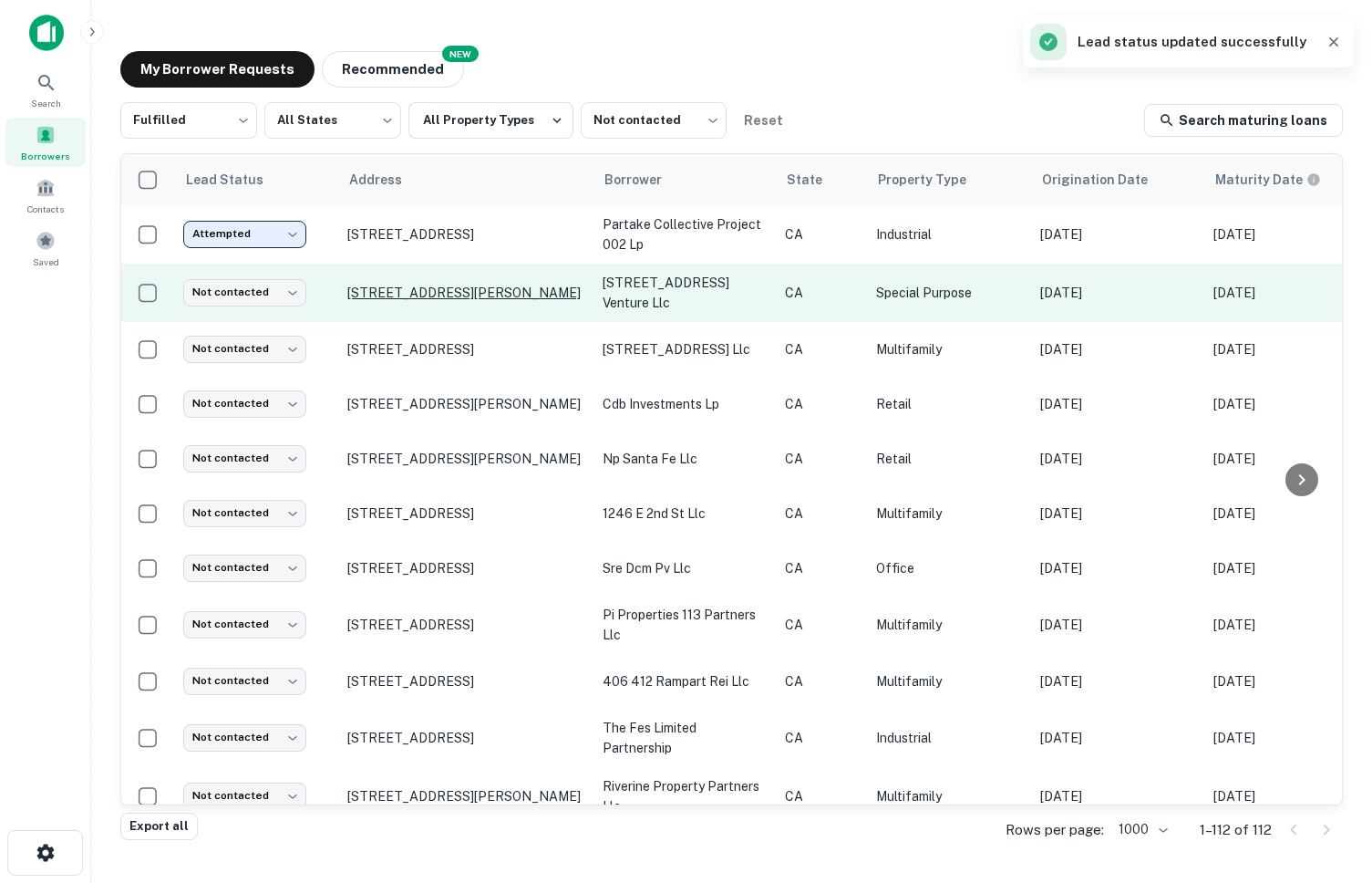
click at [393, 341] on p "[STREET_ADDRESS]" at bounding box center [466, 349] width 237 height 17
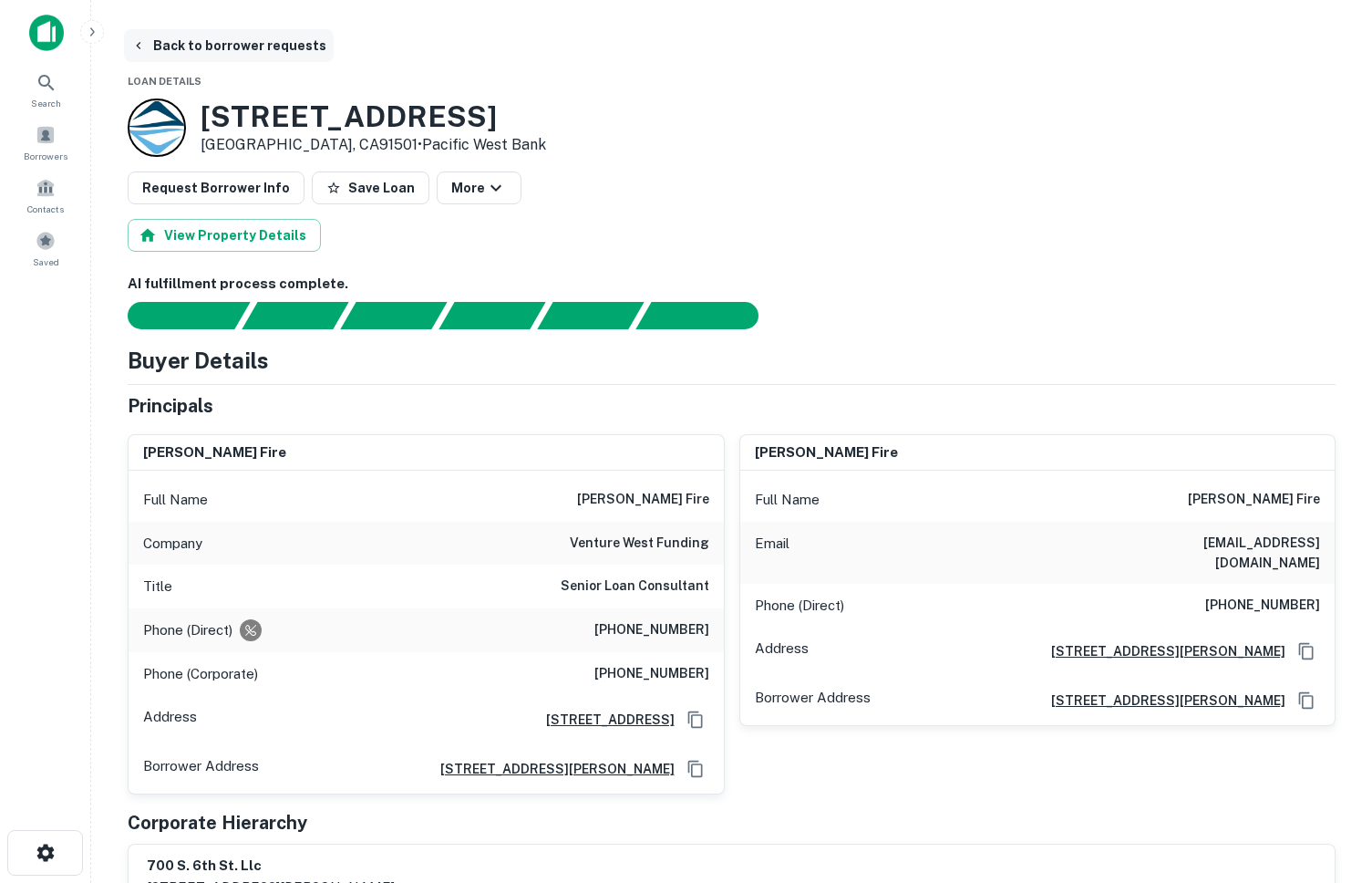
click at [135, 45] on icon "button" at bounding box center [138, 46] width 15 height 15
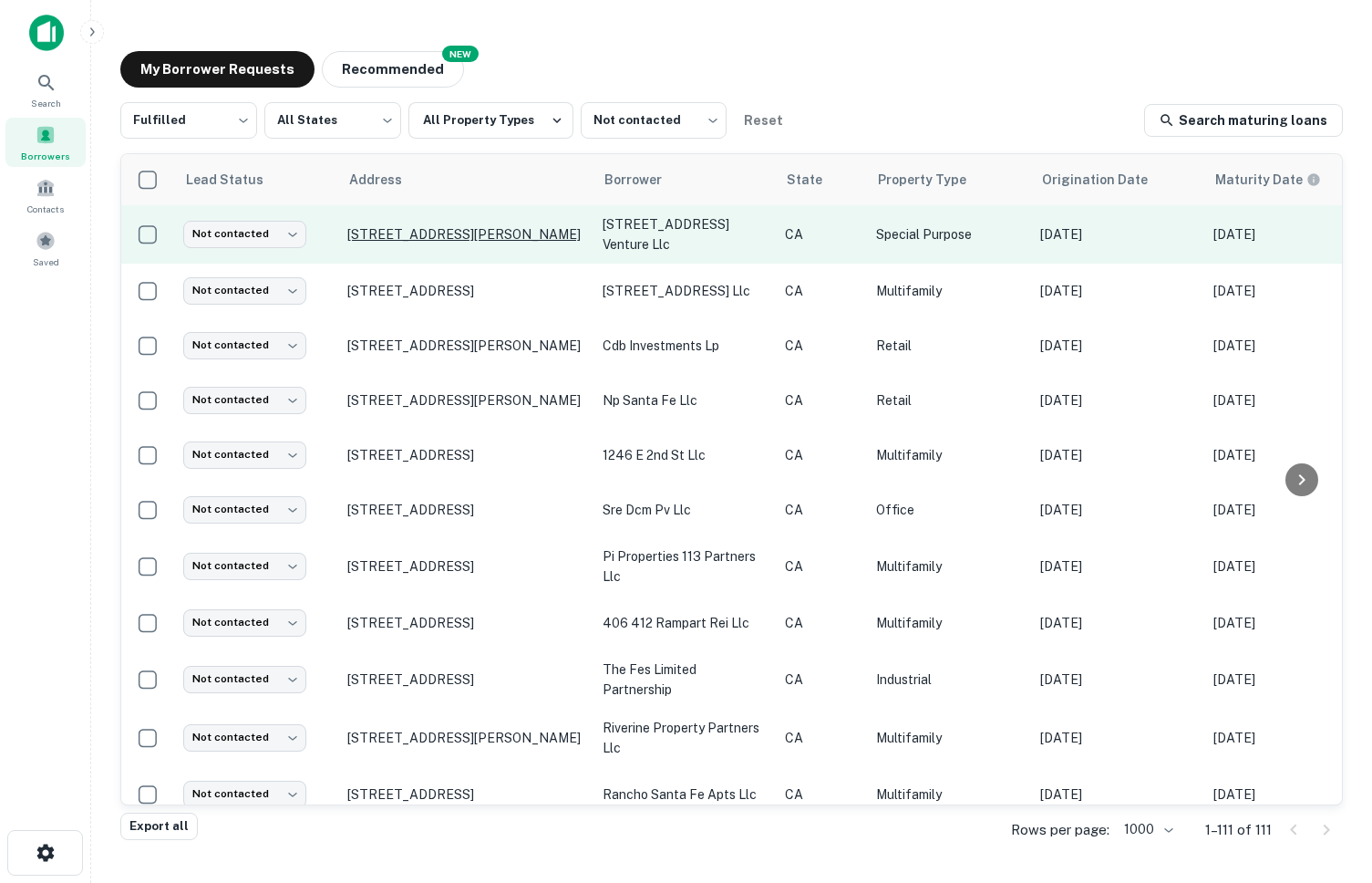
click at [395, 226] on p "[STREET_ADDRESS][PERSON_NAME]" at bounding box center [466, 234] width 237 height 17
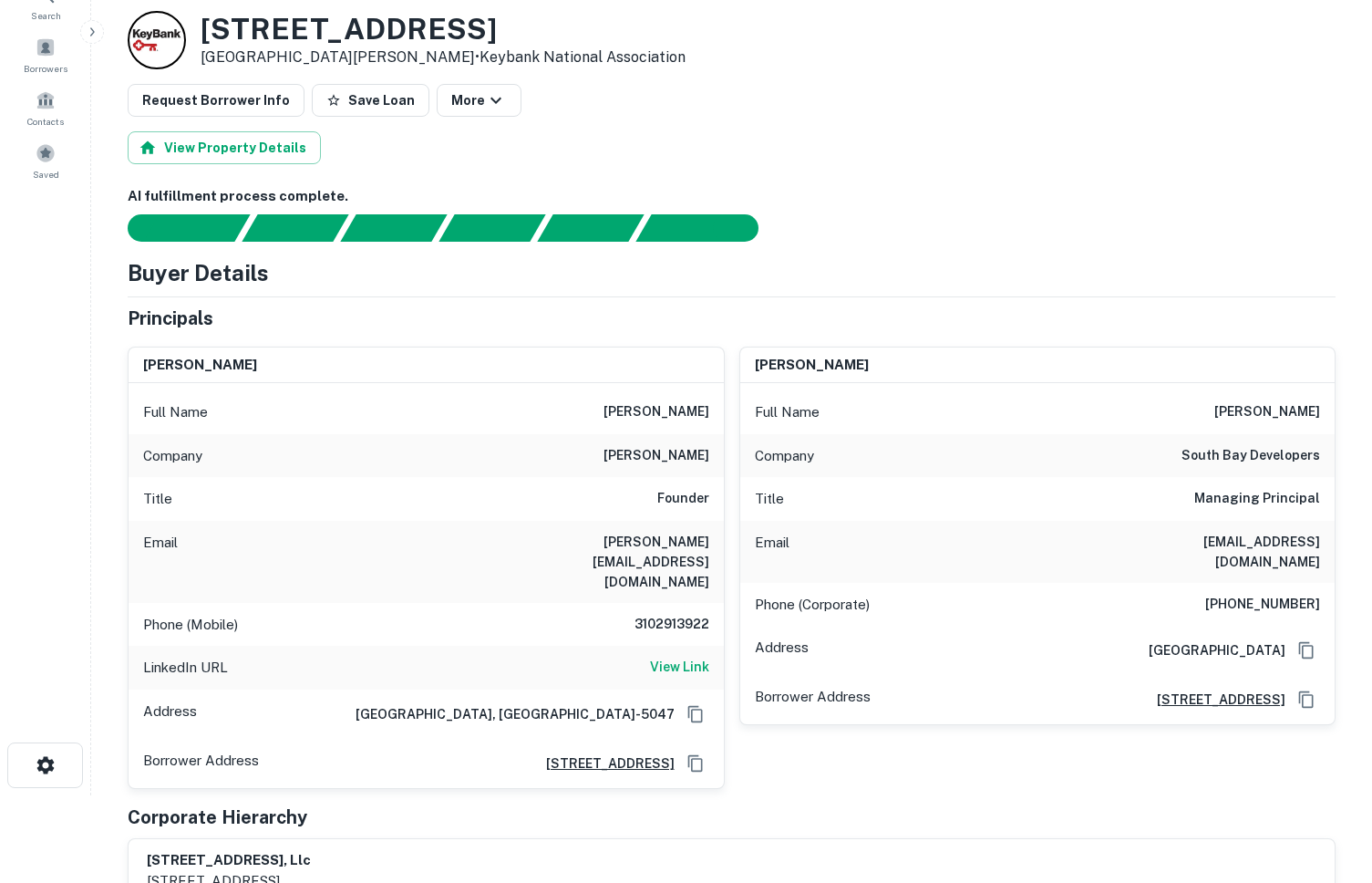
scroll to position [144, 0]
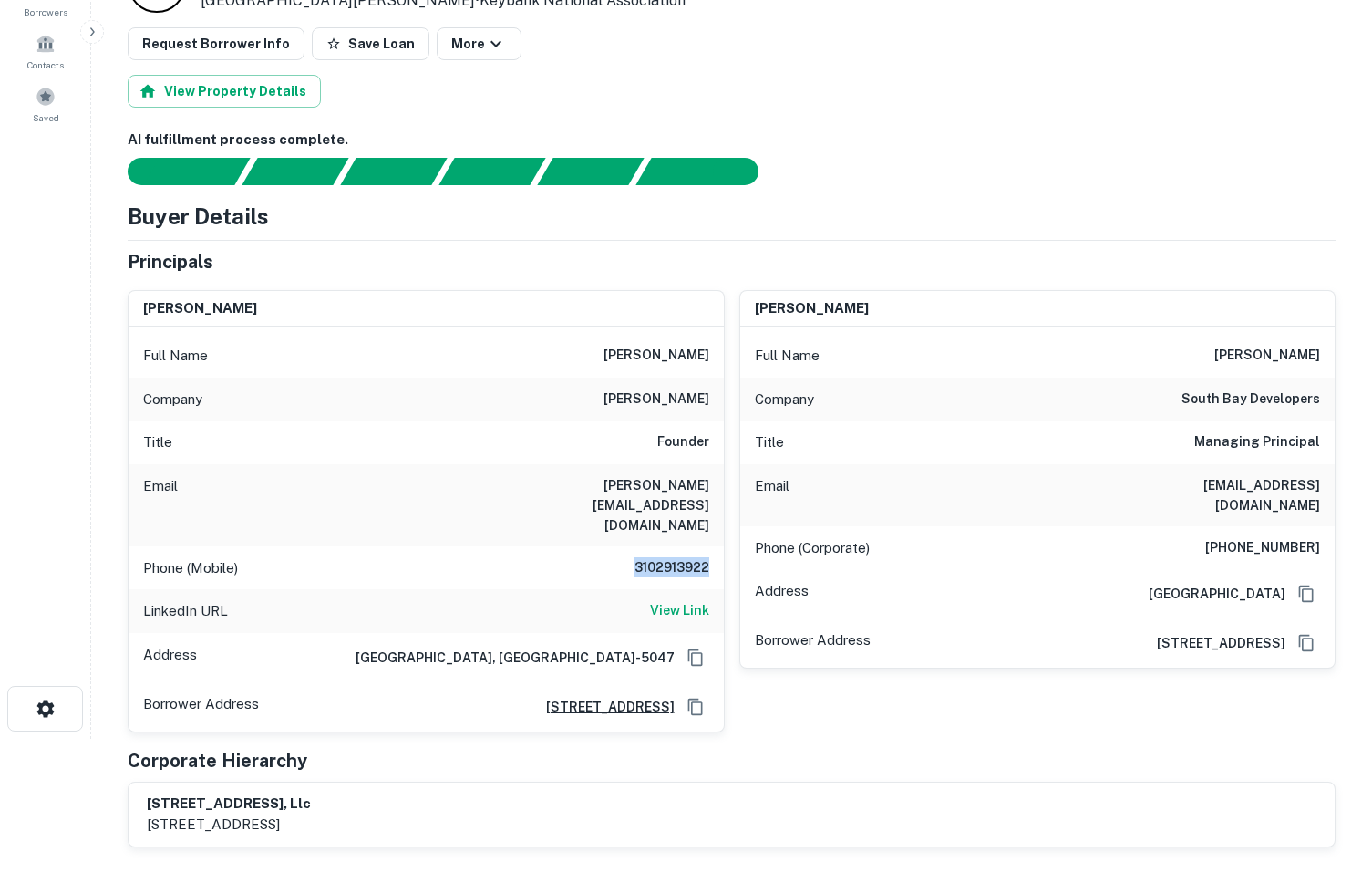
drag, startPoint x: 611, startPoint y: 530, endPoint x: 709, endPoint y: 539, distance: 98.4
click at [709, 546] on div "Phone (Mobile) 3102913922" at bounding box center [426, 568] width 596 height 44
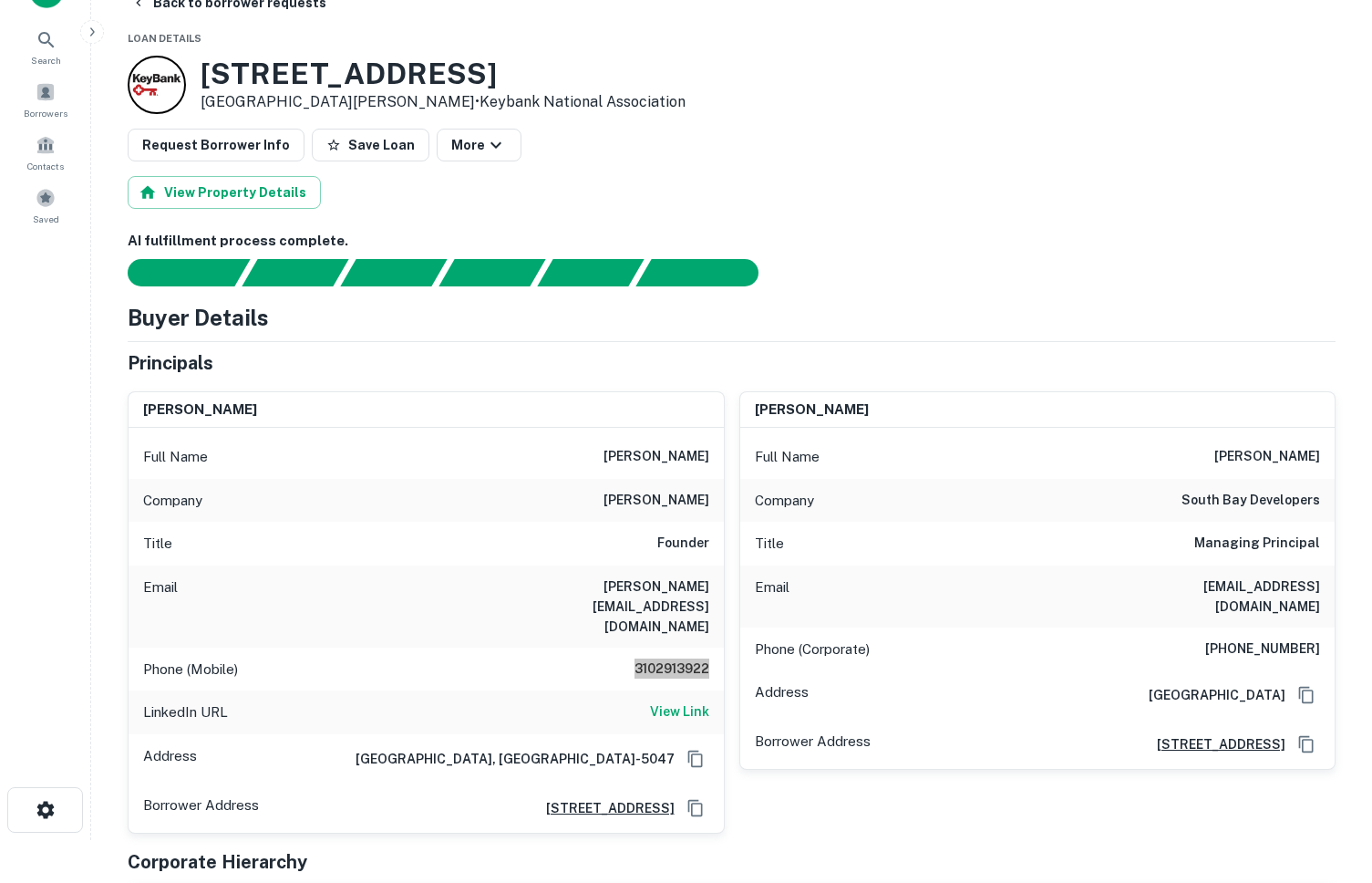
scroll to position [47, 0]
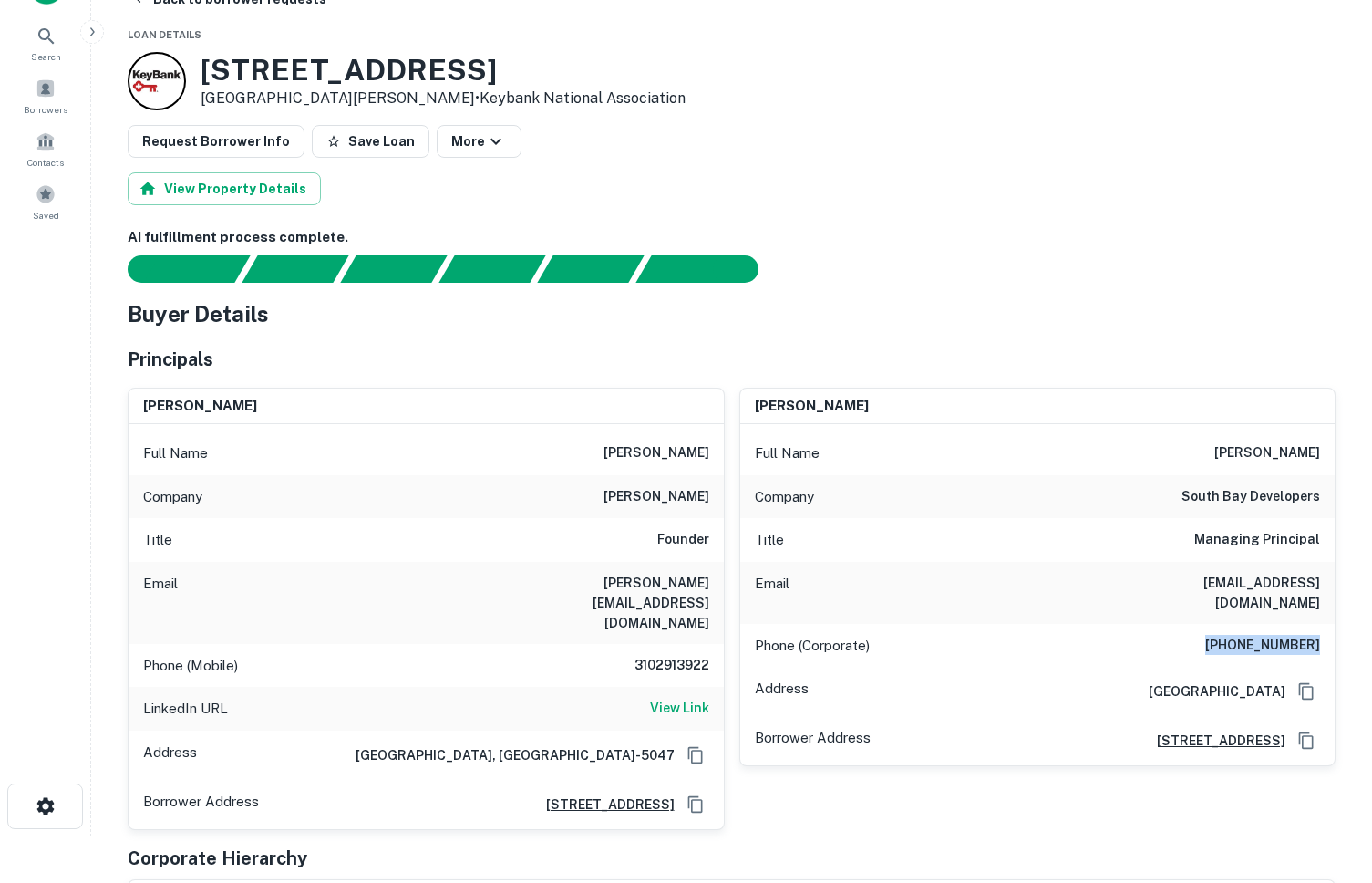
drag, startPoint x: 1177, startPoint y: 620, endPoint x: 1324, endPoint y: 630, distance: 147.3
click at [1324, 630] on div "Phone (Corporate) (910) 575-7944" at bounding box center [1038, 646] width 596 height 44
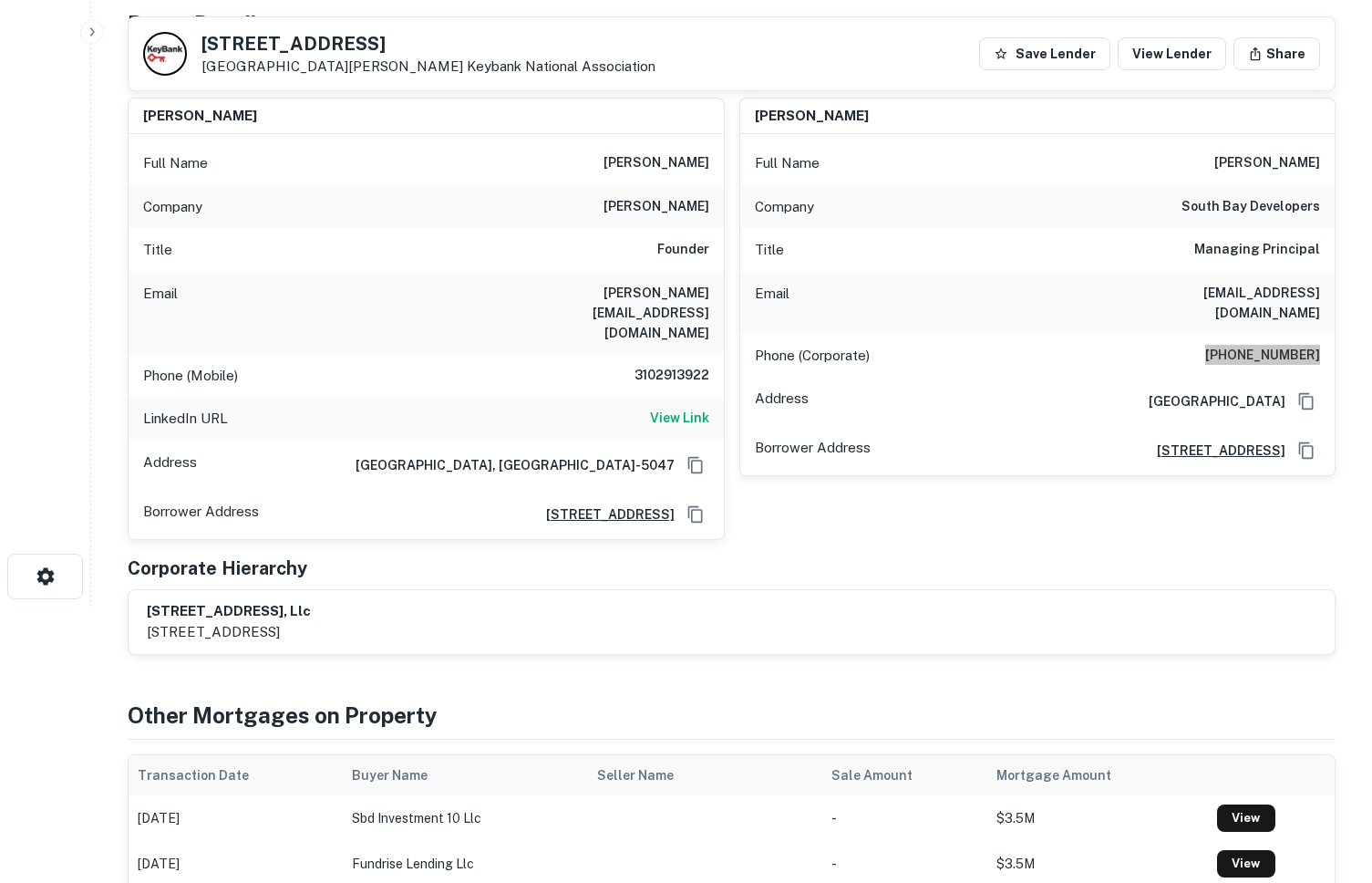
scroll to position [430, 0]
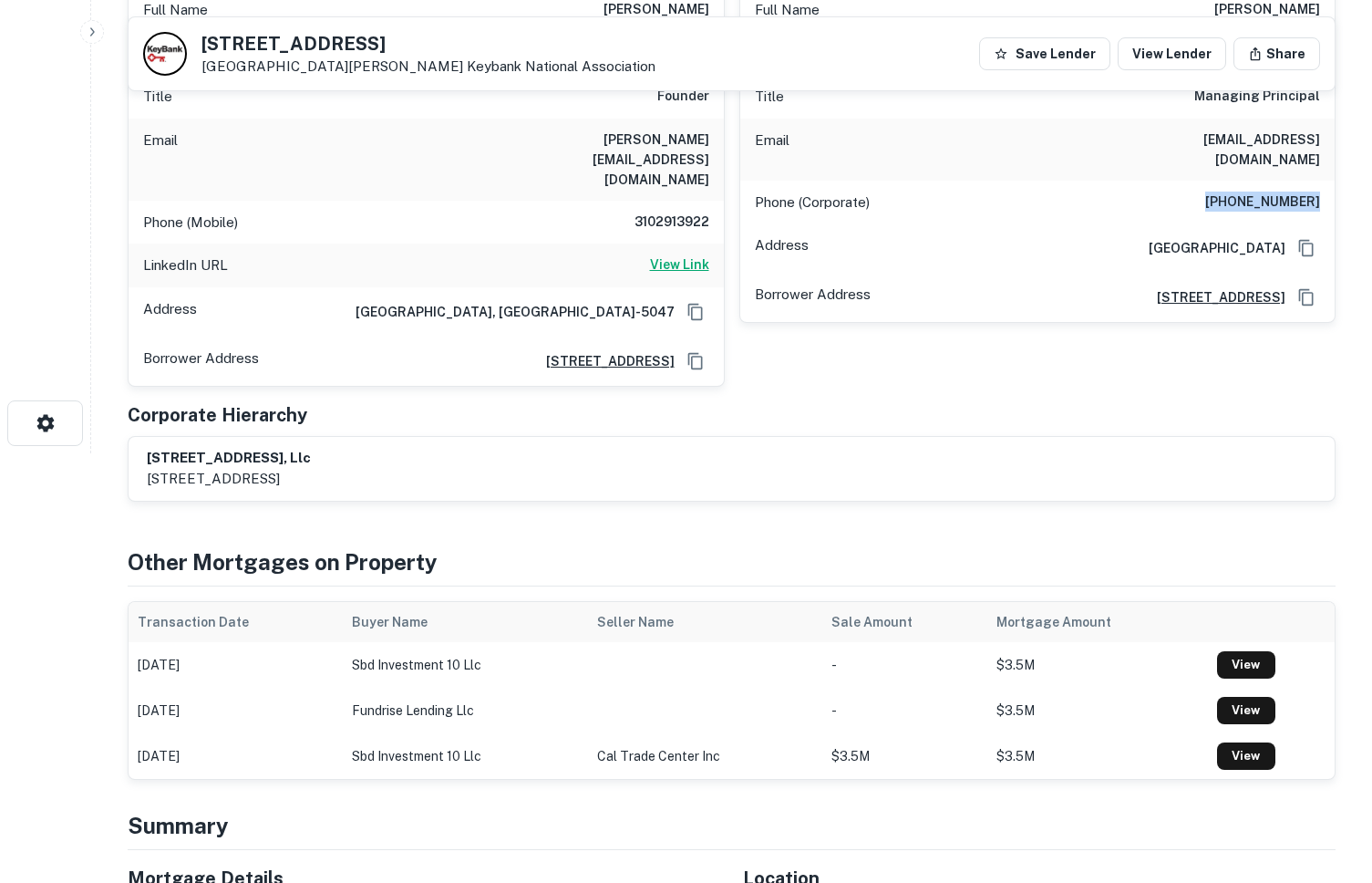
click at [685, 254] on h6 "View Link" at bounding box center [680, 264] width 60 height 20
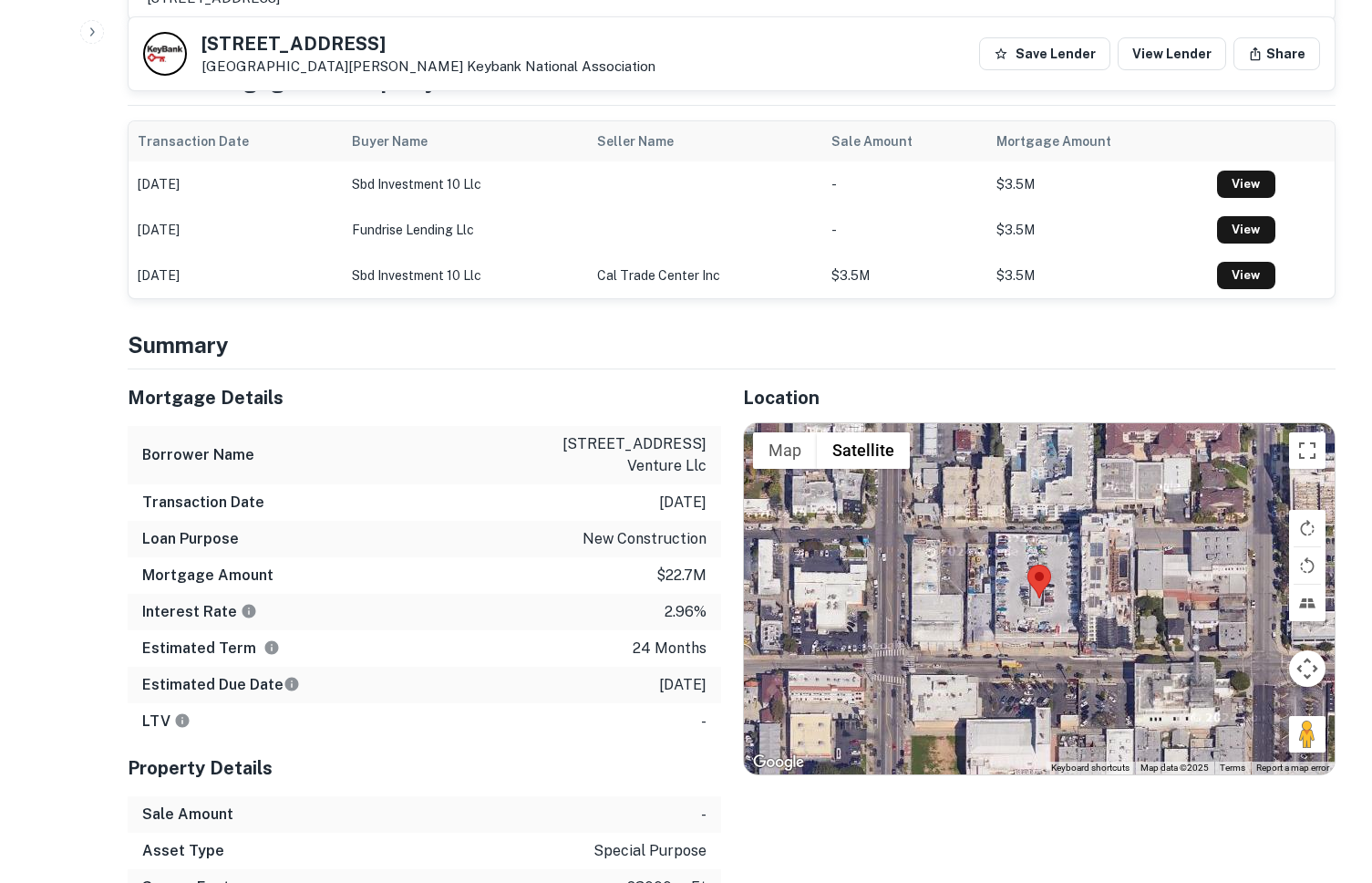
scroll to position [0, 0]
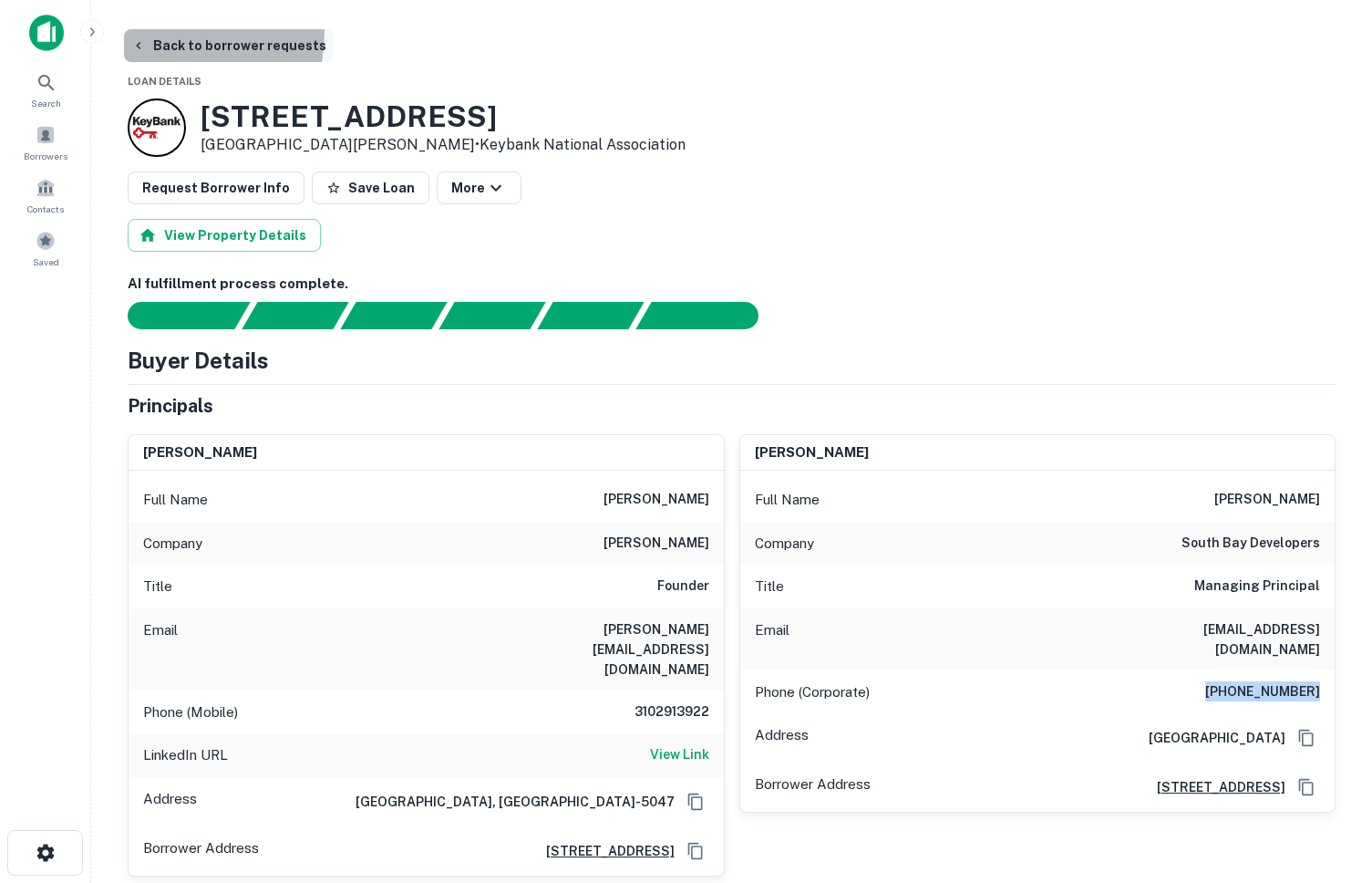
click at [139, 31] on button "Back to borrower requests" at bounding box center [228, 45] width 209 height 33
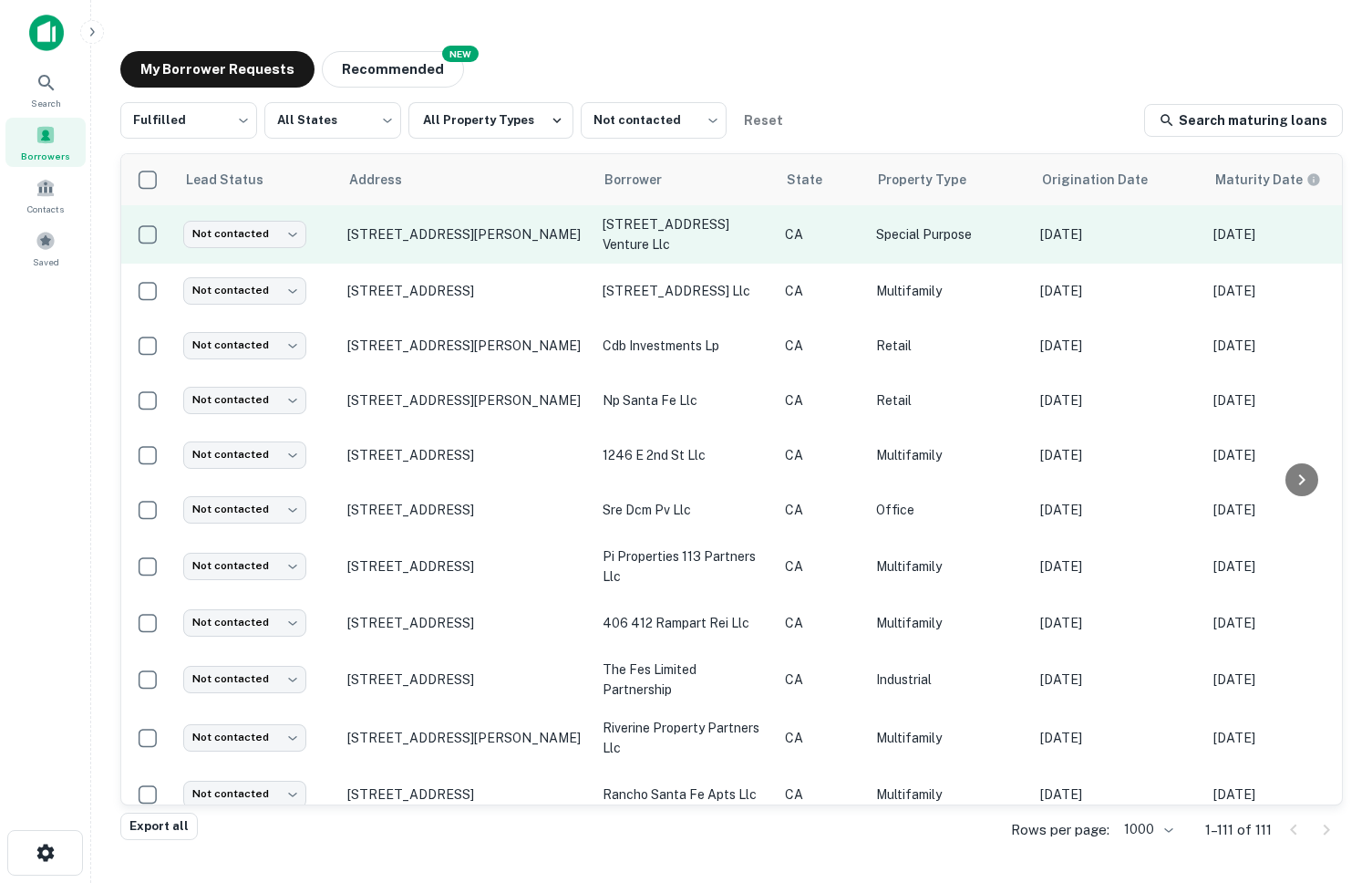
click at [385, 240] on td "[STREET_ADDRESS][PERSON_NAME]" at bounding box center [466, 234] width 255 height 59
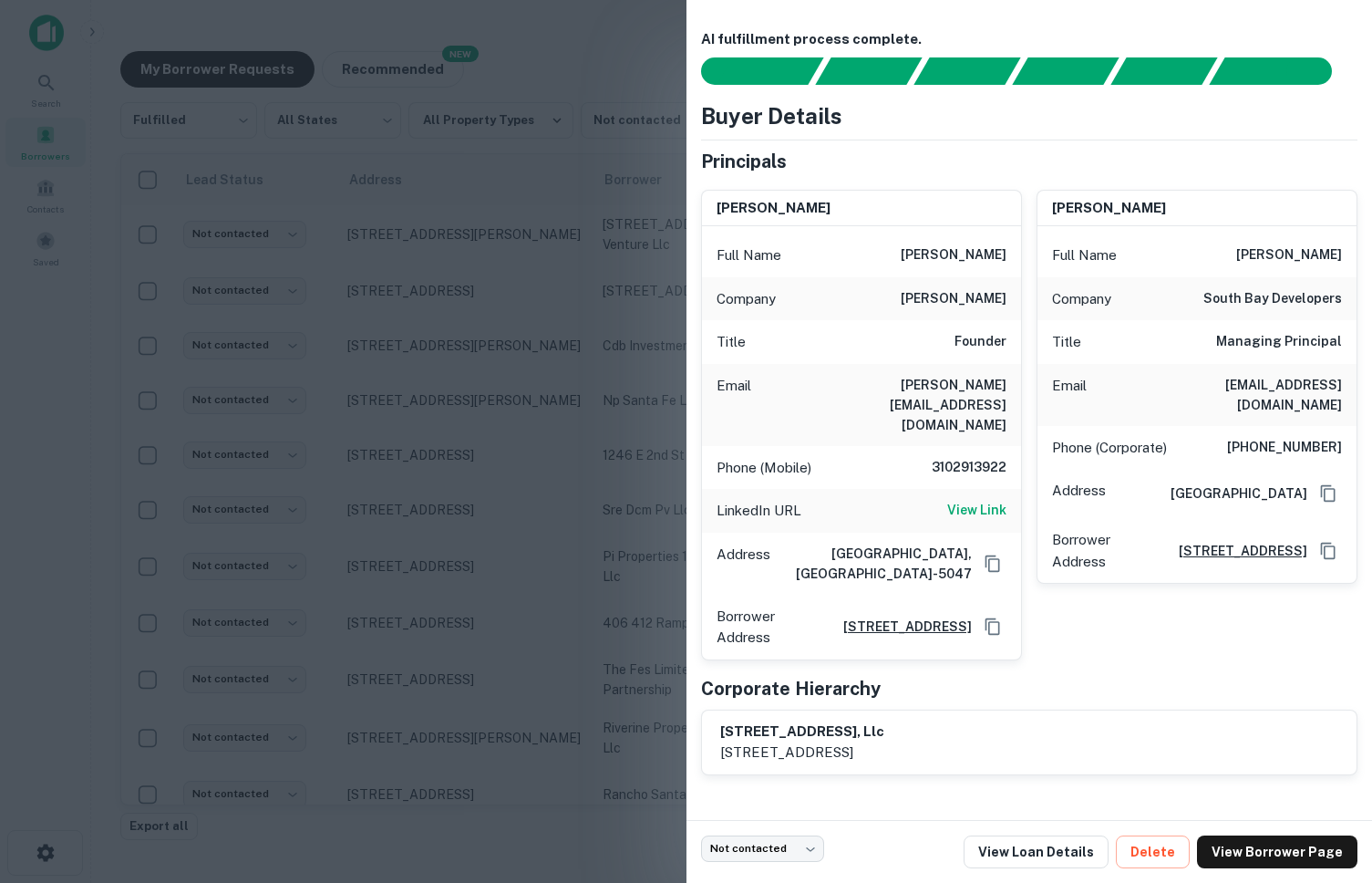
click at [404, 251] on div at bounding box center [686, 441] width 1372 height 883
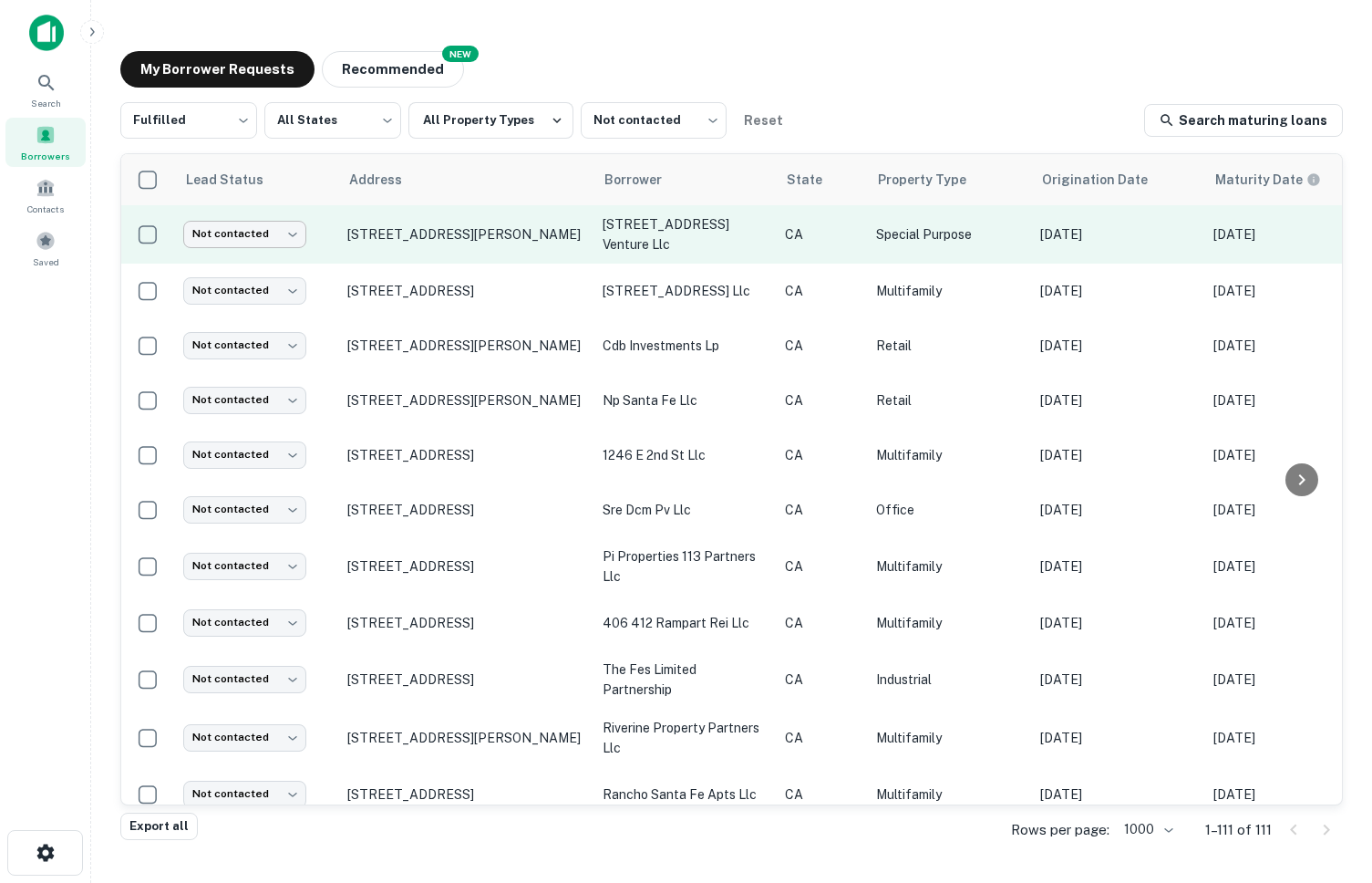
click at [269, 240] on body "Search Borrowers Contacts Saved My Borrower Requests NEW Recommended Fulfilled …" at bounding box center [686, 441] width 1372 height 883
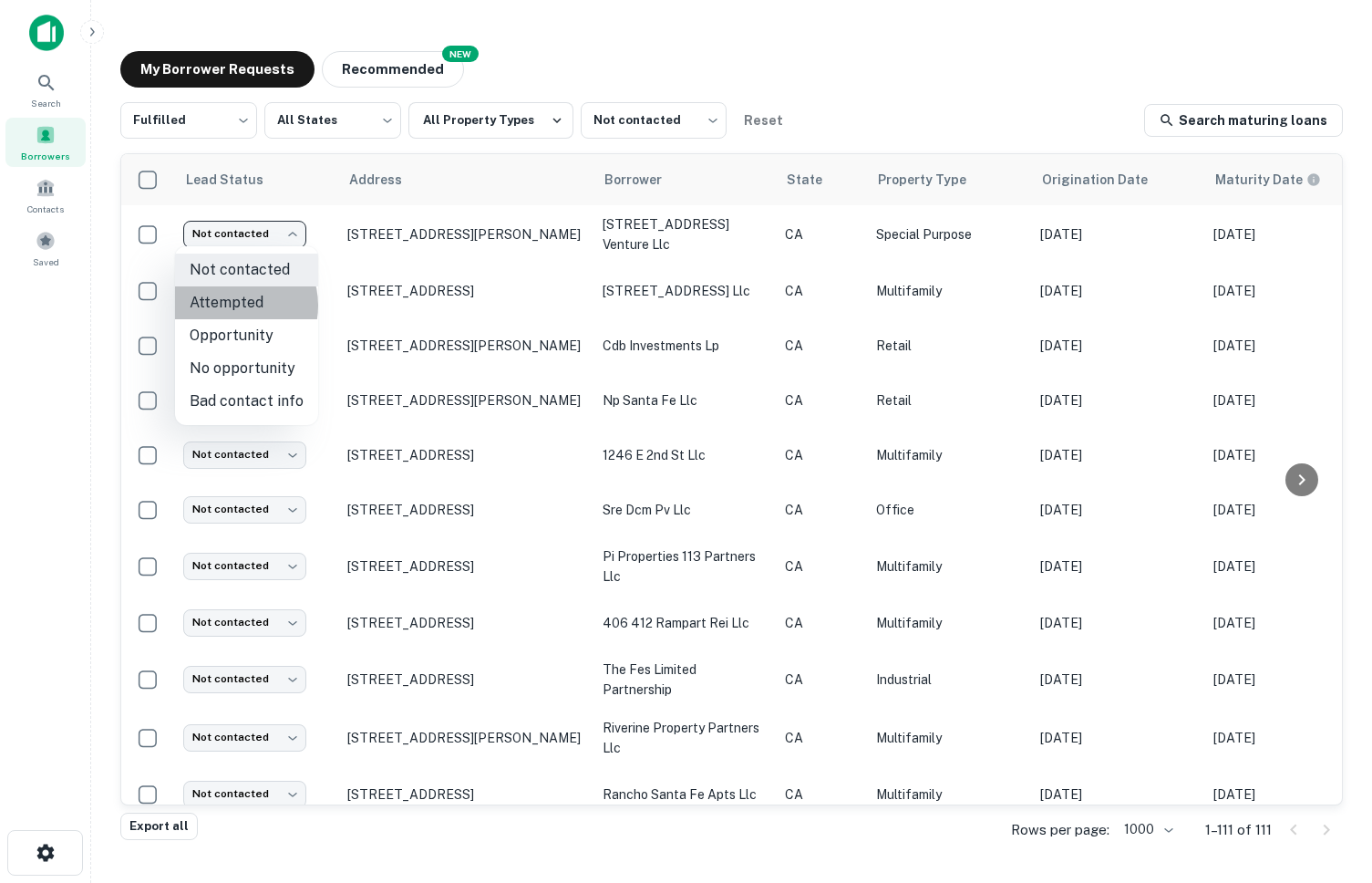
click at [232, 306] on li "Attempted" at bounding box center [246, 302] width 143 height 33
type input "*********"
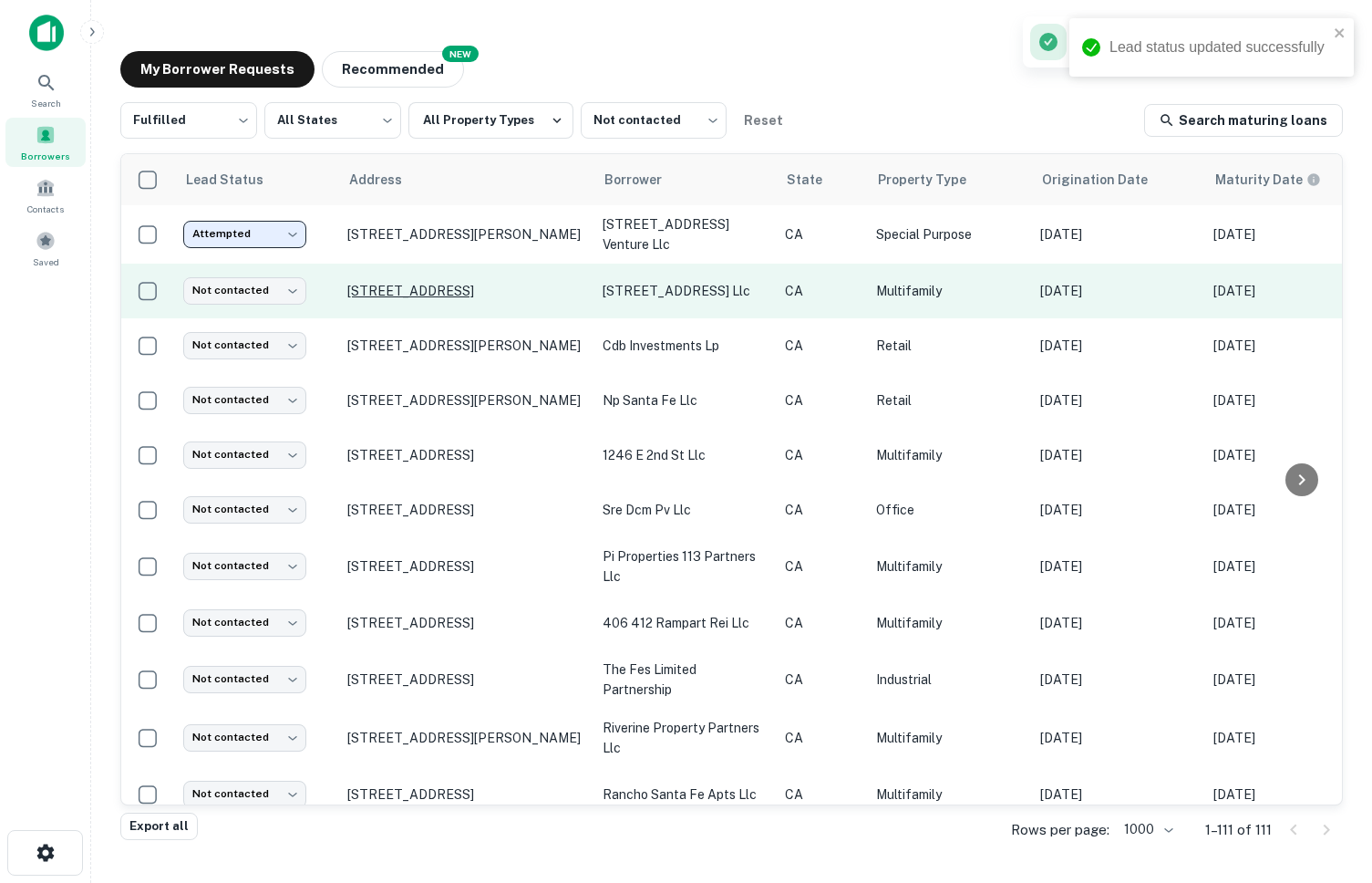
click at [393, 288] on p "[STREET_ADDRESS]" at bounding box center [466, 291] width 237 height 17
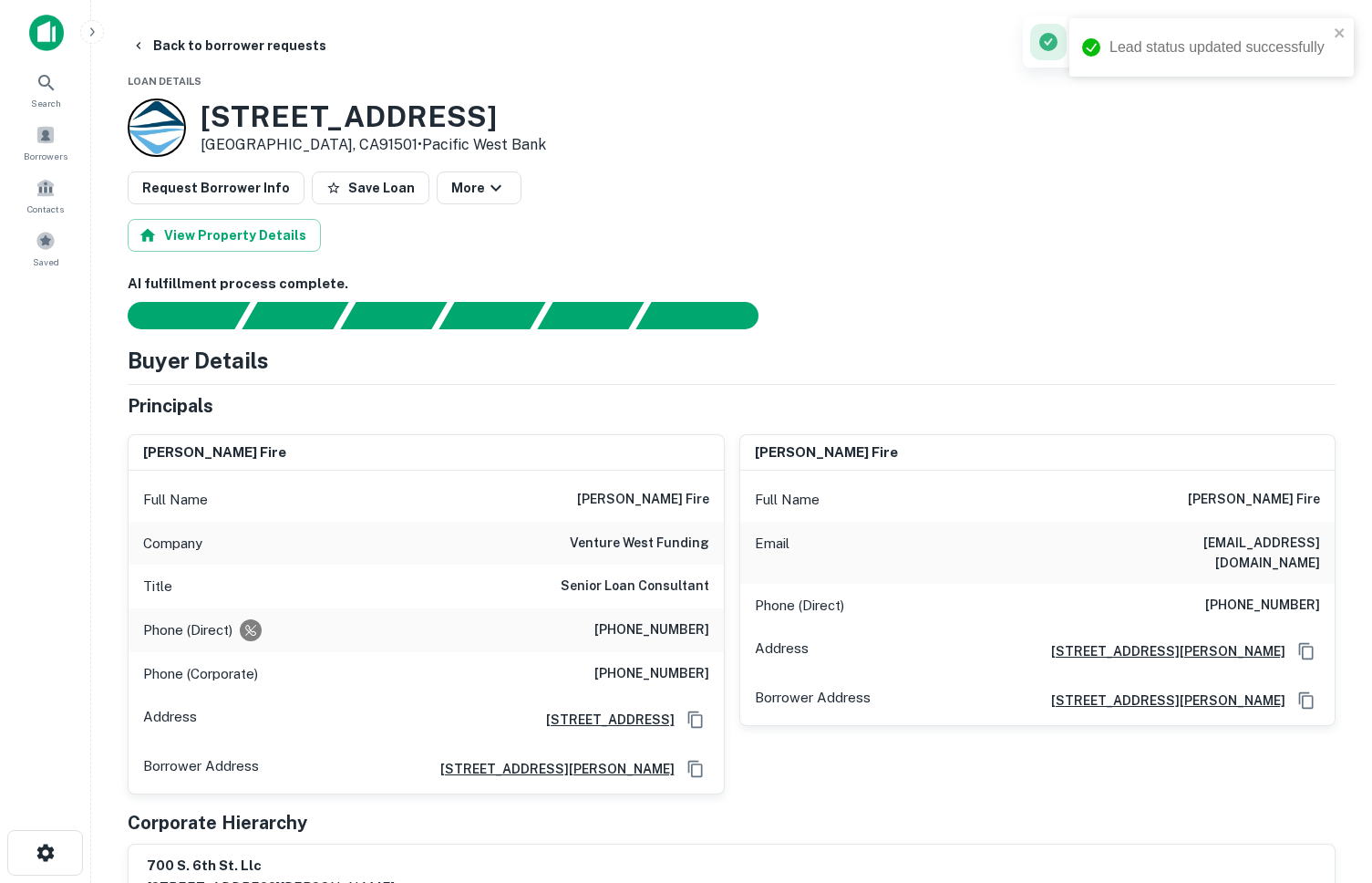
scroll to position [93, 0]
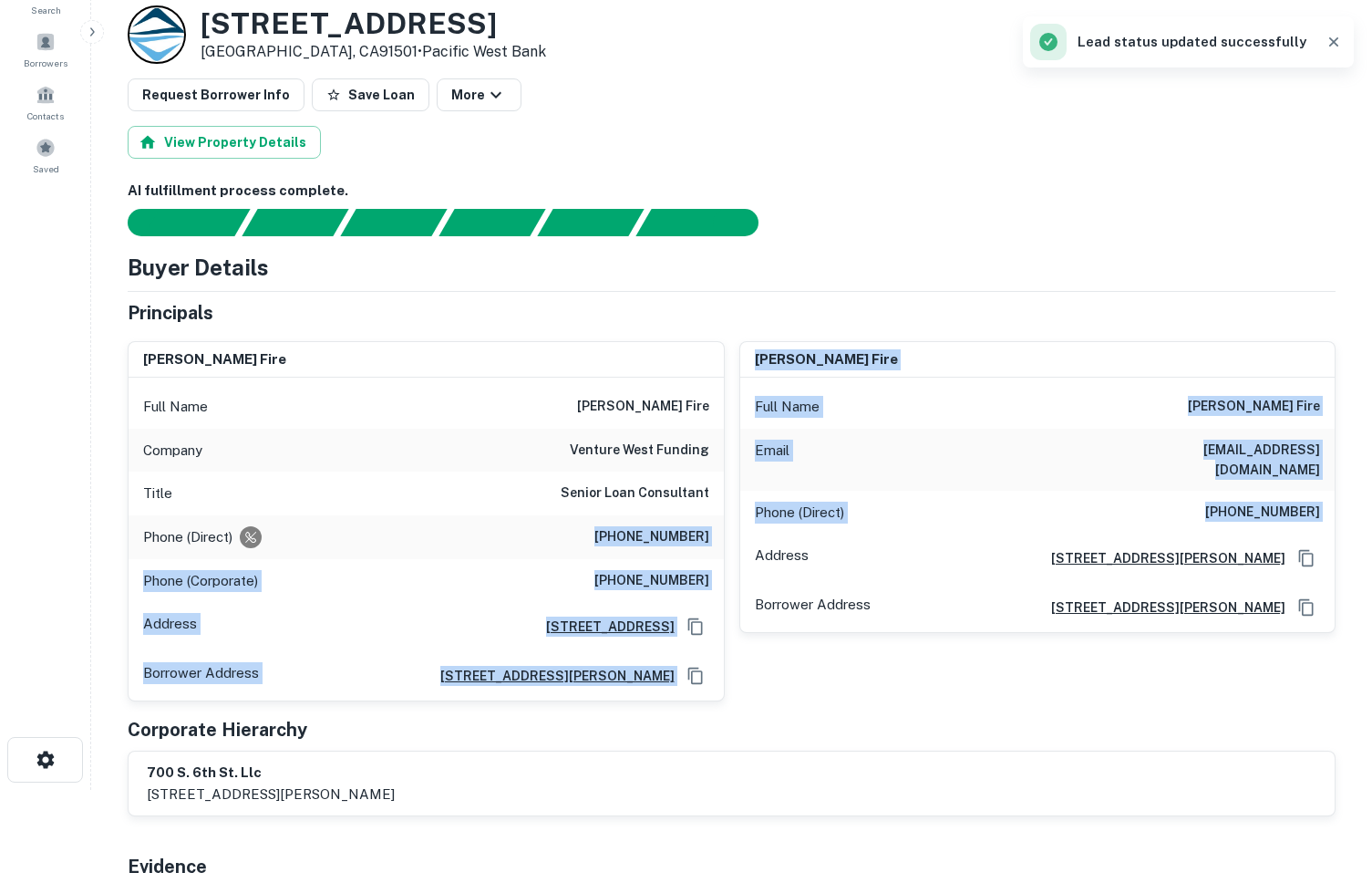
drag, startPoint x: 604, startPoint y: 545, endPoint x: 725, endPoint y: 535, distance: 121.4
click at [725, 535] on div "tony fire Full Name tony fire Company venture west funding Title Senior Loan Co…" at bounding box center [725, 515] width 1223 height 375
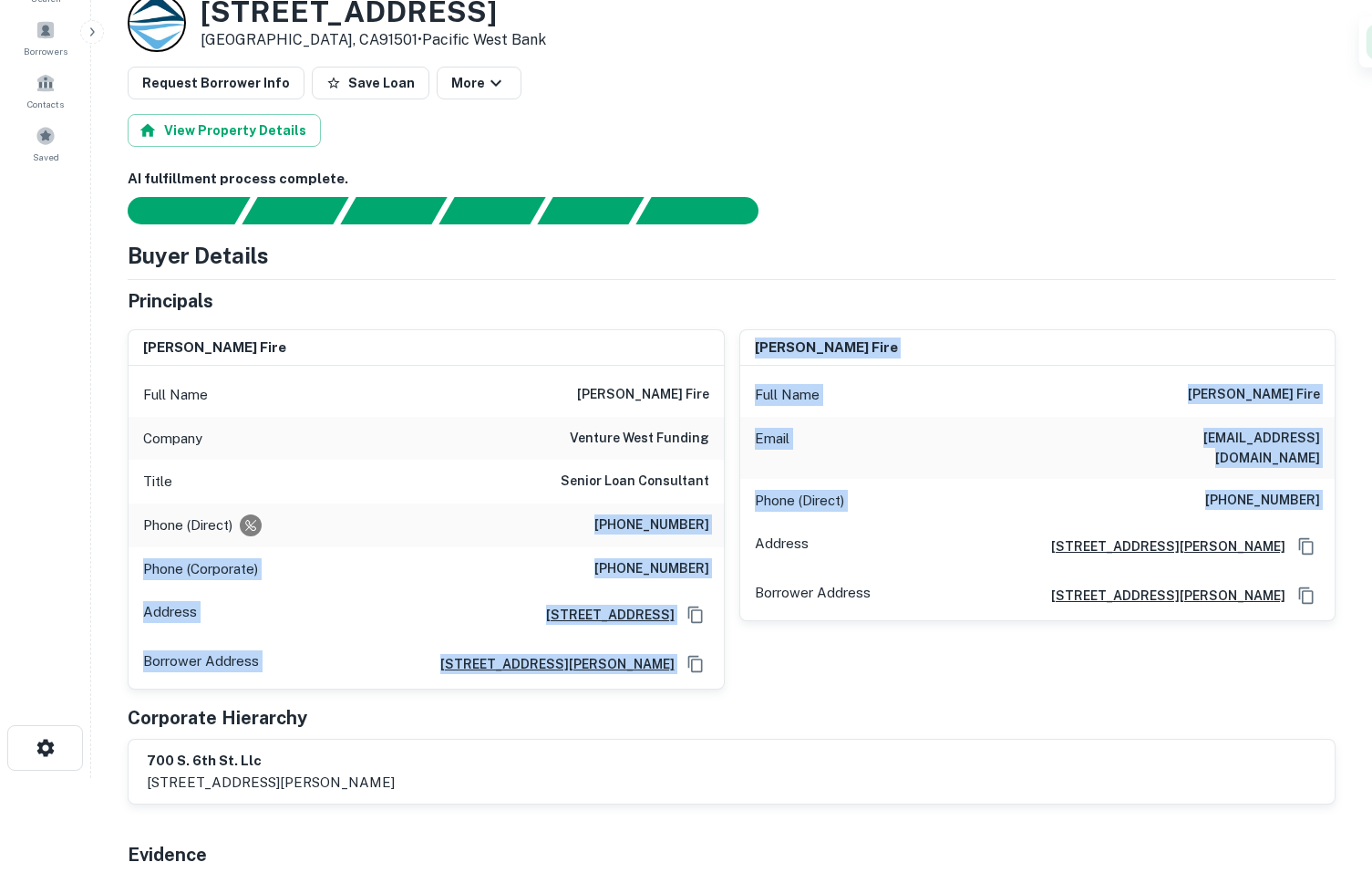
scroll to position [118, 0]
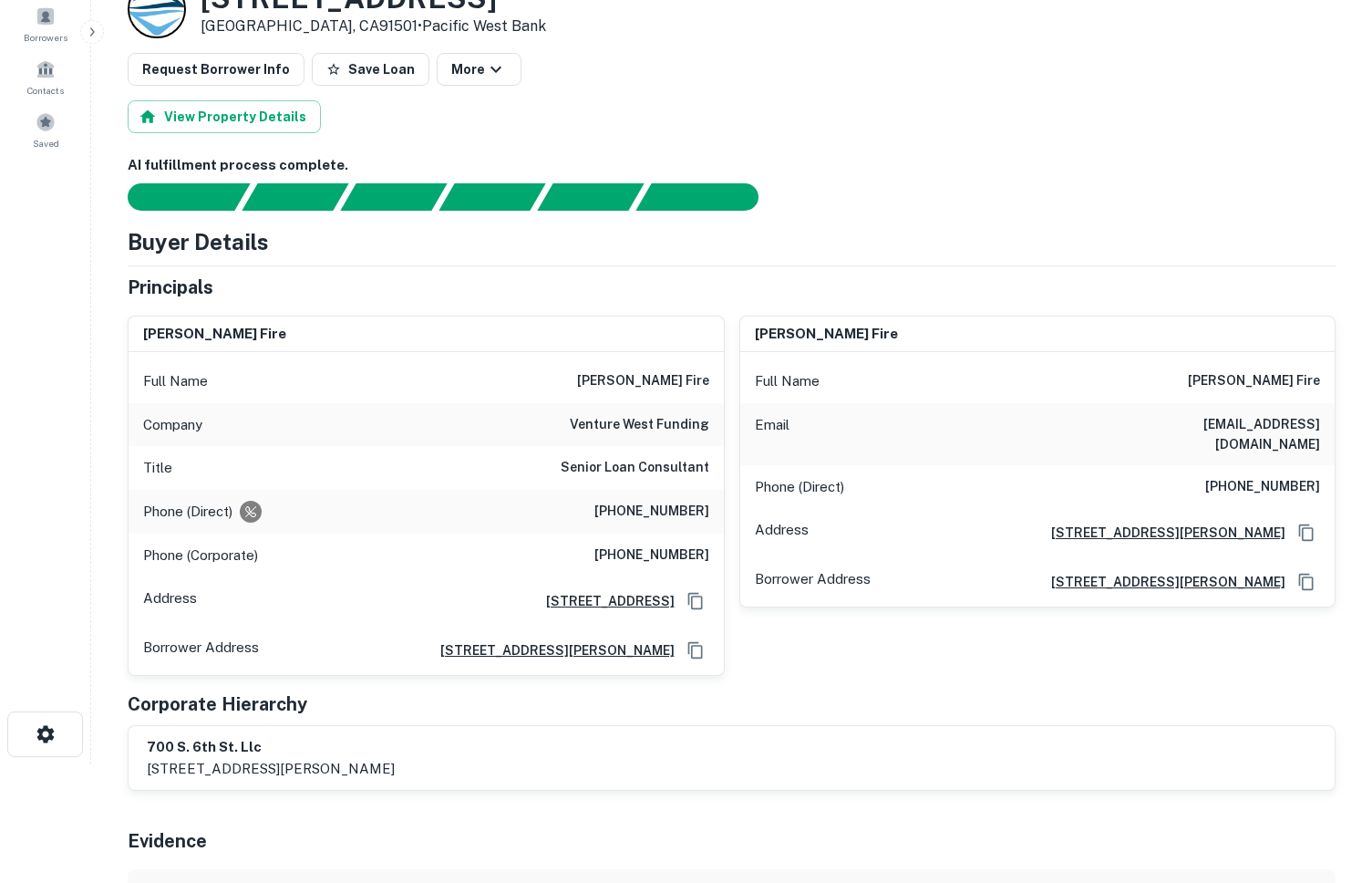
click at [519, 472] on div "Title Senior Loan Consultant" at bounding box center [426, 468] width 596 height 44
click at [606, 516] on h6 "(310) 706-4466" at bounding box center [652, 512] width 115 height 22
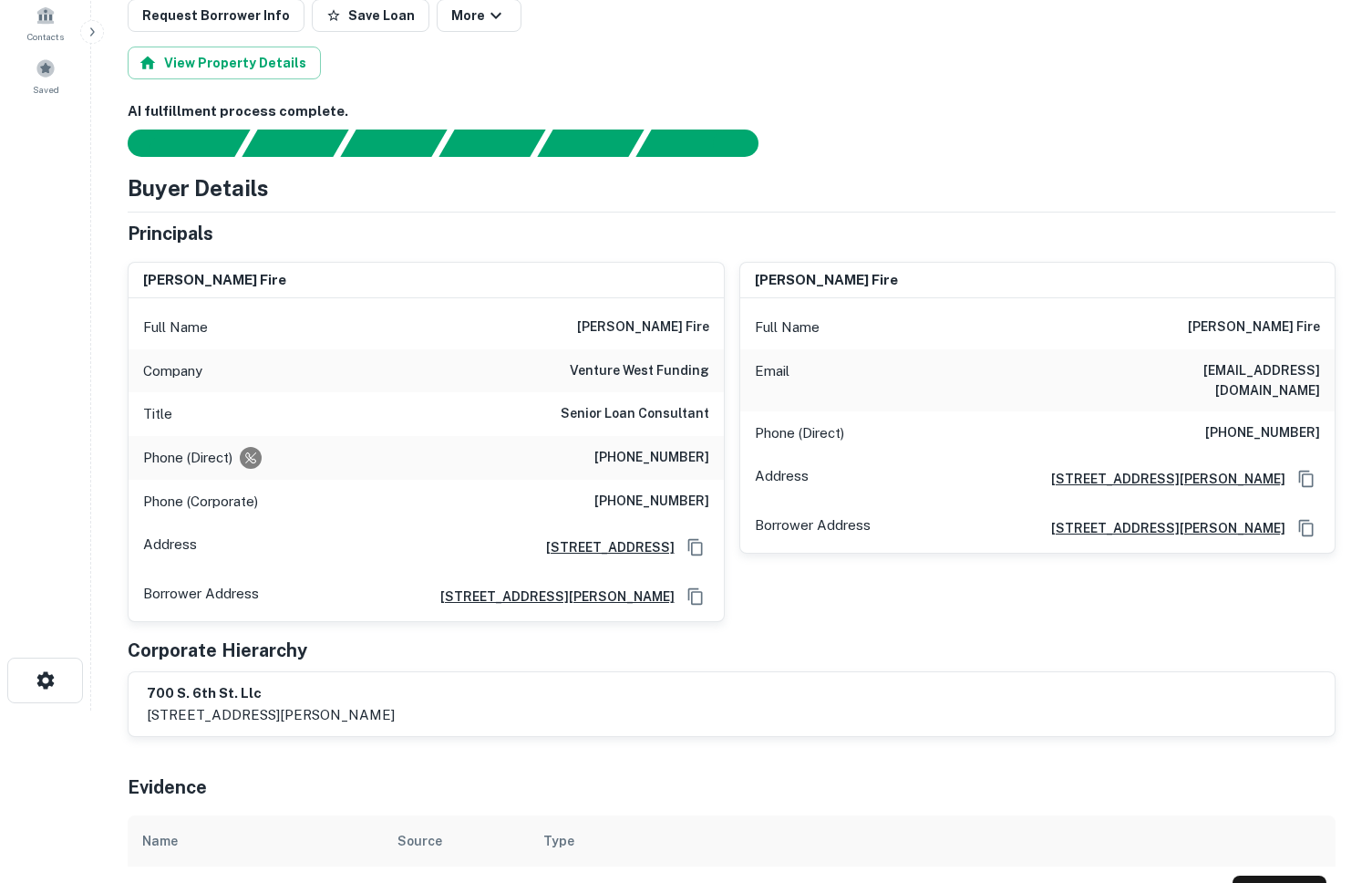
scroll to position [174, 0]
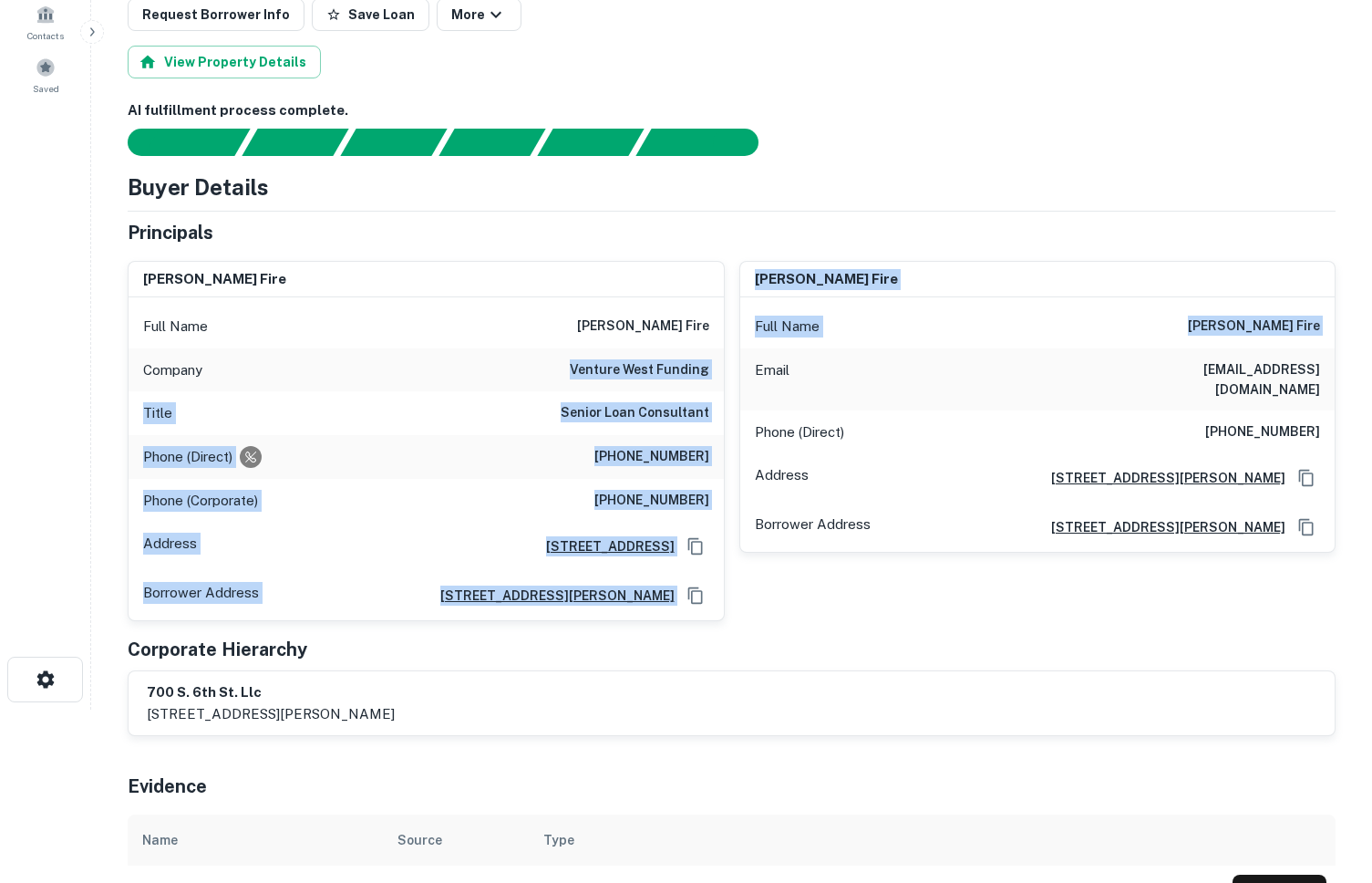
drag, startPoint x: 598, startPoint y: 368, endPoint x: 749, endPoint y: 368, distance: 151.0
click at [749, 368] on div "tony fire Full Name tony fire Company venture west funding Title Senior Loan Co…" at bounding box center [725, 434] width 1223 height 375
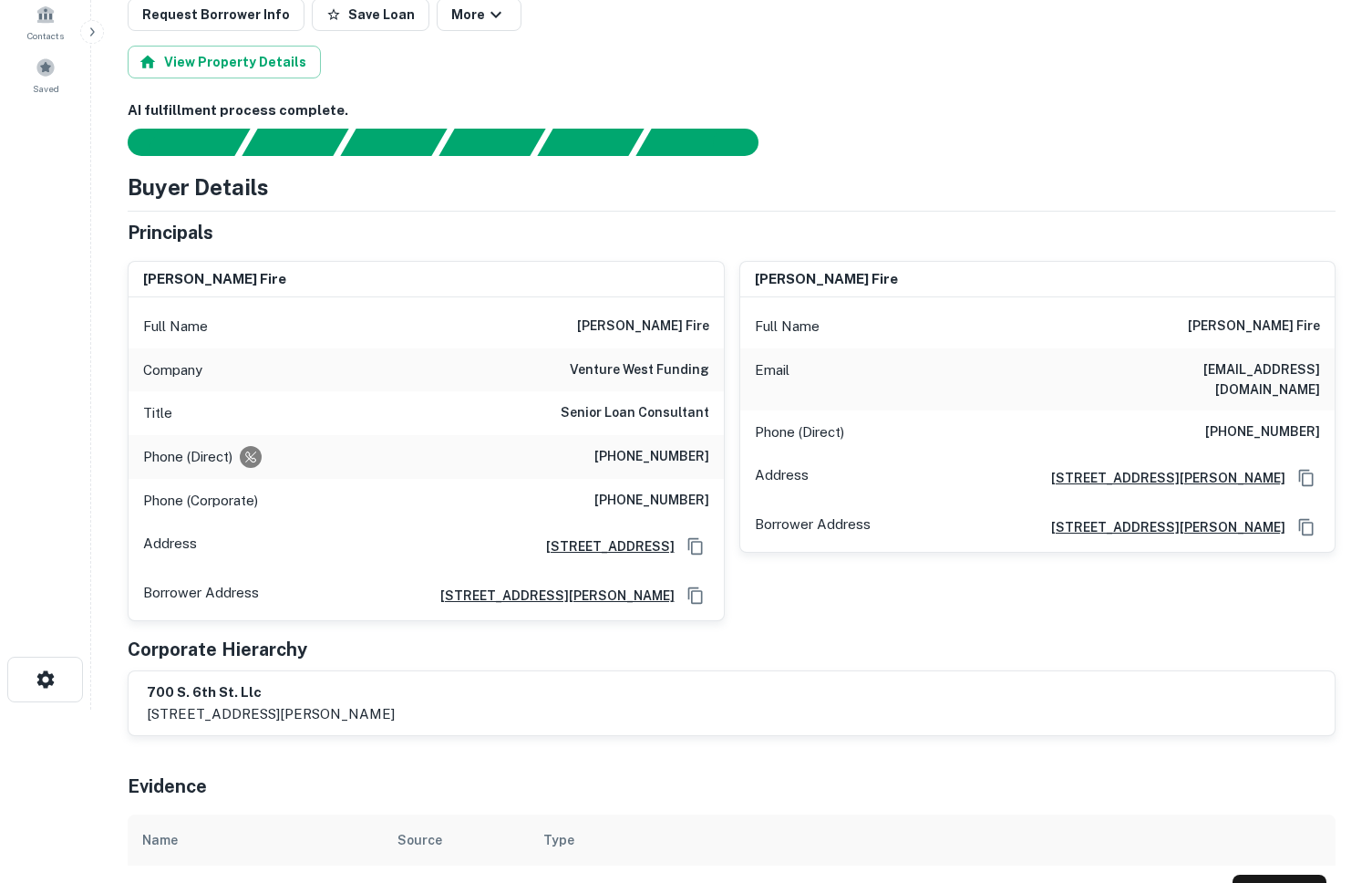
click at [692, 366] on h6 "venture west funding" at bounding box center [639, 370] width 140 height 22
drag, startPoint x: 710, startPoint y: 369, endPoint x: 567, endPoint y: 371, distance: 143.0
click at [567, 371] on div "Company venture west funding" at bounding box center [426, 370] width 596 height 44
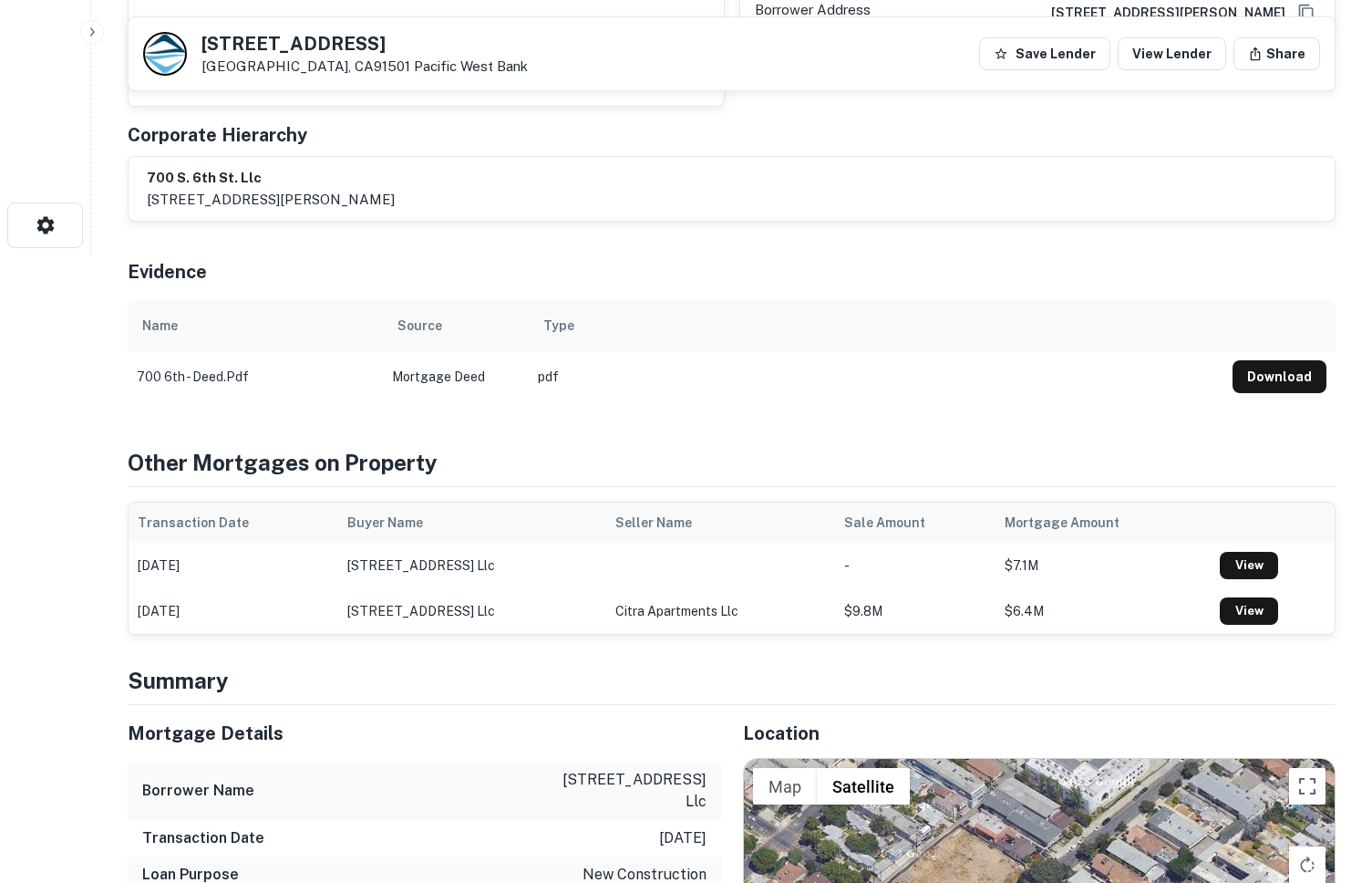
scroll to position [0, 0]
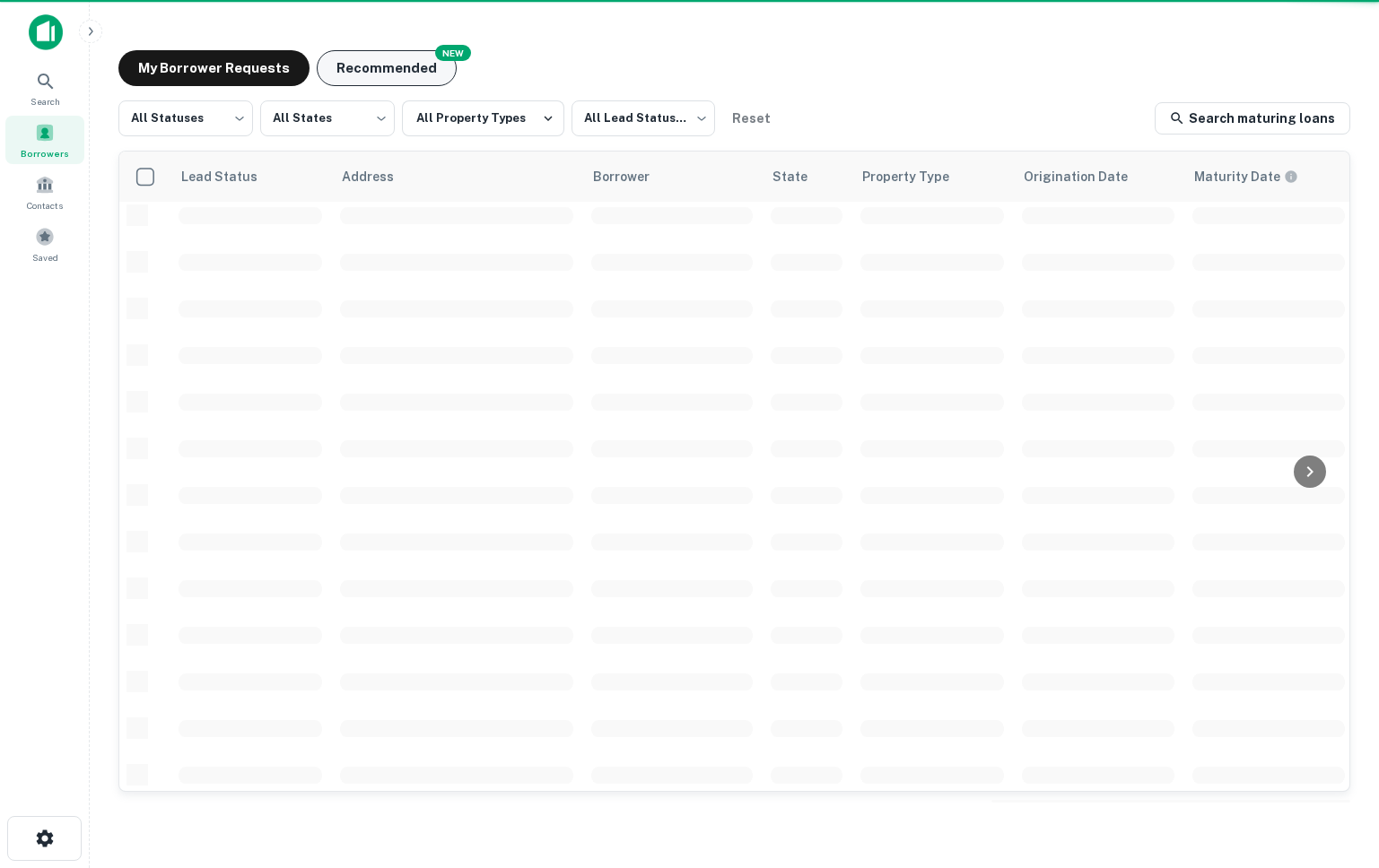
scroll to position [340, 0]
